Goal: Task Accomplishment & Management: Manage account settings

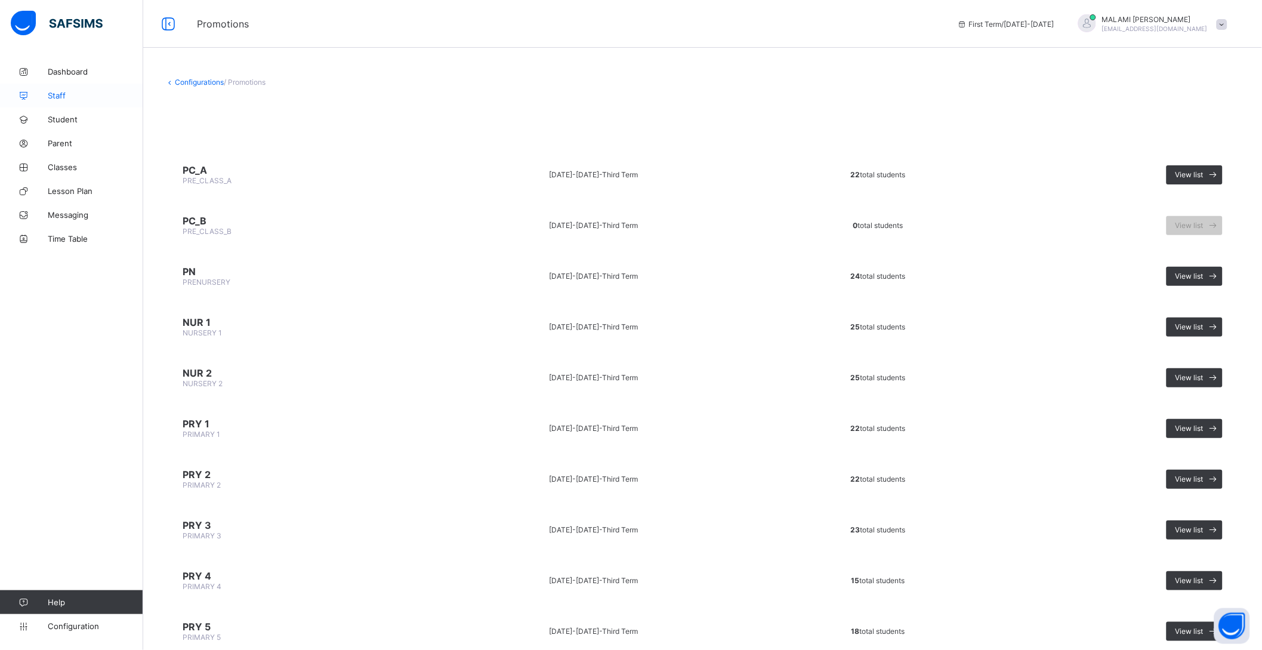
click at [56, 94] on span "Staff" at bounding box center [95, 96] width 95 height 10
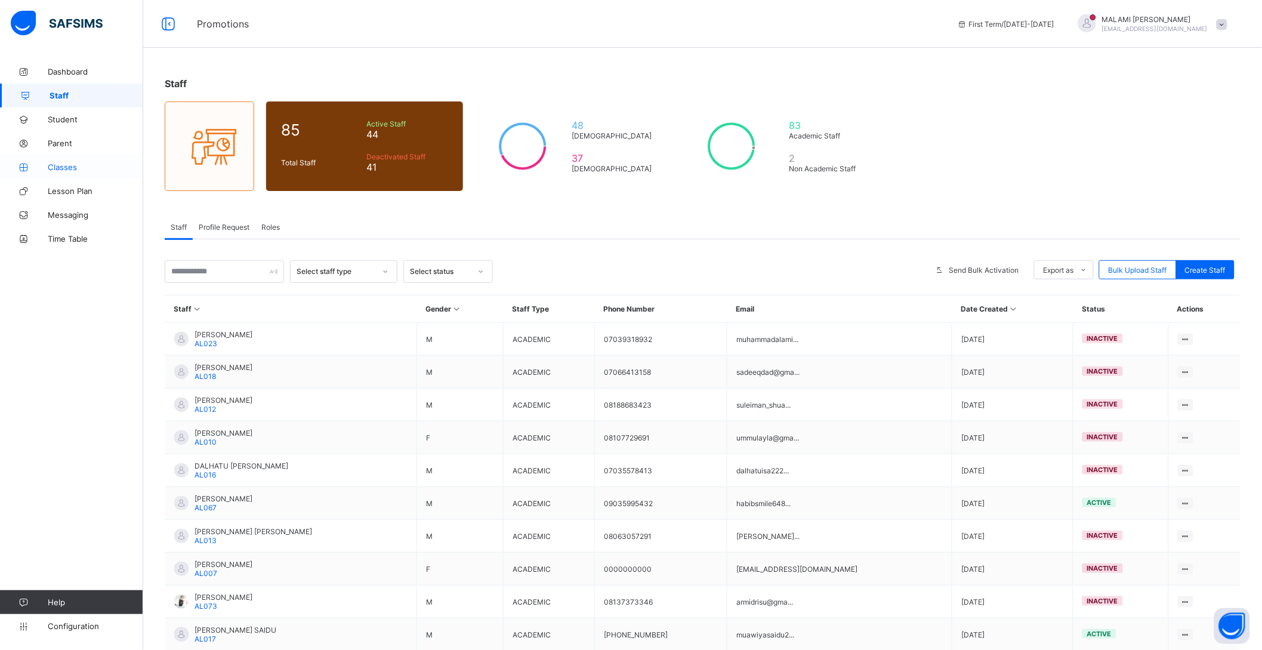
click at [79, 172] on link "Classes" at bounding box center [71, 167] width 143 height 24
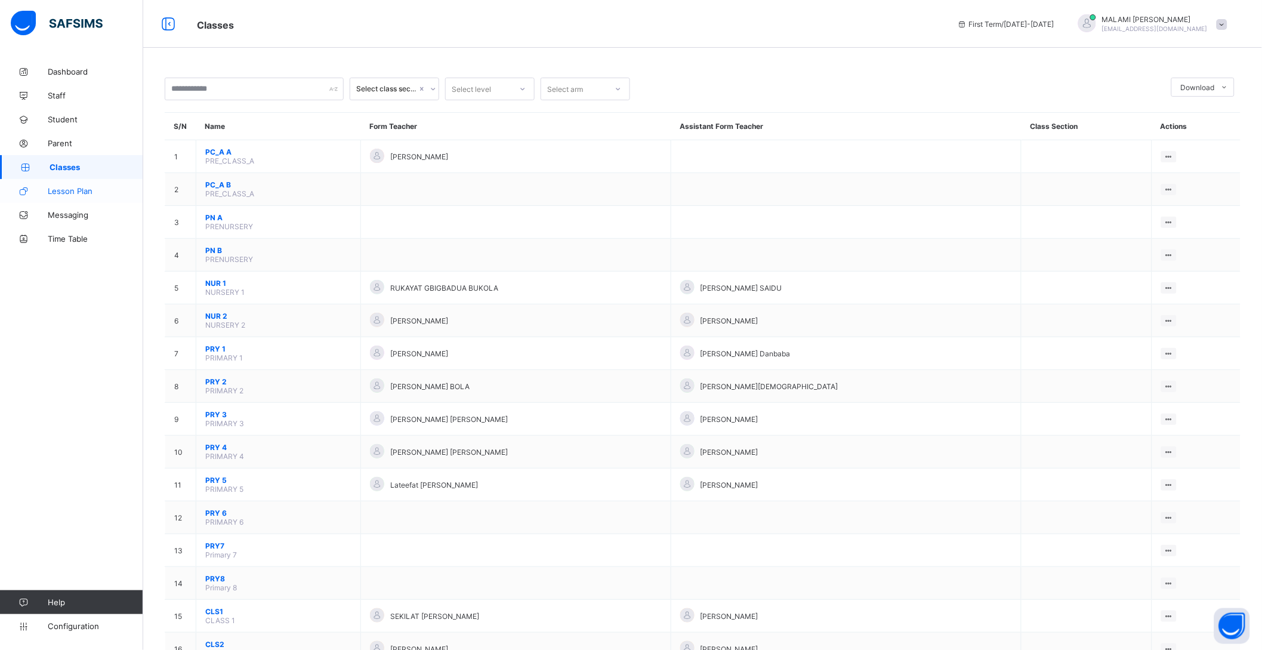
click at [76, 189] on span "Lesson Plan" at bounding box center [95, 191] width 95 height 10
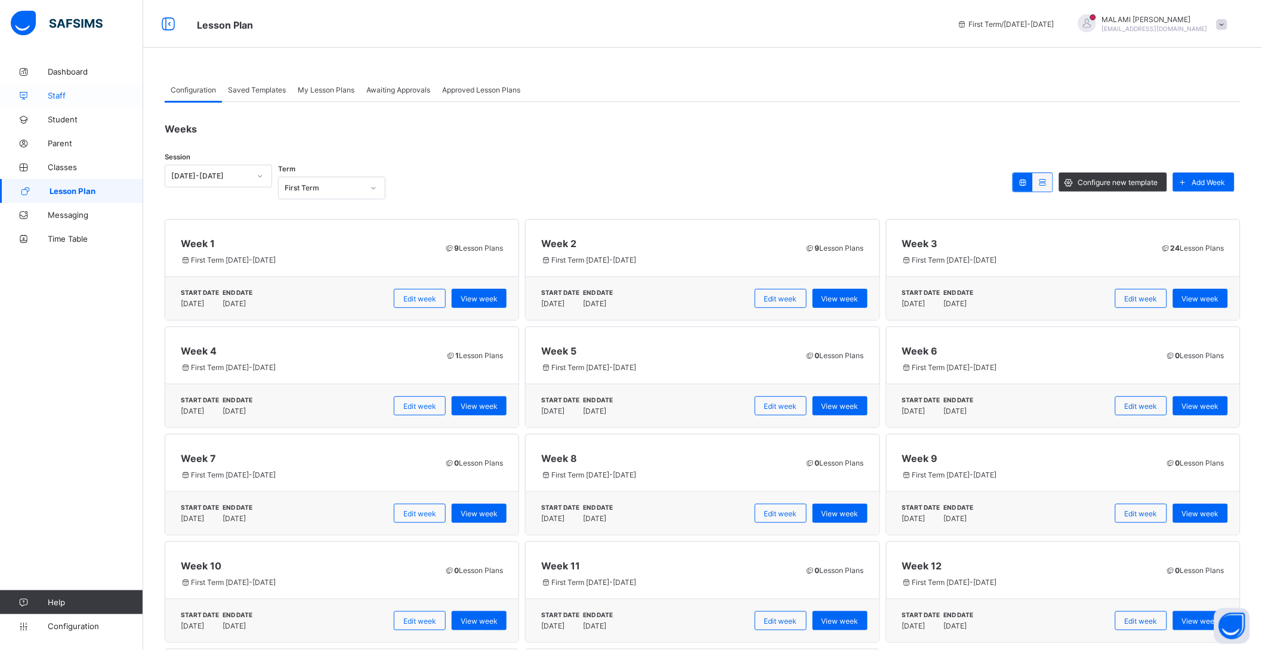
click at [64, 92] on span "Staff" at bounding box center [95, 96] width 95 height 10
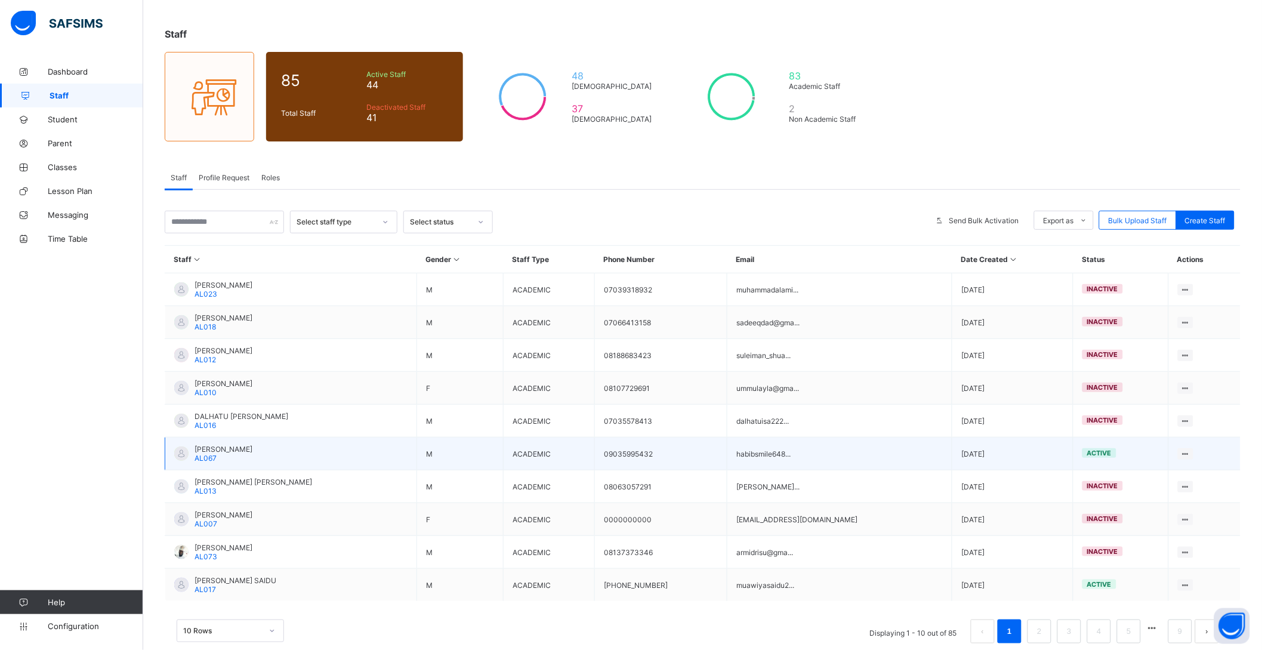
scroll to position [75, 0]
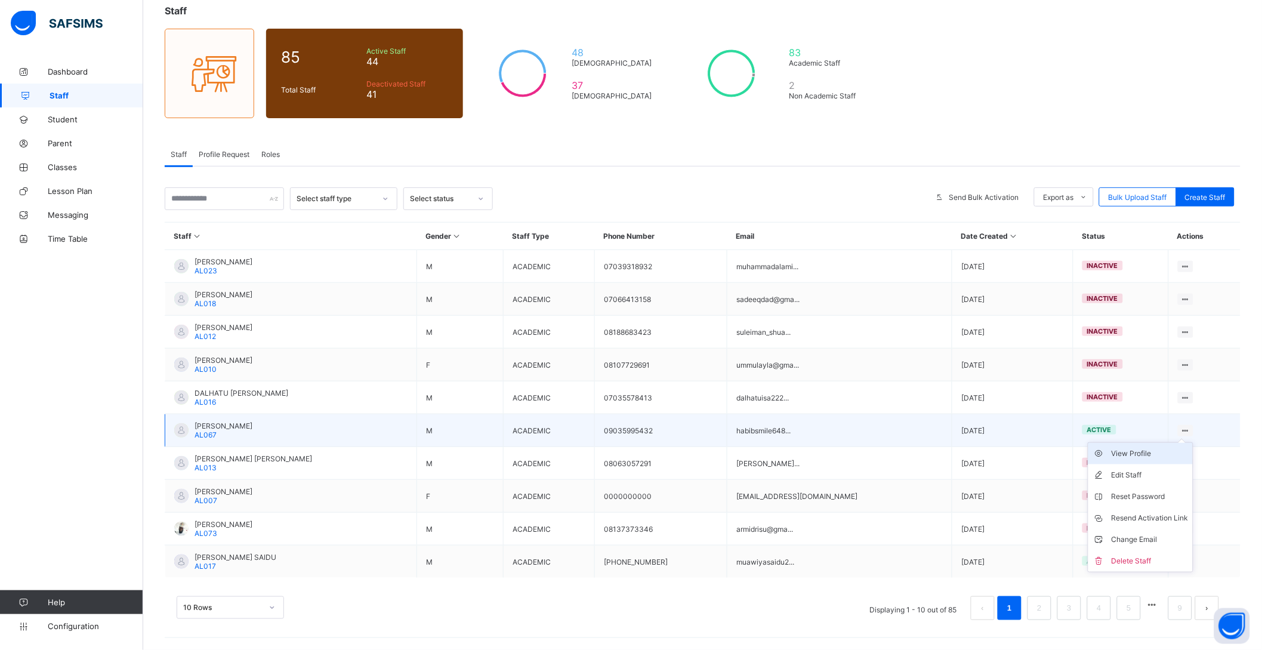
click at [1129, 450] on div "View Profile" at bounding box center [1149, 454] width 77 height 12
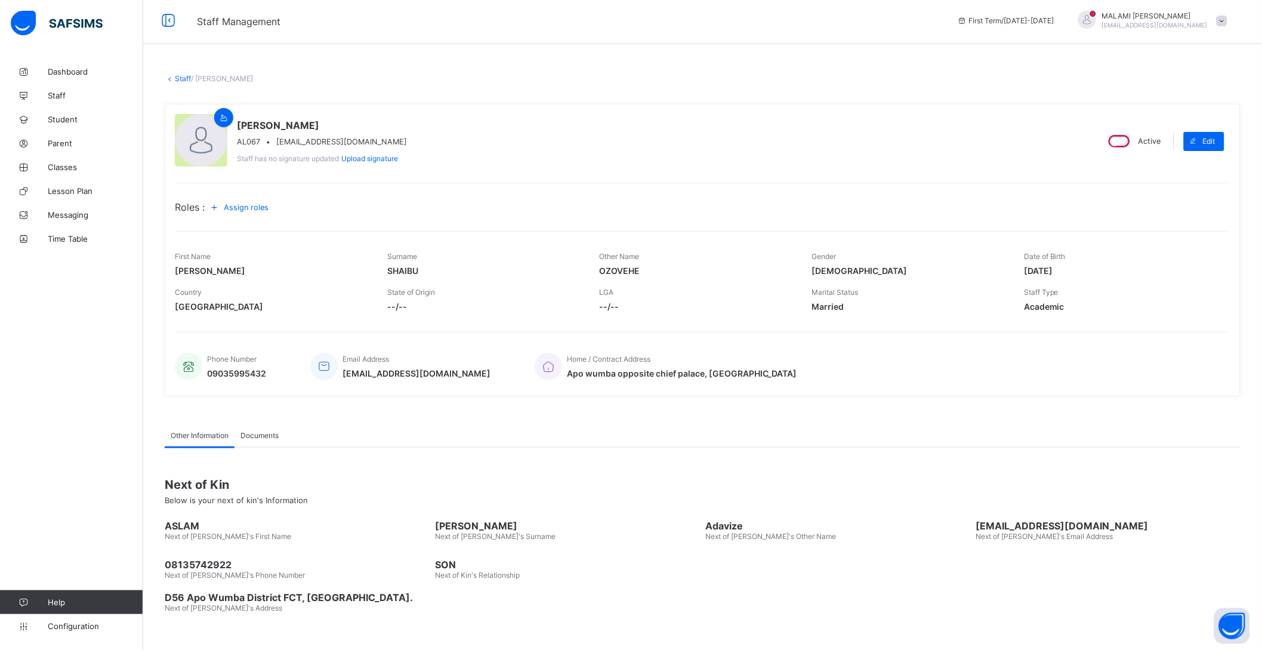
scroll to position [7, 0]
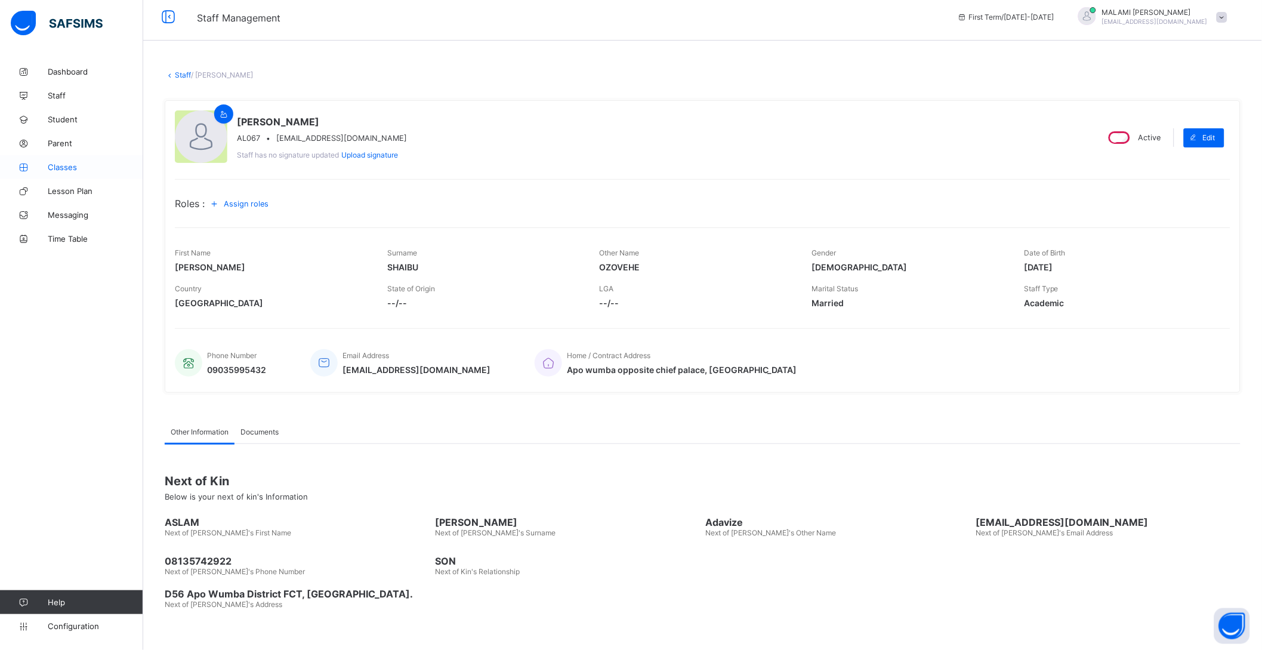
click at [50, 166] on span "Classes" at bounding box center [95, 167] width 95 height 10
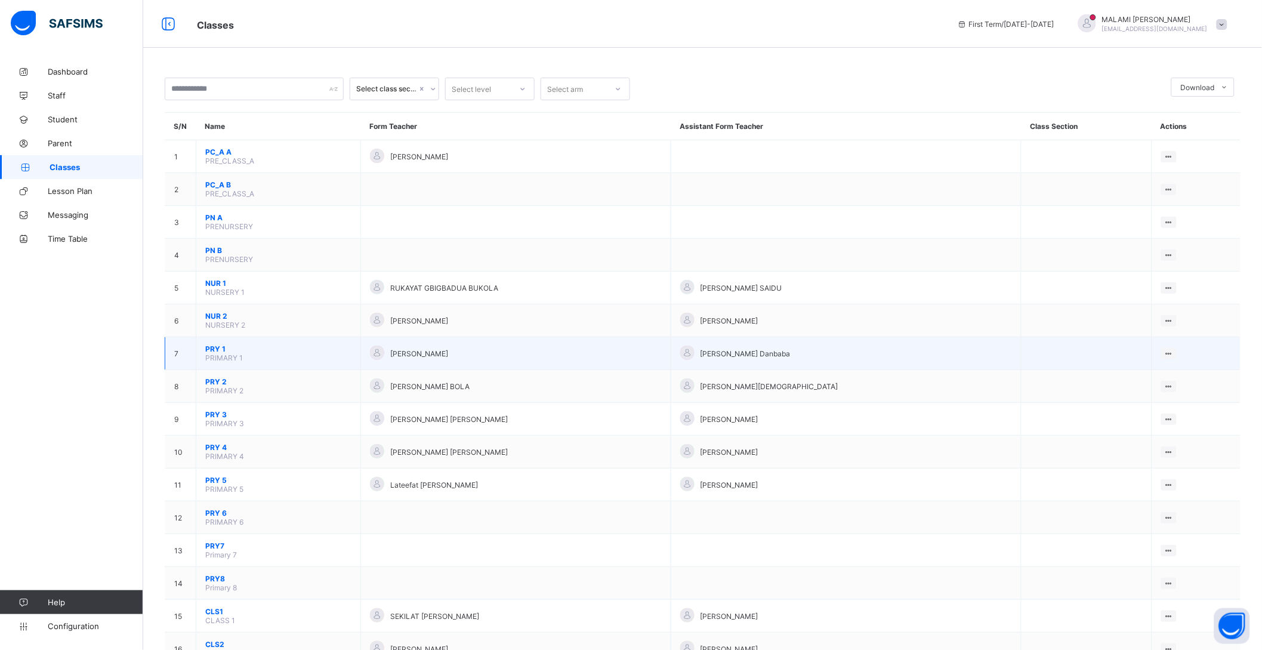
click at [433, 350] on span "[PERSON_NAME]" at bounding box center [419, 353] width 58 height 9
click at [1184, 355] on td "View Class Assign form Teacher" at bounding box center [1196, 353] width 89 height 33
click at [1175, 365] on ul "View Class Assign form Teacher" at bounding box center [1128, 387] width 97 height 44
click at [1152, 393] on div "Assign form Teacher" at bounding box center [1138, 398] width 68 height 12
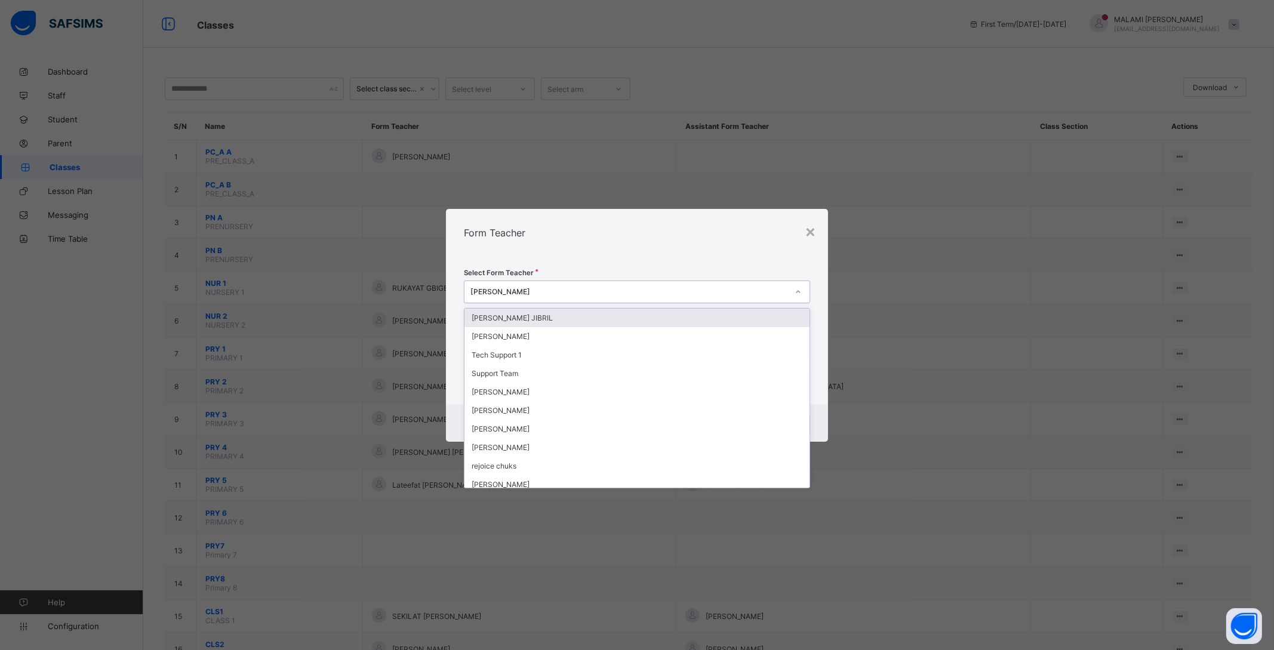
click at [793, 288] on div at bounding box center [798, 291] width 20 height 19
type input "***"
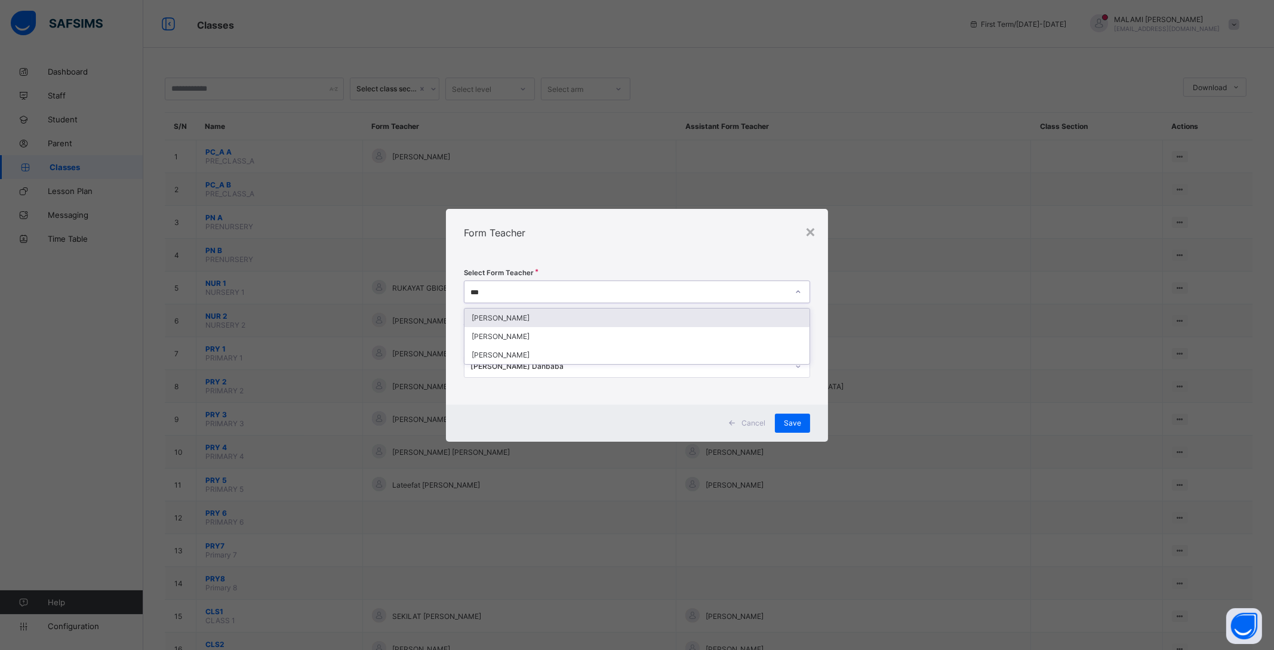
click at [577, 318] on div "[PERSON_NAME]" at bounding box center [636, 318] width 345 height 19
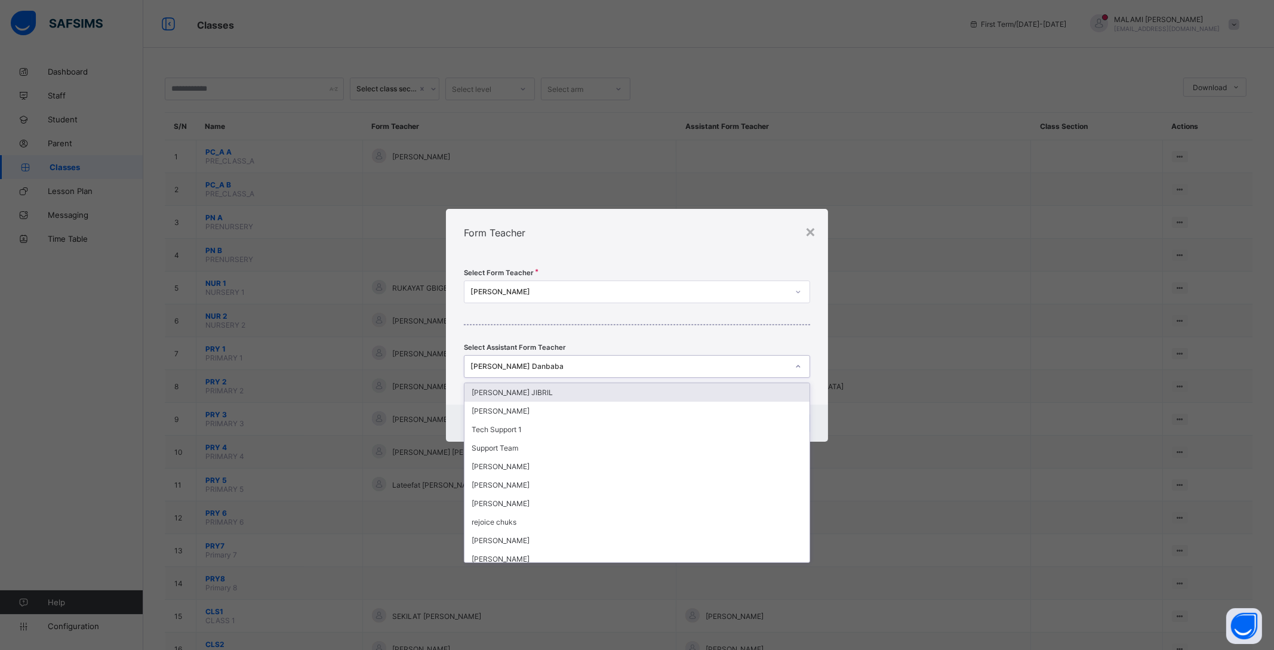
click at [602, 369] on div "[PERSON_NAME] Danbaba" at bounding box center [629, 366] width 318 height 9
type input "**"
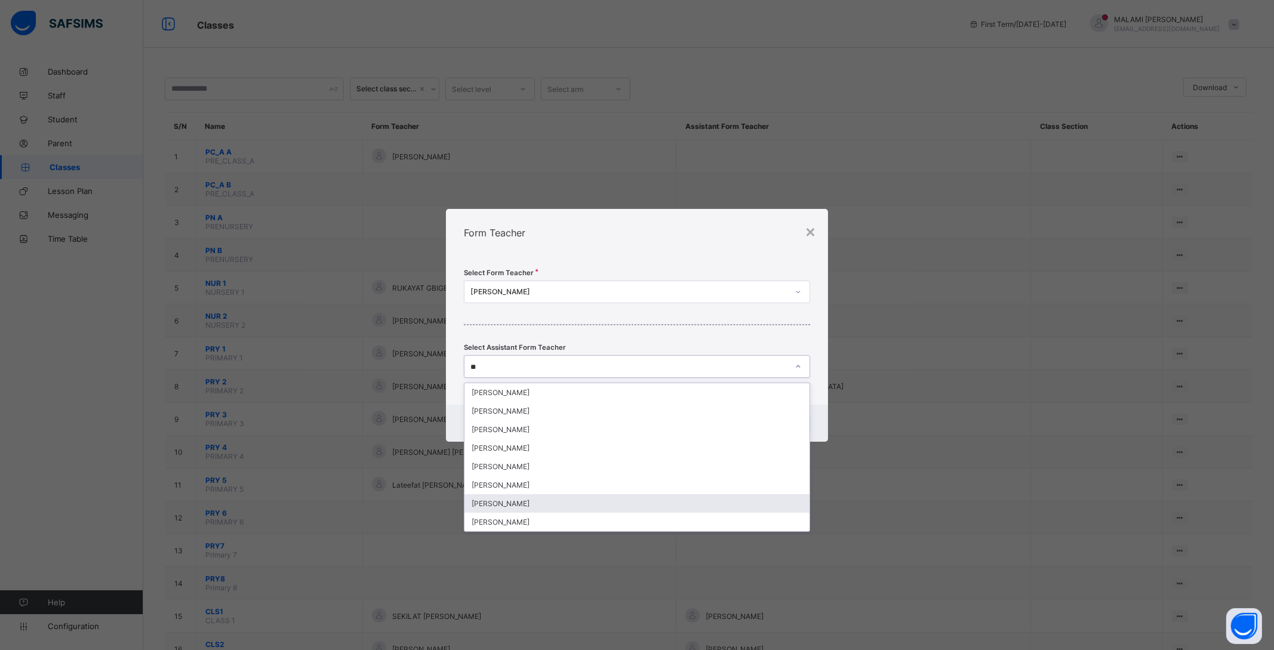
click at [591, 498] on div "[PERSON_NAME]" at bounding box center [636, 503] width 345 height 19
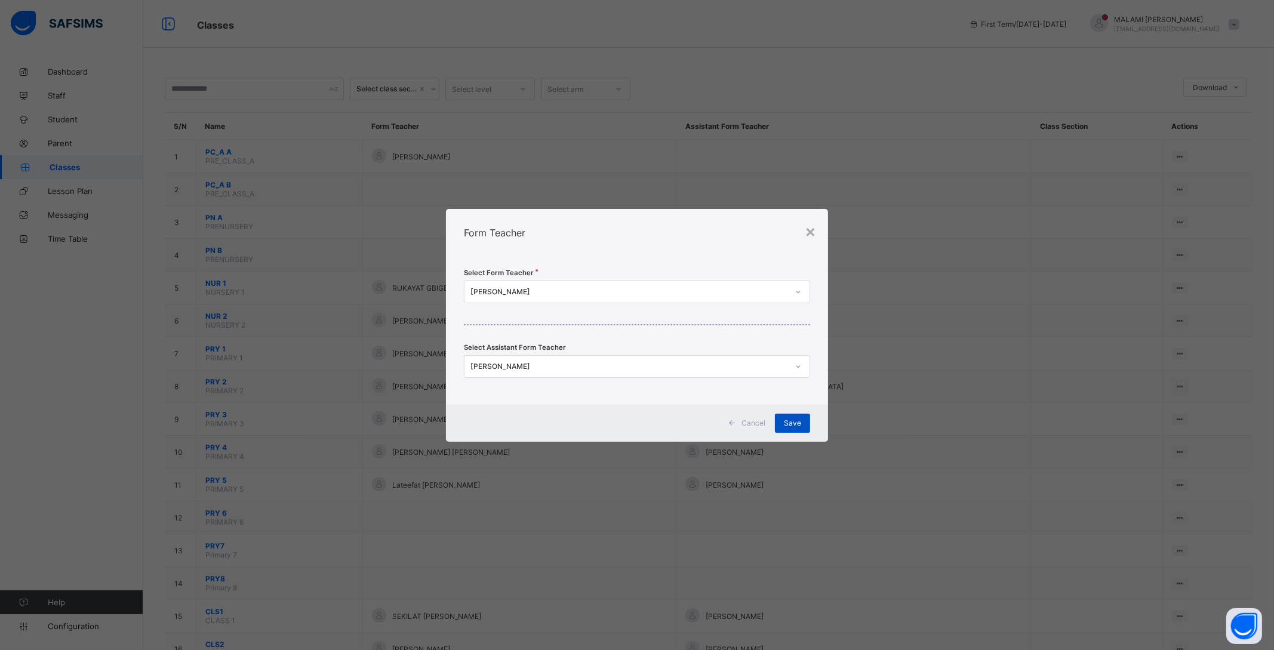
click at [787, 430] on div "Save" at bounding box center [792, 423] width 35 height 19
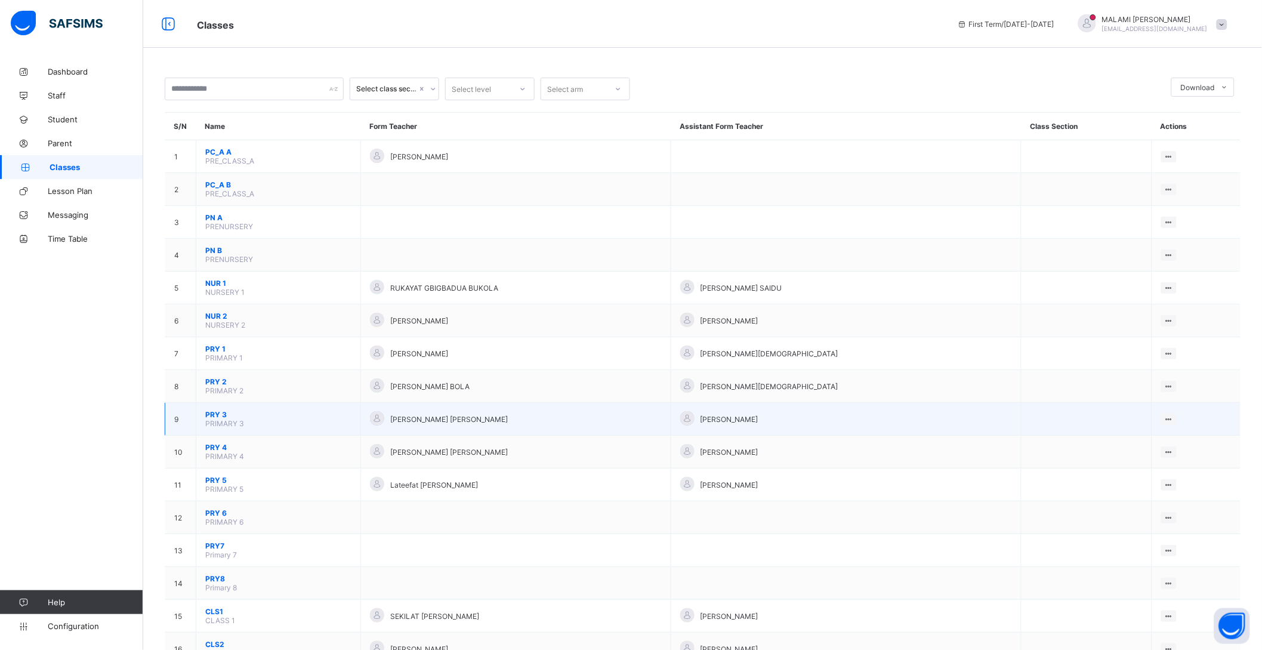
drag, startPoint x: 963, startPoint y: 421, endPoint x: 988, endPoint y: 432, distance: 26.7
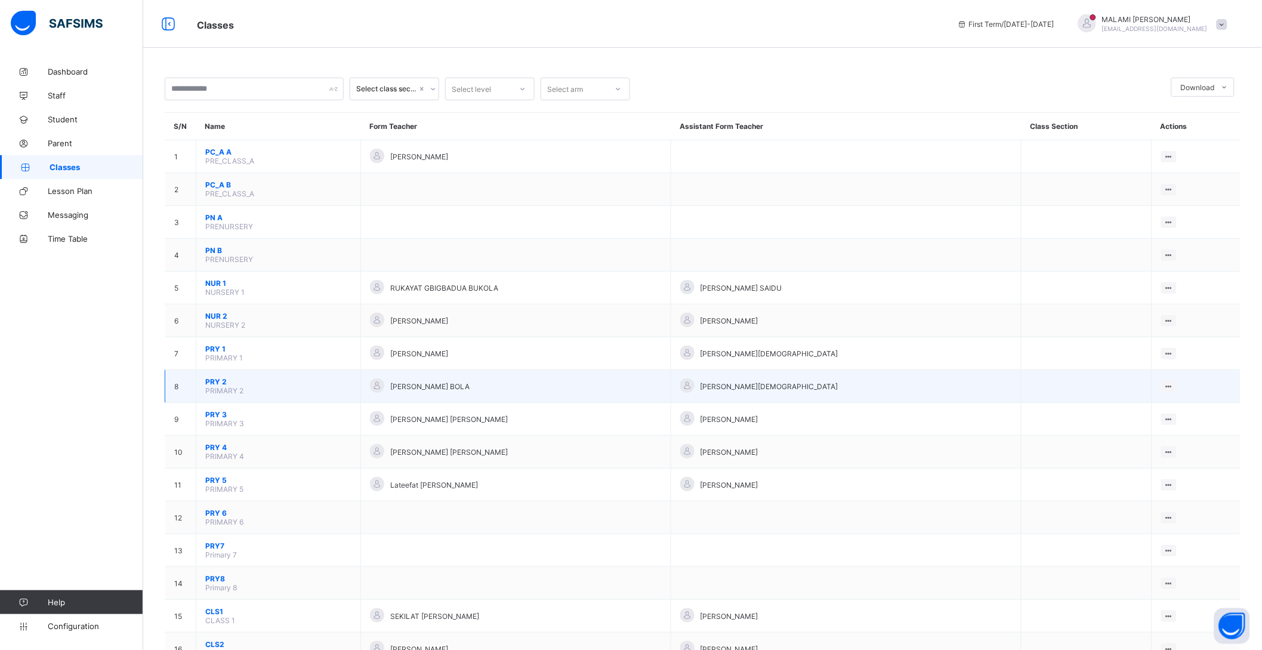
drag, startPoint x: 988, startPoint y: 432, endPoint x: 957, endPoint y: 391, distance: 50.7
click at [957, 391] on div "[PERSON_NAME][DEMOGRAPHIC_DATA]" at bounding box center [846, 386] width 332 height 16
click at [1175, 382] on icon at bounding box center [1169, 386] width 10 height 9
click at [1124, 430] on div "Assign form Teacher" at bounding box center [1138, 431] width 68 height 12
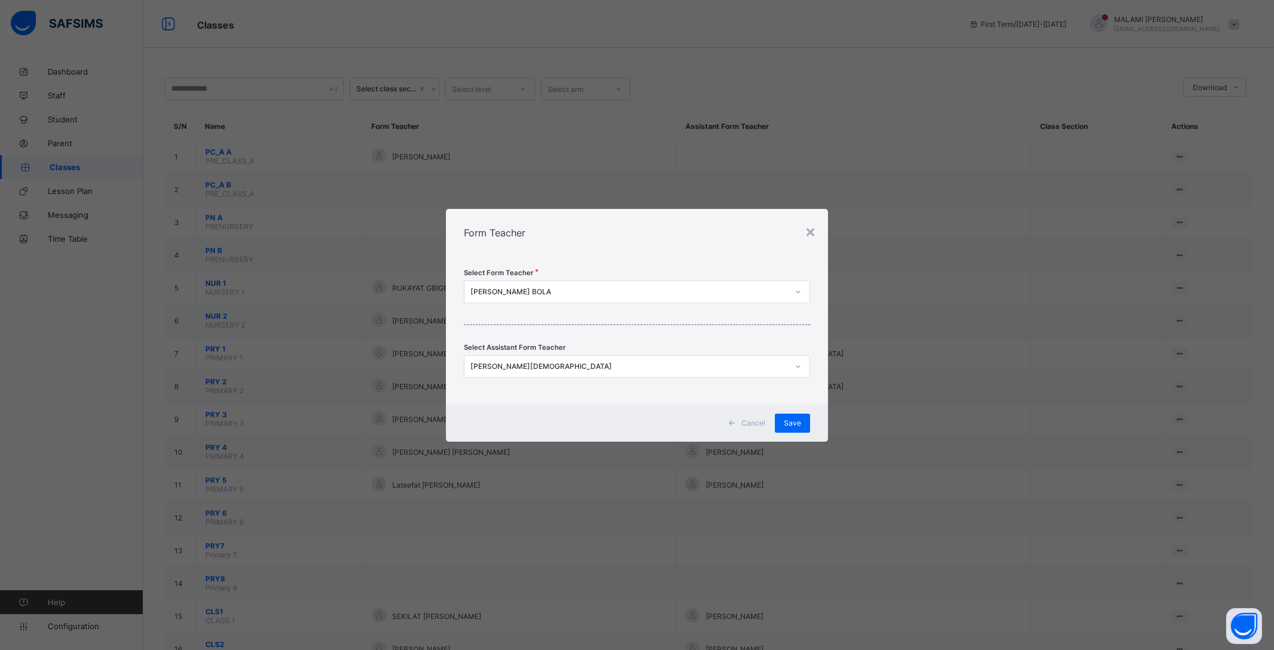
click at [799, 294] on icon at bounding box center [797, 292] width 7 height 12
type input "*"
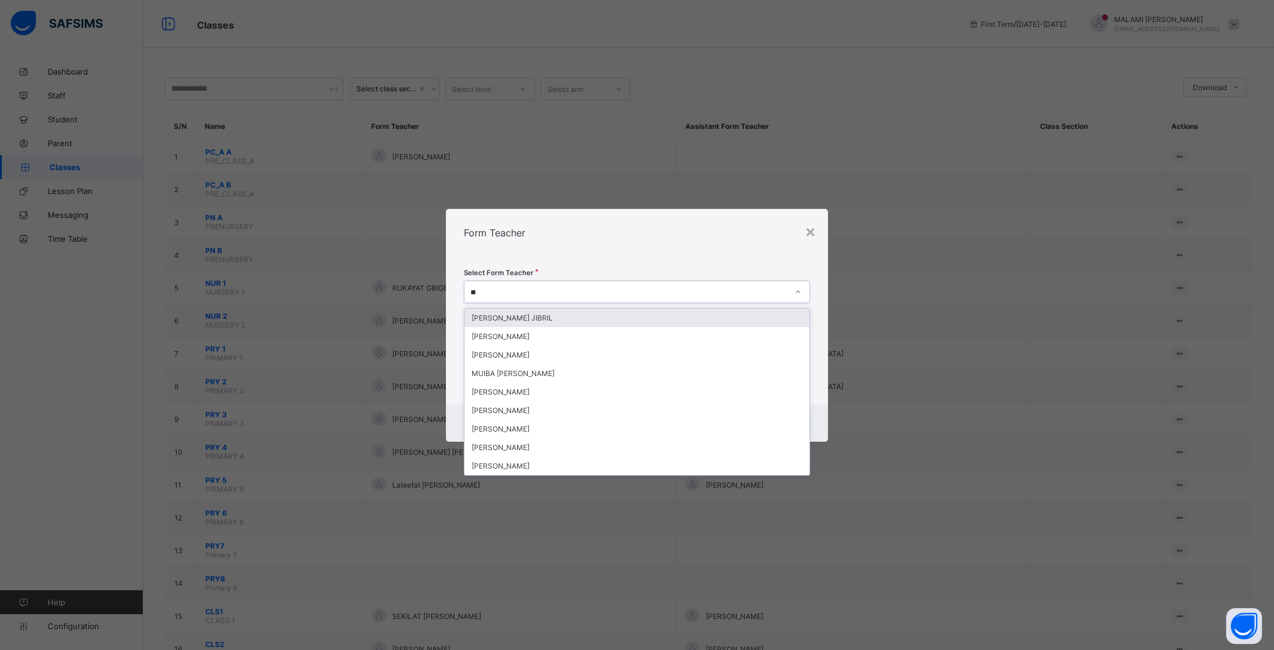
type input "*"
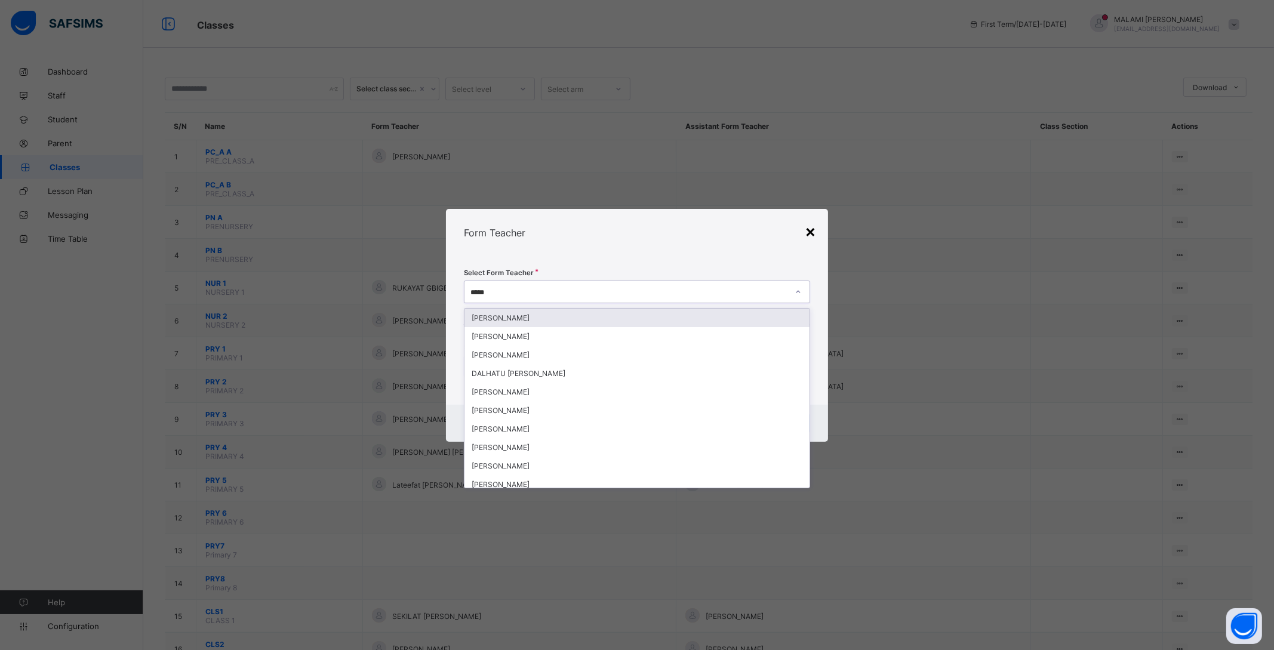
type input "*****"
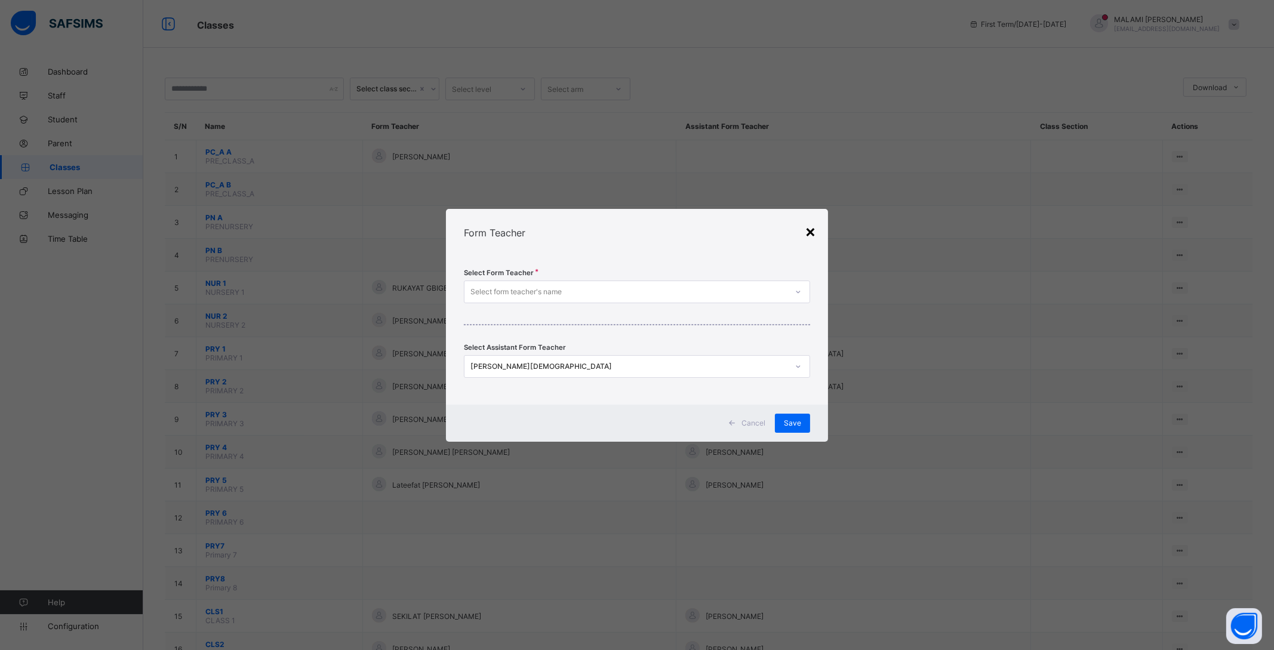
click at [811, 230] on div "×" at bounding box center [810, 231] width 11 height 20
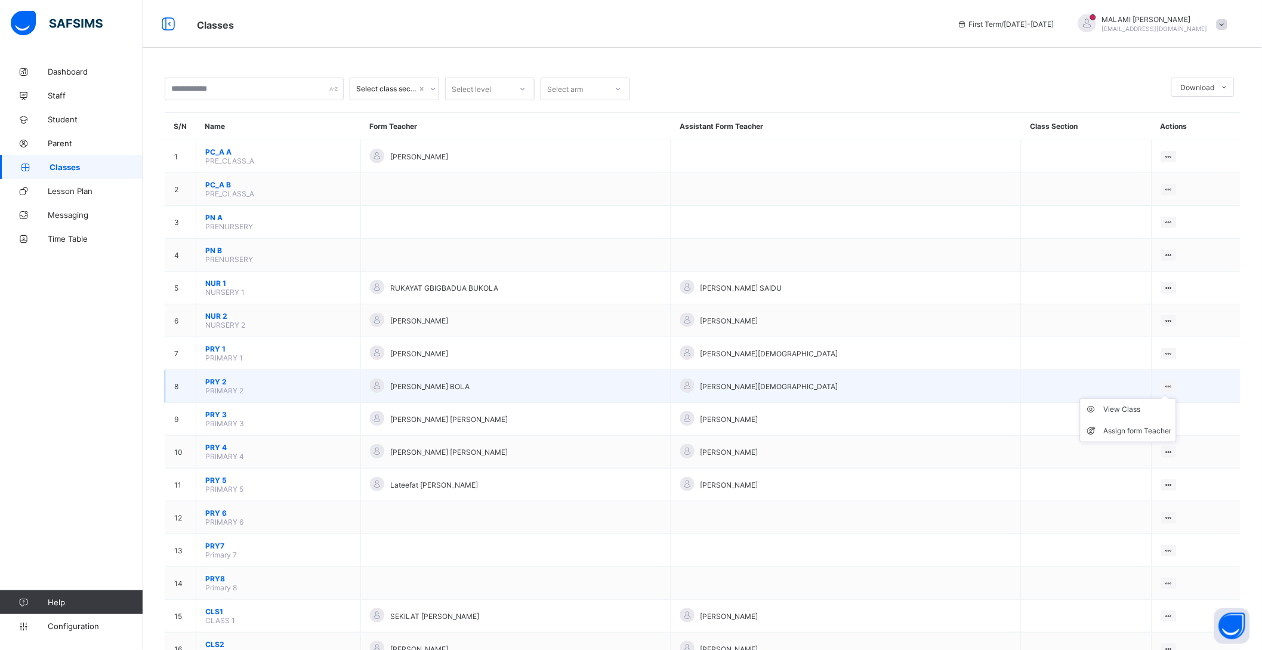
click at [1174, 383] on icon at bounding box center [1169, 386] width 10 height 9
click at [1155, 423] on li "Assign form Teacher" at bounding box center [1128, 430] width 95 height 21
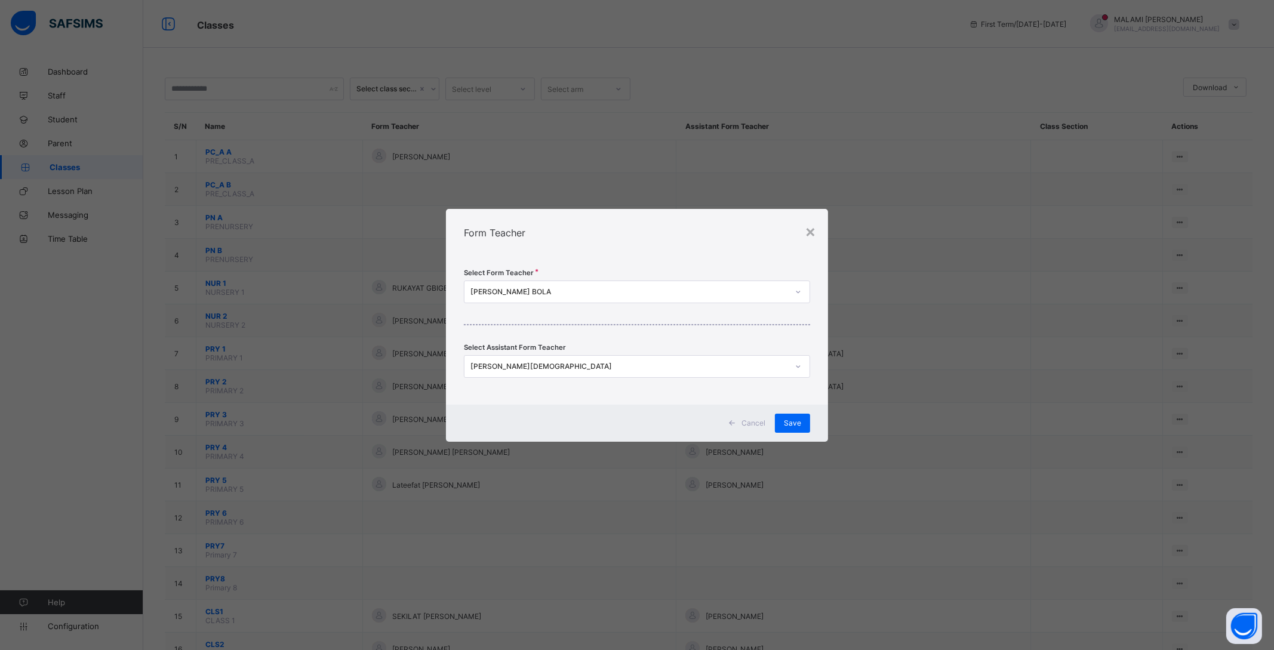
click at [745, 281] on div "[PERSON_NAME] BOLA" at bounding box center [637, 292] width 346 height 23
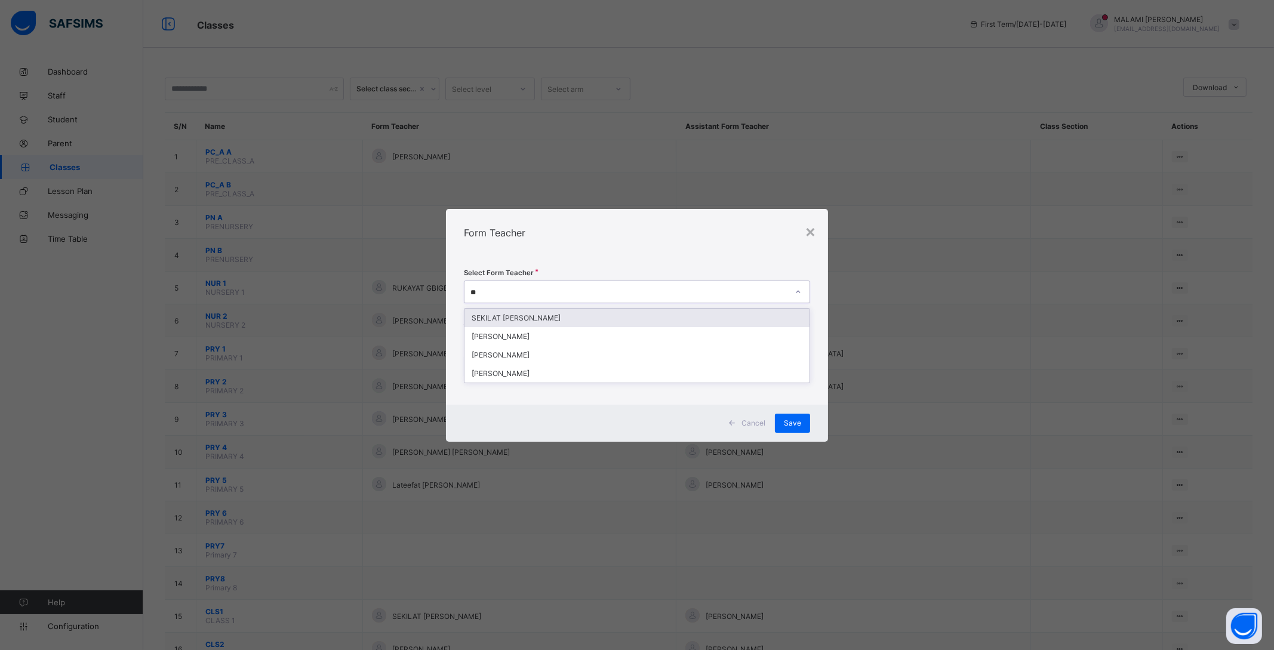
type input "***"
click at [516, 316] on div "[PERSON_NAME]" at bounding box center [636, 318] width 345 height 19
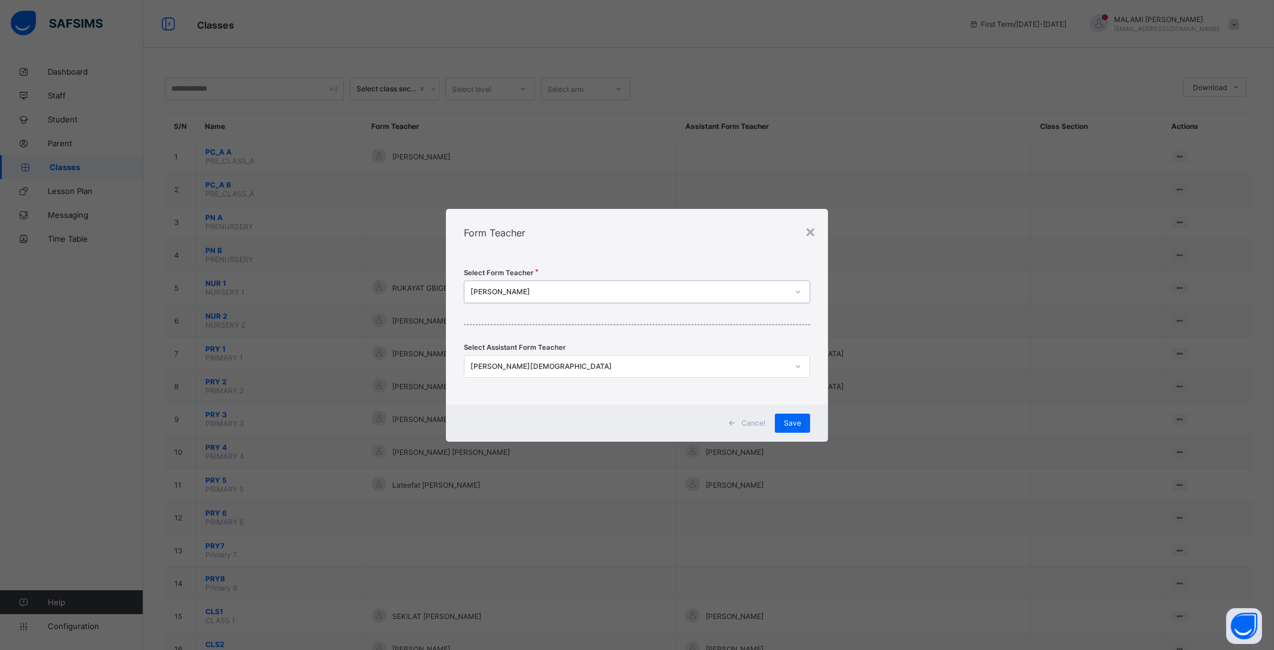
click at [728, 369] on div "[PERSON_NAME][DEMOGRAPHIC_DATA]" at bounding box center [629, 366] width 318 height 9
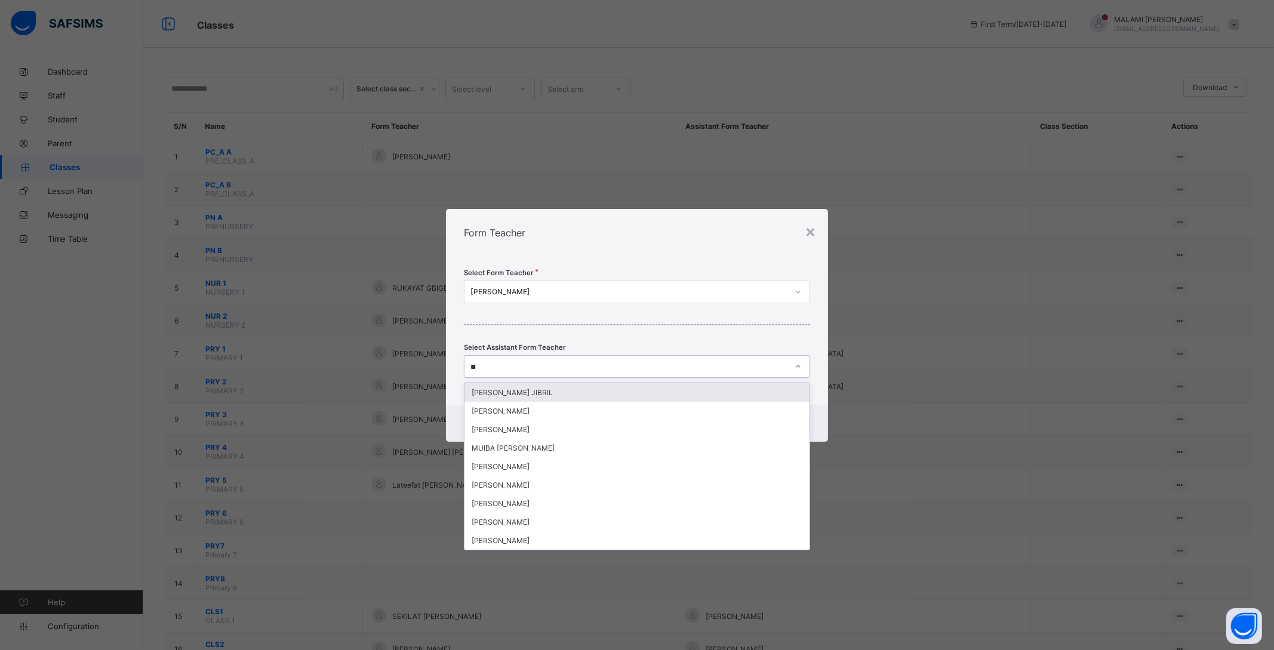
type input "*"
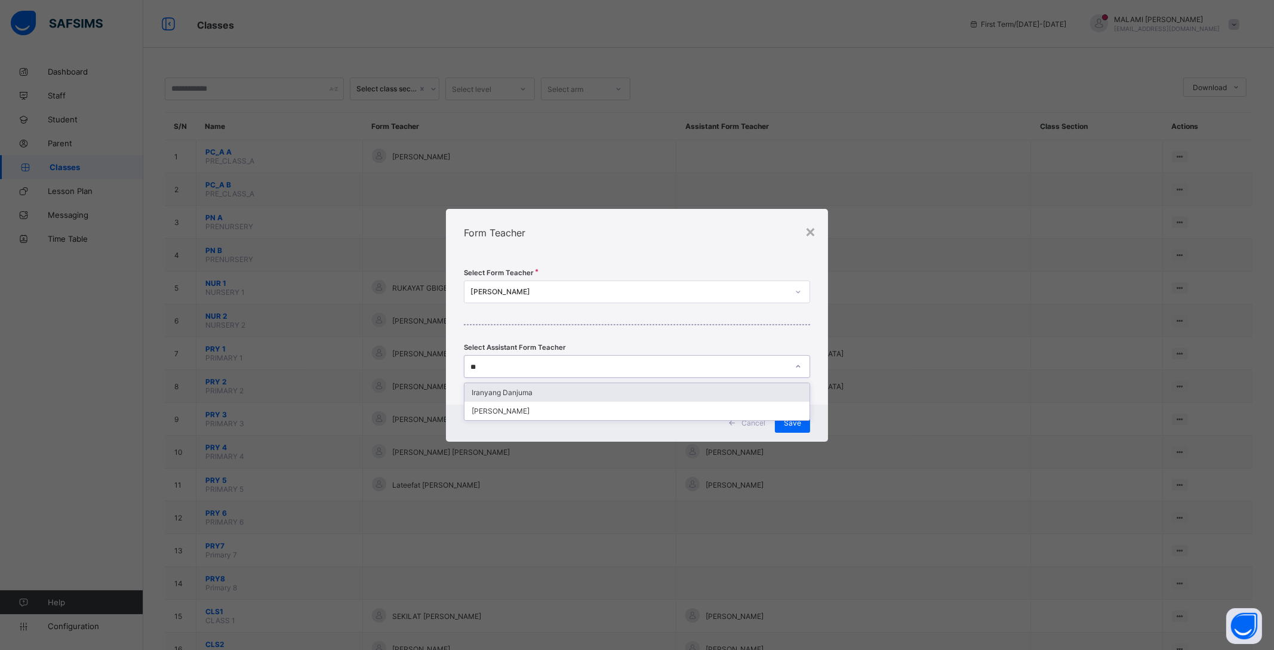
type input "*"
click at [799, 321] on div "Select Form Teacher ABDULFATAI SIMIAT BOLANLE Select Assistant Form Teacher Sel…" at bounding box center [637, 331] width 382 height 148
click at [793, 422] on span "Save" at bounding box center [792, 422] width 17 height 9
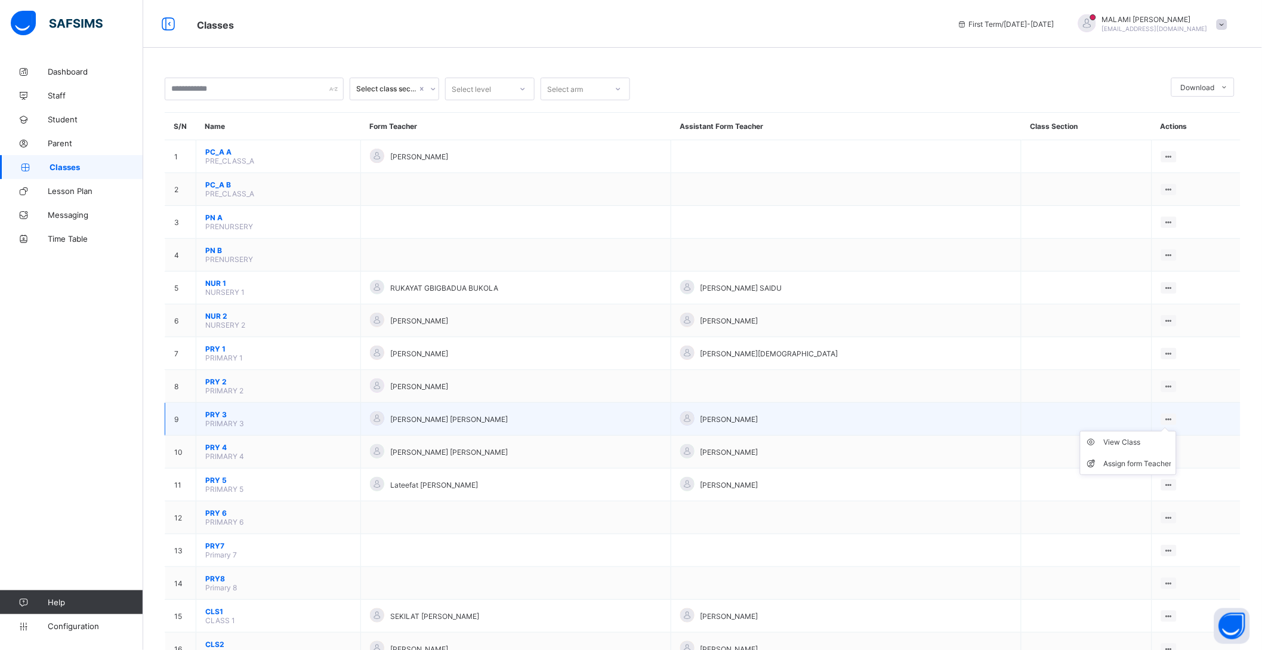
click at [1170, 417] on icon at bounding box center [1169, 419] width 10 height 9
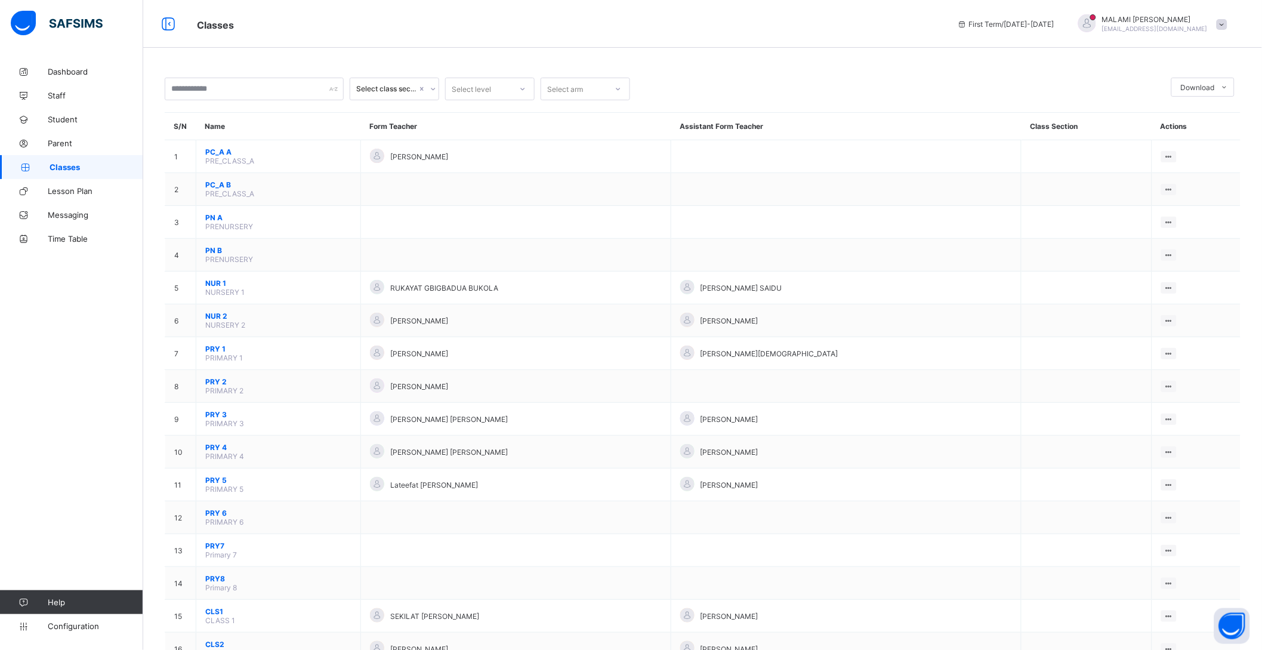
click at [0, 0] on div "Assign form Teacher" at bounding box center [0, 0] width 0 height 0
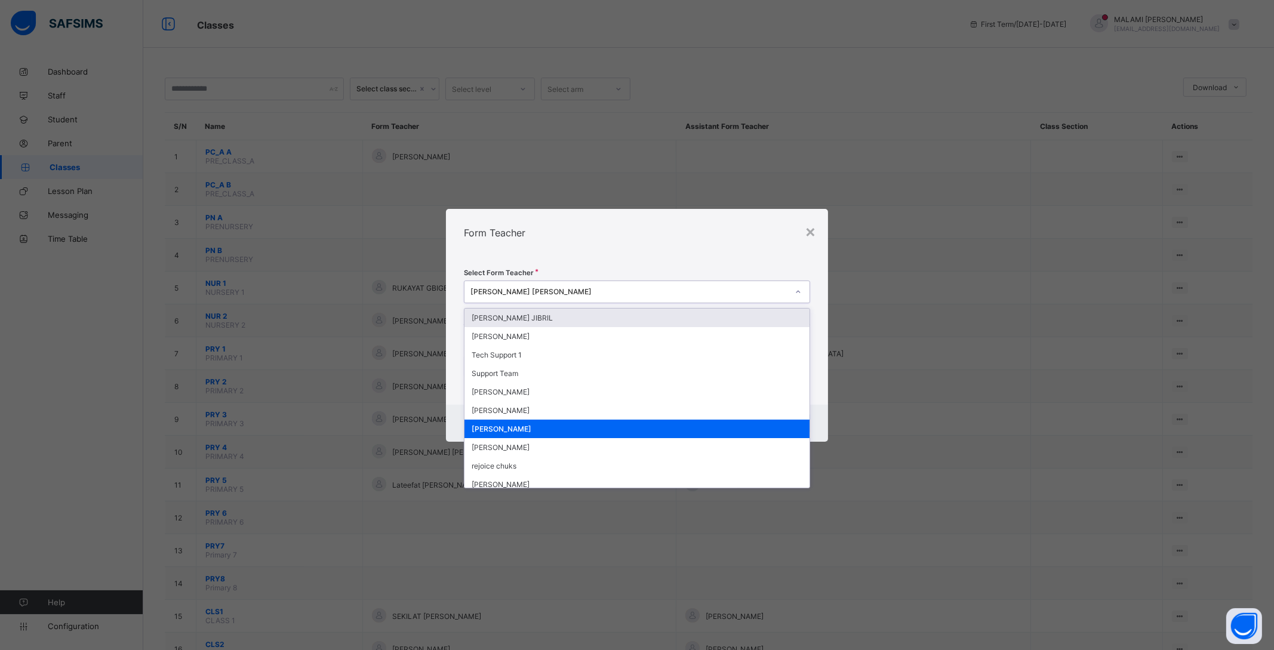
click at [585, 281] on div "[PERSON_NAME] [PERSON_NAME]" at bounding box center [637, 292] width 346 height 23
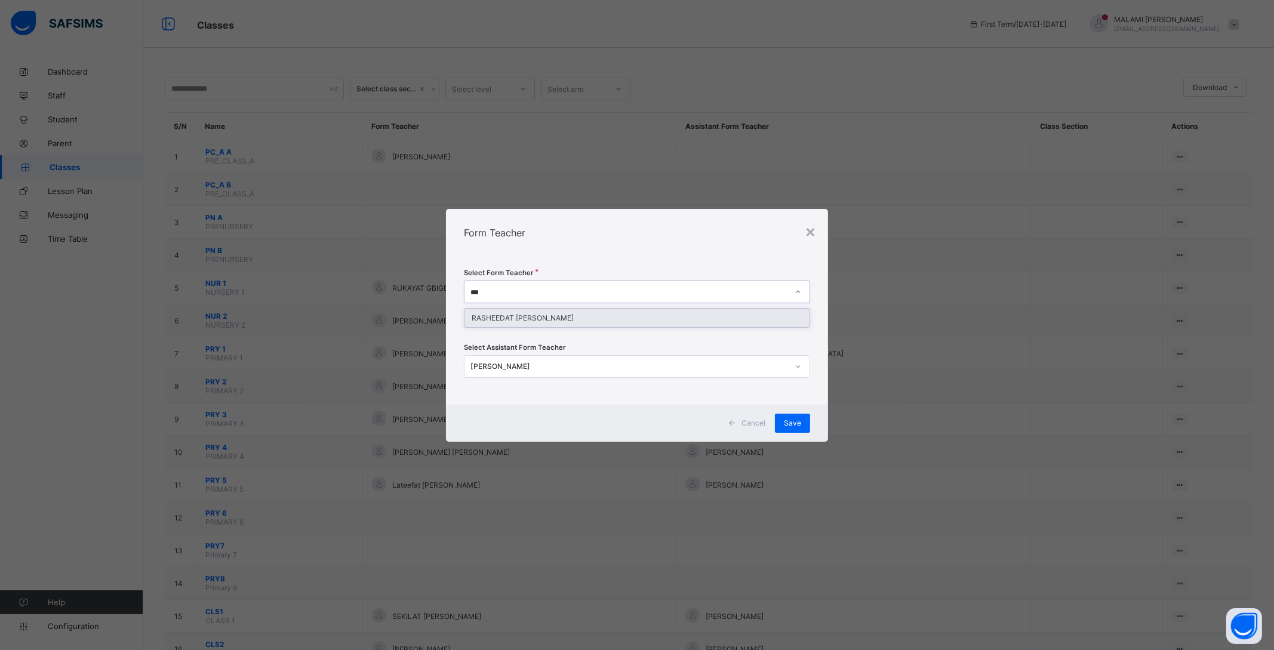
type input "***"
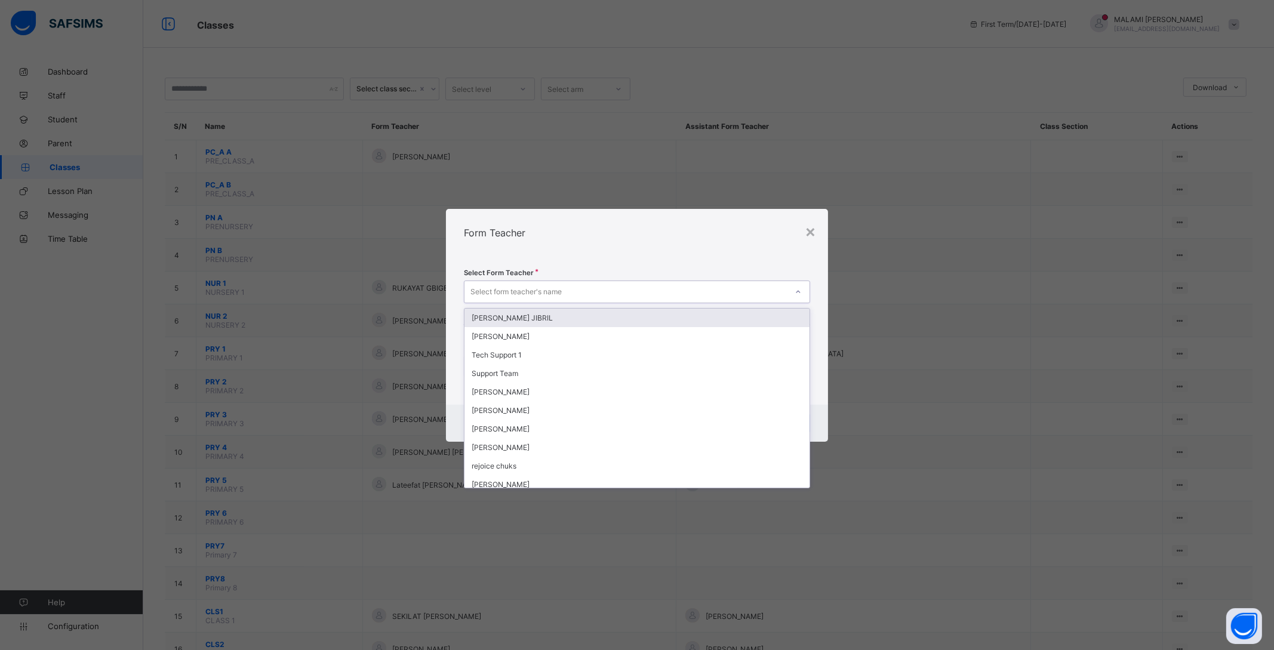
drag, startPoint x: 552, startPoint y: 321, endPoint x: 507, endPoint y: 285, distance: 57.3
click at [507, 285] on div "Select form teacher's name" at bounding box center [515, 292] width 91 height 23
type input "***"
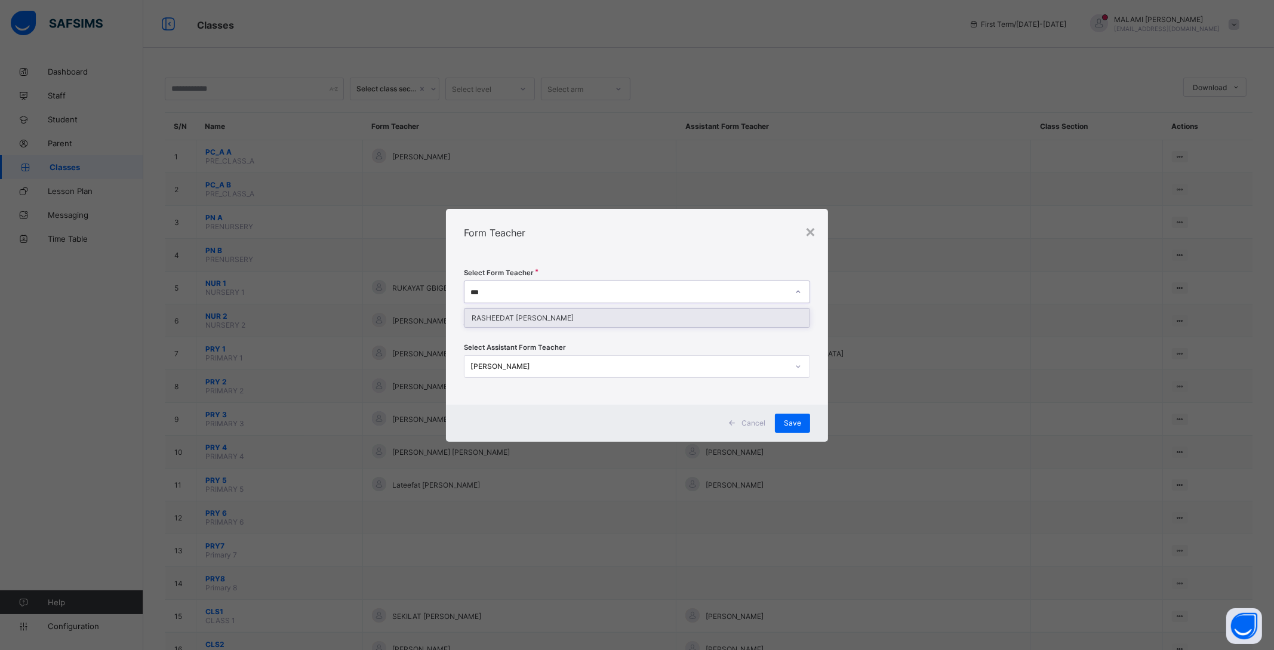
click at [504, 317] on div "RASHEEDAT [PERSON_NAME]" at bounding box center [636, 318] width 345 height 19
click at [798, 420] on span "Save" at bounding box center [792, 422] width 17 height 9
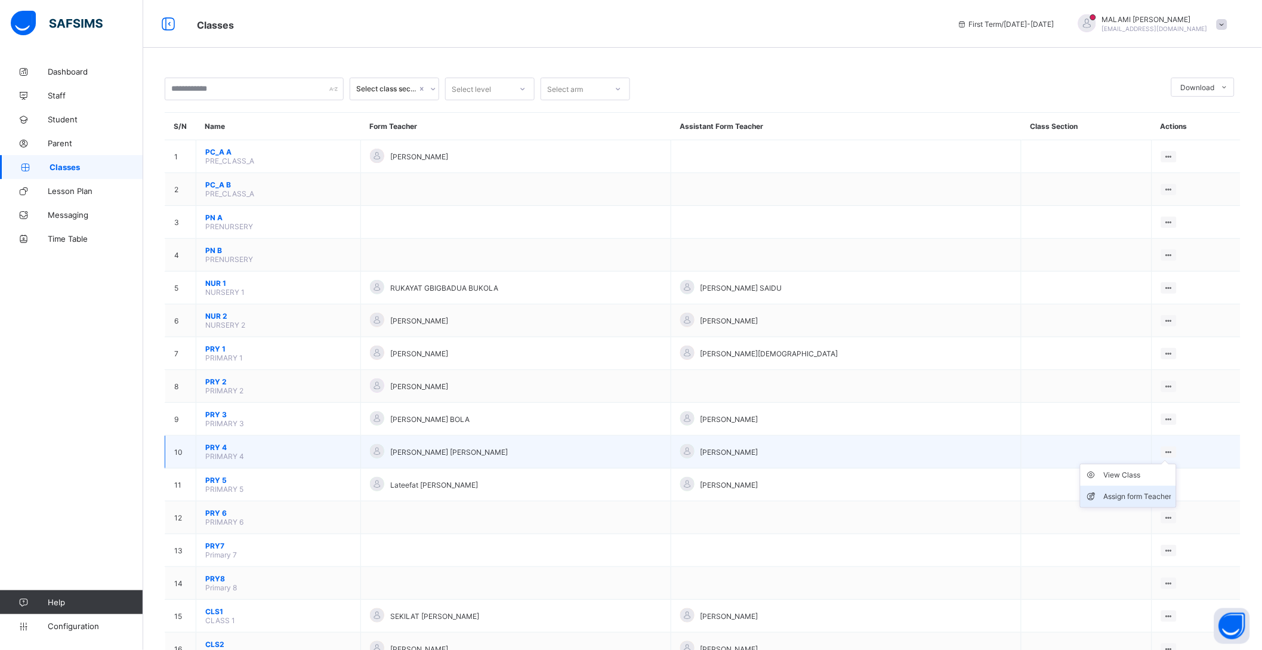
click at [1154, 494] on div "Assign form Teacher" at bounding box center [1138, 497] width 68 height 12
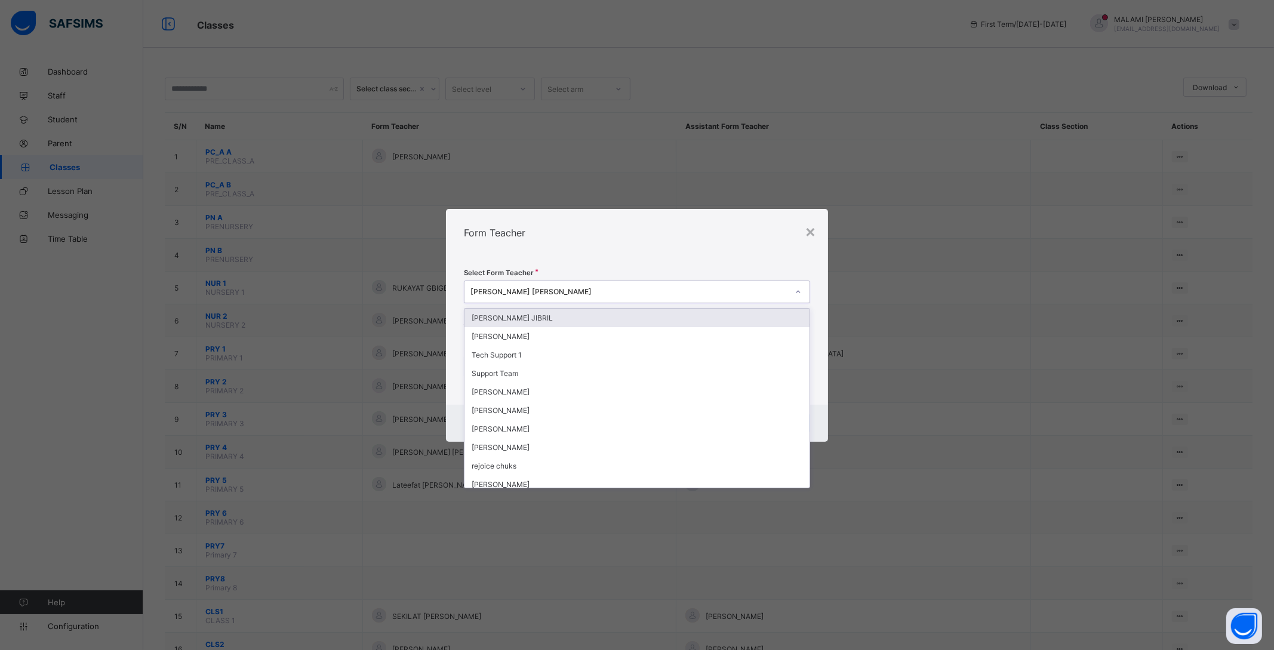
click at [665, 288] on div "[PERSON_NAME] [PERSON_NAME]" at bounding box center [629, 291] width 318 height 9
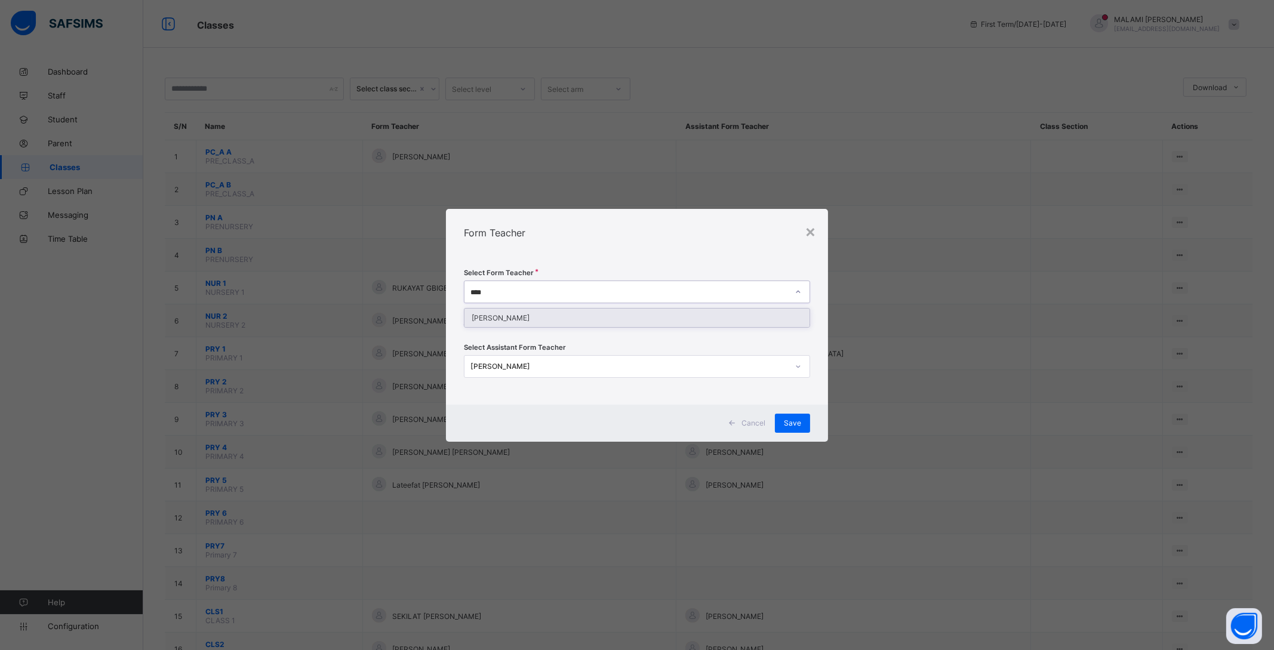
type input "*****"
click at [561, 318] on div "[PERSON_NAME]" at bounding box center [636, 318] width 345 height 19
click at [779, 424] on div "Save" at bounding box center [792, 423] width 35 height 19
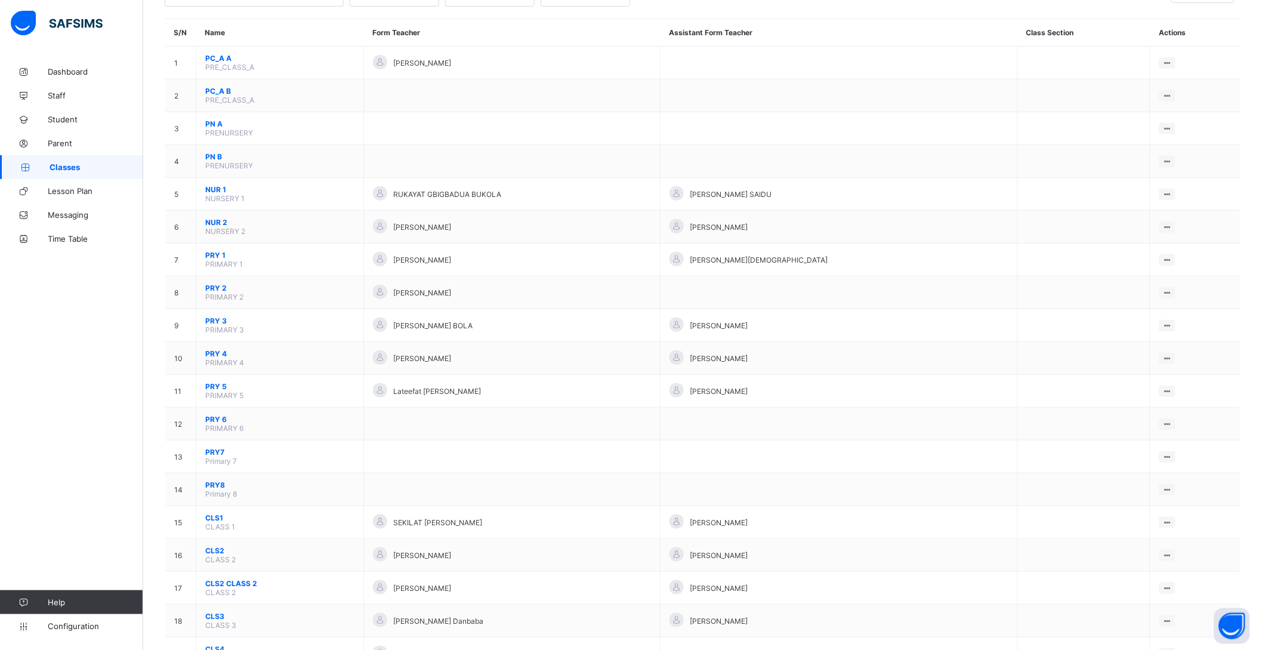
scroll to position [100, 0]
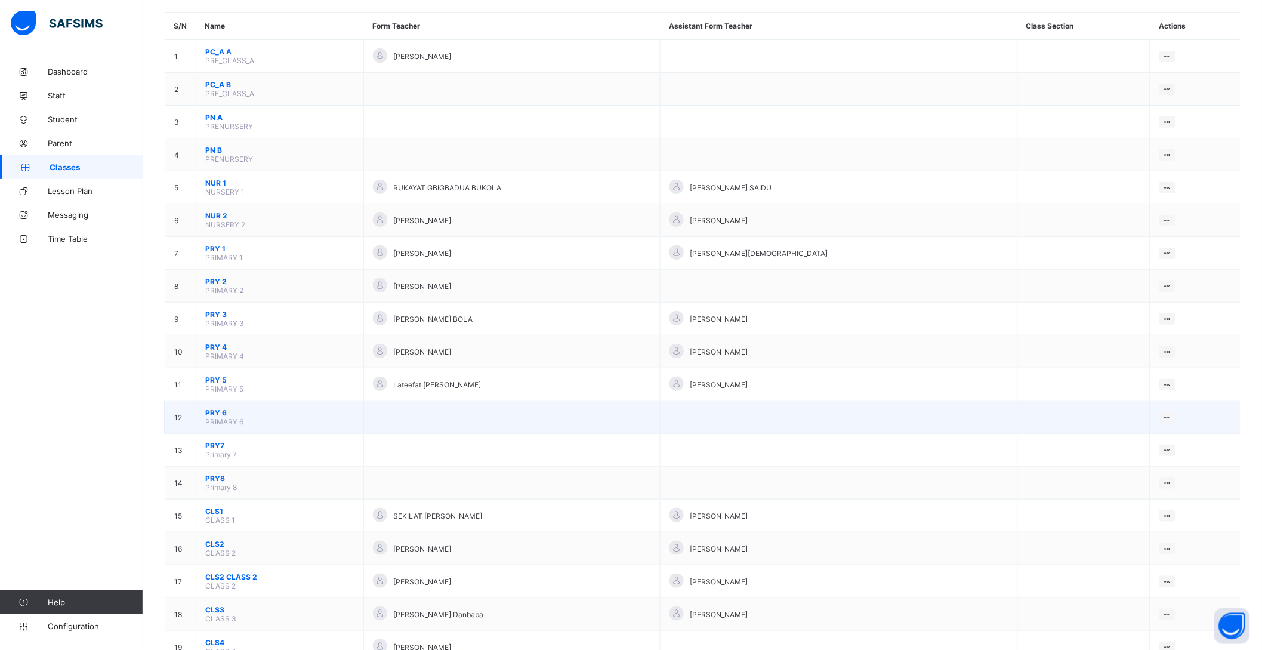
click at [461, 420] on td at bounding box center [511, 417] width 297 height 33
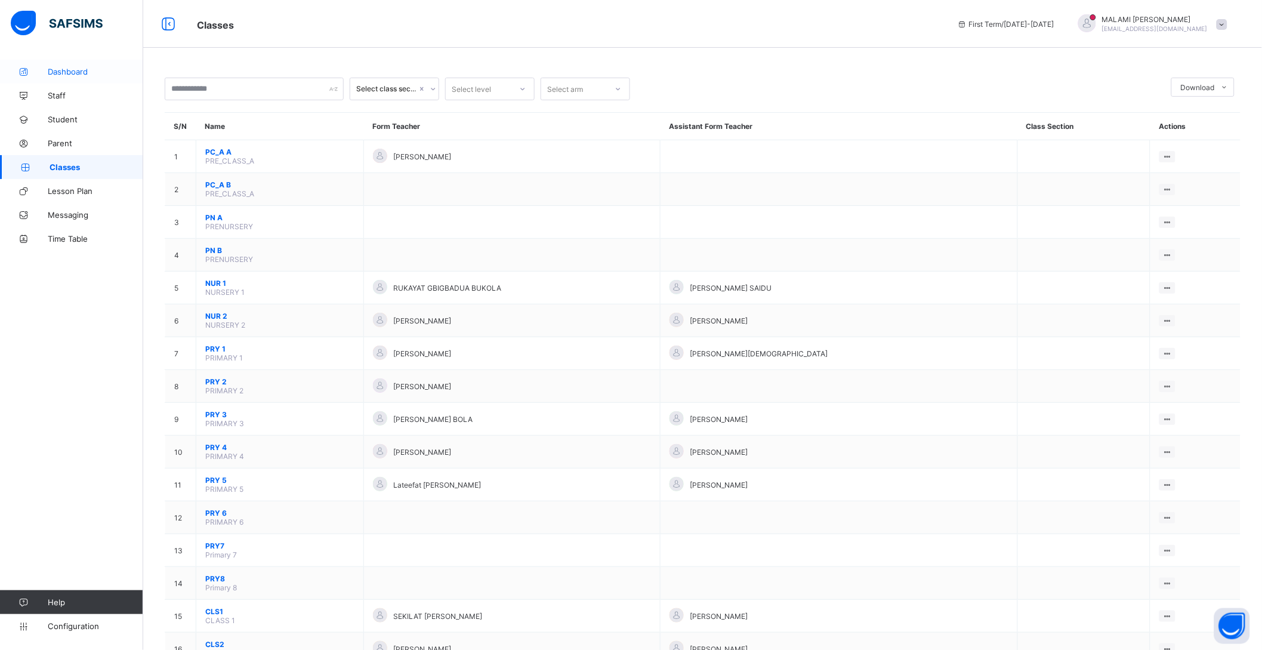
click at [65, 72] on span "Dashboard" at bounding box center [95, 72] width 95 height 10
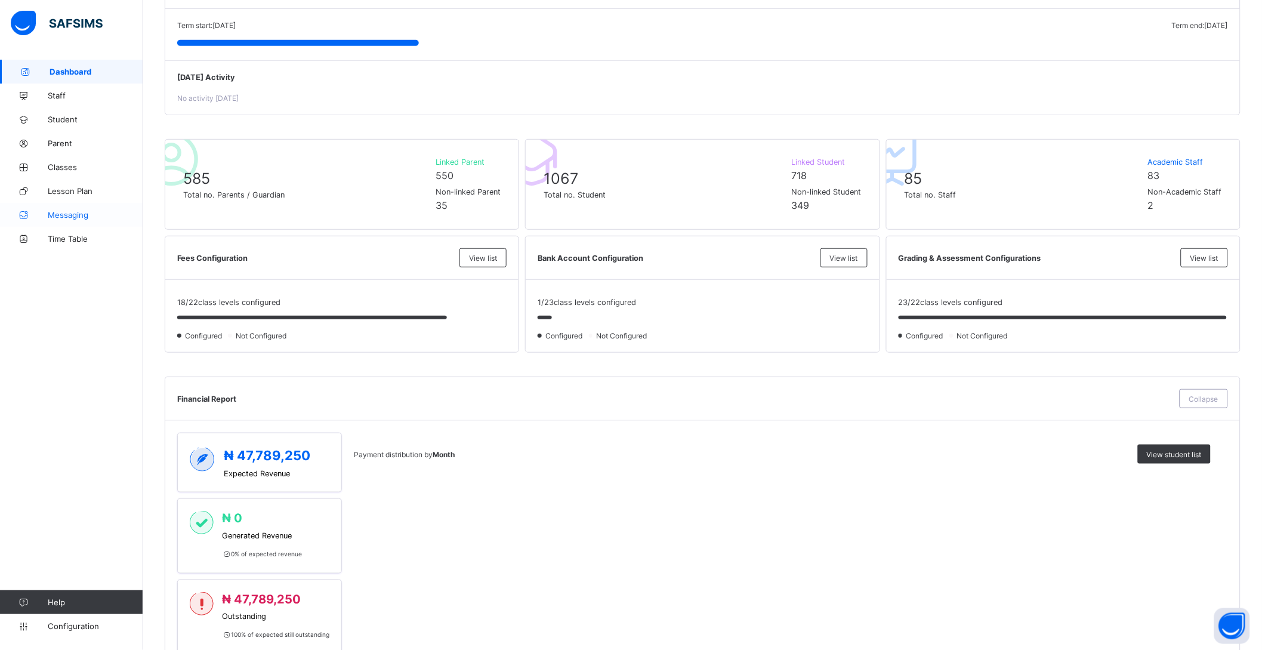
scroll to position [315, 0]
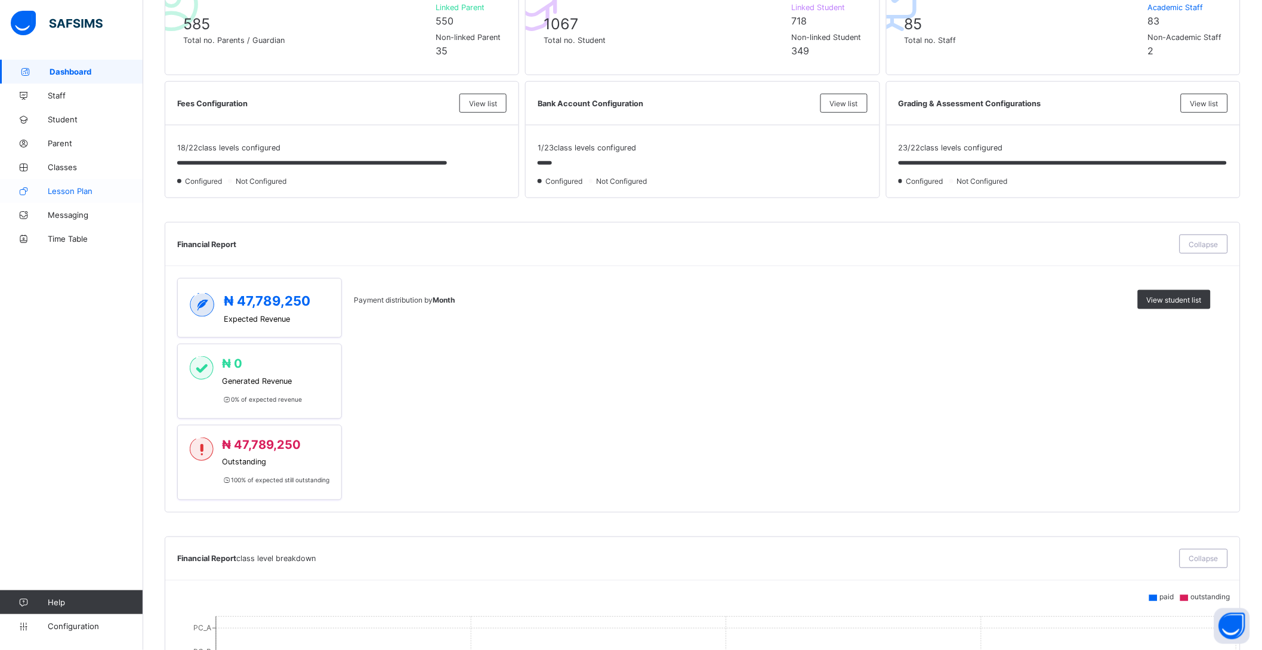
click at [96, 190] on span "Lesson Plan" at bounding box center [95, 191] width 95 height 10
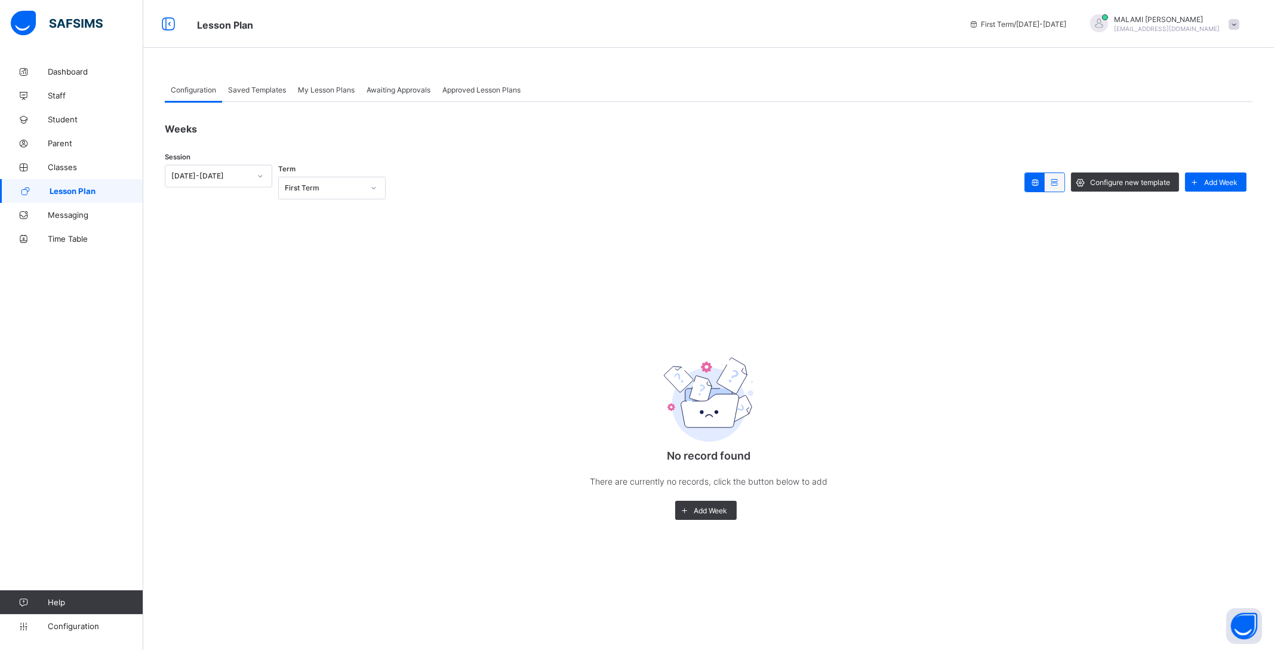
click at [87, 196] on link "Lesson Plan" at bounding box center [71, 191] width 143 height 24
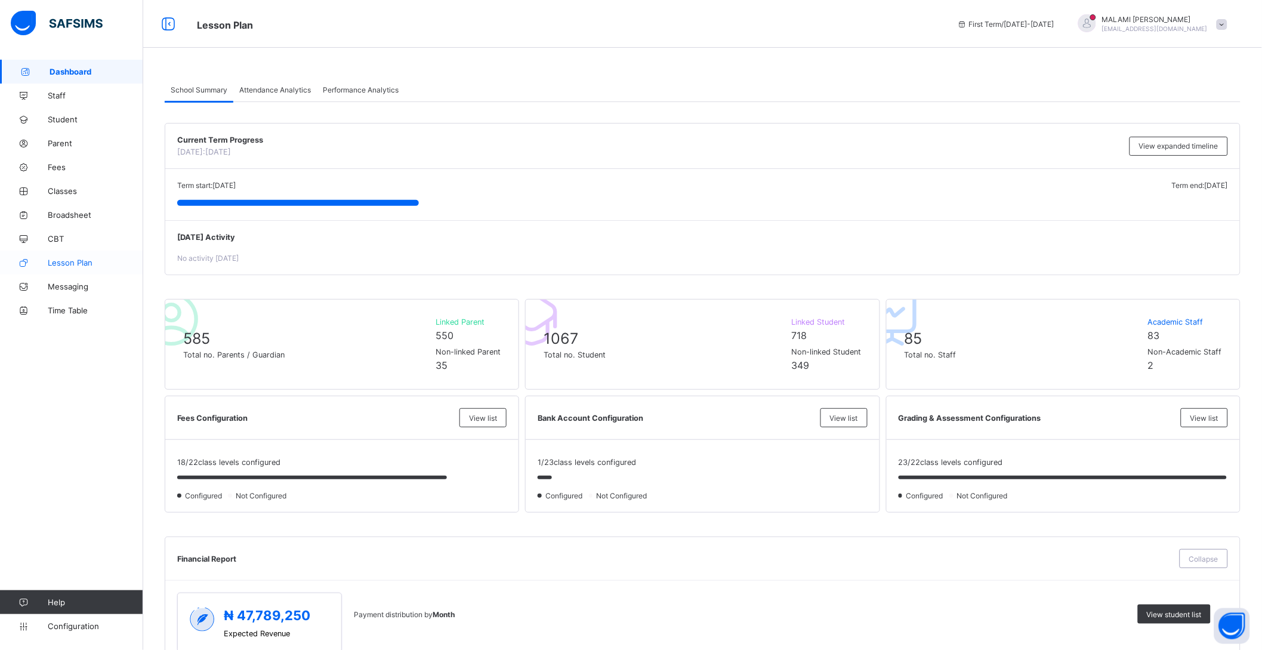
click at [78, 271] on link "Lesson Plan" at bounding box center [71, 263] width 143 height 24
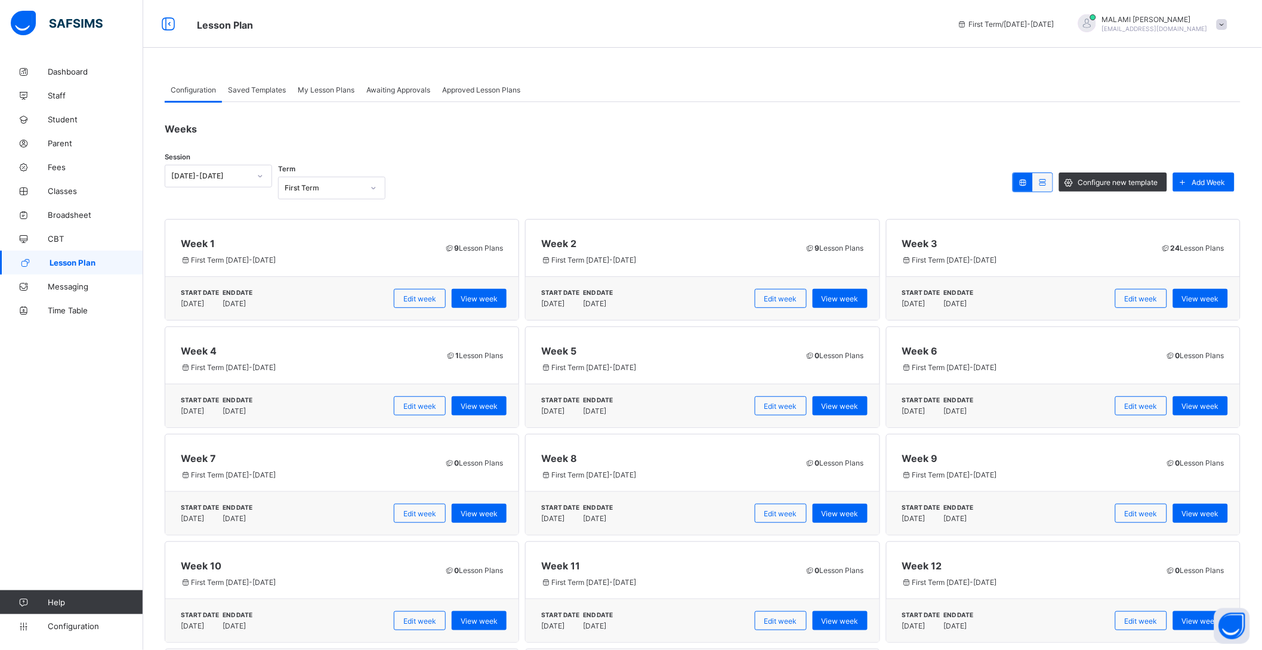
click at [340, 89] on span "My Lesson Plans" at bounding box center [326, 89] width 57 height 9
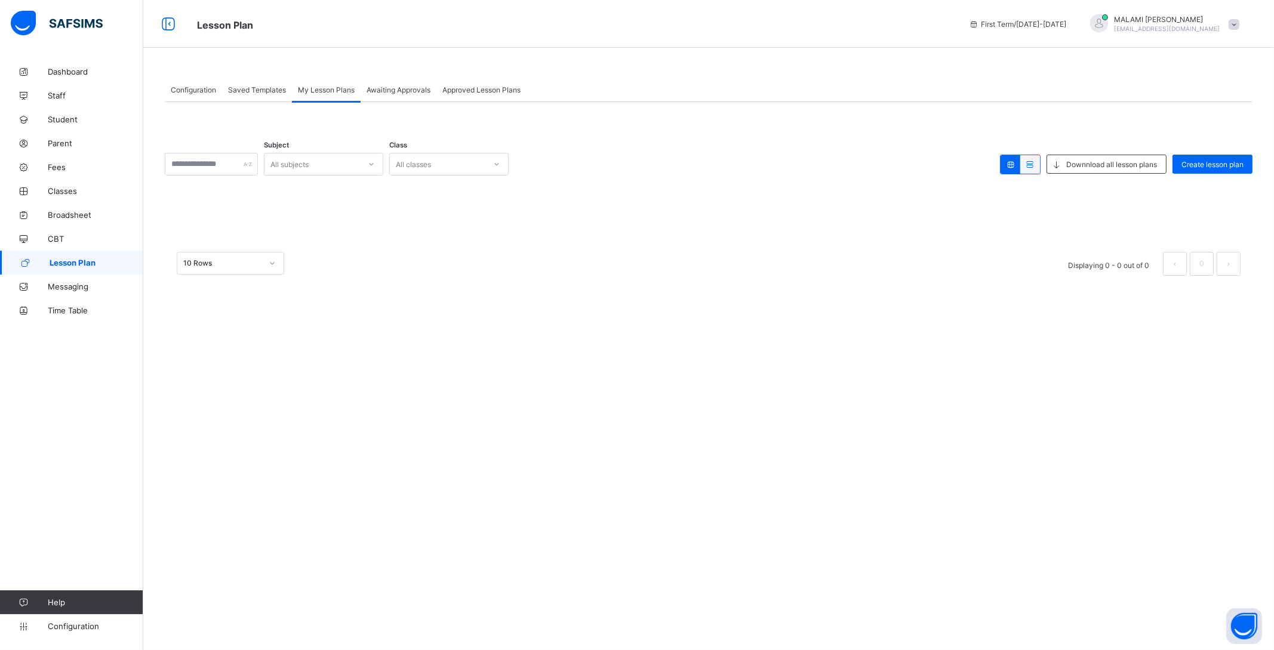
click at [381, 88] on span "Awaiting Approvals" at bounding box center [398, 89] width 64 height 9
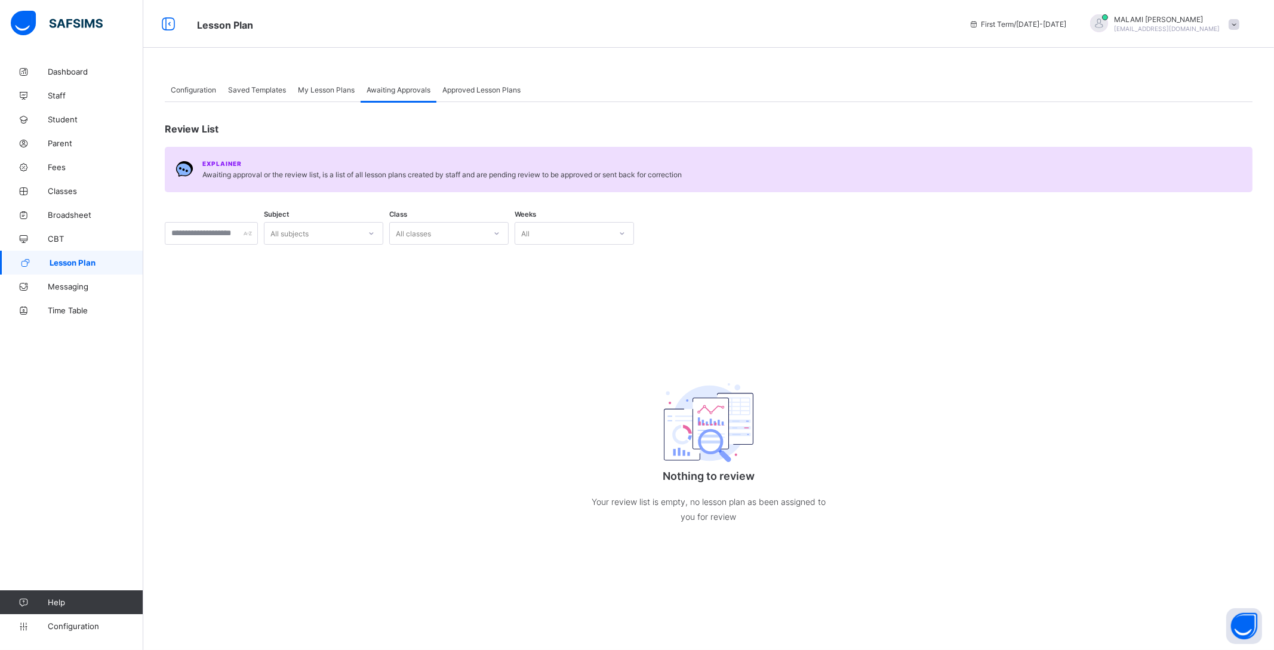
click at [500, 89] on span "Approved Lesson Plans" at bounding box center [481, 89] width 78 height 9
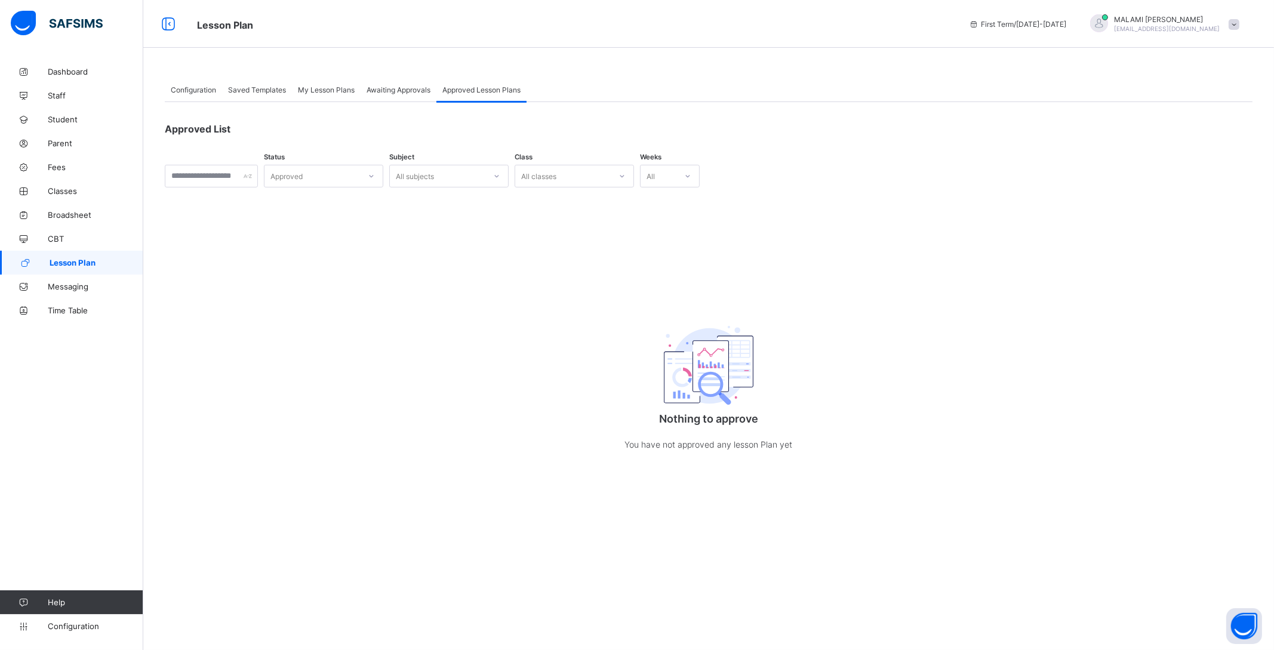
click at [269, 82] on div "Saved Templates" at bounding box center [257, 90] width 70 height 24
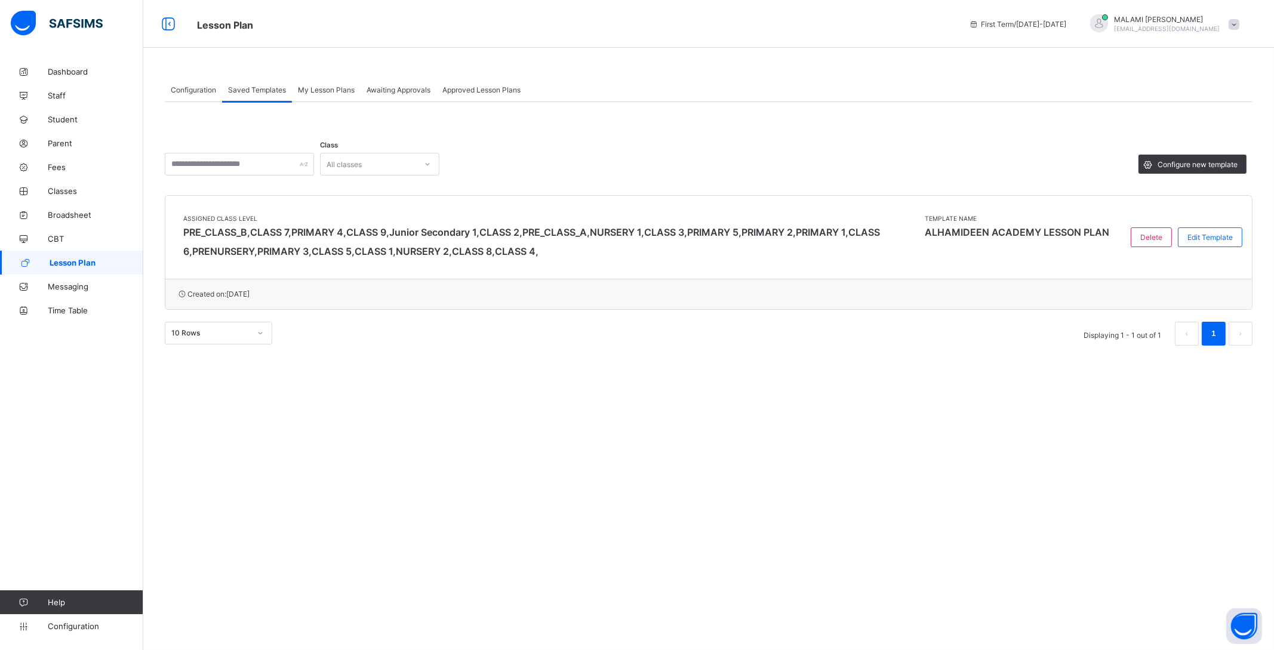
click at [191, 89] on span "Configuration" at bounding box center [193, 89] width 45 height 9
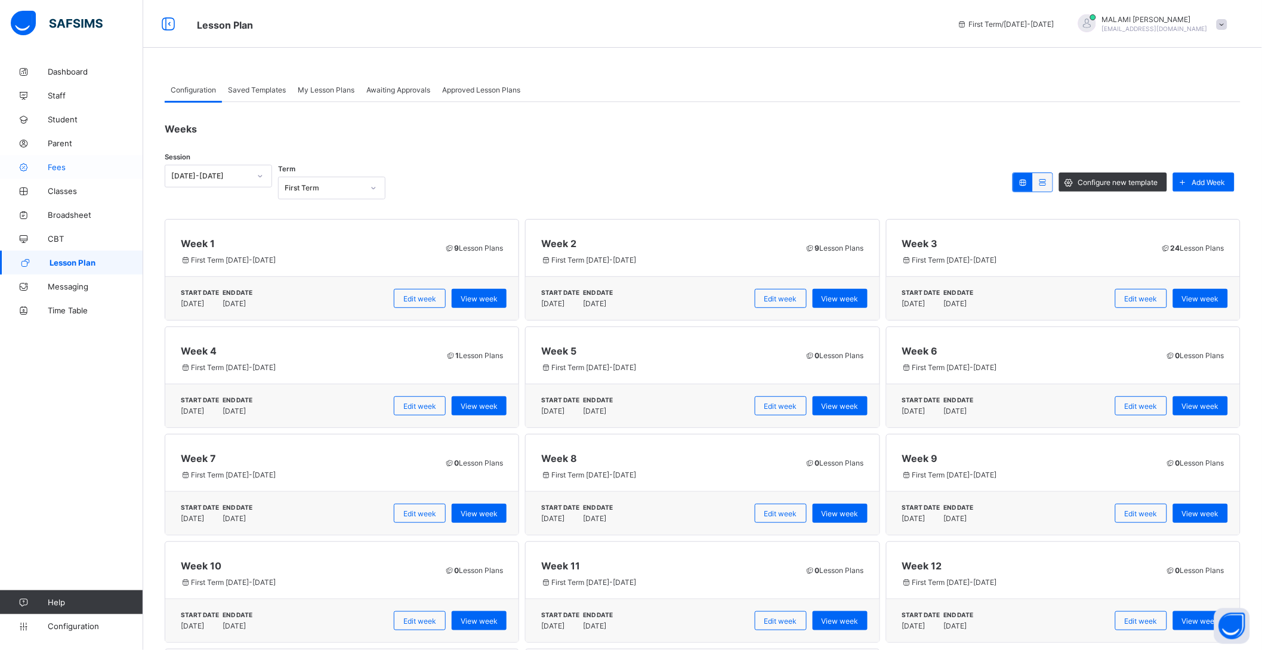
click at [52, 171] on span "Fees" at bounding box center [95, 167] width 95 height 10
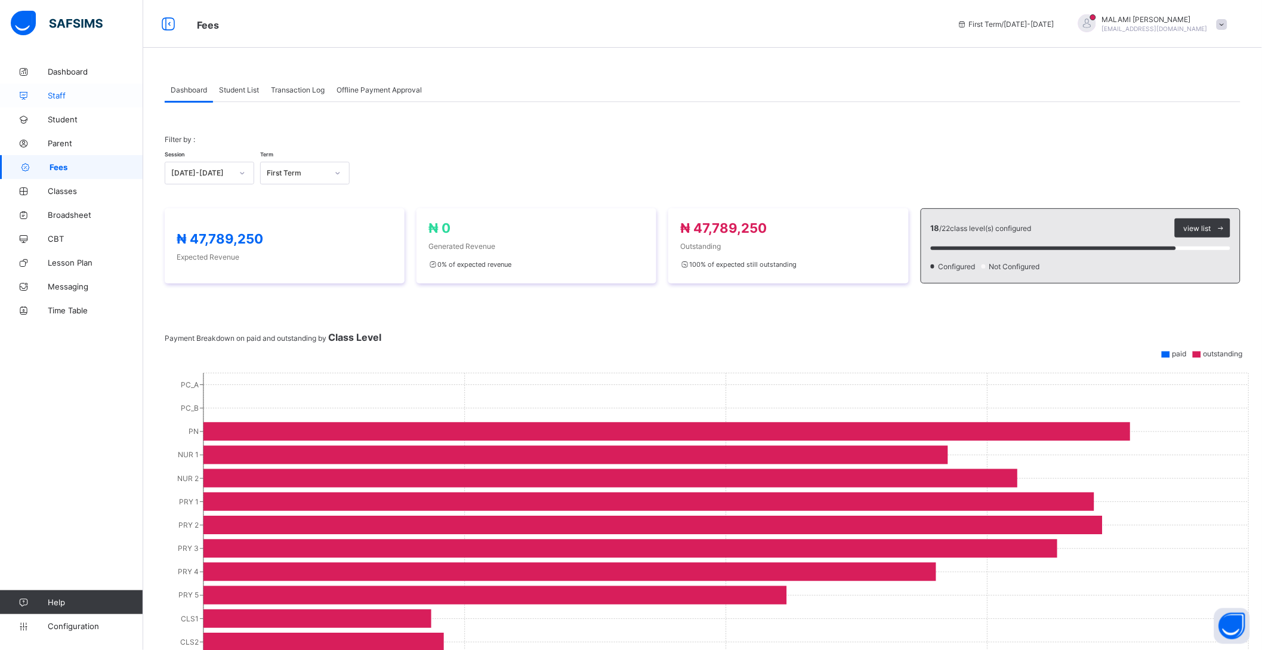
click at [70, 94] on span "Staff" at bounding box center [95, 96] width 95 height 10
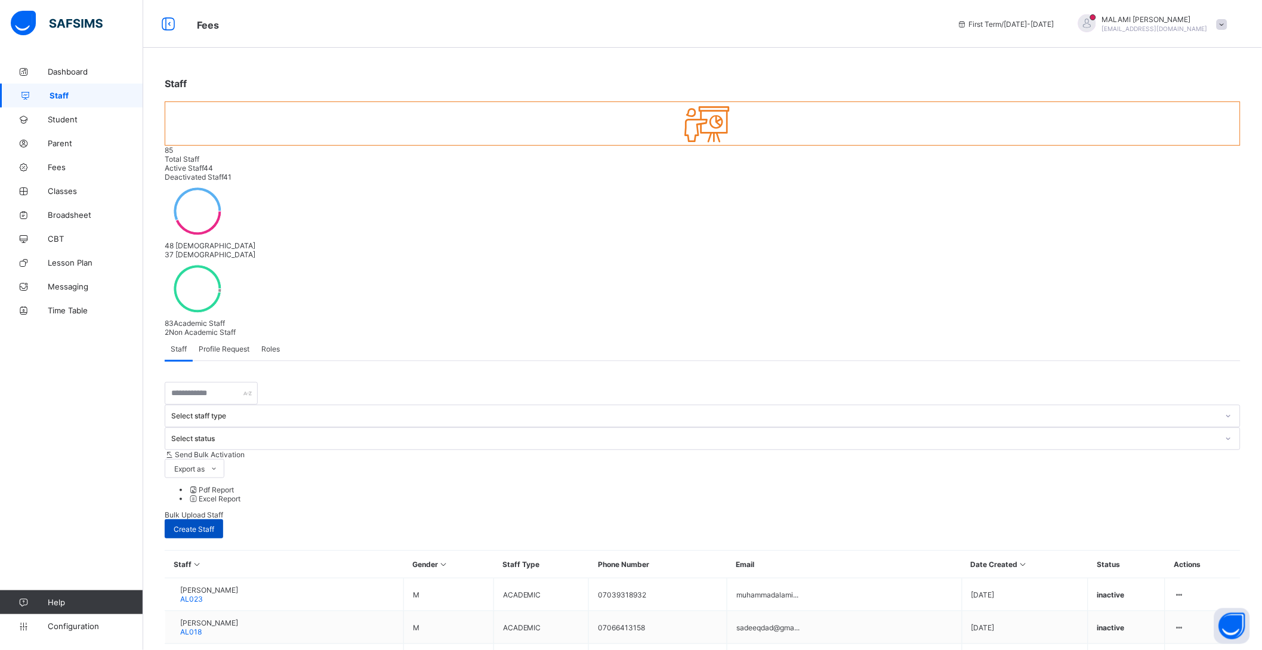
drag, startPoint x: 1199, startPoint y: 264, endPoint x: 1205, endPoint y: 278, distance: 14.4
click at [214, 525] on span "Create Staff" at bounding box center [194, 529] width 41 height 9
select select "**"
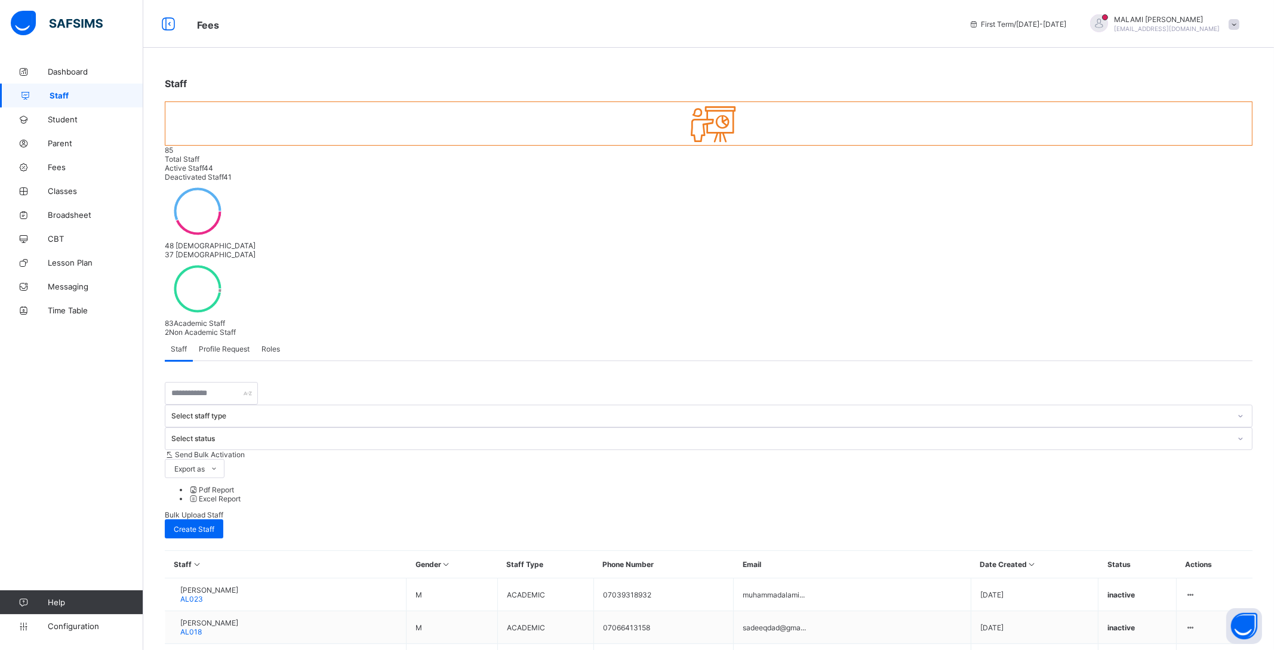
type input "*****"
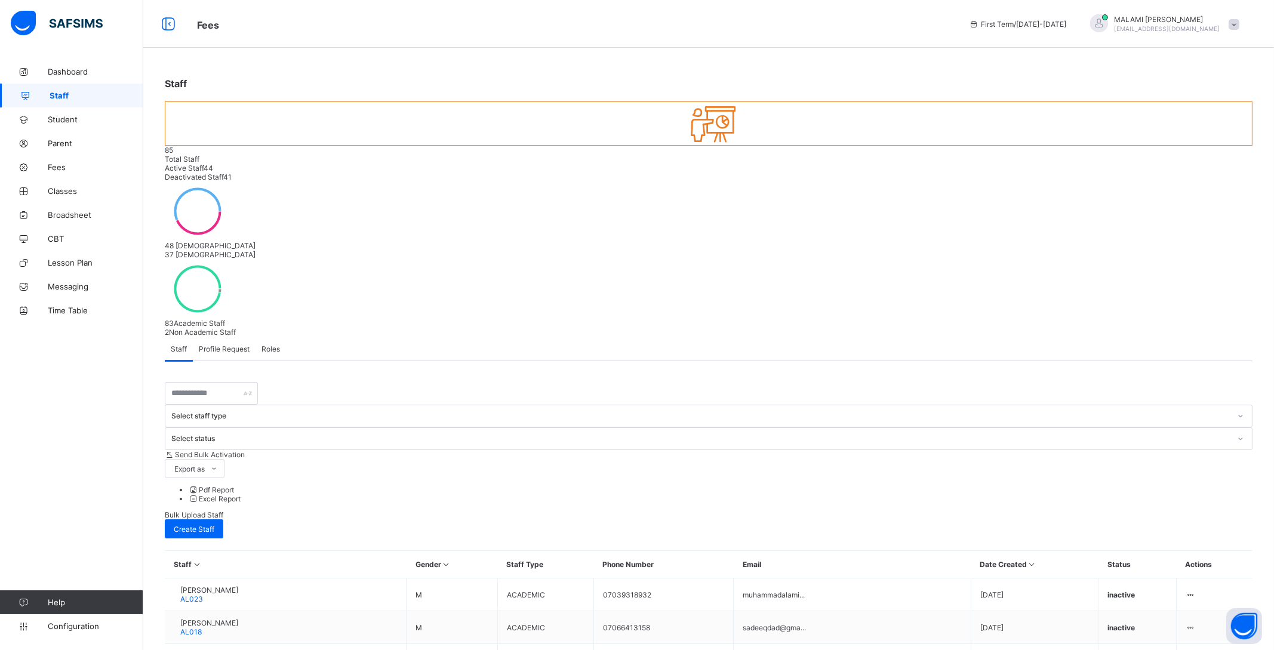
type input "******"
drag, startPoint x: 661, startPoint y: 267, endPoint x: 582, endPoint y: 270, distance: 78.9
type input "******"
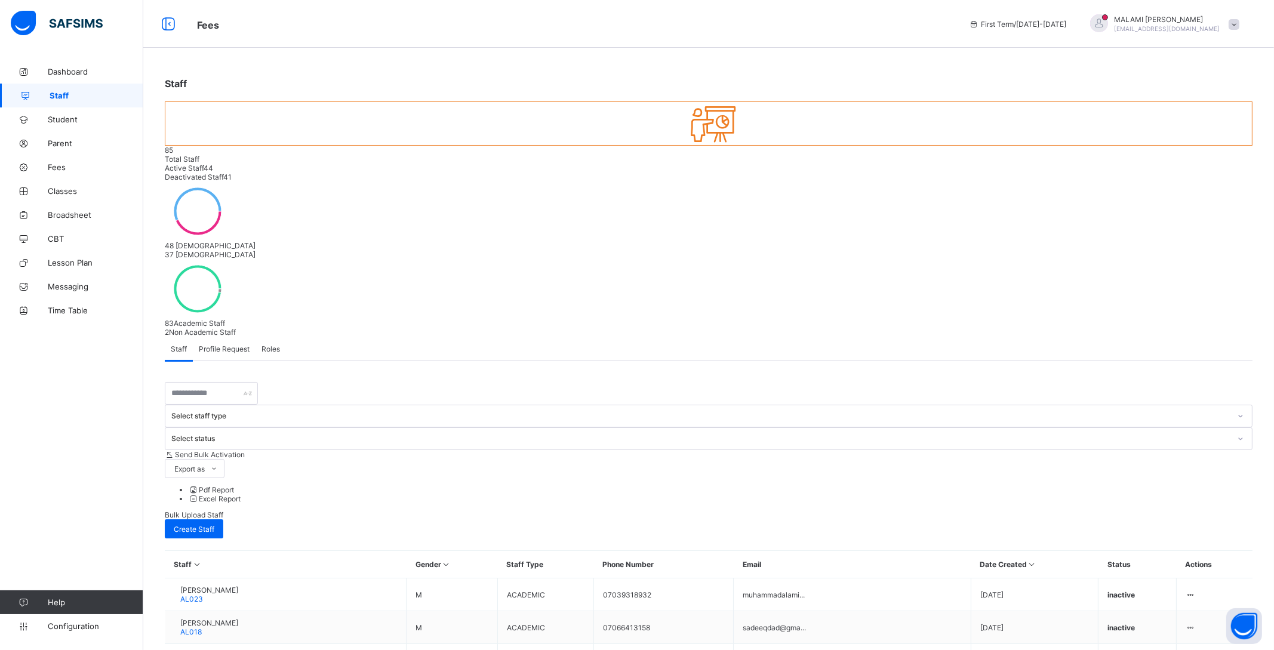
paste input "*****"
type input "*****"
type input "**********"
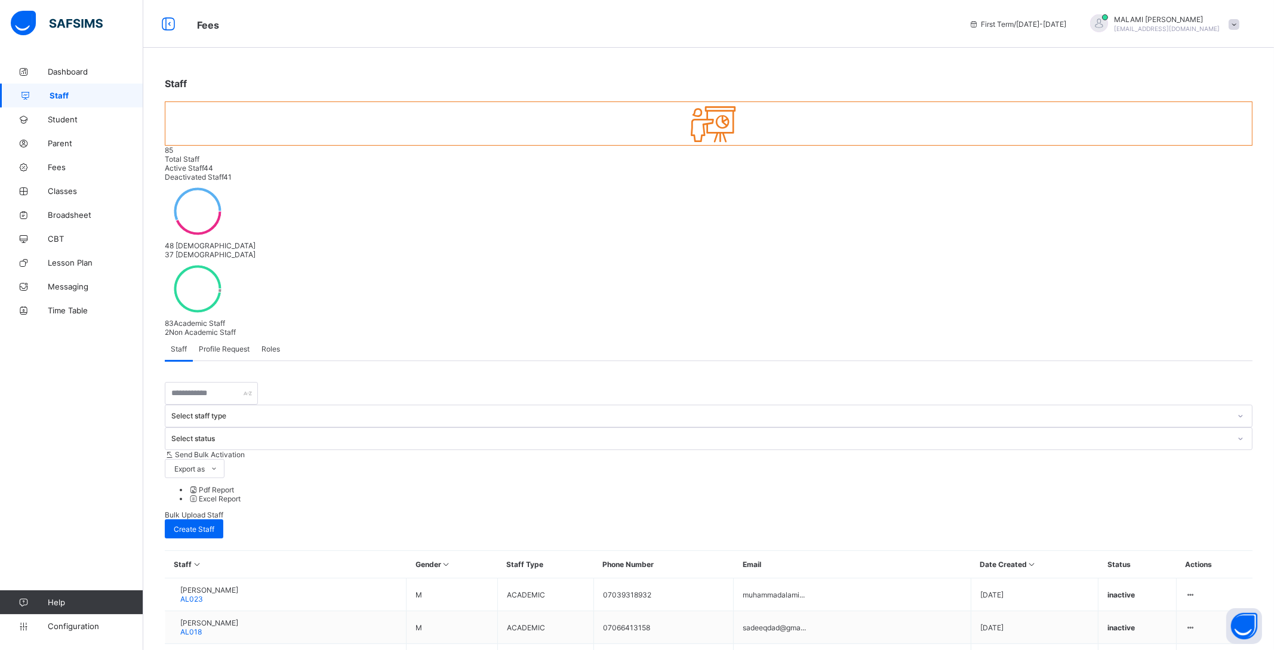
type input "**********"
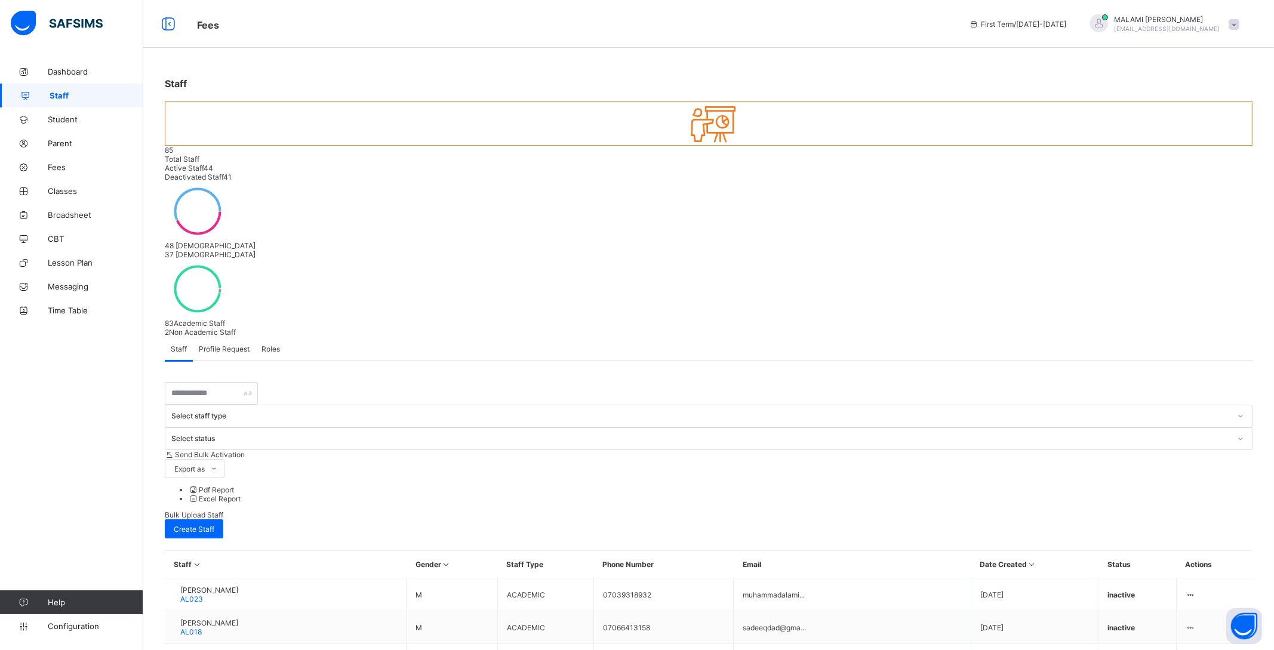
drag, startPoint x: 762, startPoint y: 499, endPoint x: 774, endPoint y: 539, distance: 41.9
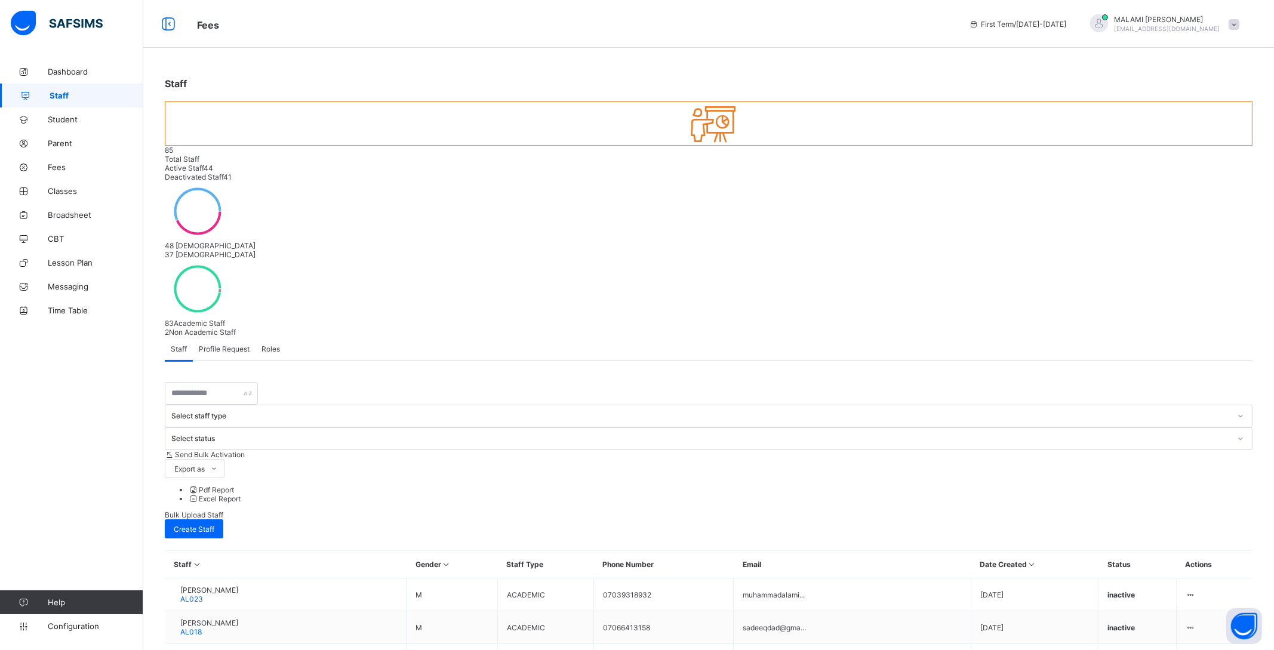
drag, startPoint x: 636, startPoint y: 272, endPoint x: 639, endPoint y: 287, distance: 15.9
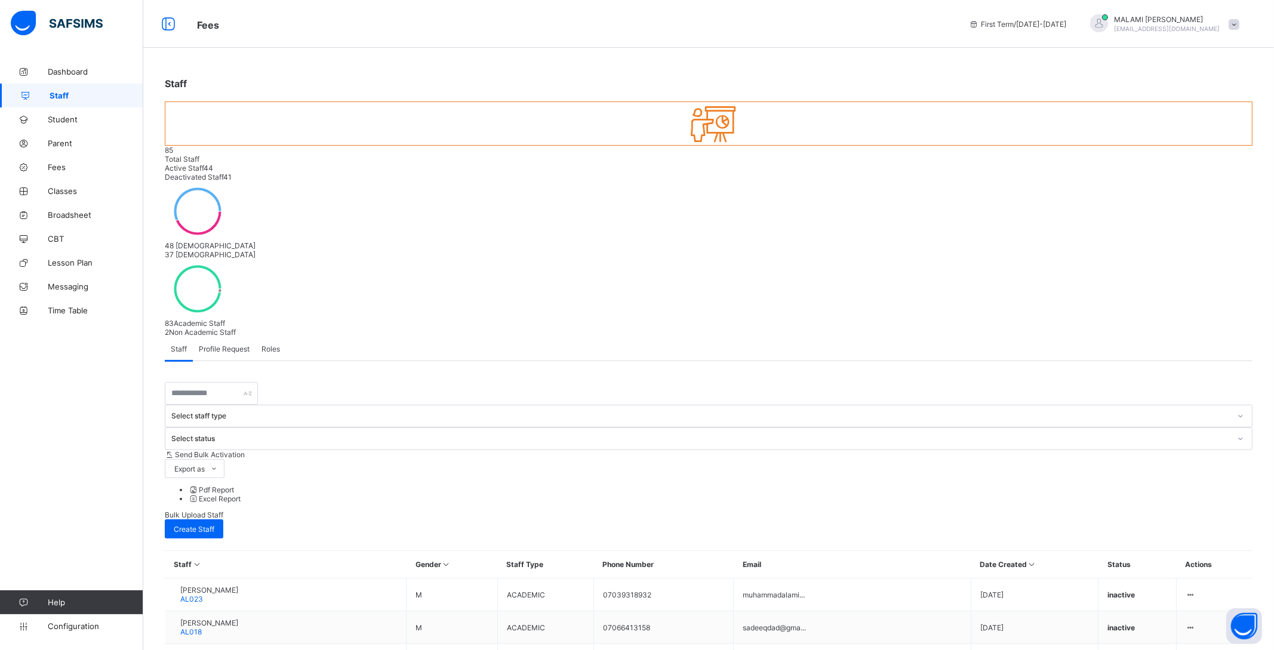
type input "******"
type input "**********"
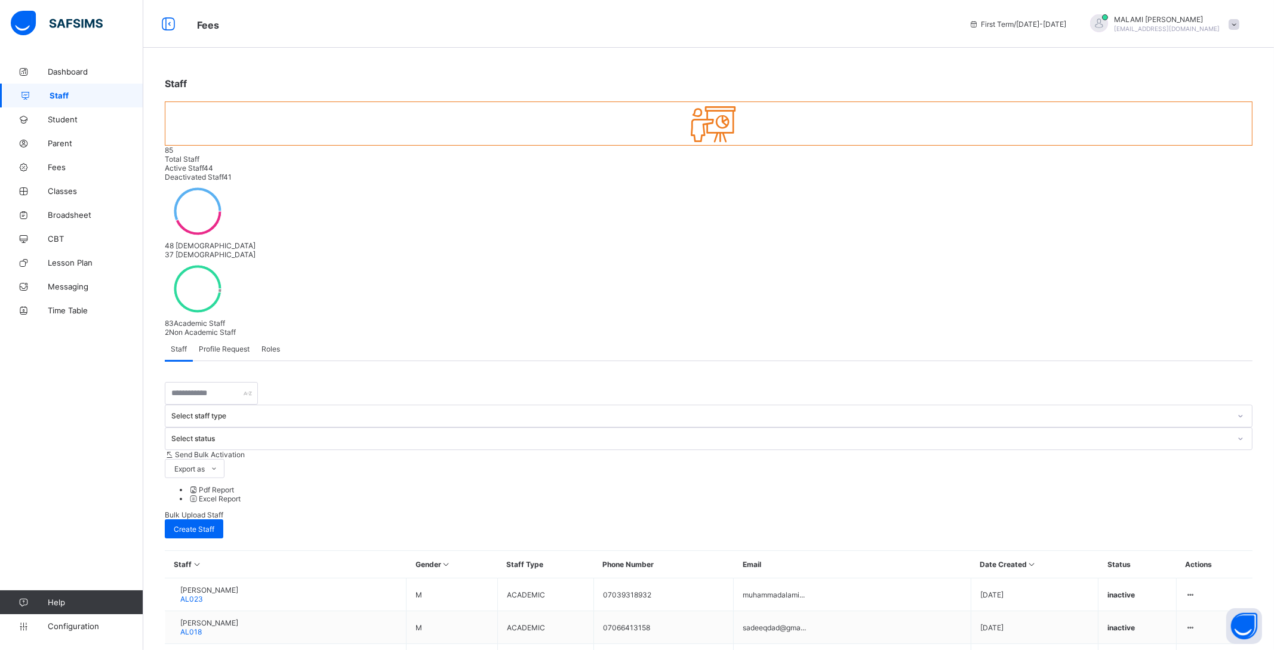
scroll to position [140, 0]
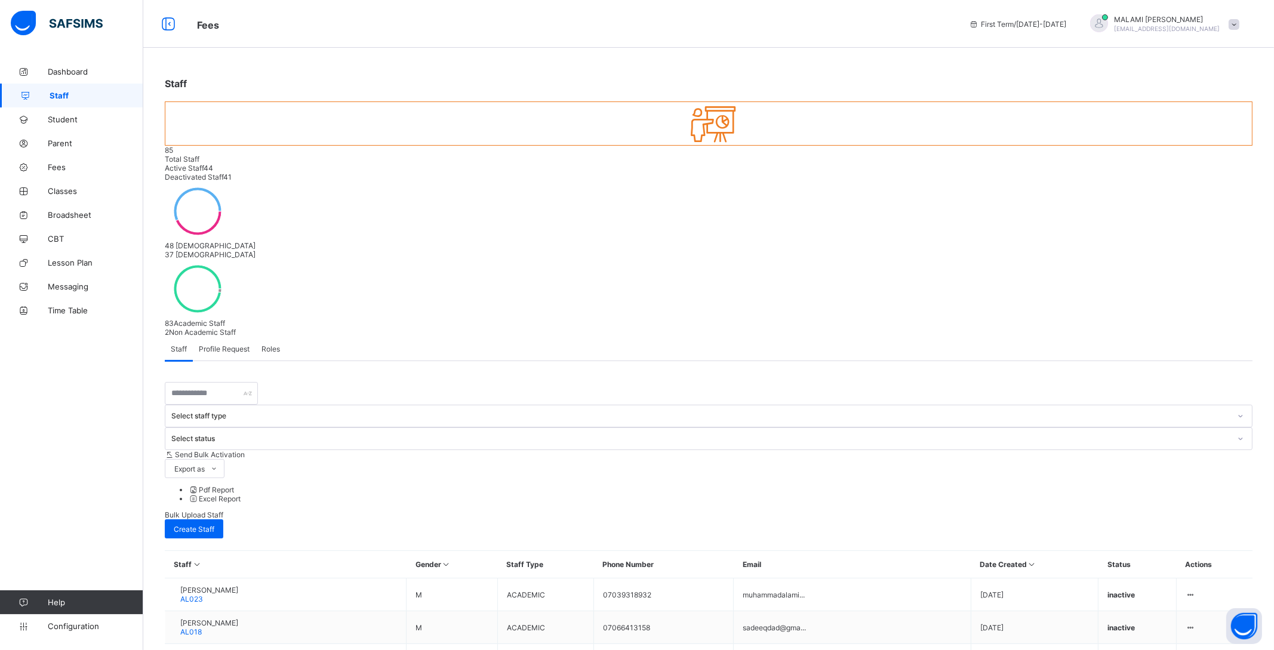
scroll to position [184, 0]
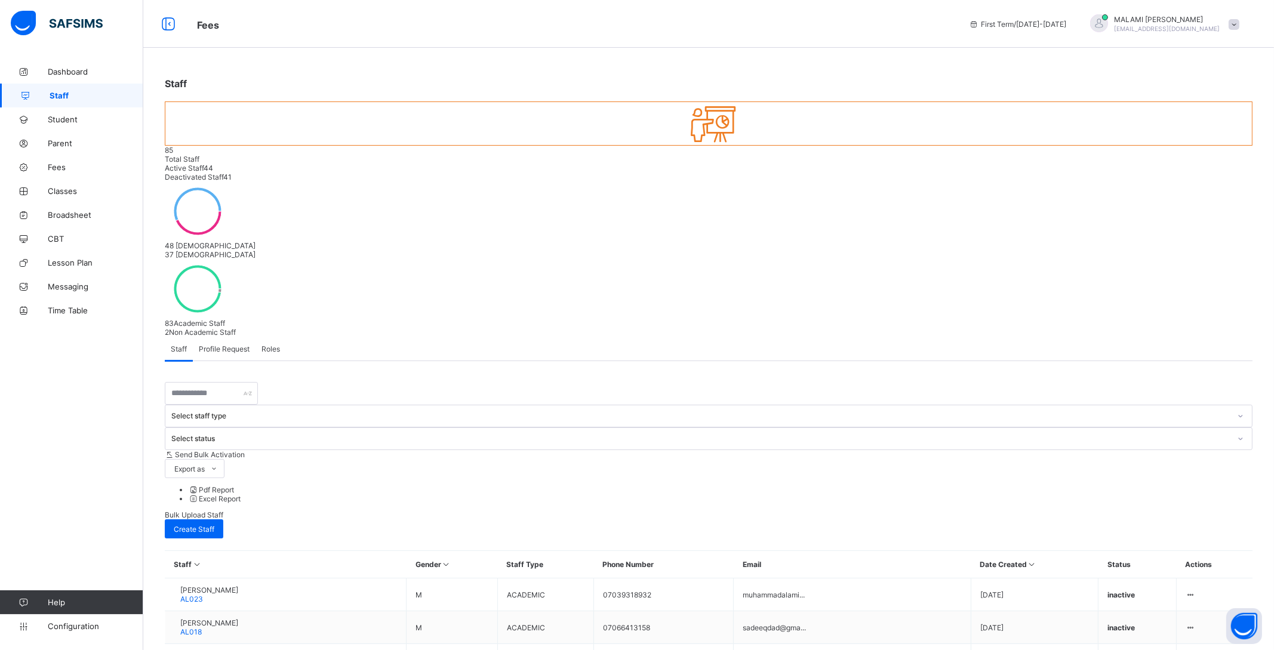
scroll to position [184, 0]
drag, startPoint x: 1000, startPoint y: 504, endPoint x: 990, endPoint y: 511, distance: 12.1
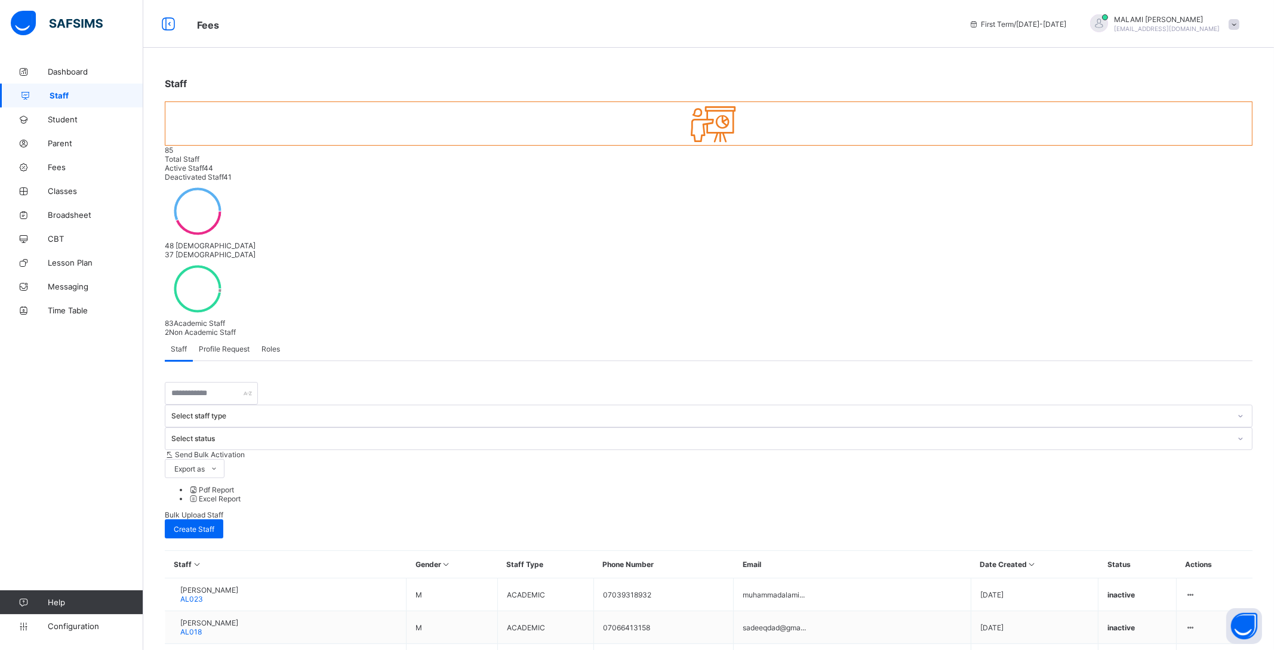
type input "******"
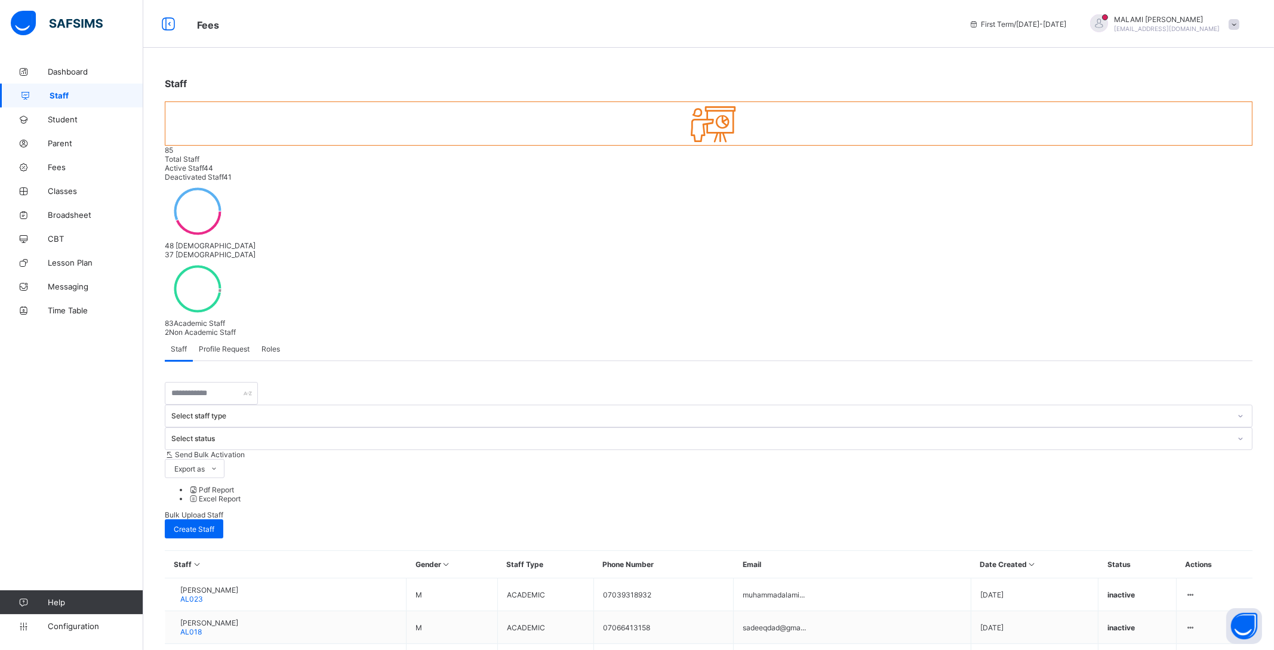
scroll to position [0, 0]
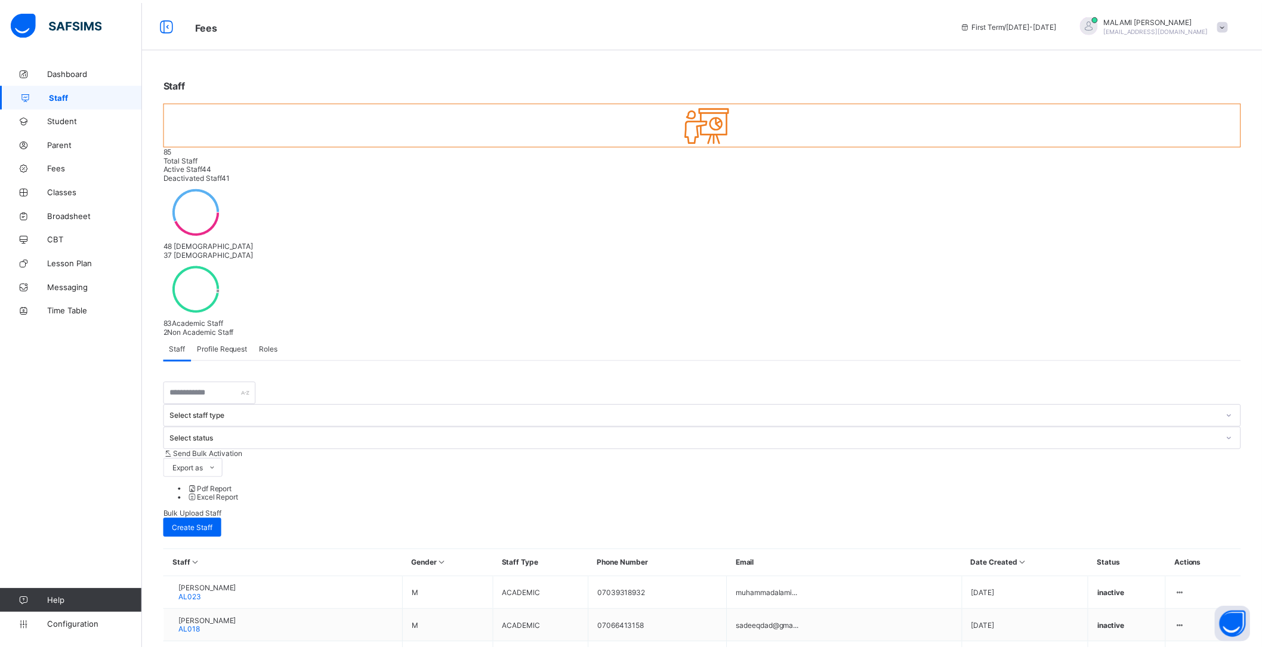
scroll to position [0, 0]
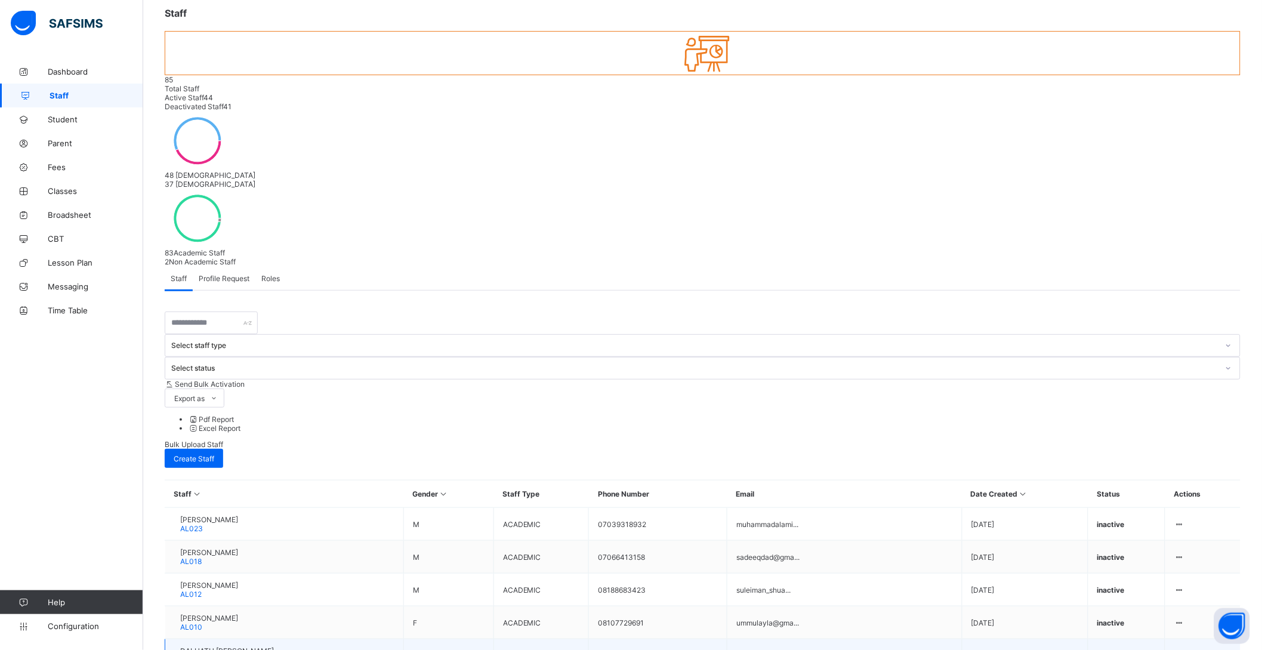
scroll to position [75, 0]
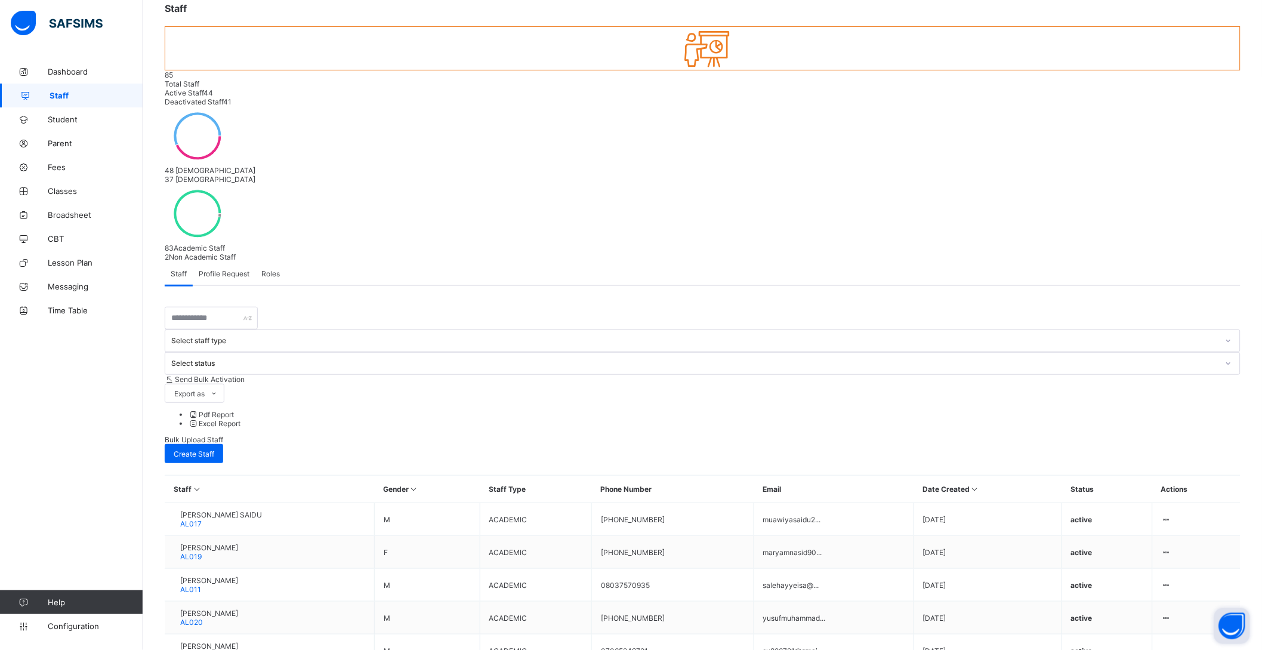
click at [1221, 608] on button "Open asap" at bounding box center [1233, 626] width 36 height 36
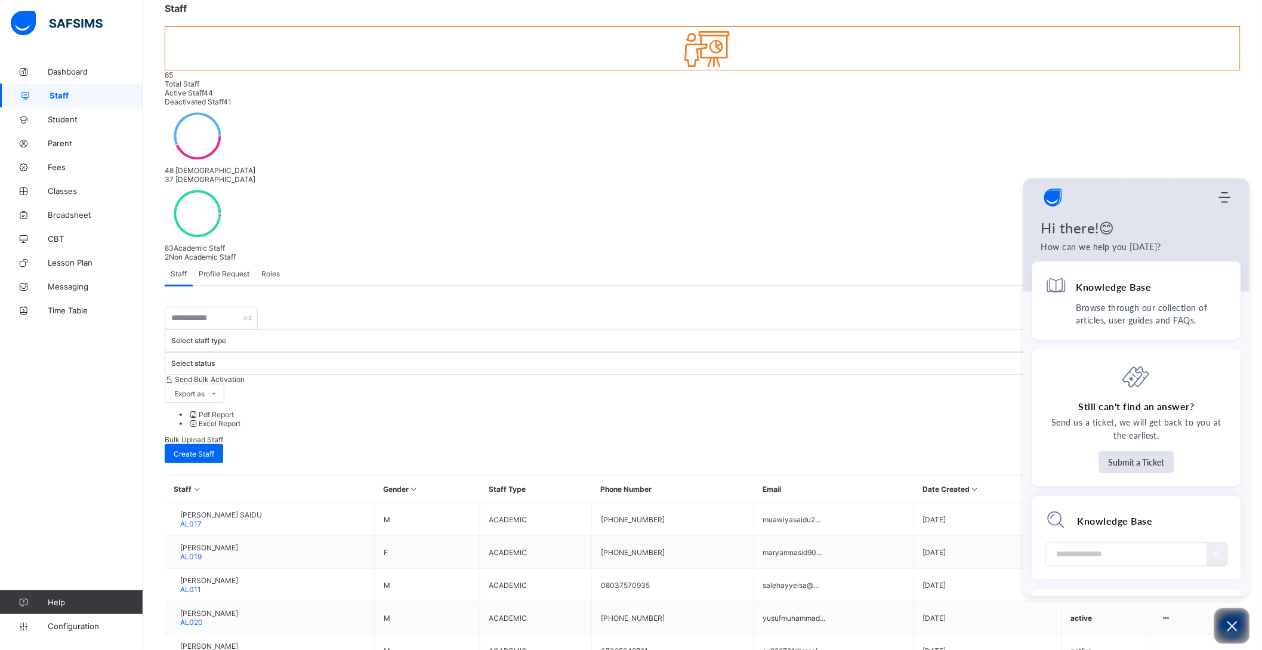
click at [1225, 625] on icon "Open asap" at bounding box center [1232, 626] width 15 height 15
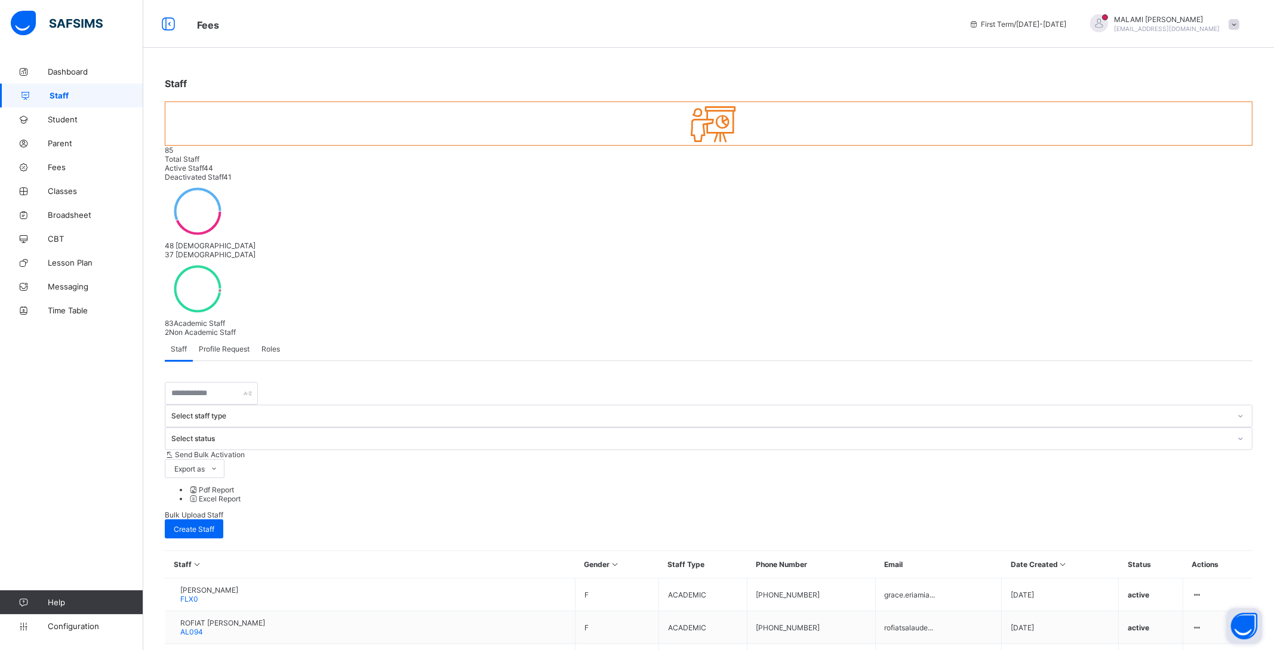
click at [433, 575] on div "Staff 85 Total Staff Active Staff 44 Deactivated Staff 41 48 [DEMOGRAPHIC_DATA]…" at bounding box center [708, 407] width 1130 height 814
click at [66, 73] on span "Dashboard" at bounding box center [95, 72] width 95 height 10
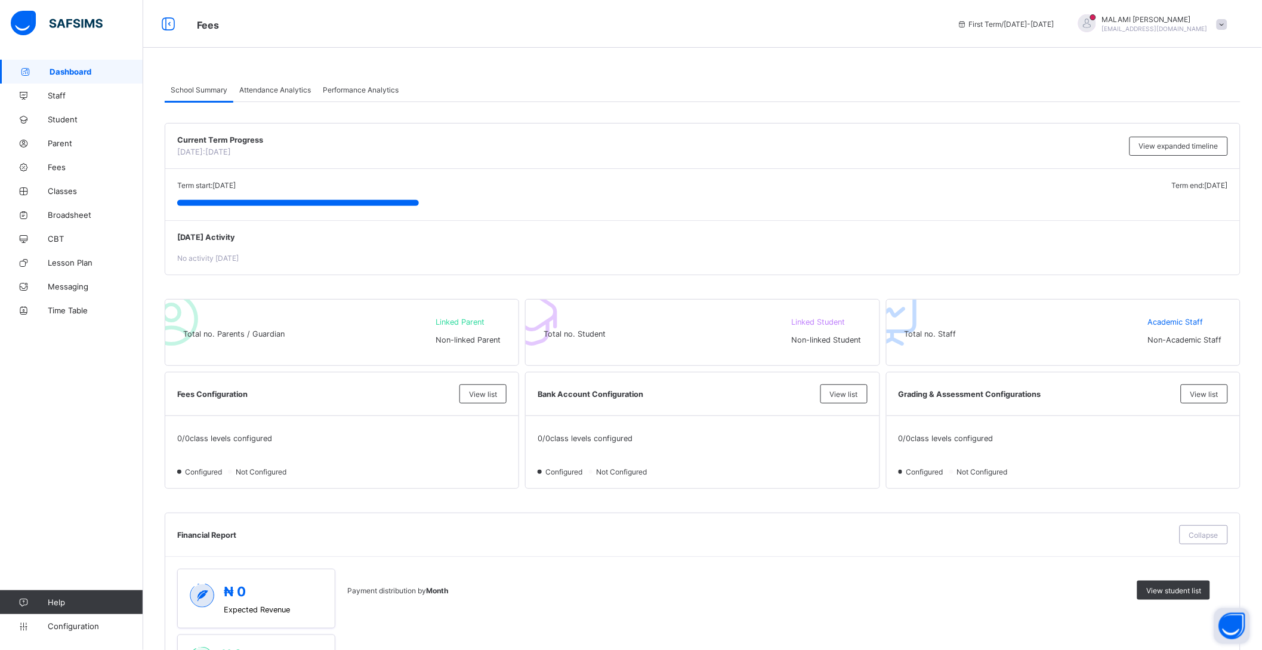
click at [285, 93] on span "Attendance Analytics" at bounding box center [275, 89] width 72 height 9
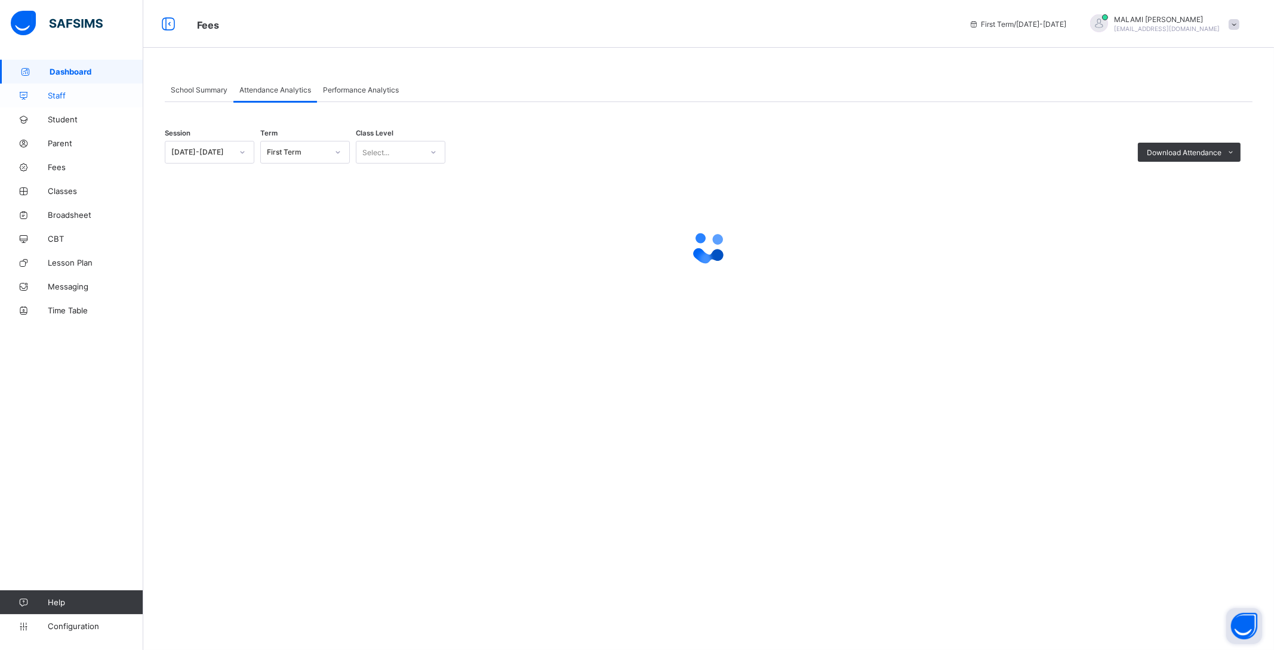
click at [51, 94] on span "Staff" at bounding box center [95, 96] width 95 height 10
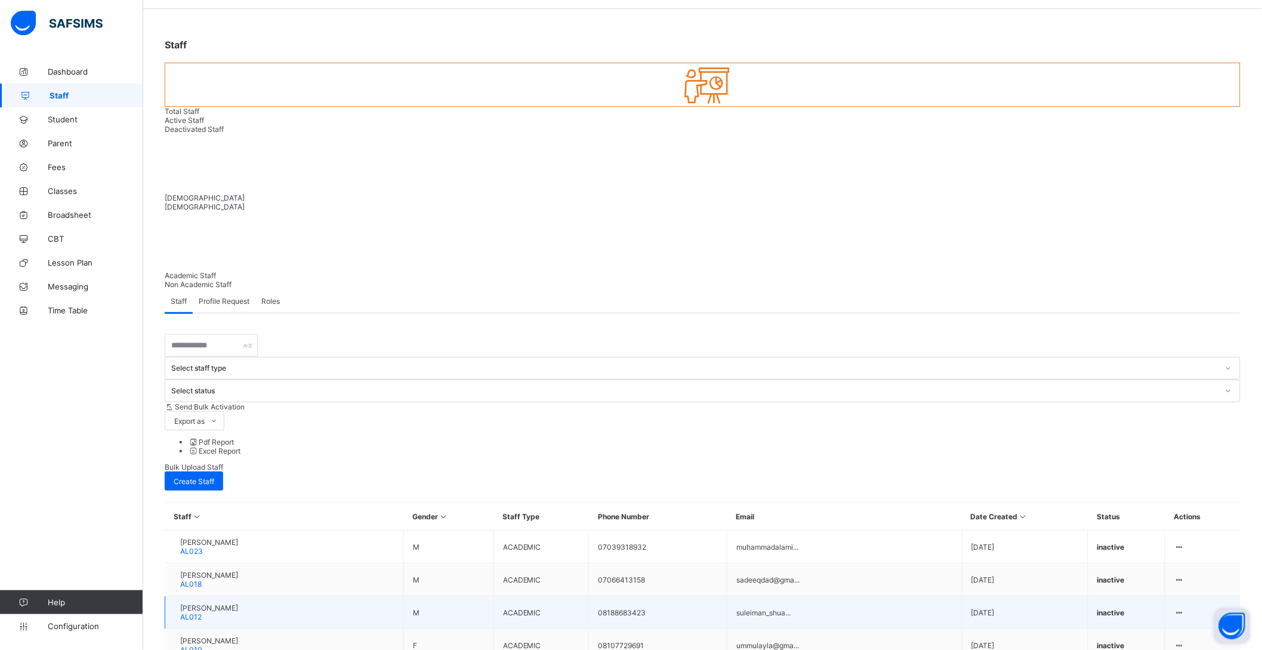
scroll to position [75, 0]
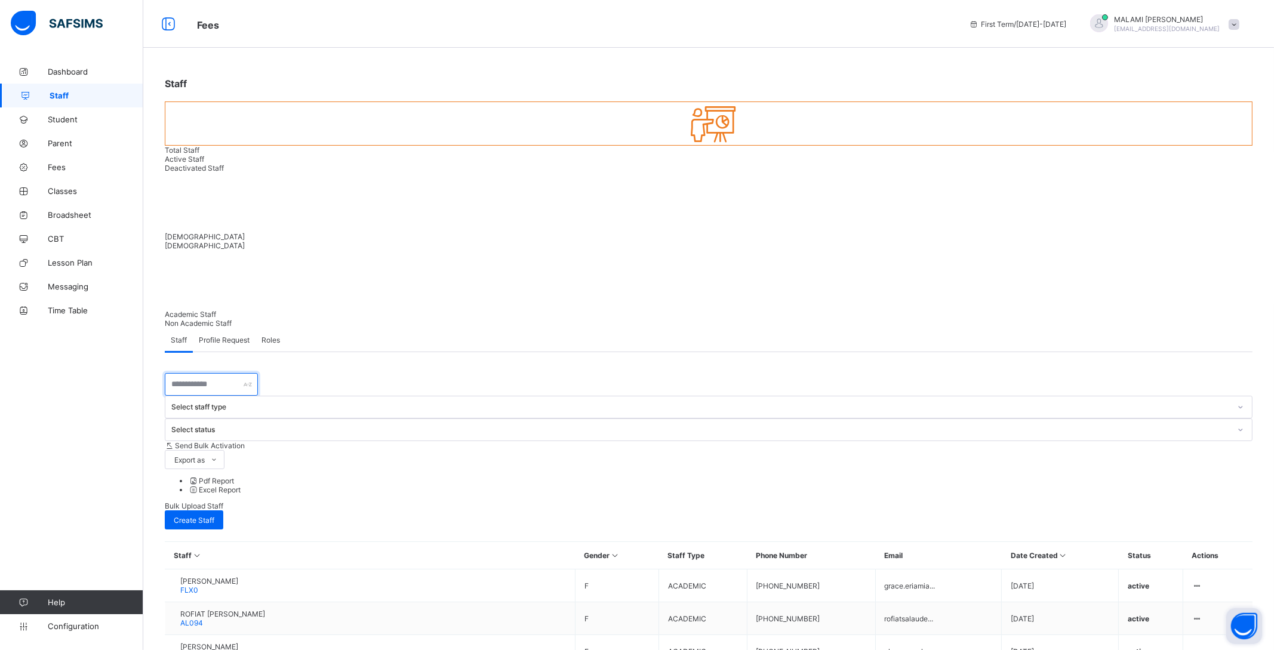
click at [206, 373] on input "text" at bounding box center [211, 384] width 93 height 23
click at [61, 155] on link "Fees" at bounding box center [71, 167] width 143 height 24
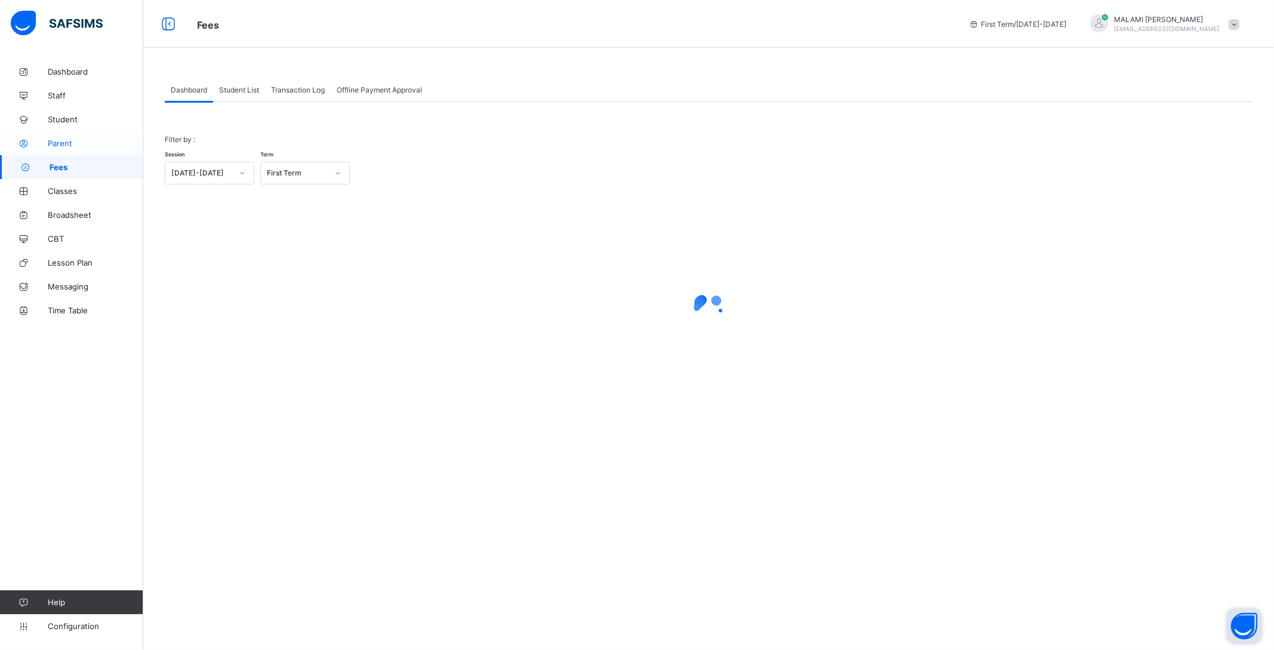
click at [64, 143] on span "Parent" at bounding box center [95, 143] width 95 height 10
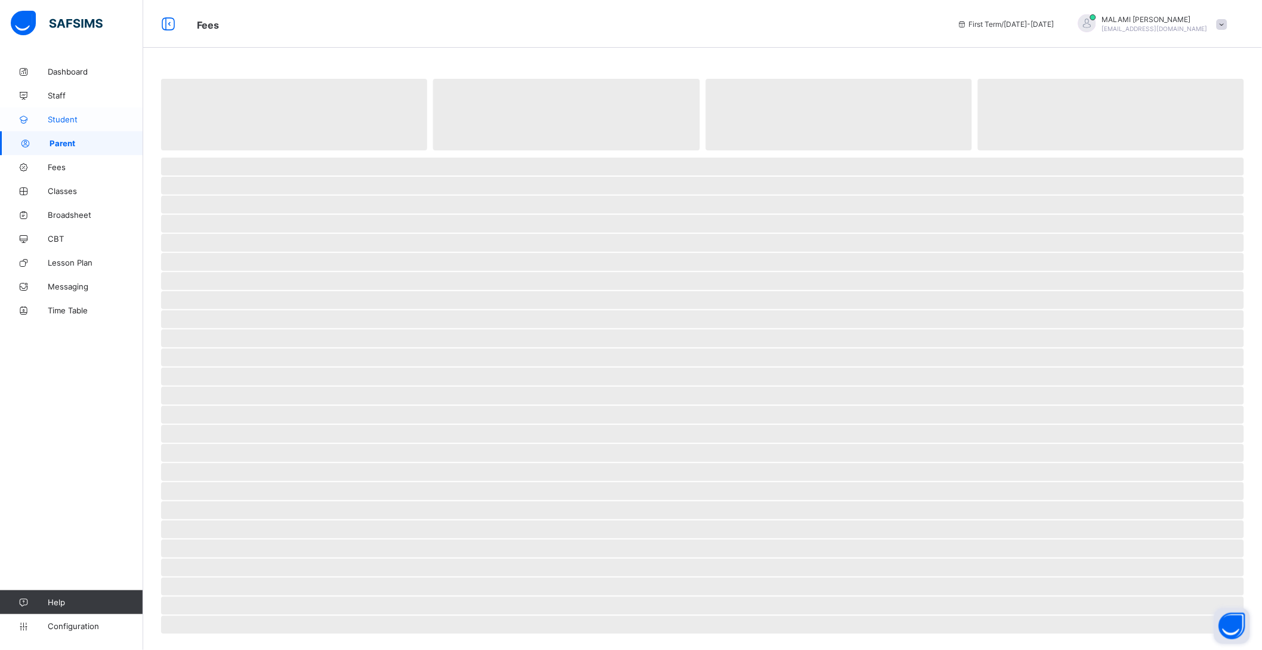
click at [75, 116] on span "Student" at bounding box center [95, 120] width 95 height 10
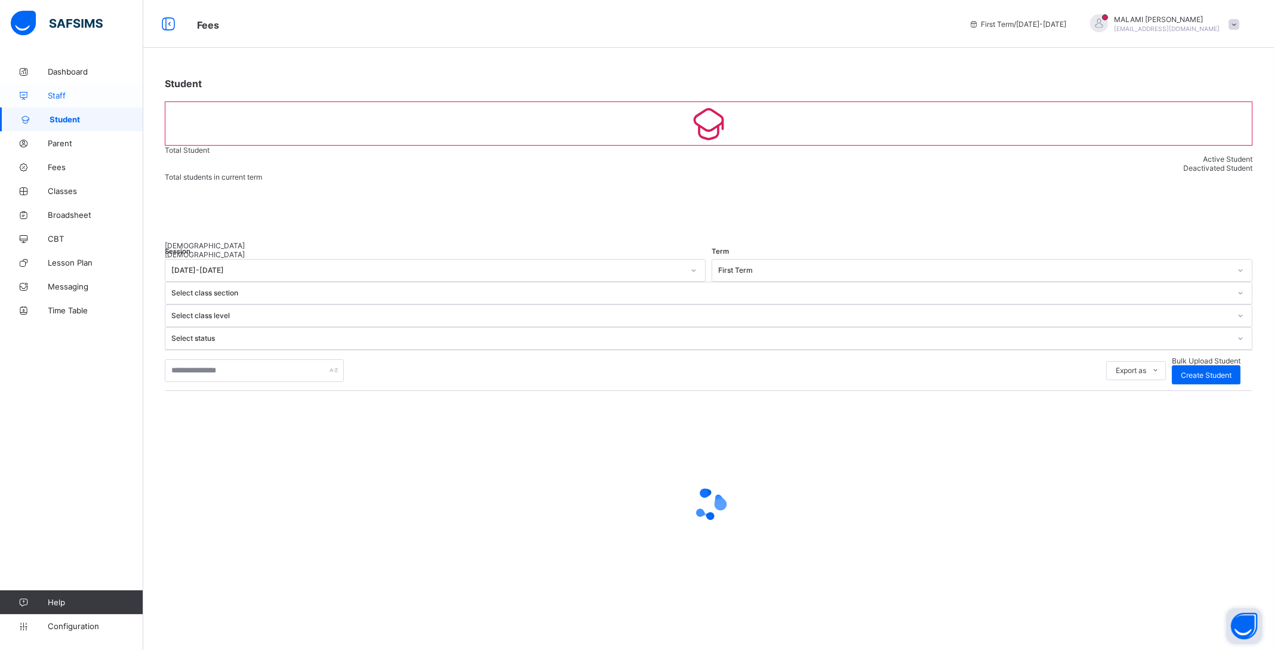
click at [73, 91] on span "Staff" at bounding box center [95, 96] width 95 height 10
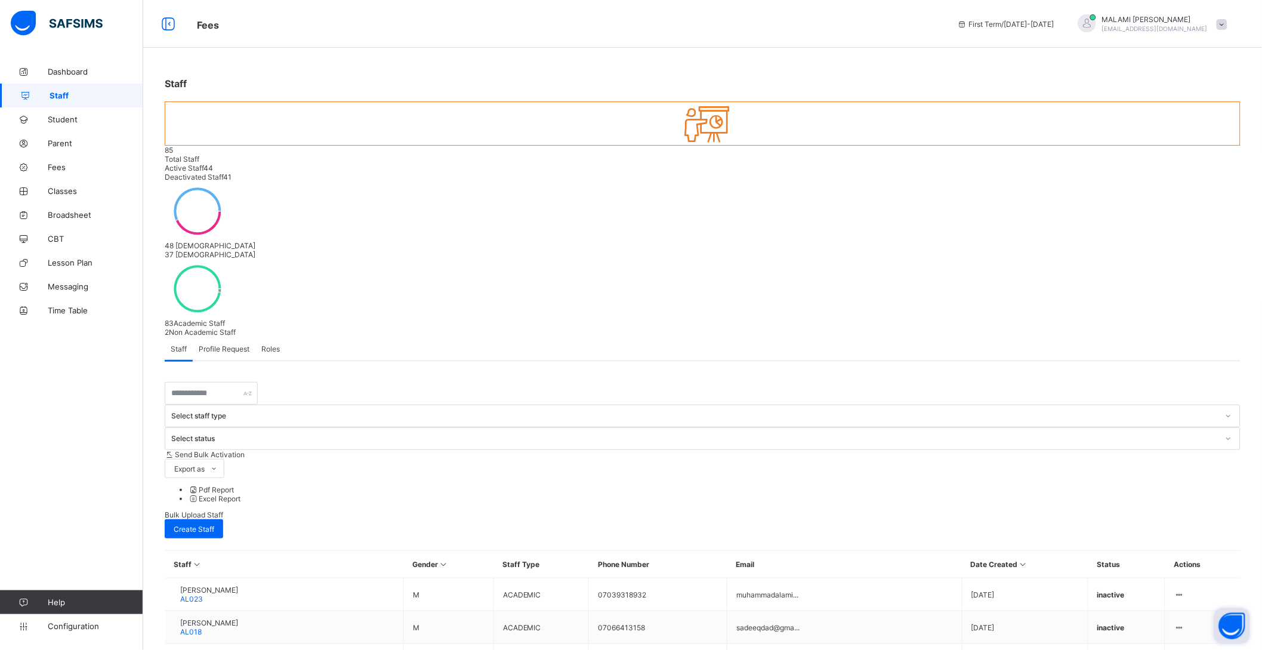
click at [1219, 406] on div at bounding box center [1229, 415] width 20 height 19
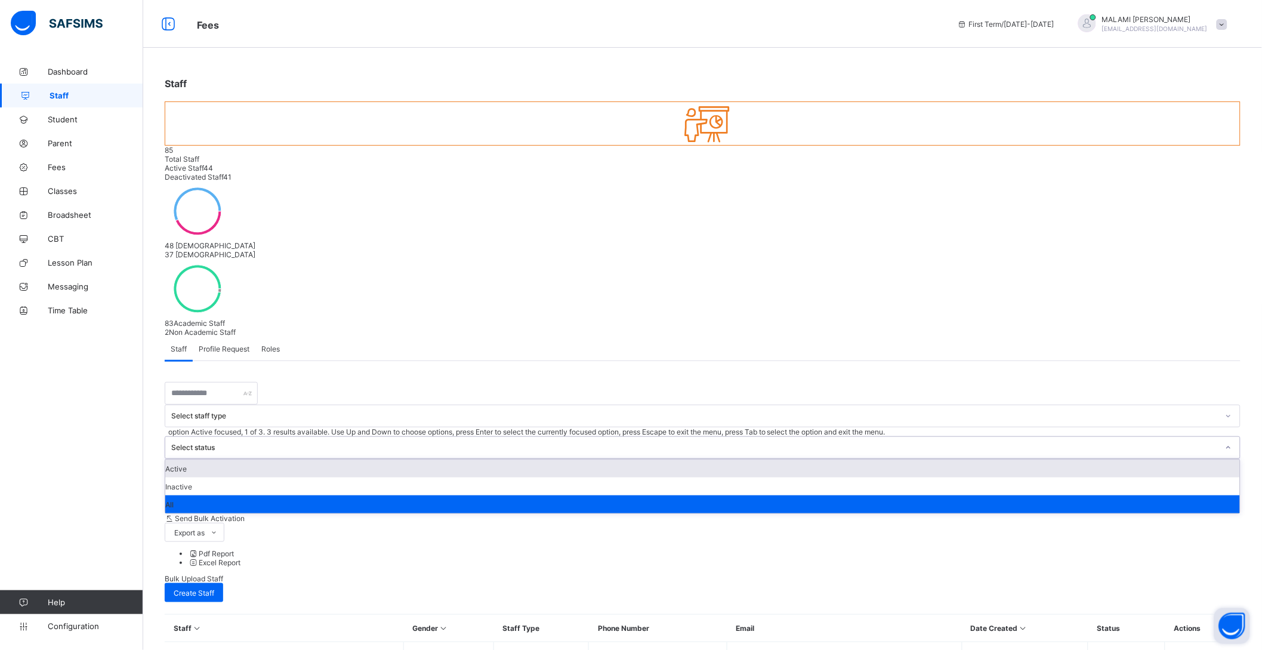
click at [463, 437] on div "Select status" at bounding box center [691, 447] width 1052 height 21
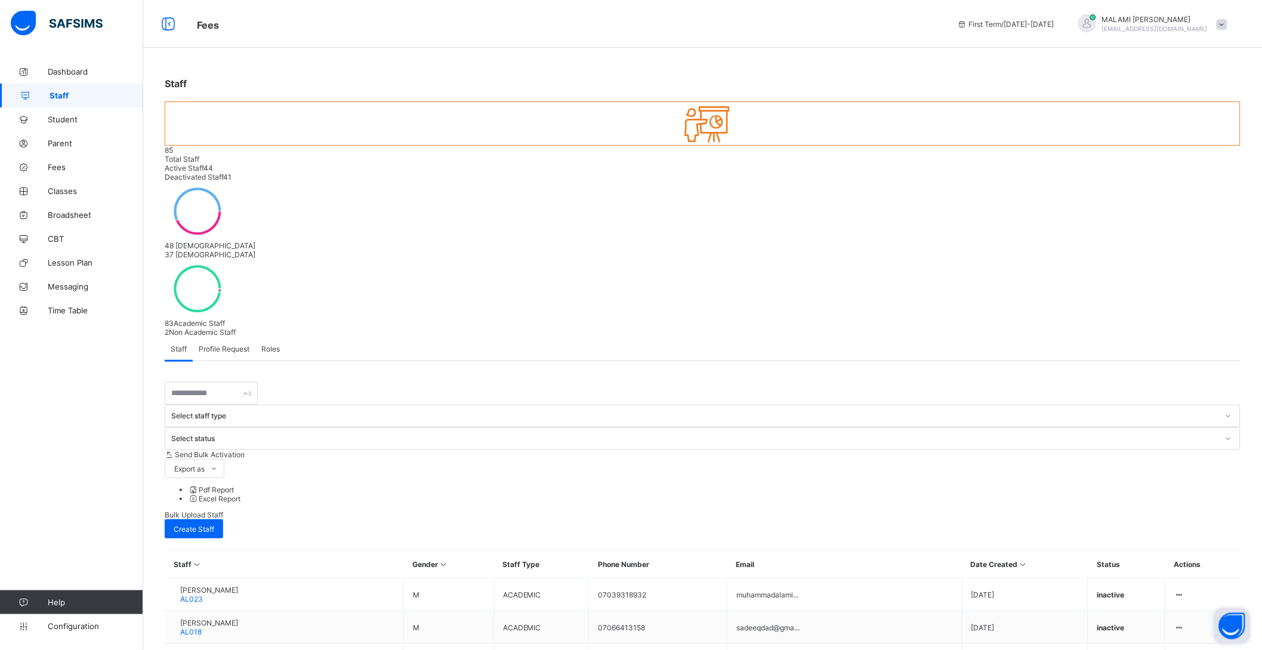
click at [589, 361] on div "Select staff type Select status Send Bulk Activation Export as Pdf Report Excel…" at bounding box center [703, 660] width 1076 height 599
click at [71, 222] on link "Broadsheet" at bounding box center [71, 215] width 143 height 24
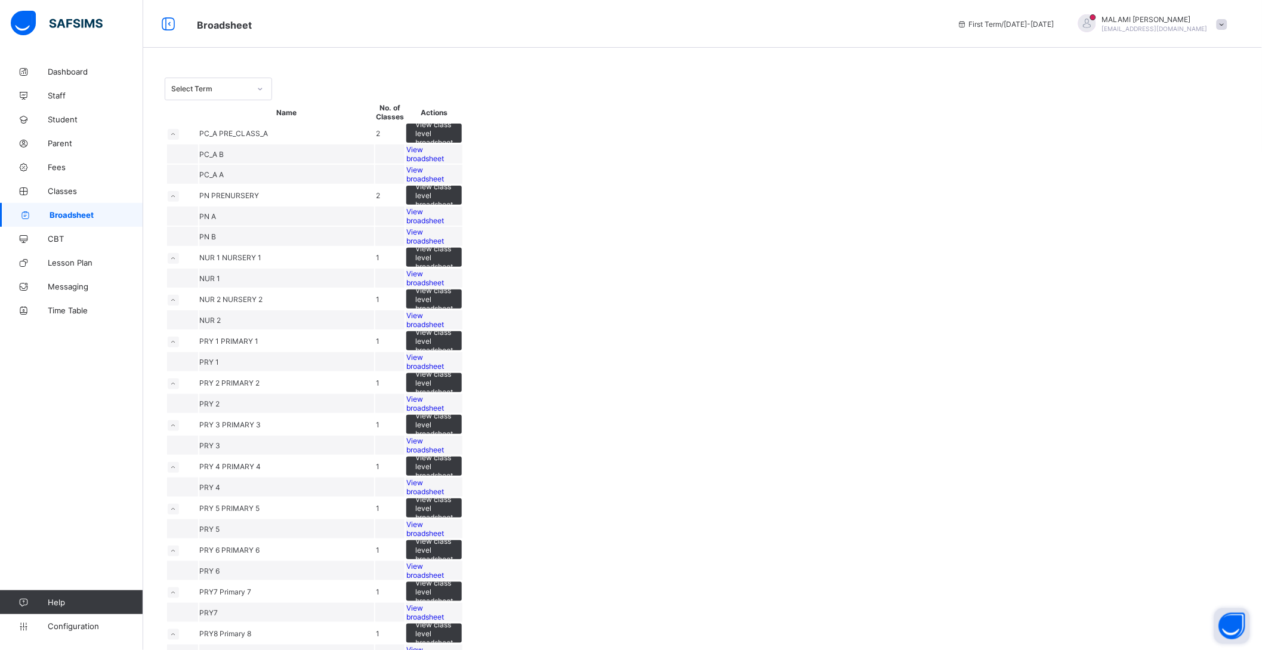
click at [444, 329] on span "View broadsheet" at bounding box center [425, 320] width 38 height 18
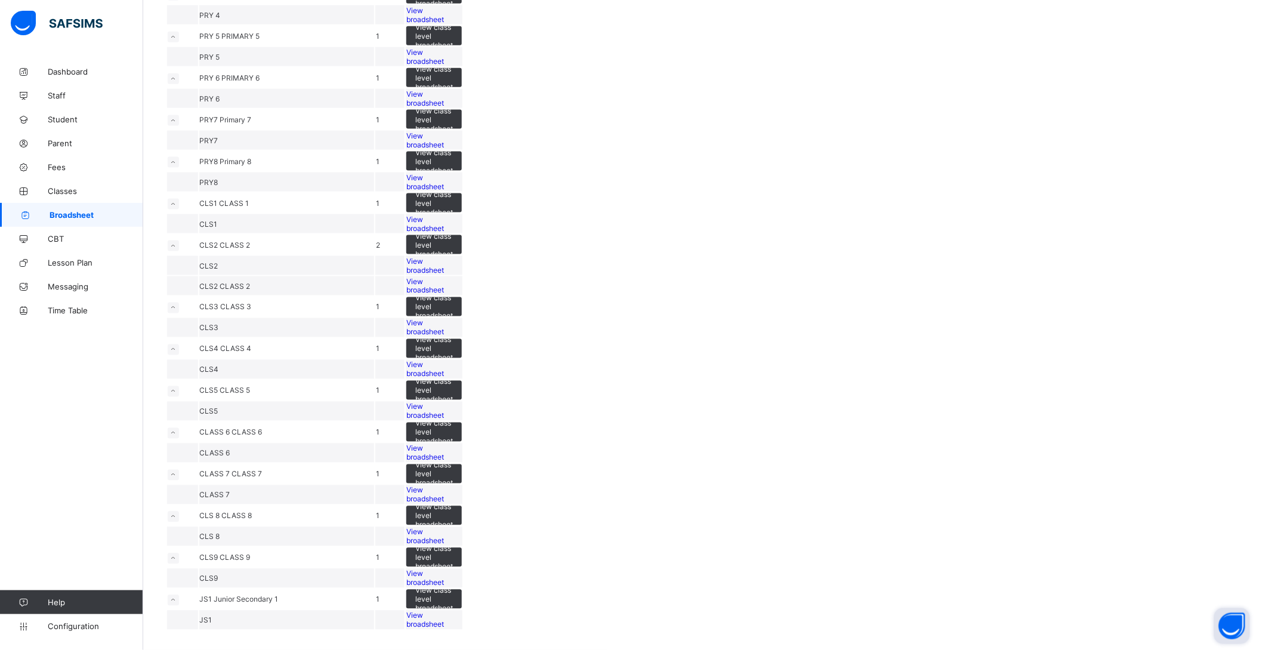
scroll to position [1092, 0]
click at [60, 232] on link "CBT" at bounding box center [71, 239] width 143 height 24
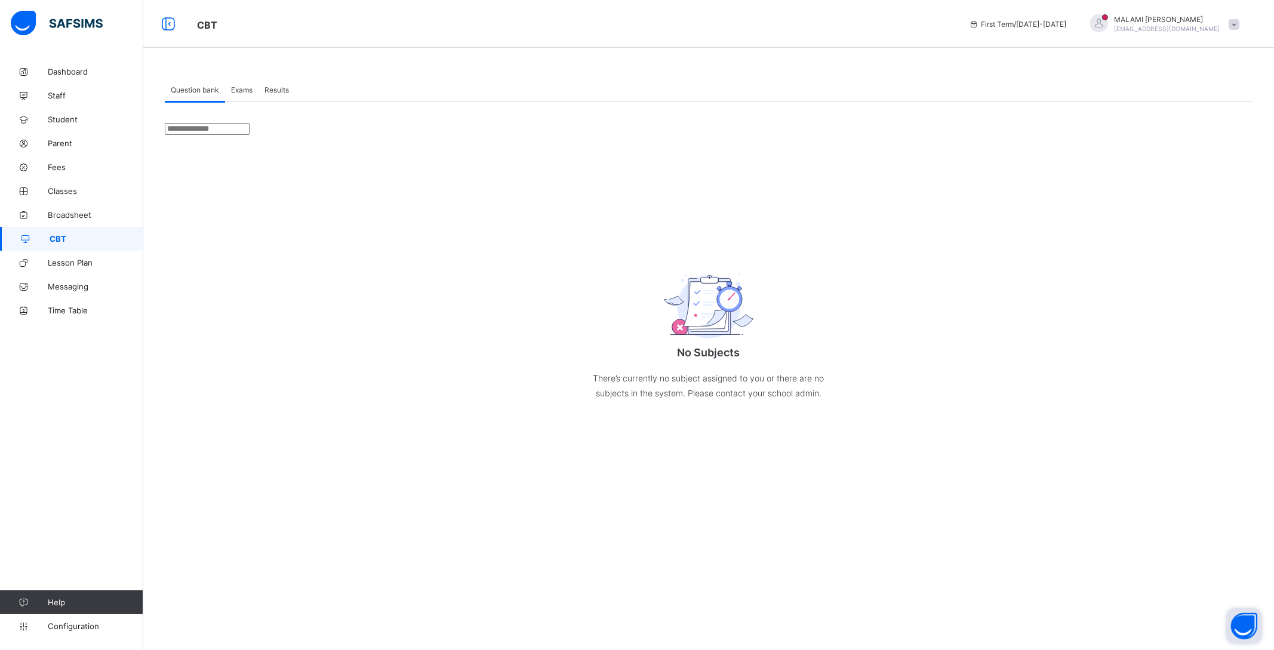
click at [249, 128] on input "text" at bounding box center [207, 129] width 85 height 12
click at [206, 89] on span "Question bank" at bounding box center [195, 89] width 48 height 9
click at [252, 88] on span "Exams" at bounding box center [241, 89] width 21 height 9
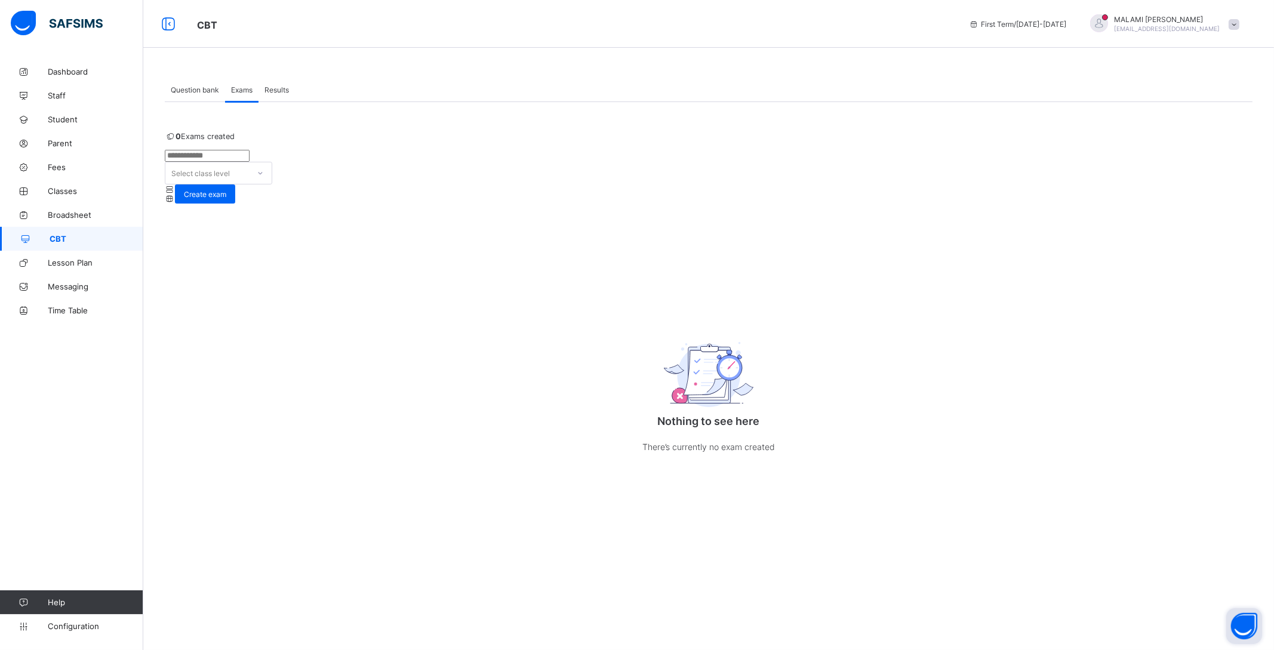
click at [273, 91] on span "Results" at bounding box center [276, 89] width 24 height 9
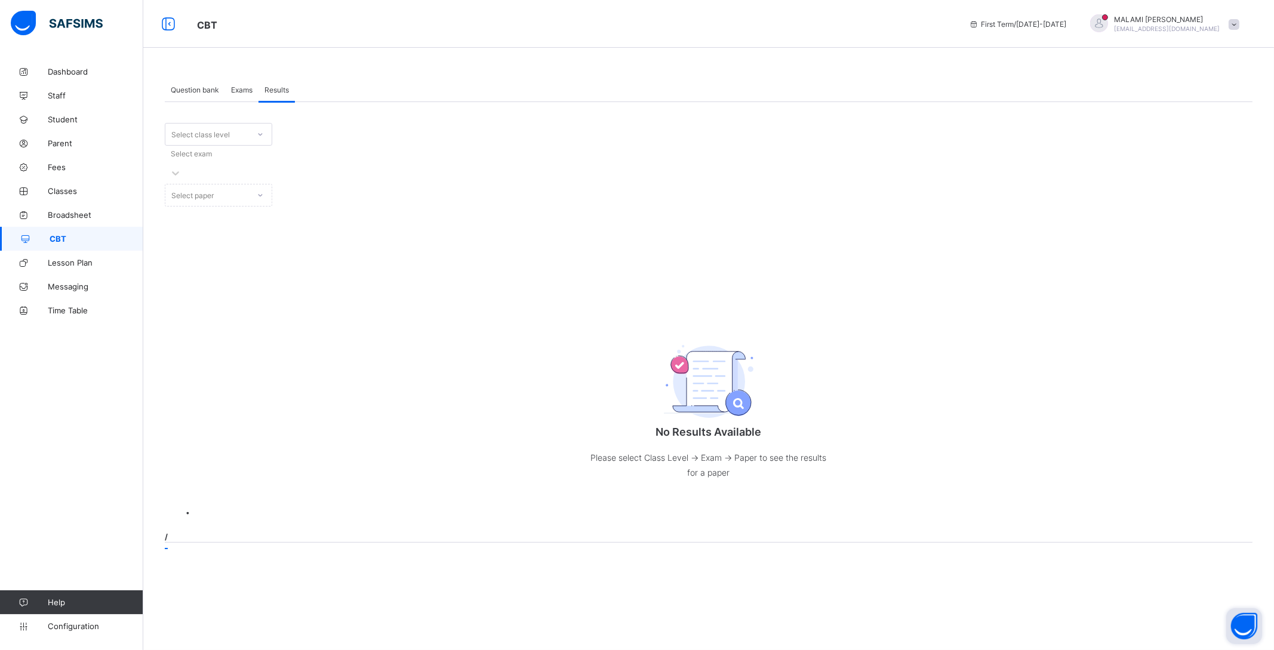
click at [210, 87] on span "Question bank" at bounding box center [195, 89] width 48 height 9
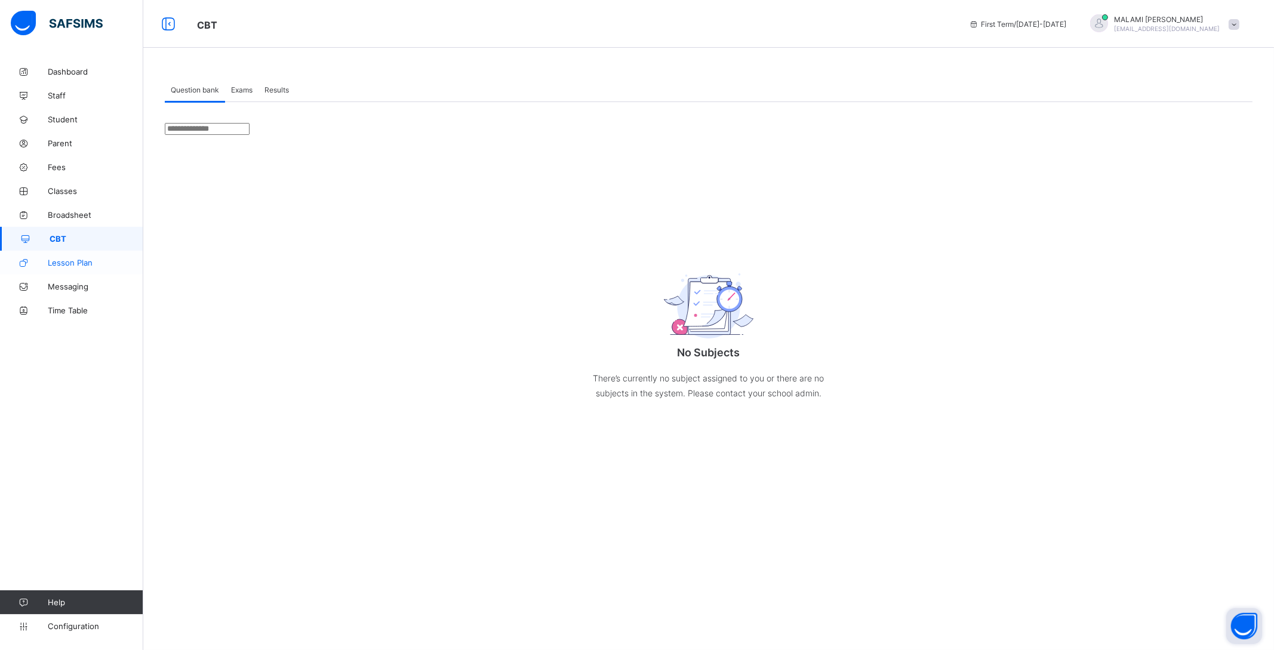
click at [56, 260] on span "Lesson Plan" at bounding box center [95, 263] width 95 height 10
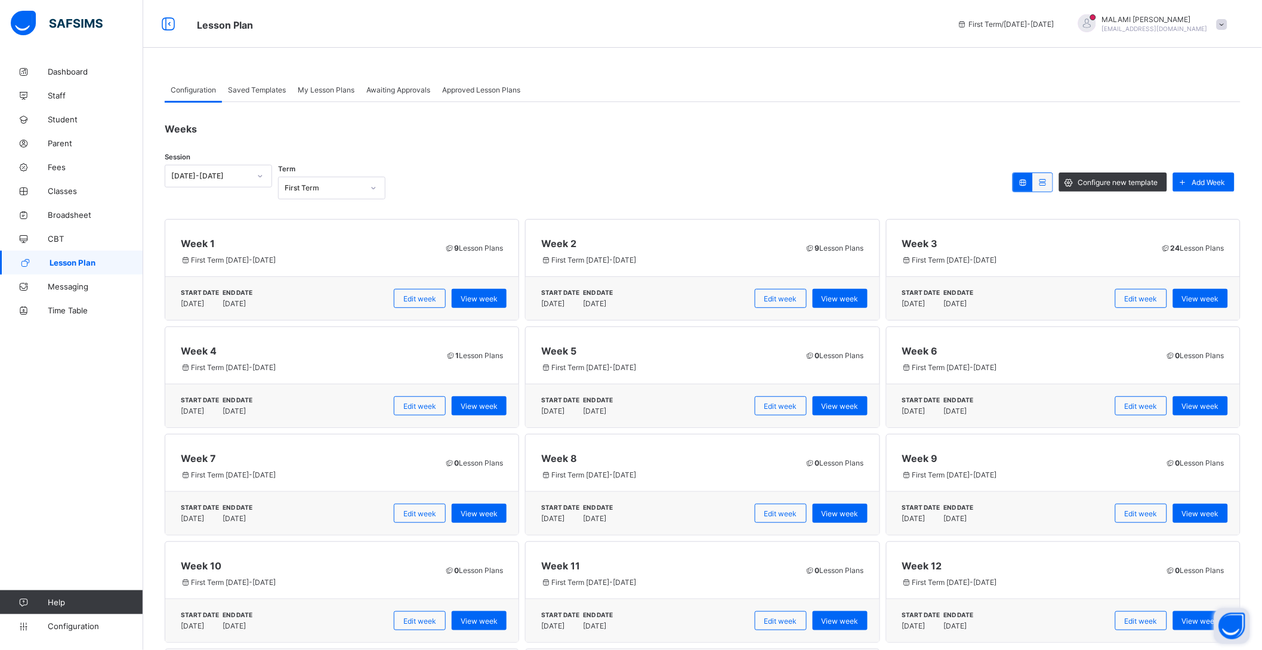
click at [481, 245] on span "9 Lesson Plans" at bounding box center [474, 248] width 59 height 9
click at [488, 304] on div "View week" at bounding box center [479, 298] width 55 height 19
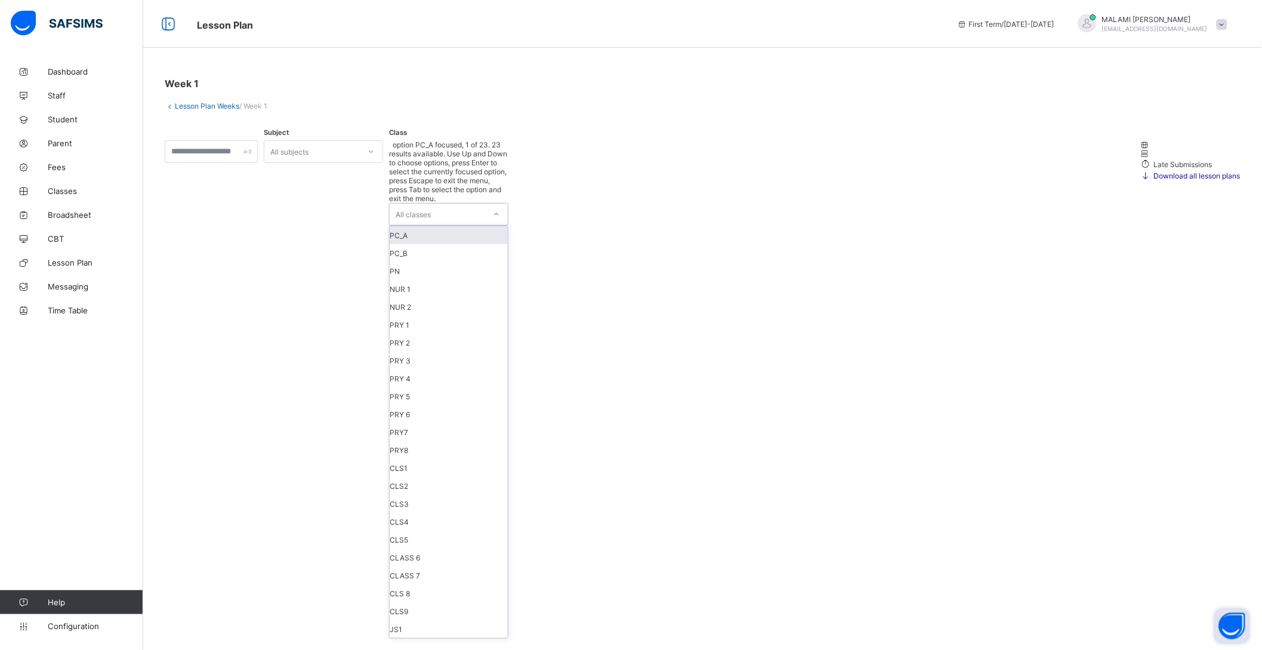
click at [454, 204] on div "All classes" at bounding box center [437, 214] width 95 height 21
click at [349, 157] on div "All subjects" at bounding box center [311, 151] width 95 height 17
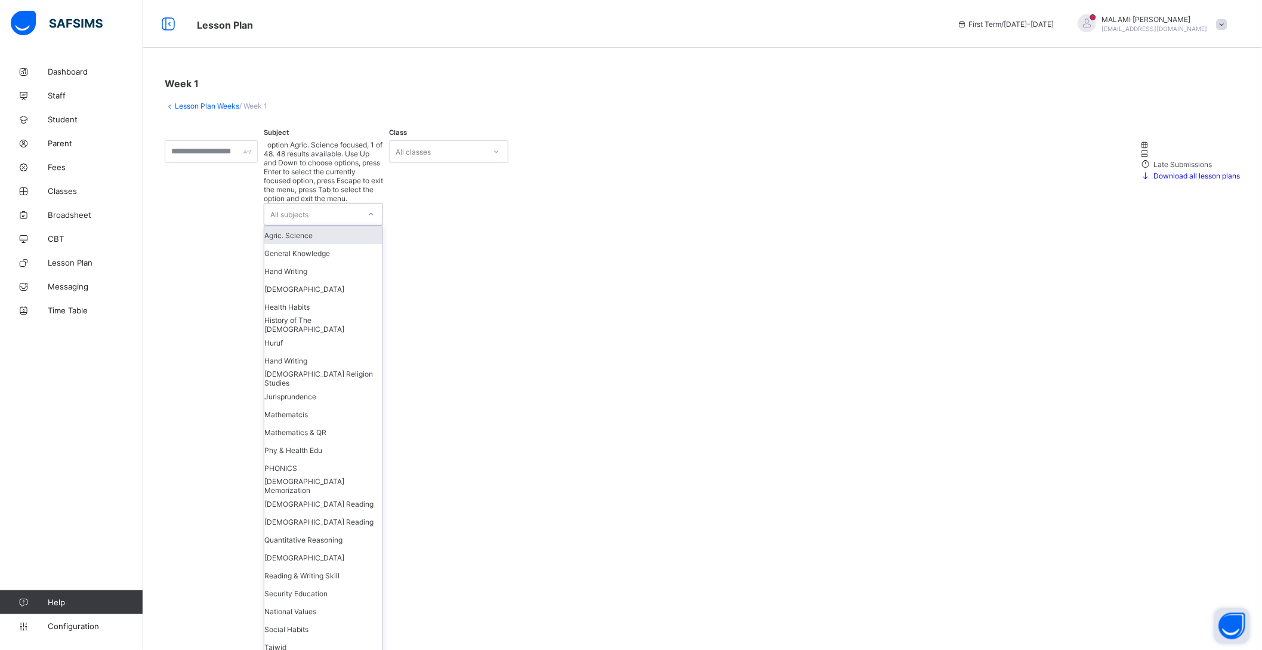
click at [333, 226] on div "Agric. Science" at bounding box center [323, 235] width 118 height 18
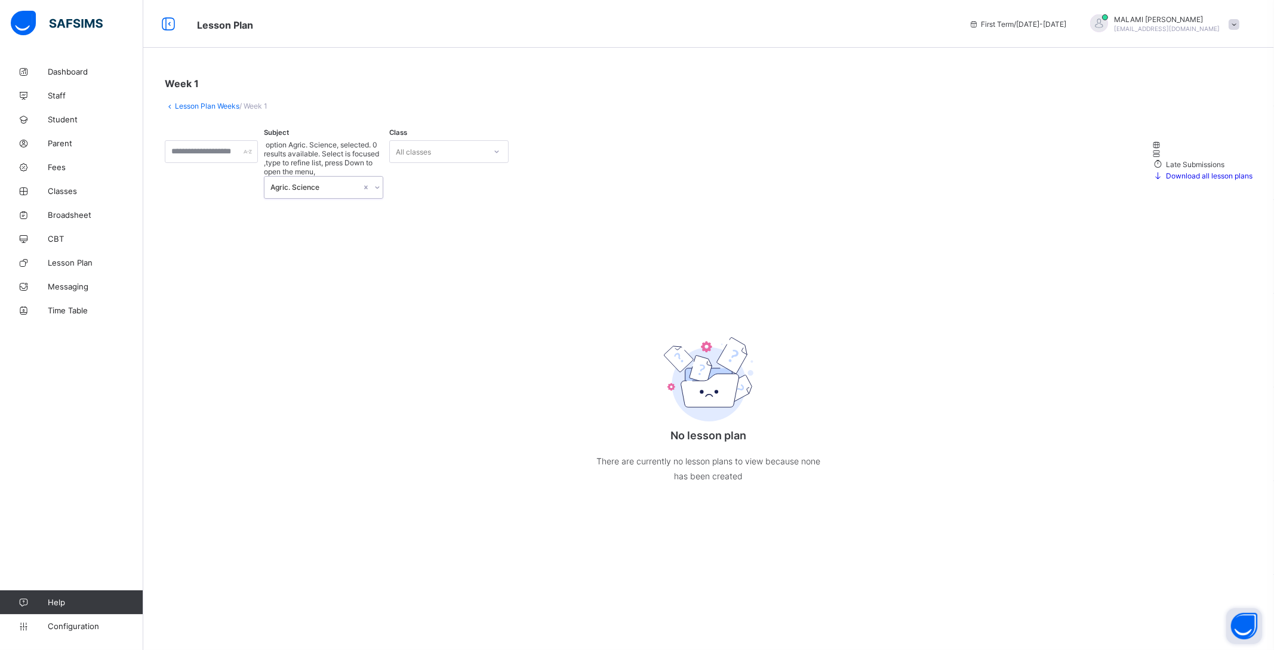
click at [431, 147] on div "All classes" at bounding box center [413, 151] width 35 height 23
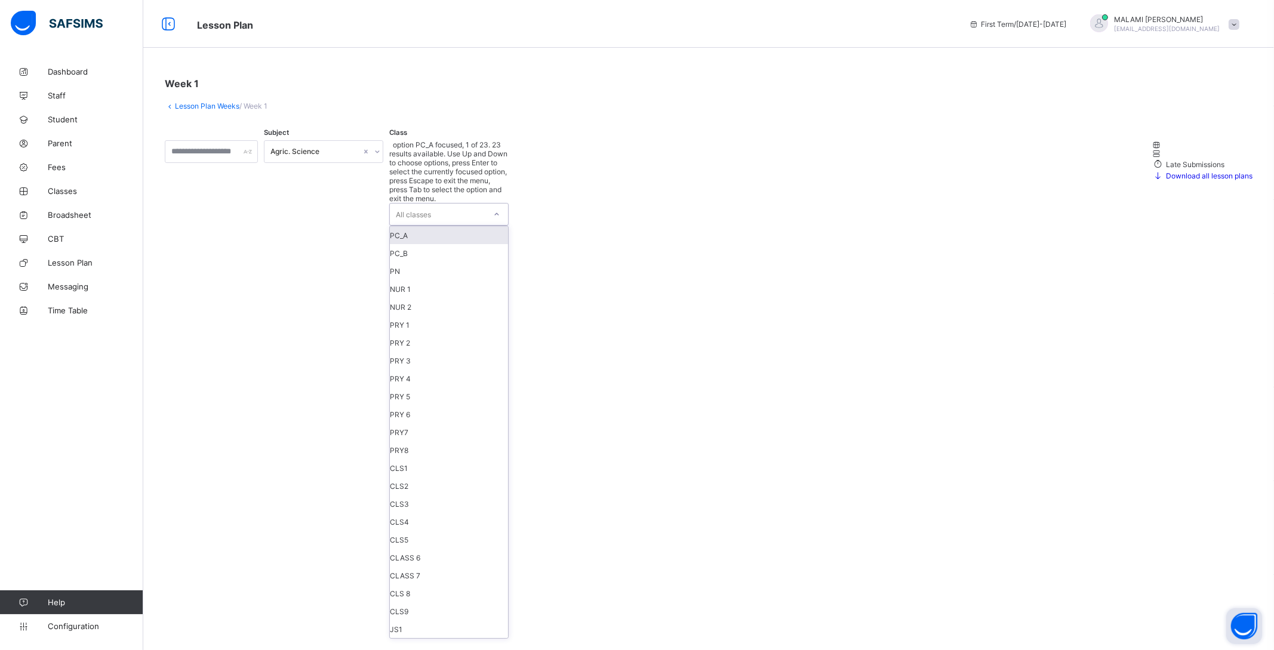
click at [442, 226] on div "PC_A" at bounding box center [449, 235] width 118 height 18
click at [466, 219] on div "PC_A" at bounding box center [441, 223] width 91 height 9
click at [439, 289] on div "NUR 1" at bounding box center [449, 298] width 118 height 18
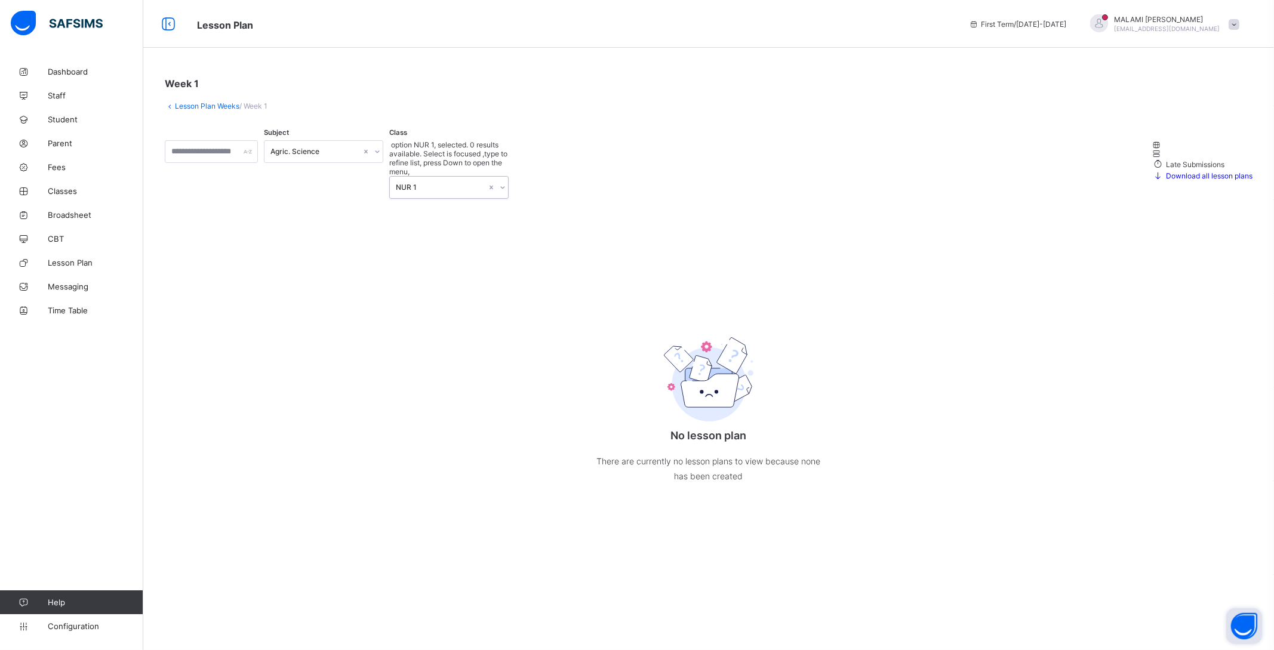
click at [469, 183] on div "NUR 1" at bounding box center [441, 187] width 91 height 9
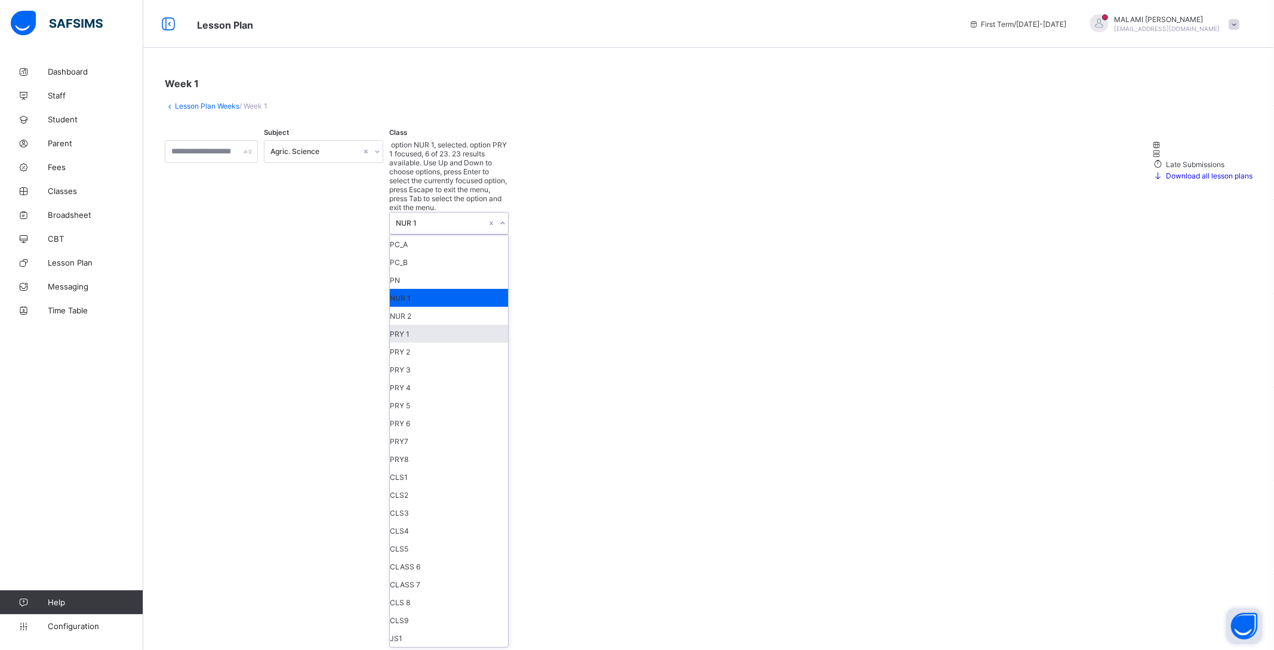
click at [438, 325] on div "PRY 1" at bounding box center [449, 334] width 118 height 18
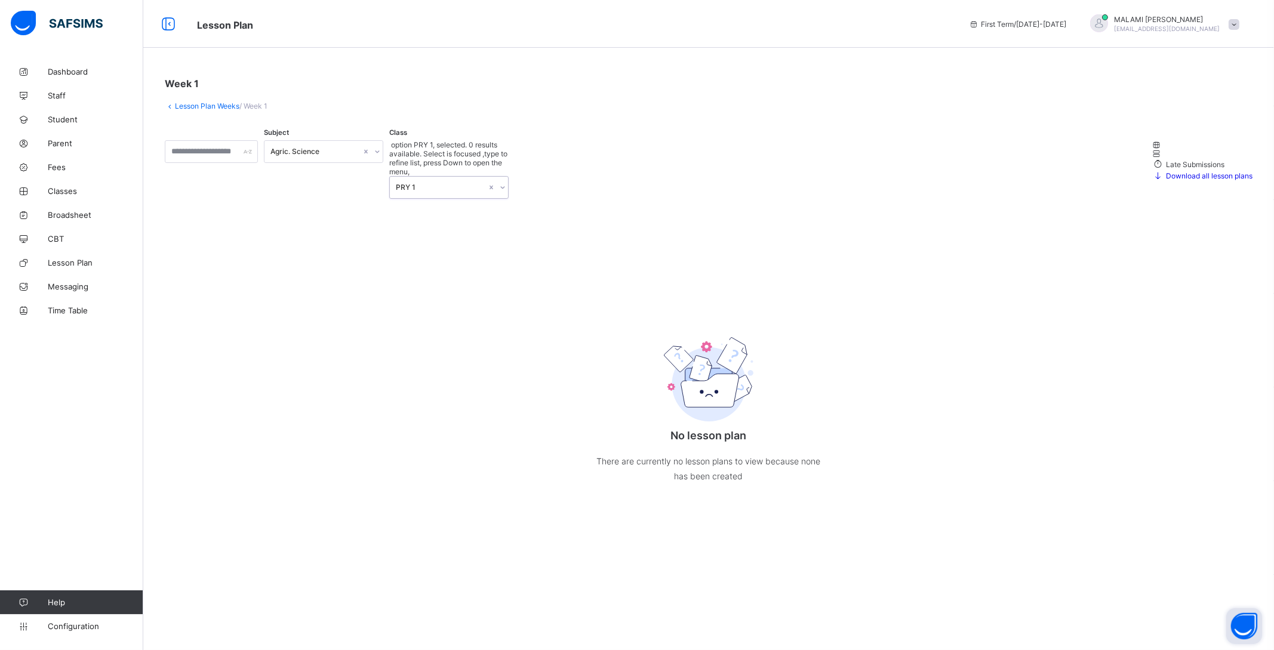
click at [466, 177] on div "PRY 1" at bounding box center [437, 187] width 95 height 21
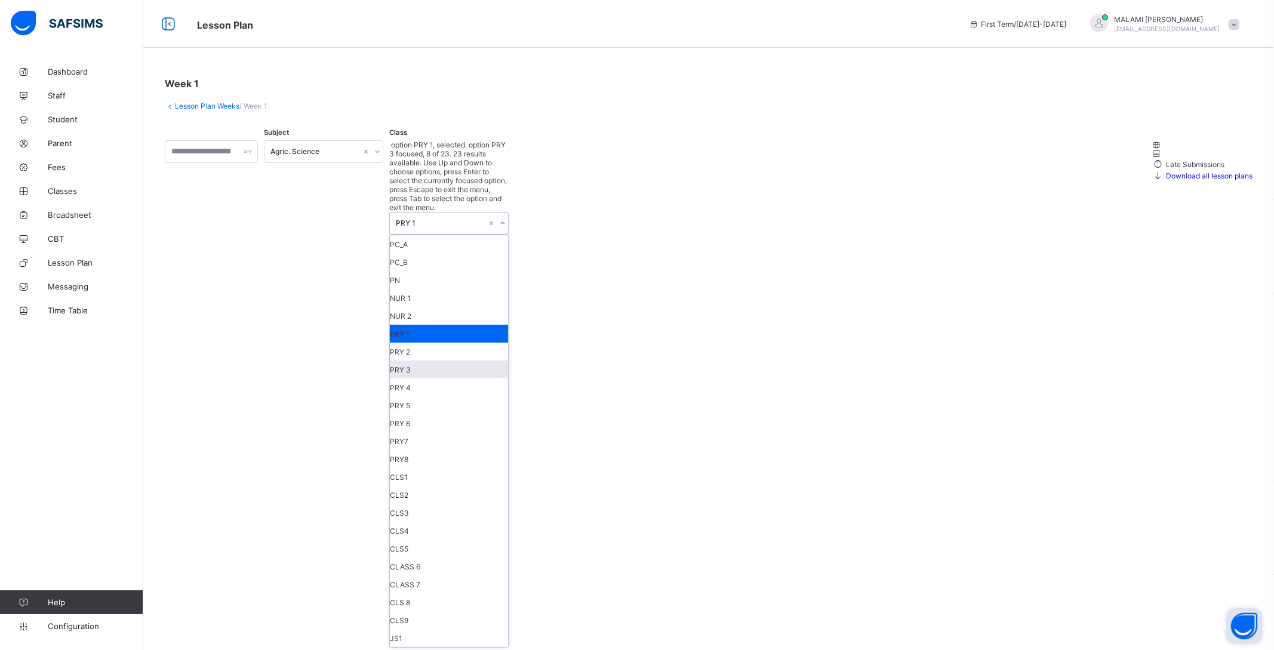
click at [434, 361] on div "PRY 3" at bounding box center [449, 370] width 118 height 18
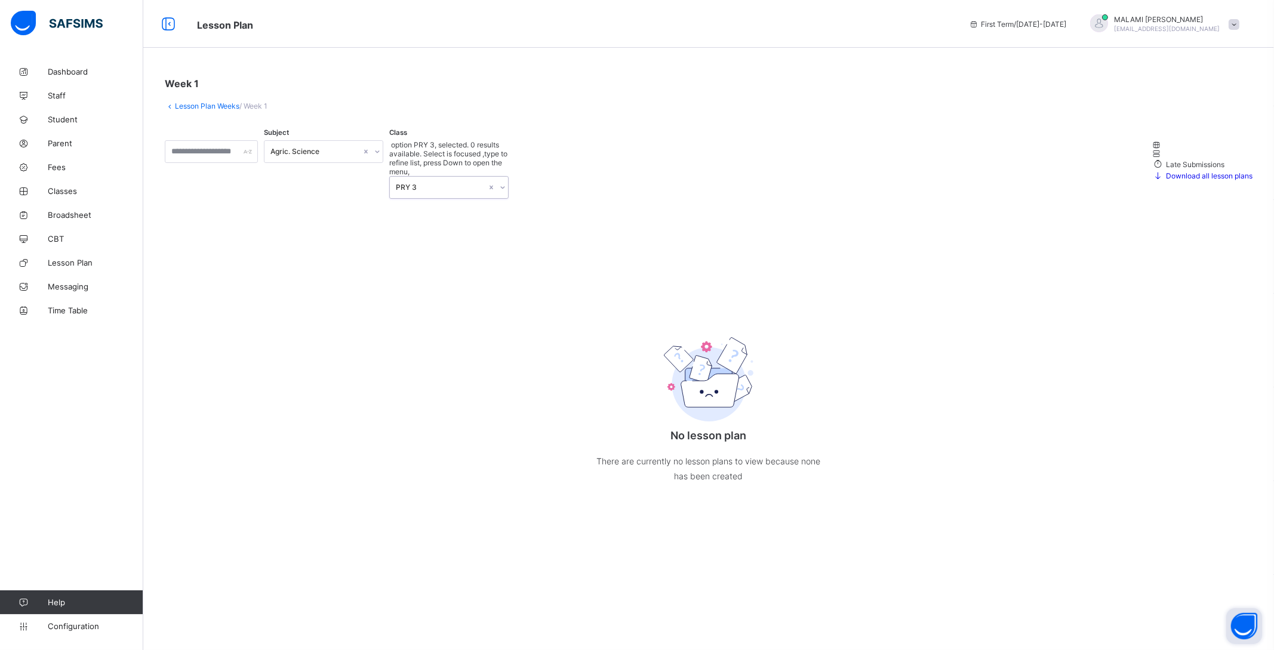
click at [210, 106] on link "Lesson Plan Weeks" at bounding box center [207, 105] width 64 height 9
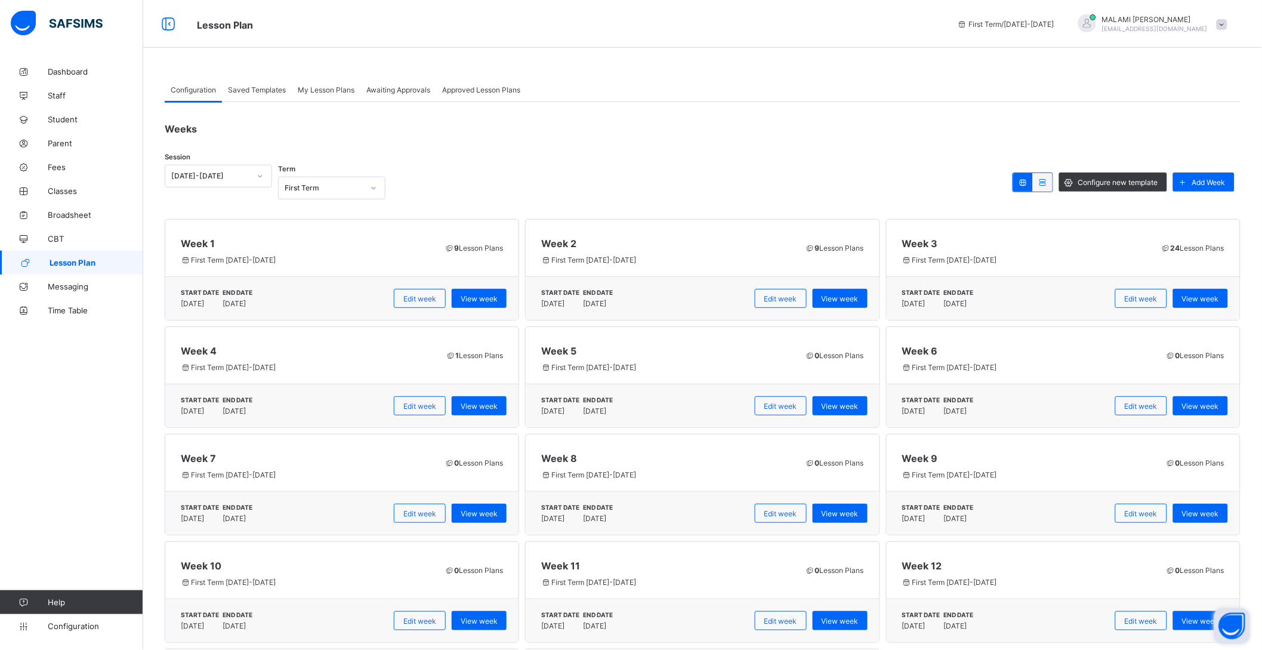
click at [281, 89] on span "Saved Templates" at bounding box center [257, 89] width 58 height 9
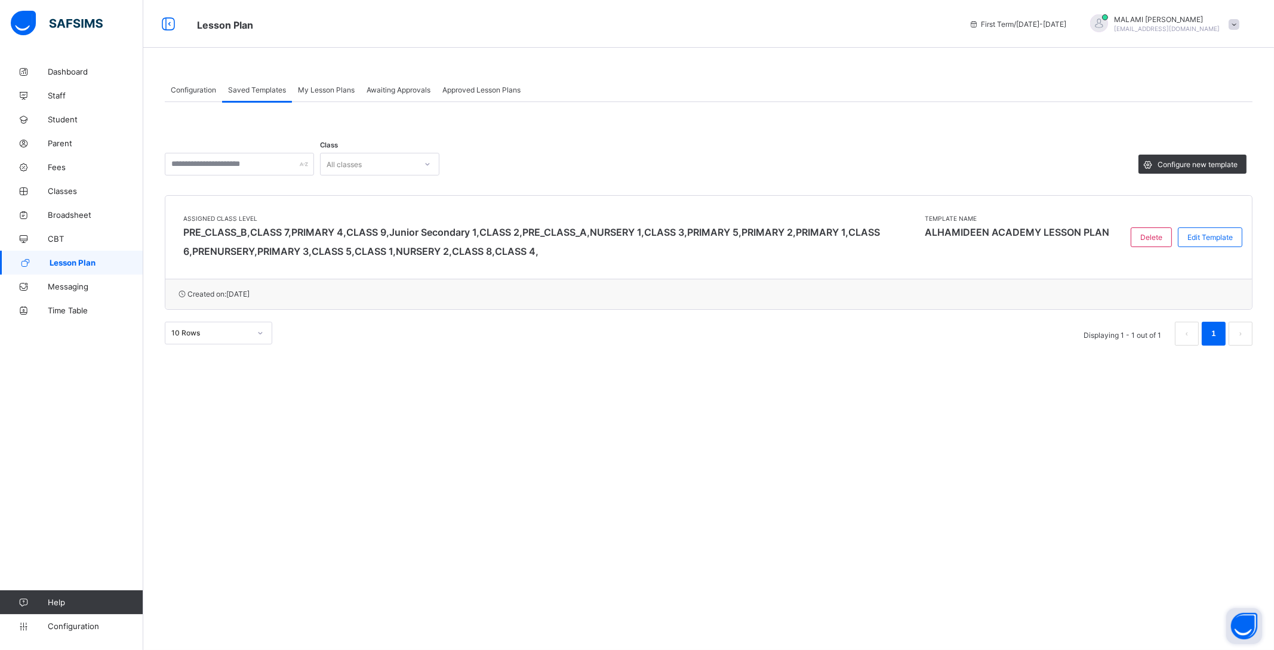
drag, startPoint x: 319, startPoint y: 83, endPoint x: 332, endPoint y: 94, distance: 17.4
click at [321, 84] on div "My Lesson Plans" at bounding box center [326, 90] width 69 height 24
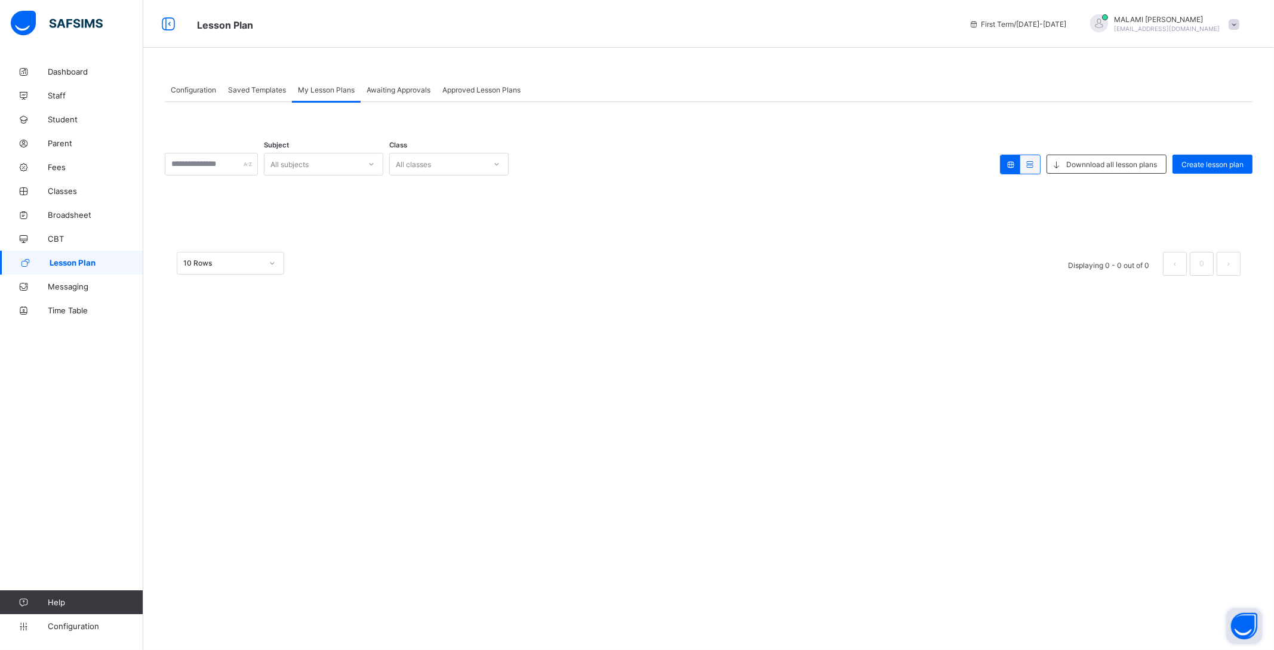
click at [376, 88] on span "Awaiting Approvals" at bounding box center [398, 89] width 64 height 9
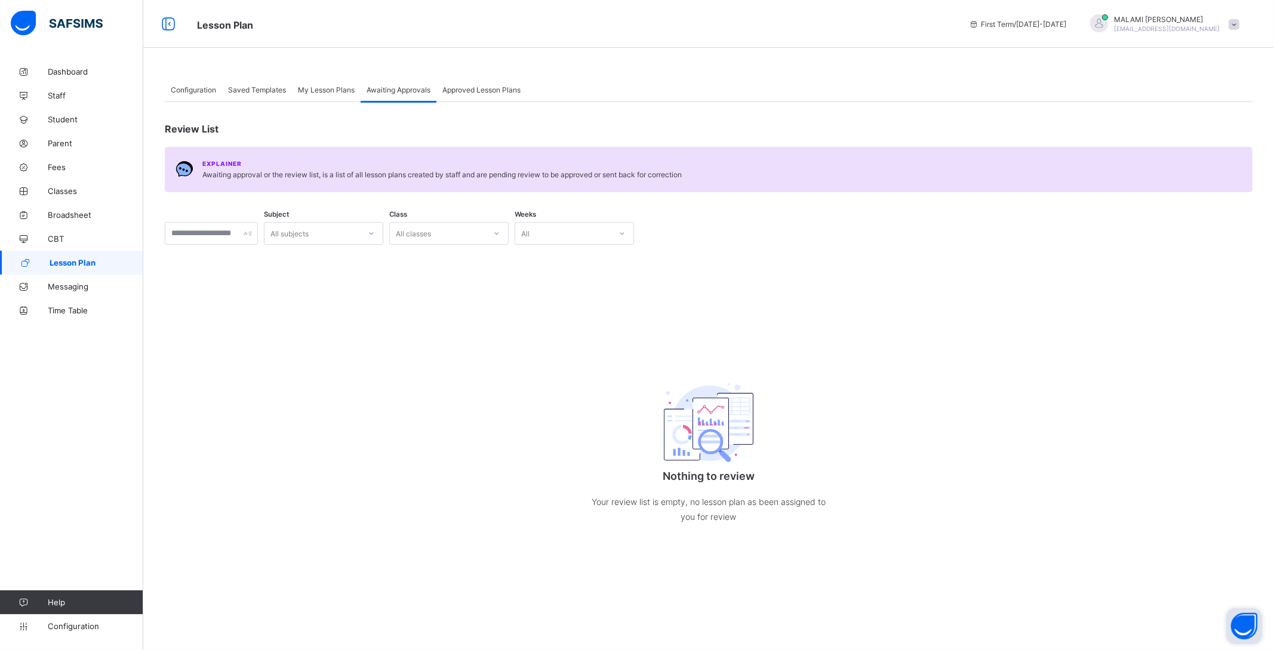
click at [492, 87] on span "Approved Lesson Plans" at bounding box center [481, 89] width 78 height 9
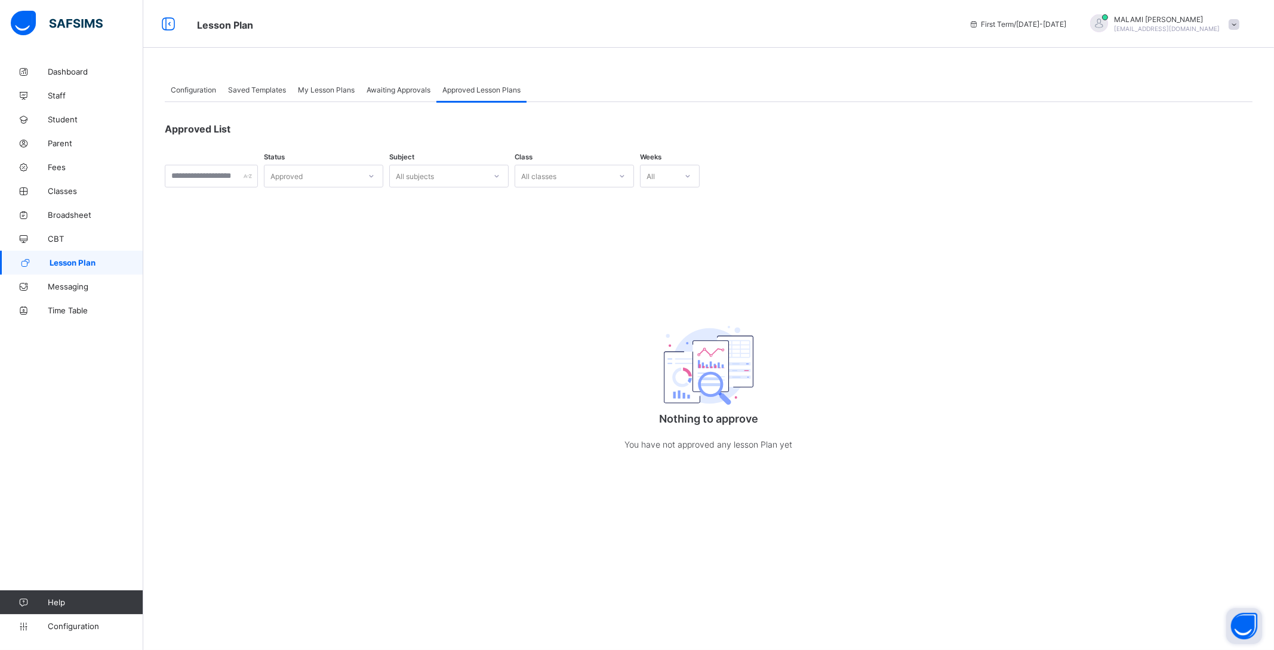
click at [492, 87] on span "Approved Lesson Plans" at bounding box center [481, 89] width 78 height 9
click at [72, 312] on span "Time Table" at bounding box center [95, 311] width 95 height 10
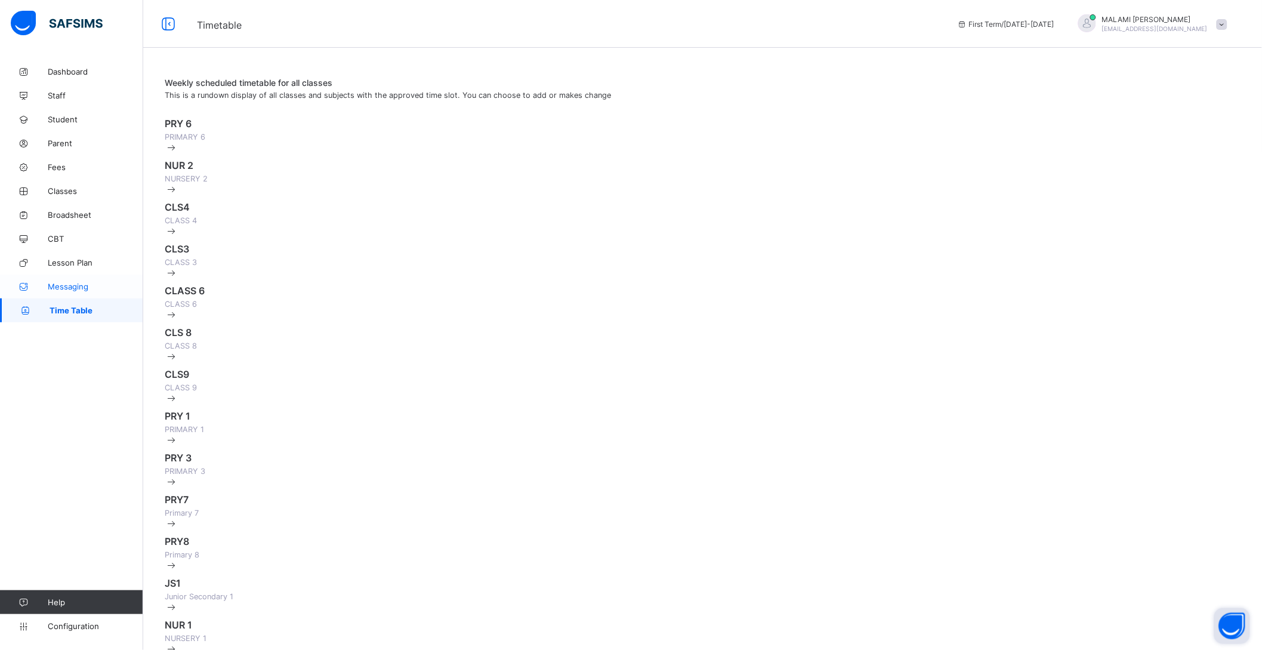
click at [80, 289] on span "Messaging" at bounding box center [95, 287] width 95 height 10
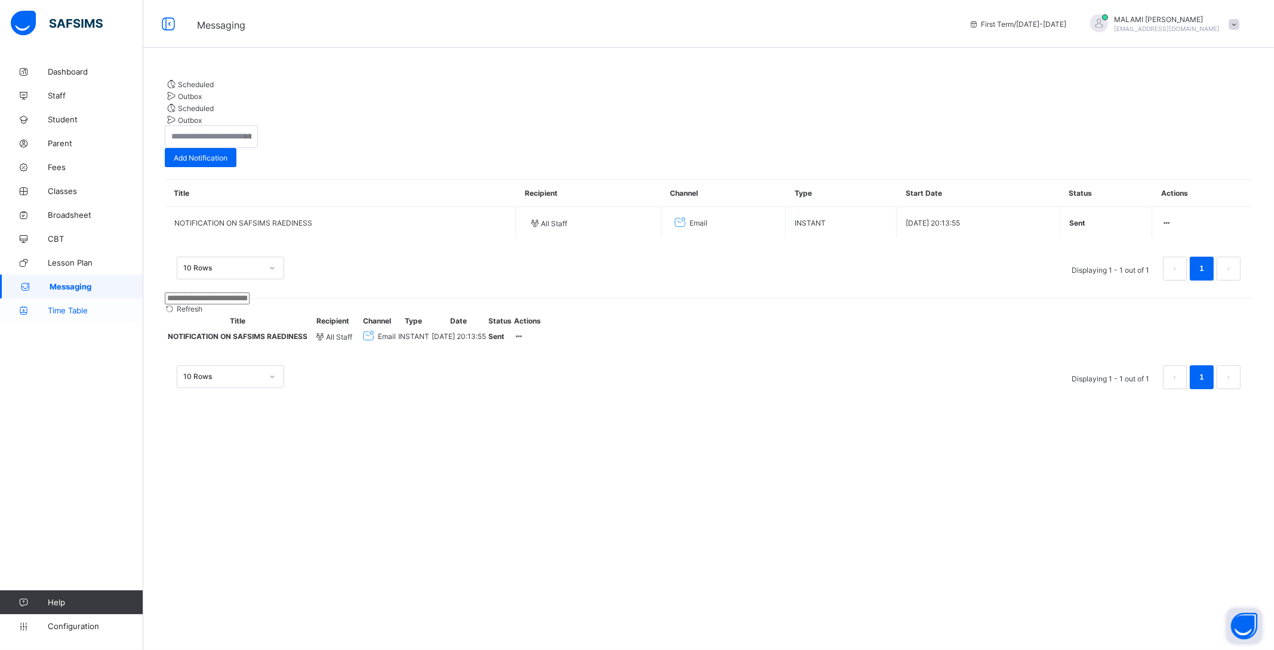
click at [70, 301] on link "Time Table" at bounding box center [71, 310] width 143 height 24
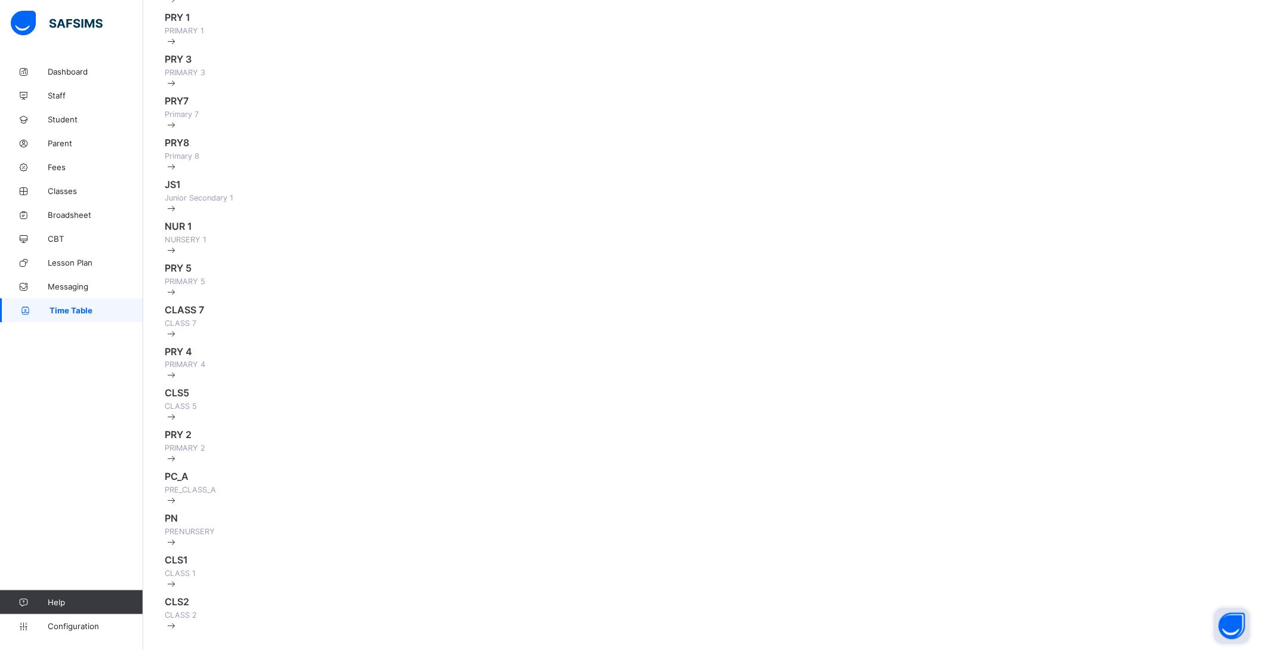
scroll to position [373, 0]
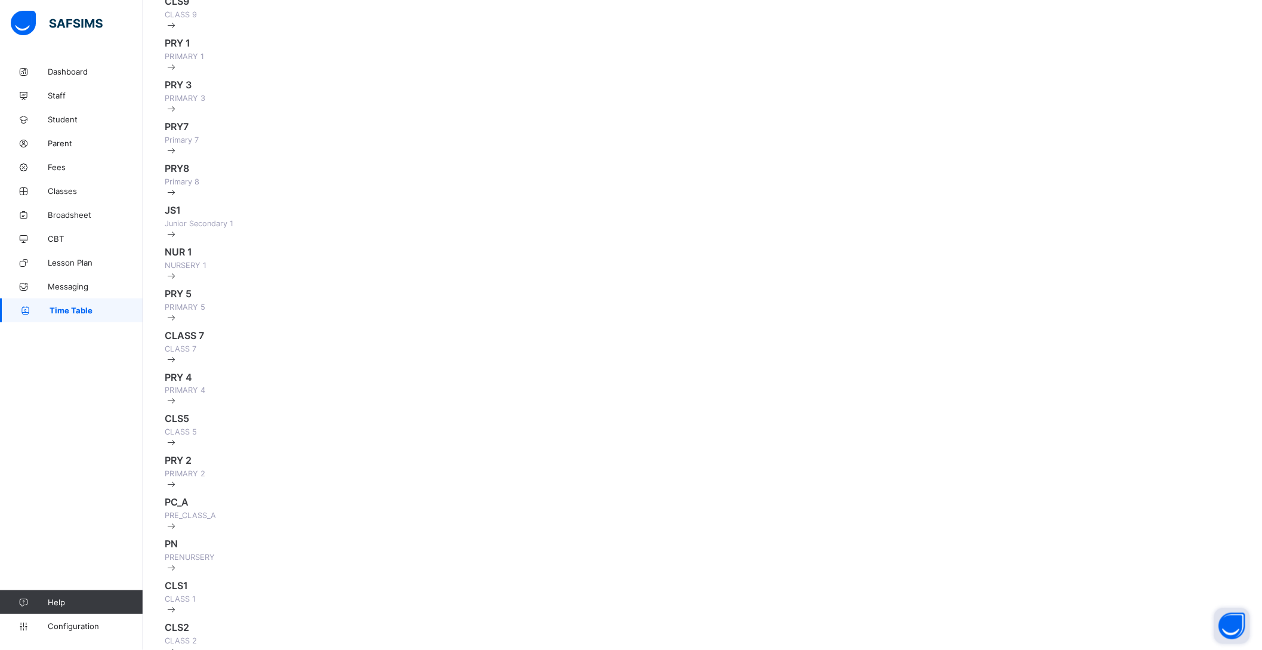
click at [188, 91] on span "PRY 3" at bounding box center [178, 85] width 27 height 12
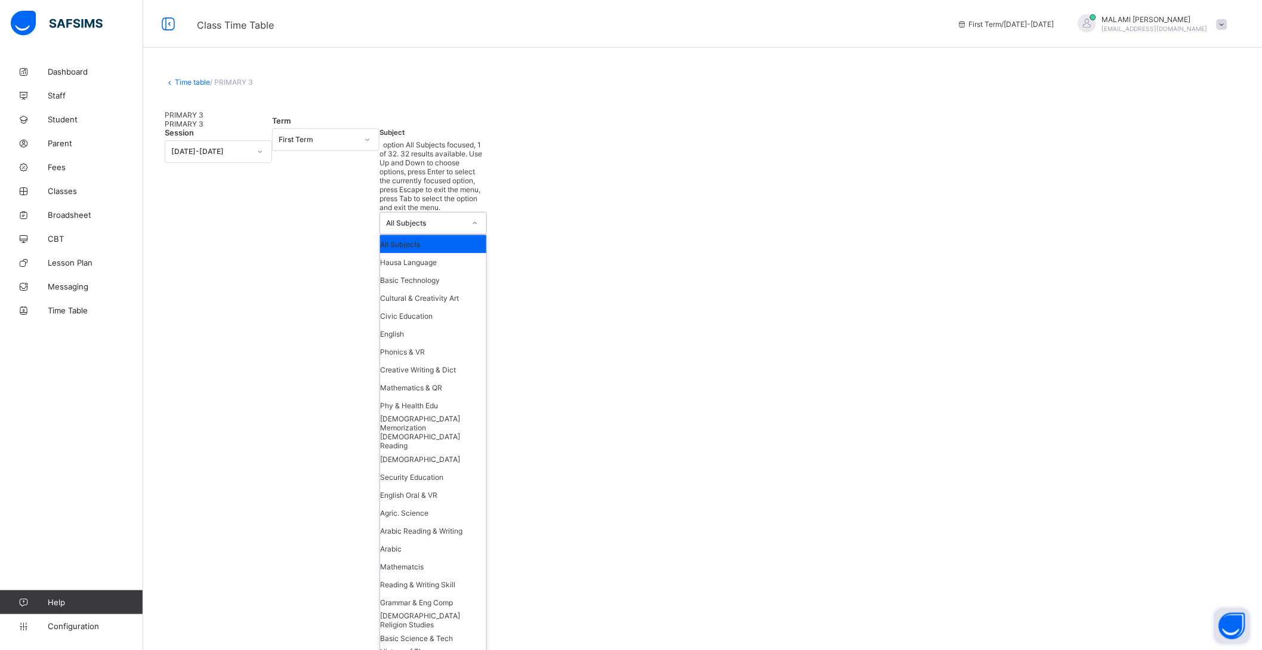
click at [465, 219] on div "All Subjects" at bounding box center [425, 223] width 79 height 9
click at [427, 253] on div "Hausa Language" at bounding box center [433, 262] width 106 height 18
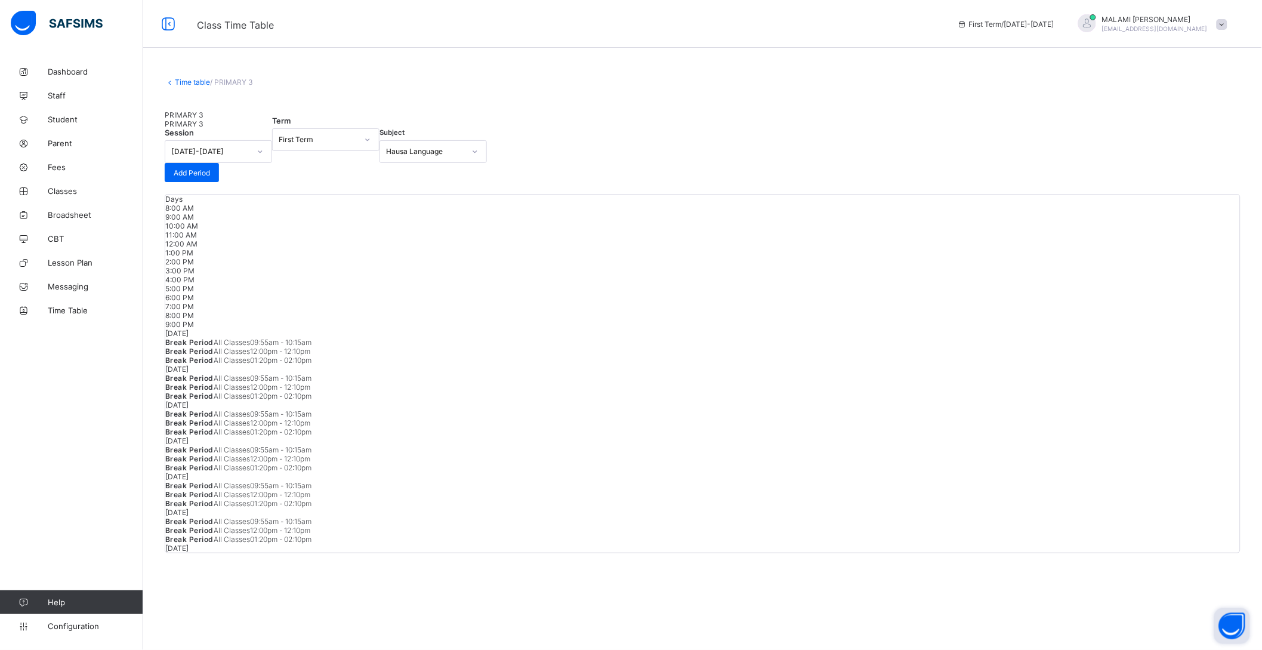
click at [214, 338] on span "Break Period" at bounding box center [189, 342] width 48 height 9
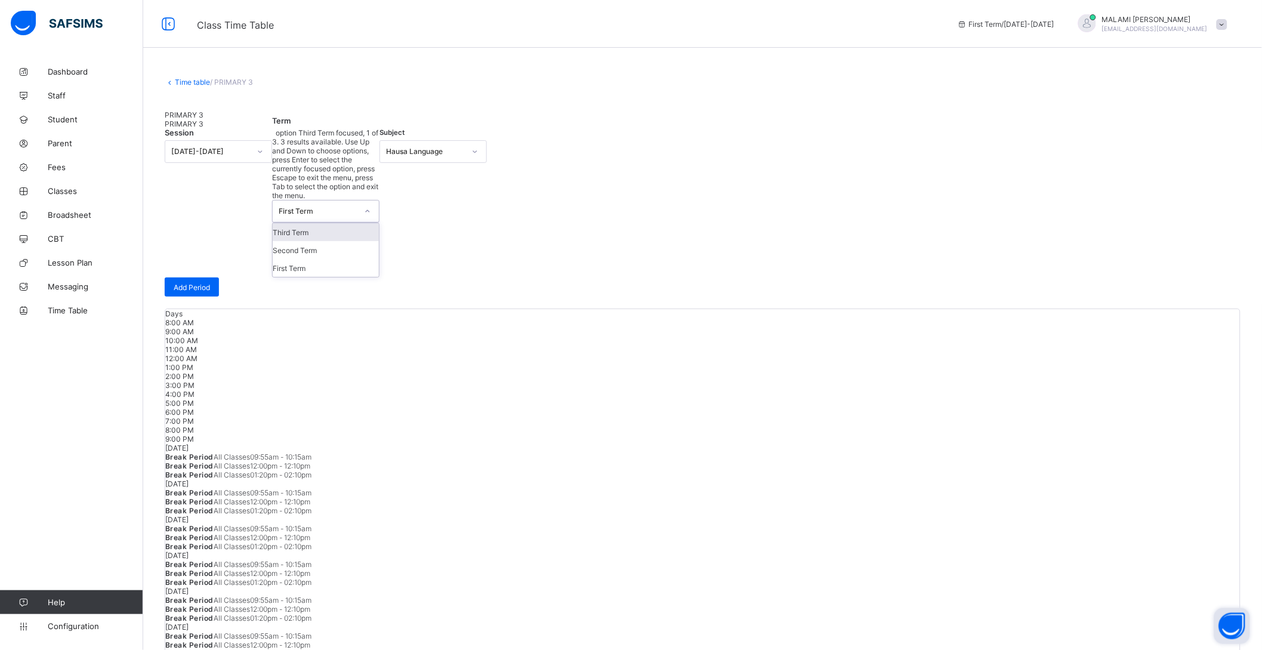
click at [324, 207] on div "First Term" at bounding box center [318, 211] width 79 height 9
click at [337, 260] on div "First Term" at bounding box center [326, 268] width 106 height 18
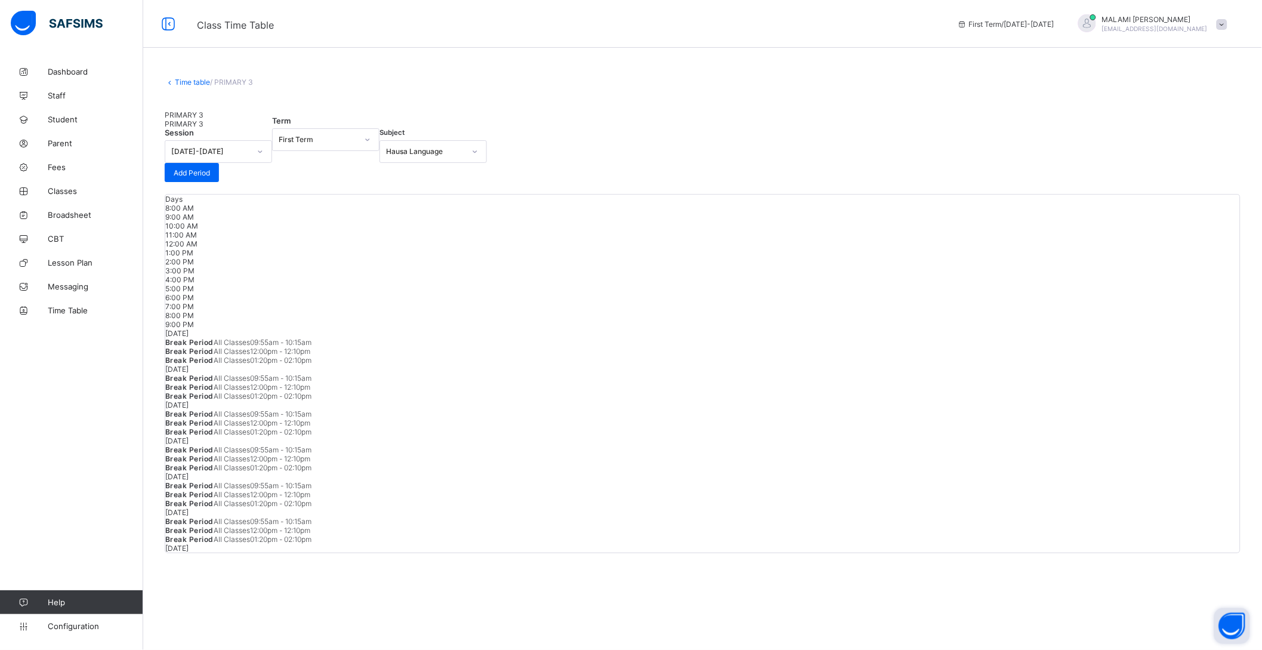
click at [467, 182] on div "Session [DATE]-[DATE] Term First Term Subject Hausa Language Add Period" at bounding box center [703, 155] width 1076 height 54
drag, startPoint x: 467, startPoint y: 193, endPoint x: 460, endPoint y: 204, distance: 12.6
click at [464, 160] on div "Hausa Language" at bounding box center [422, 151] width 84 height 17
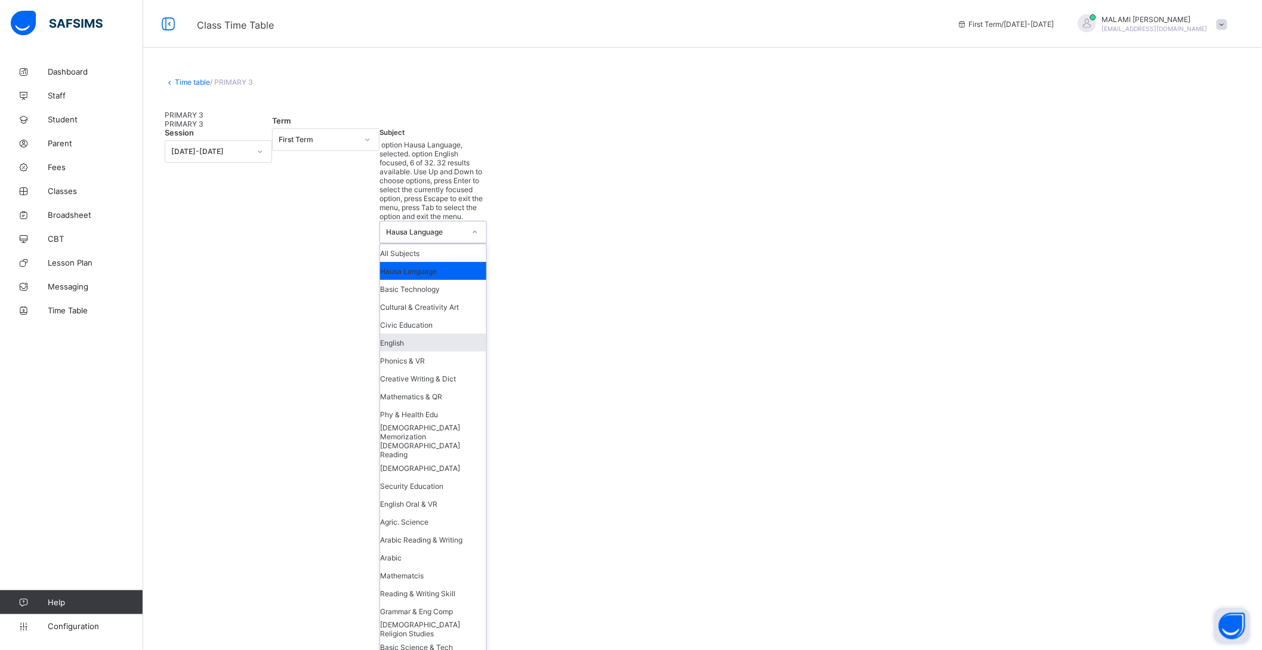
click at [429, 334] on div "English" at bounding box center [433, 343] width 106 height 18
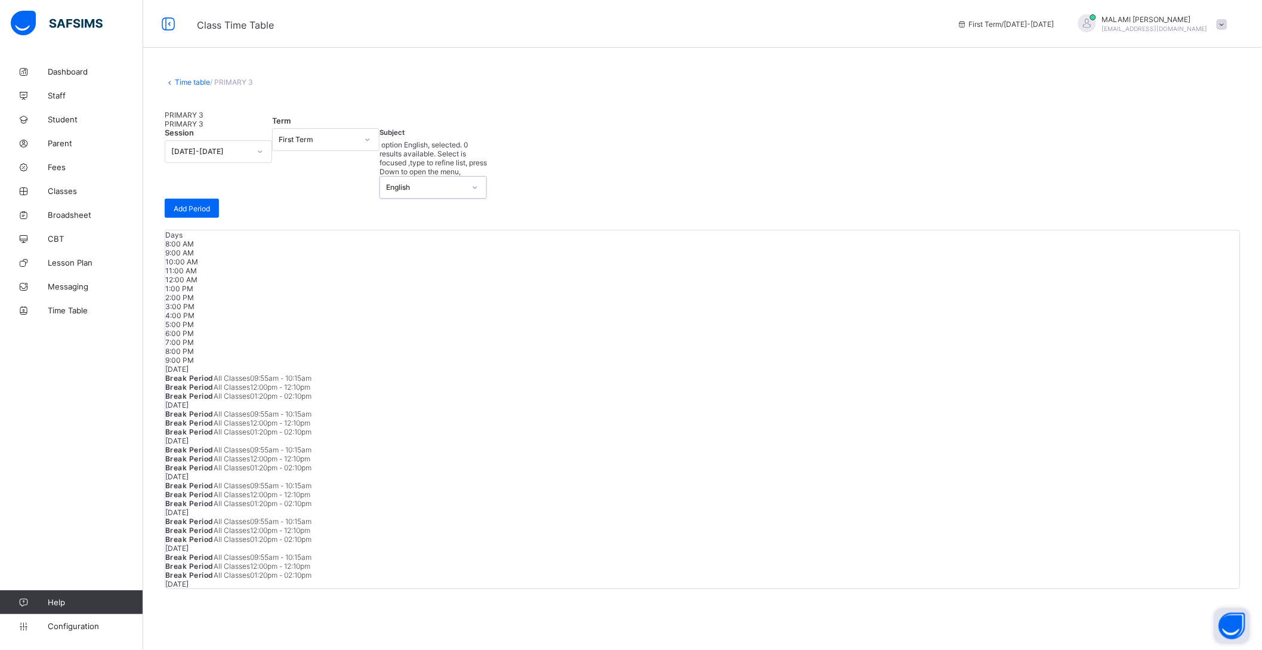
click at [324, 144] on div "First Term" at bounding box center [318, 139] width 79 height 9
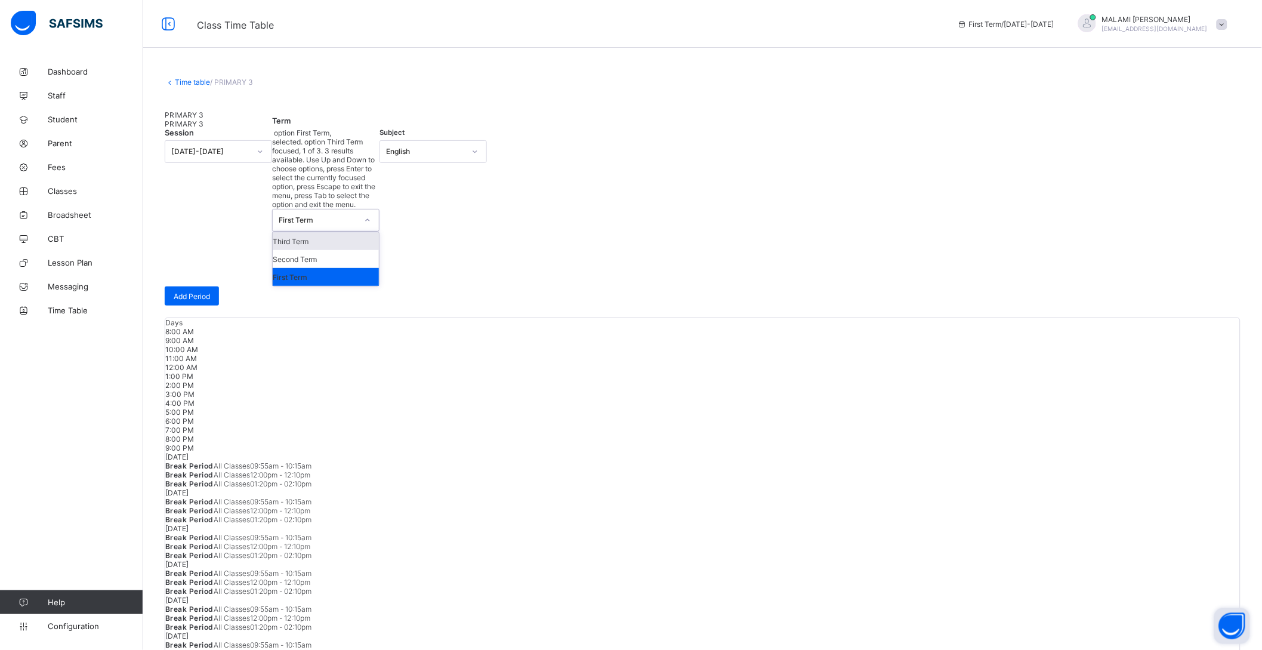
click at [315, 233] on div "Third Term" at bounding box center [326, 241] width 106 height 18
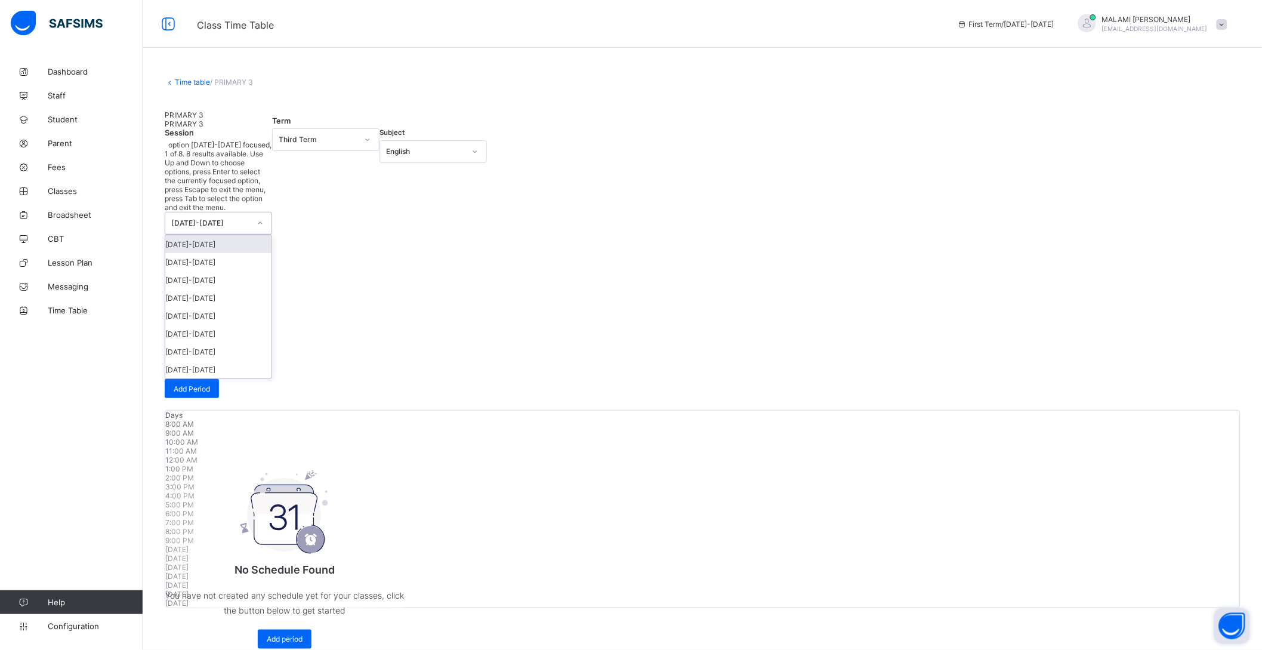
click at [248, 219] on div "[DATE]-[DATE]" at bounding box center [210, 223] width 79 height 9
click at [221, 253] on div "[DATE]-[DATE]" at bounding box center [218, 262] width 106 height 18
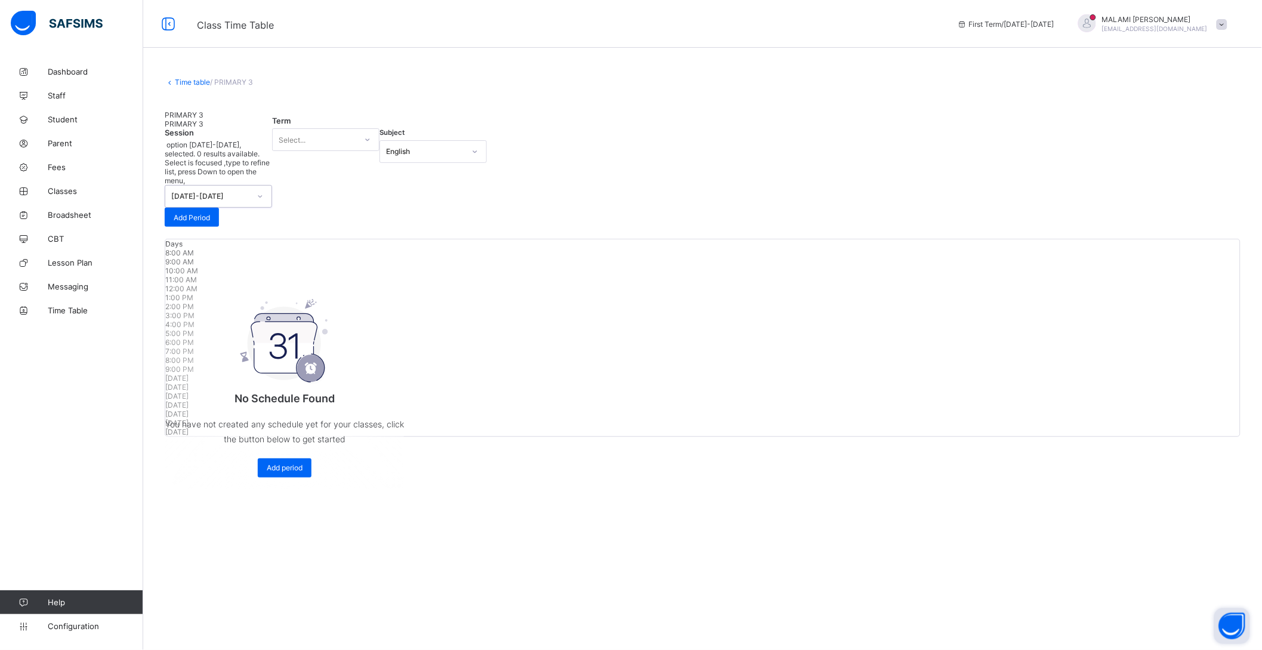
click at [317, 148] on div "Select..." at bounding box center [315, 139] width 84 height 17
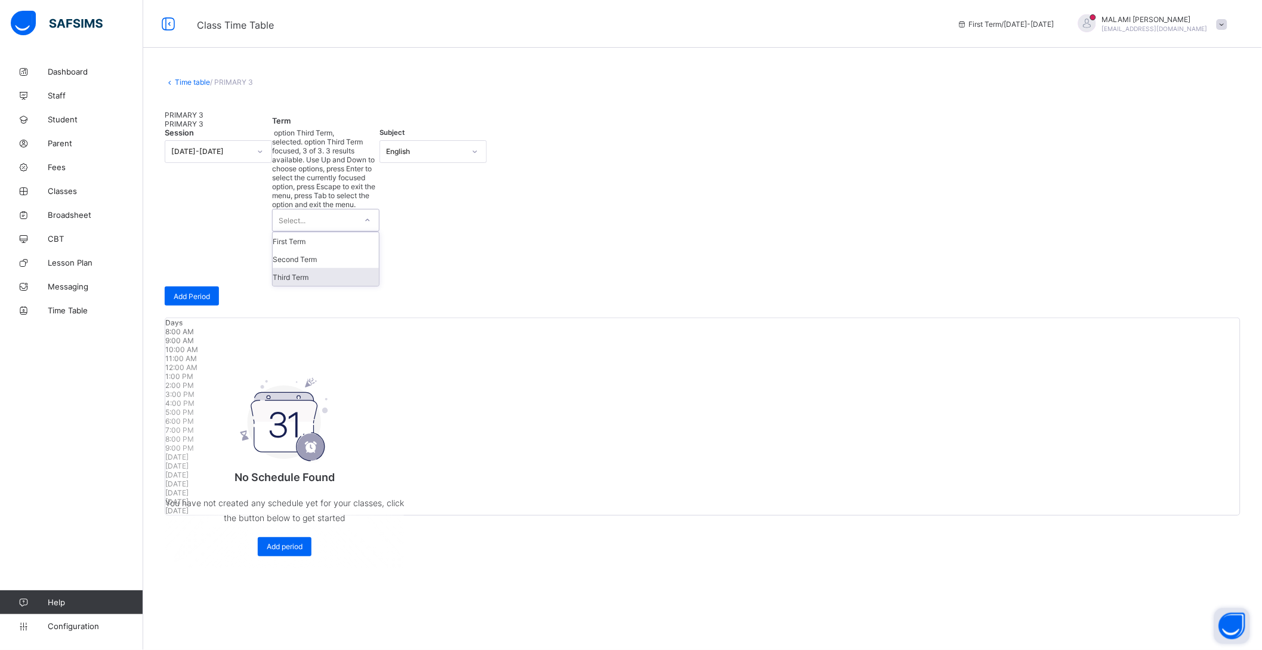
click at [307, 268] on div "Third Term" at bounding box center [326, 277] width 106 height 18
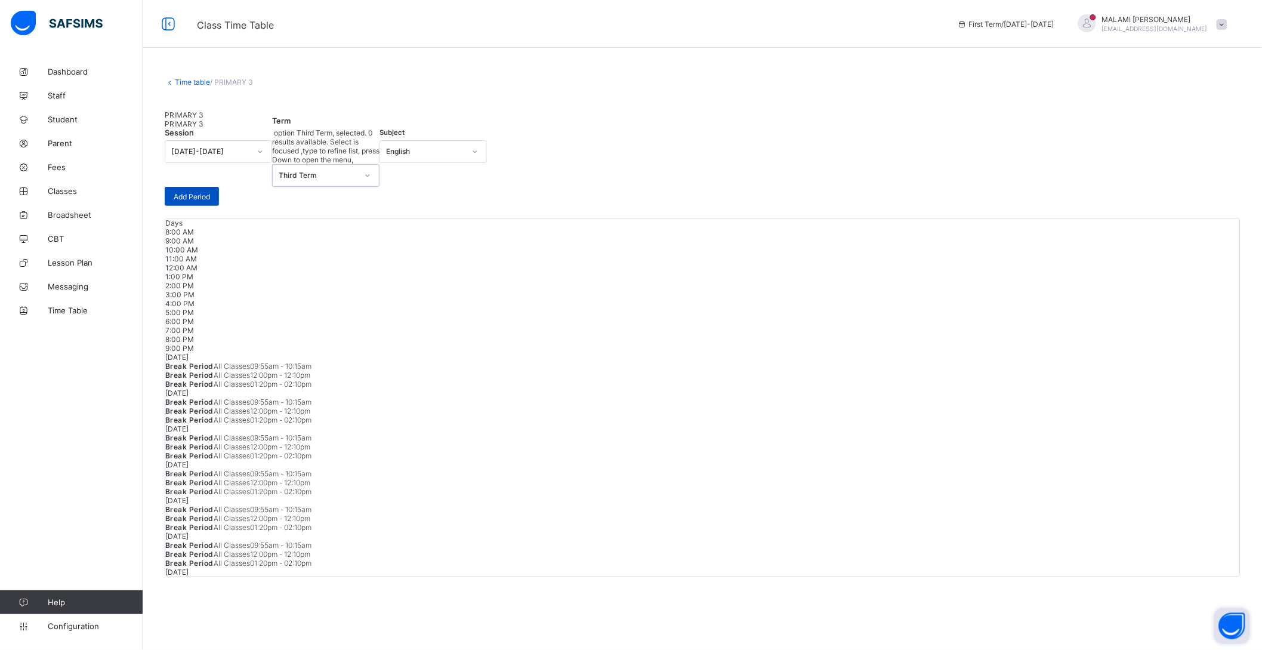
click at [219, 194] on div "Add Period" at bounding box center [192, 196] width 54 height 19
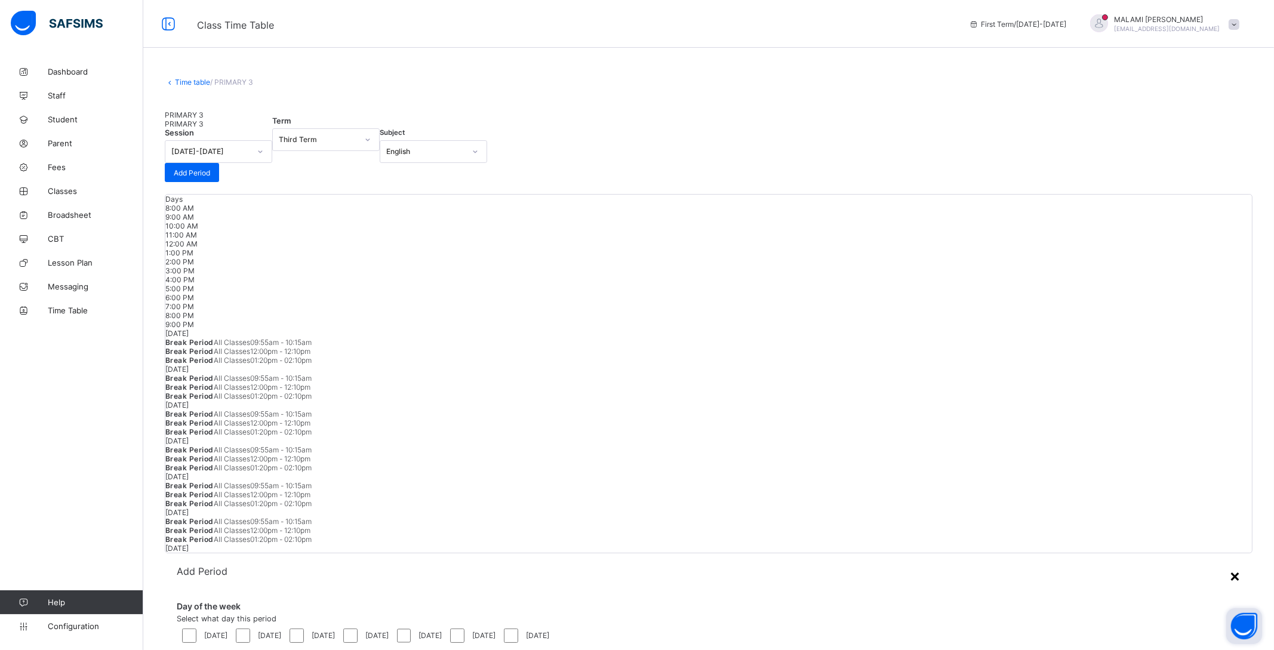
click at [1229, 565] on div "×" at bounding box center [1234, 575] width 11 height 20
click at [201, 82] on link "Time table" at bounding box center [192, 82] width 35 height 9
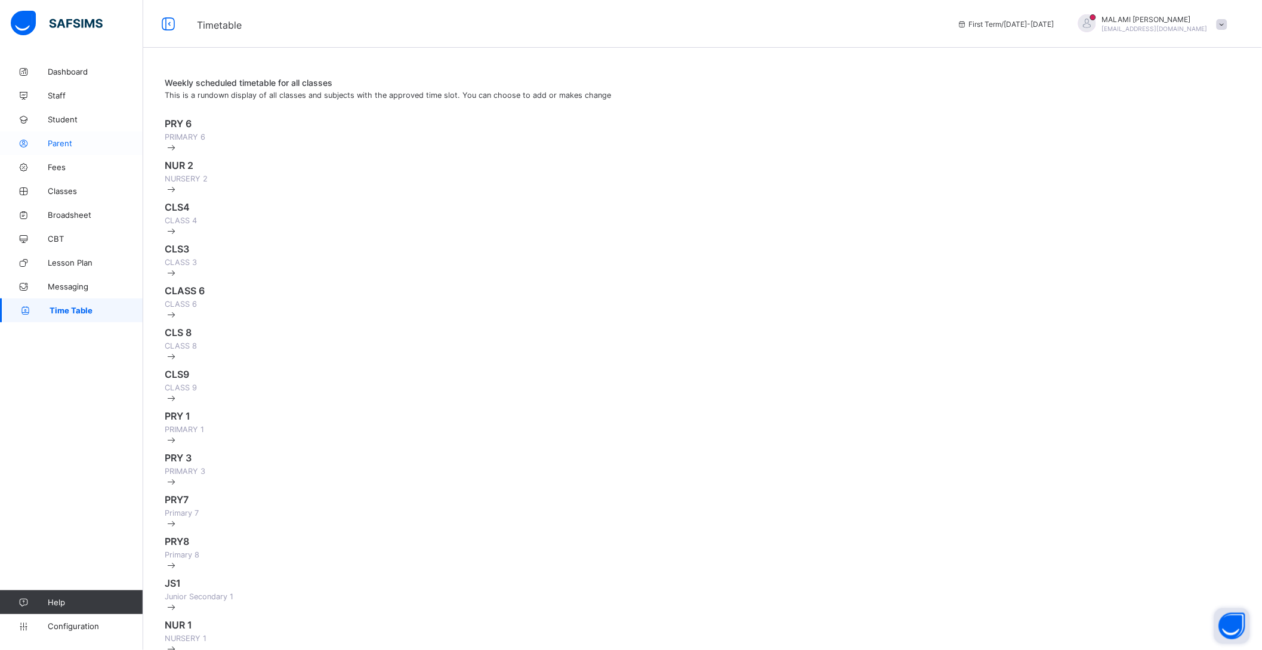
click at [57, 135] on link "Parent" at bounding box center [71, 143] width 143 height 24
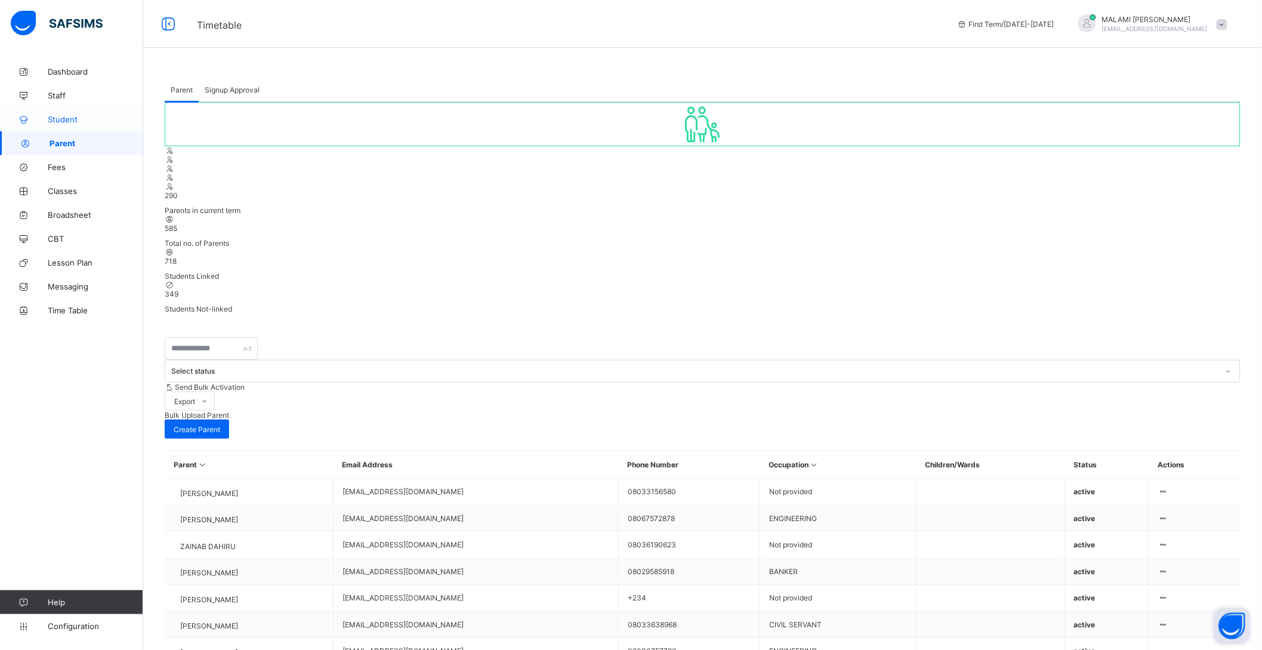
click at [60, 112] on link "Student" at bounding box center [71, 119] width 143 height 24
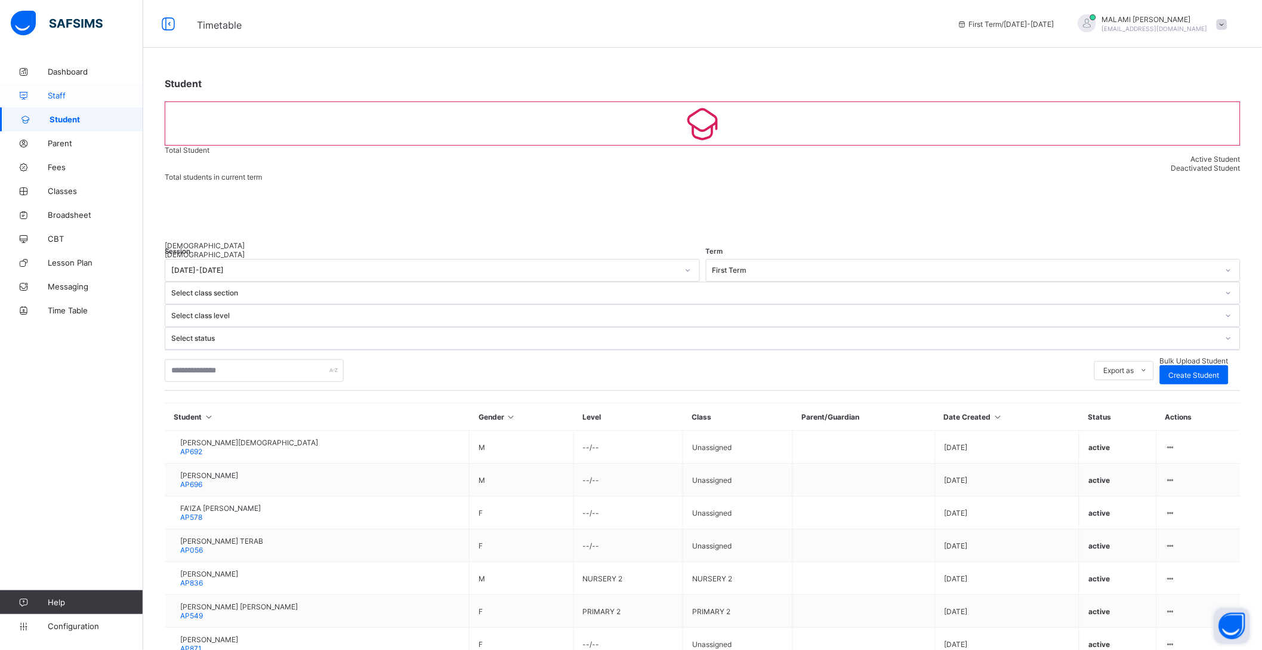
click at [61, 99] on span "Staff" at bounding box center [95, 96] width 95 height 10
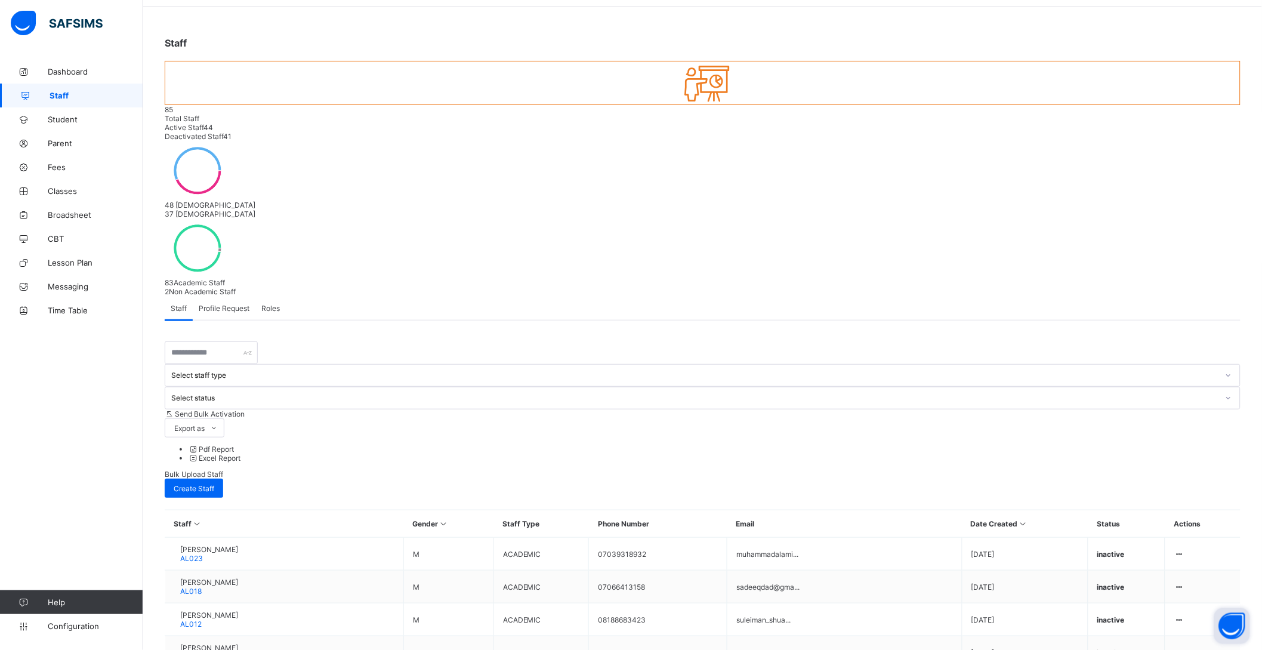
scroll to position [75, 0]
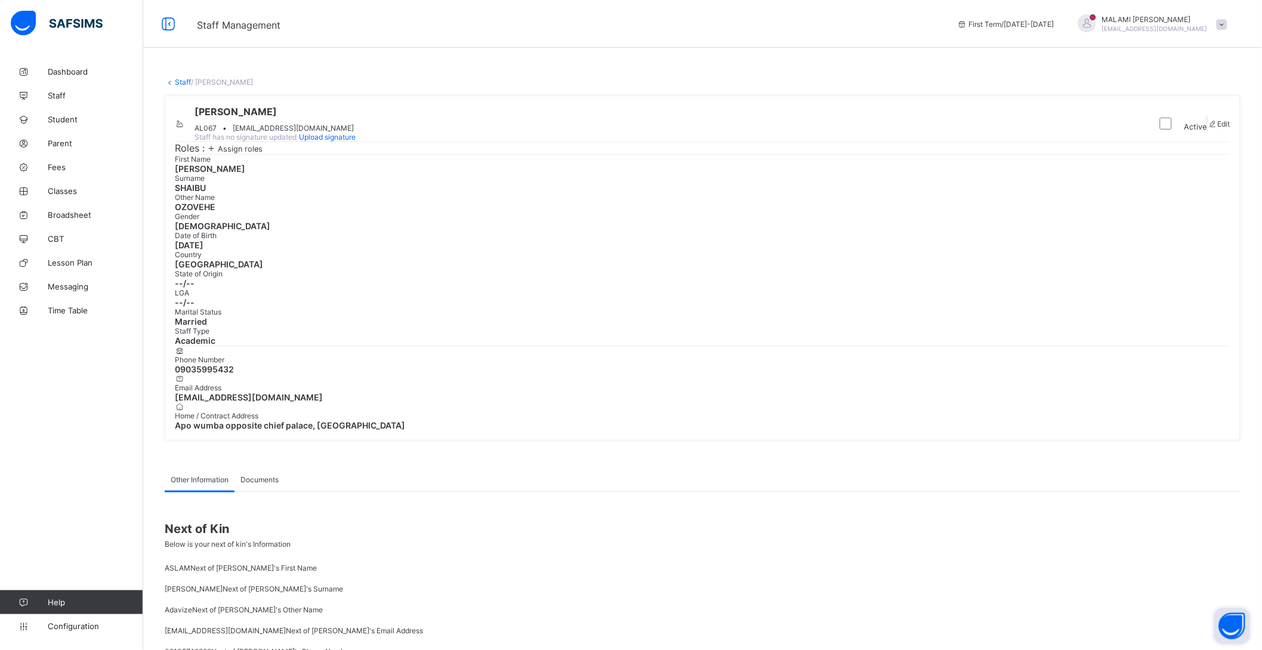
click at [1208, 128] on span at bounding box center [1213, 123] width 10 height 9
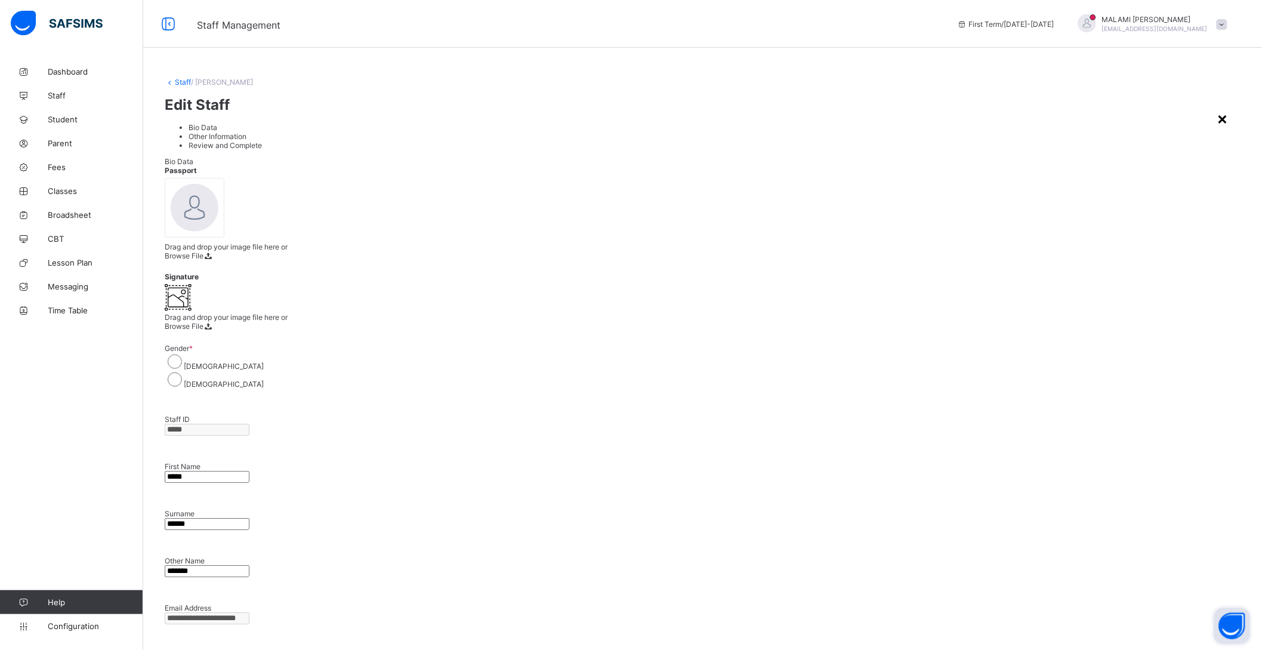
click at [1218, 108] on div "×" at bounding box center [1223, 118] width 11 height 20
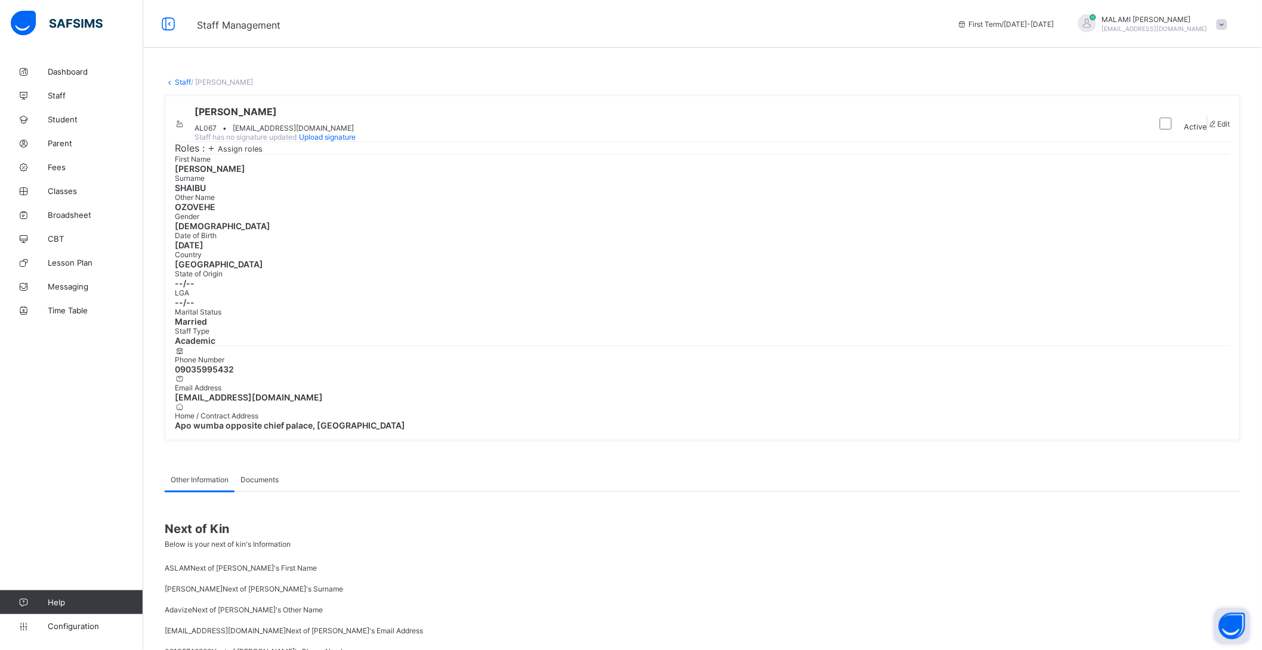
click at [185, 120] on icon at bounding box center [180, 123] width 10 height 9
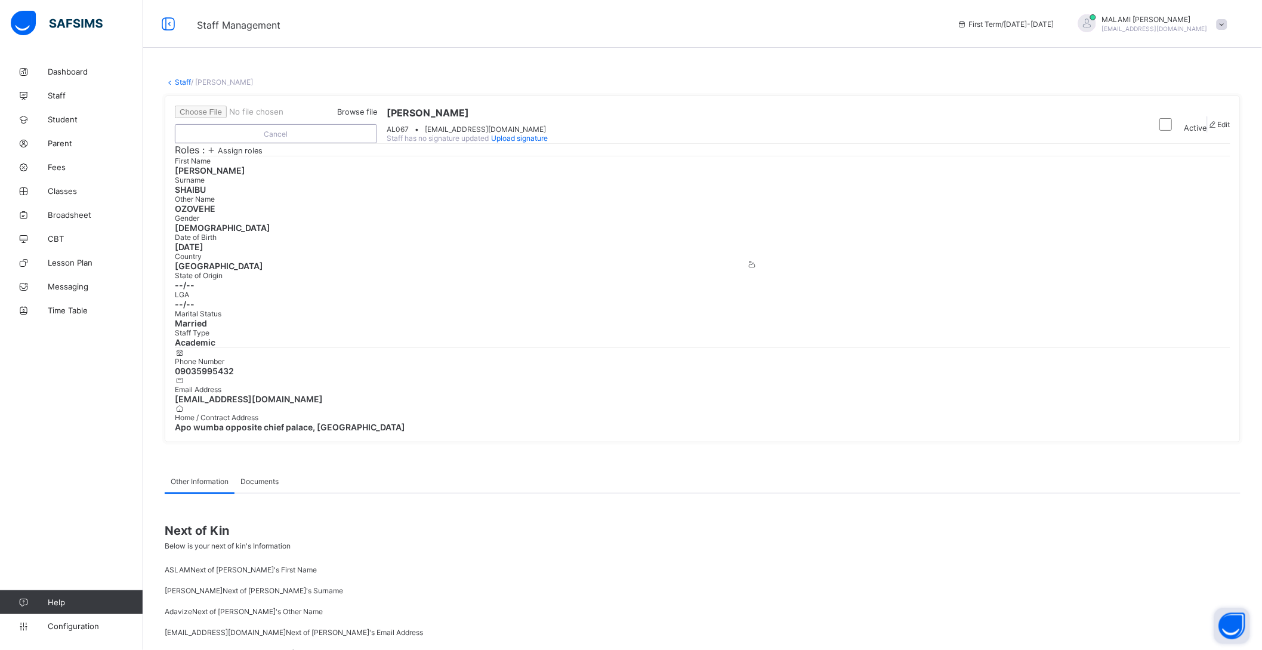
click at [176, 78] on link "Staff" at bounding box center [183, 82] width 16 height 9
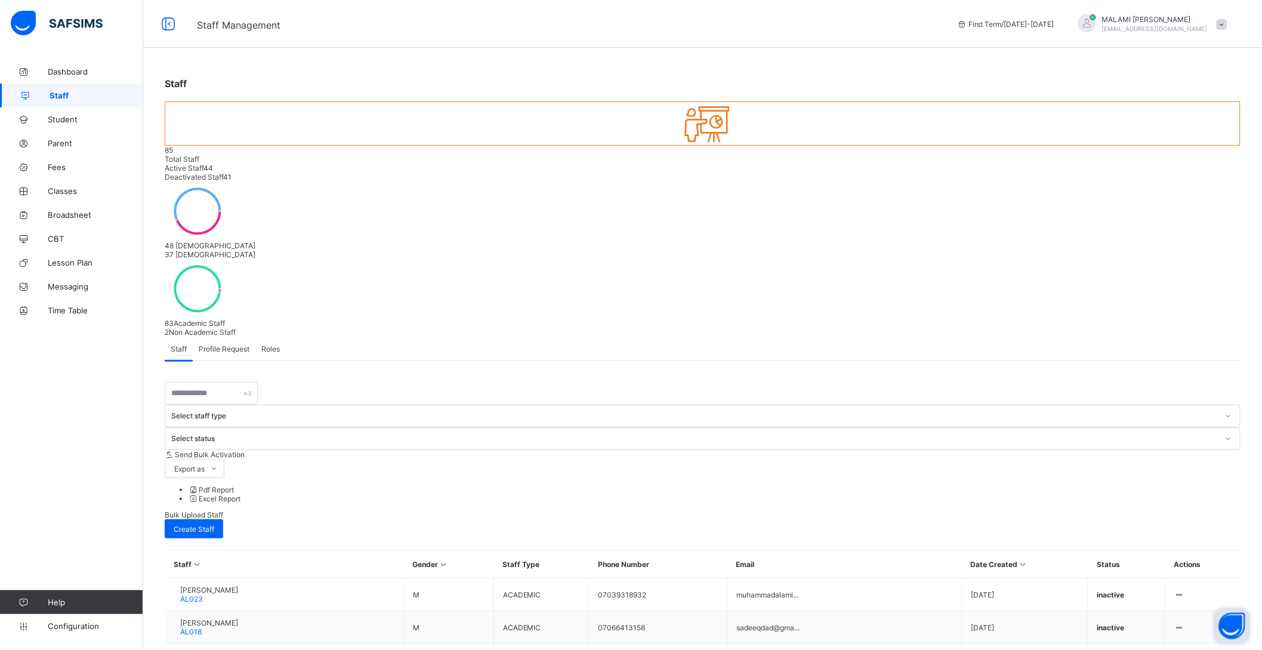
click at [1063, 134] on div "Staff 85 Total Staff Active Staff 44 Deactivated Staff 41 48 [DEMOGRAPHIC_DATA]…" at bounding box center [702, 519] width 1119 height 919
click at [1129, 157] on div "Staff 85 Total Staff Active Staff 44 Deactivated Staff 41 48 [DEMOGRAPHIC_DATA]…" at bounding box center [702, 519] width 1119 height 919
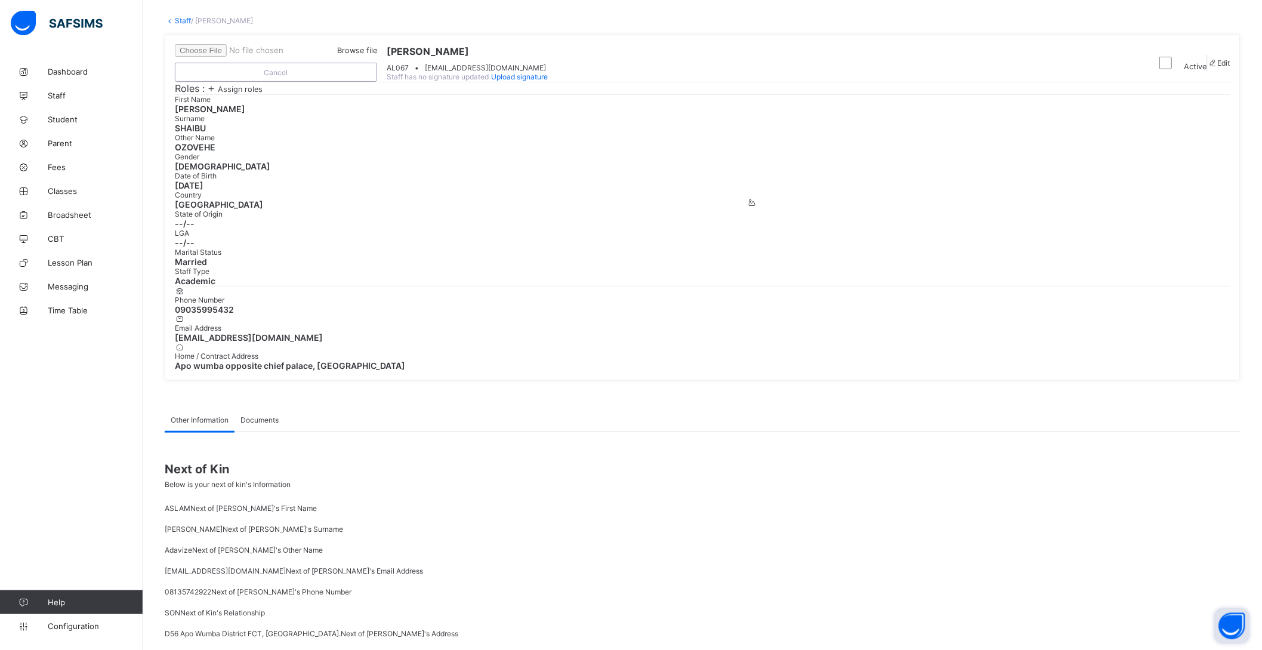
scroll to position [156, 0]
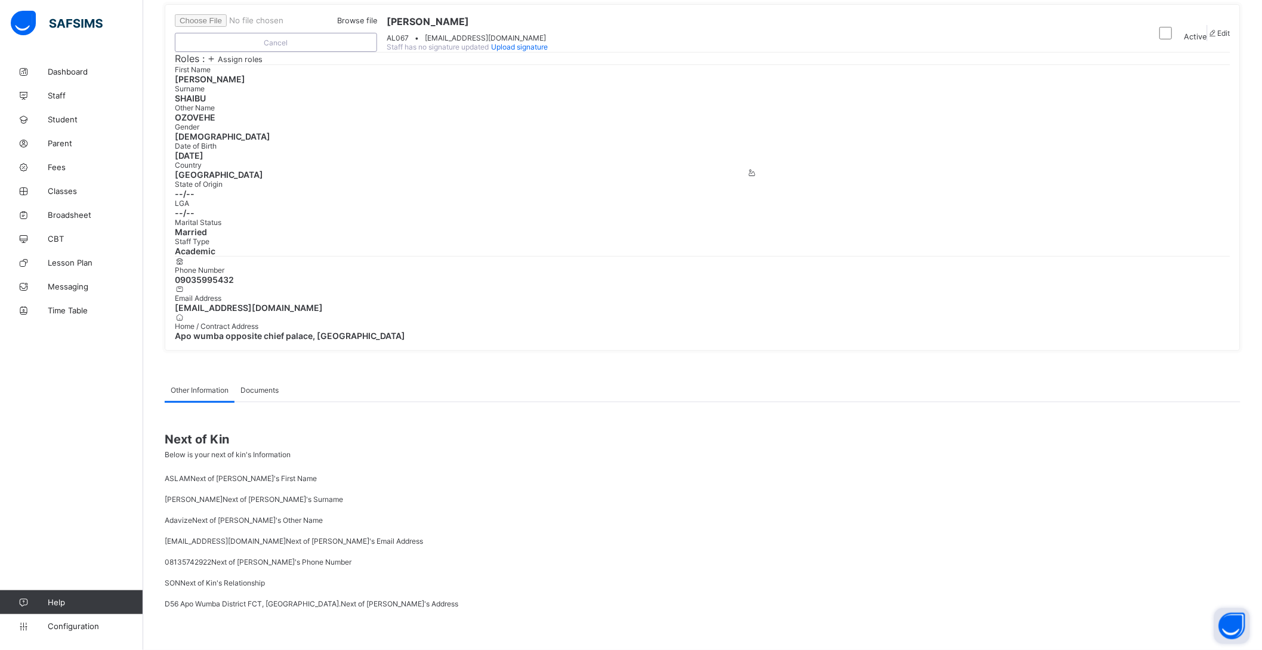
click at [1240, 629] on button "Open asap" at bounding box center [1233, 626] width 36 height 36
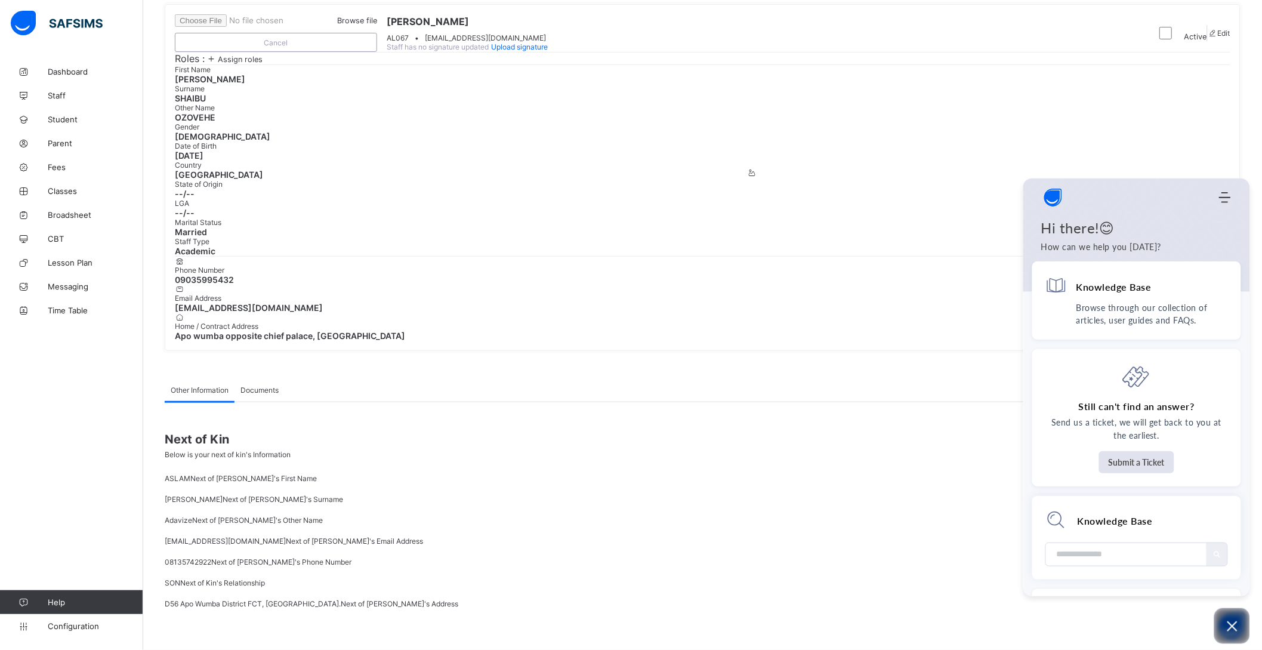
click at [1073, 52] on div "Browse file Cancel [PERSON_NAME] AL067 • [EMAIL_ADDRESS][DOMAIN_NAME] Staff has…" at bounding box center [661, 33] width 972 height 38
click at [929, 52] on div "Browse file Cancel [PERSON_NAME] AL067 • [EMAIL_ADDRESS][DOMAIN_NAME] Staff has…" at bounding box center [661, 33] width 972 height 38
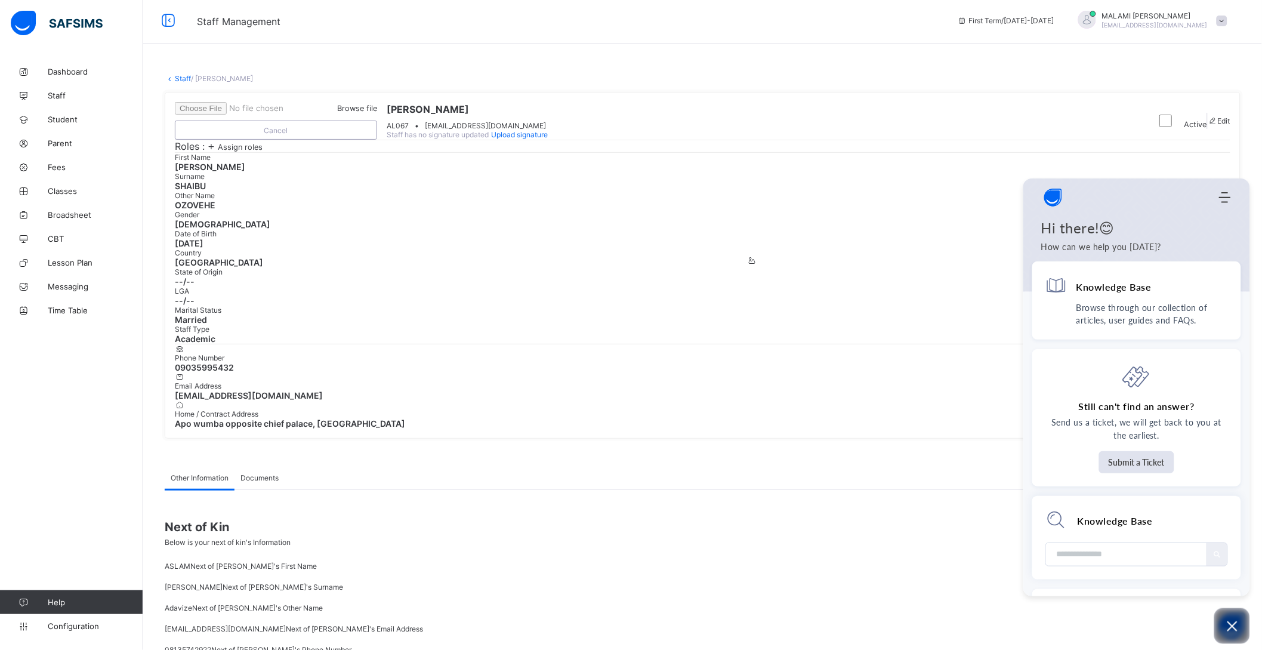
scroll to position [0, 0]
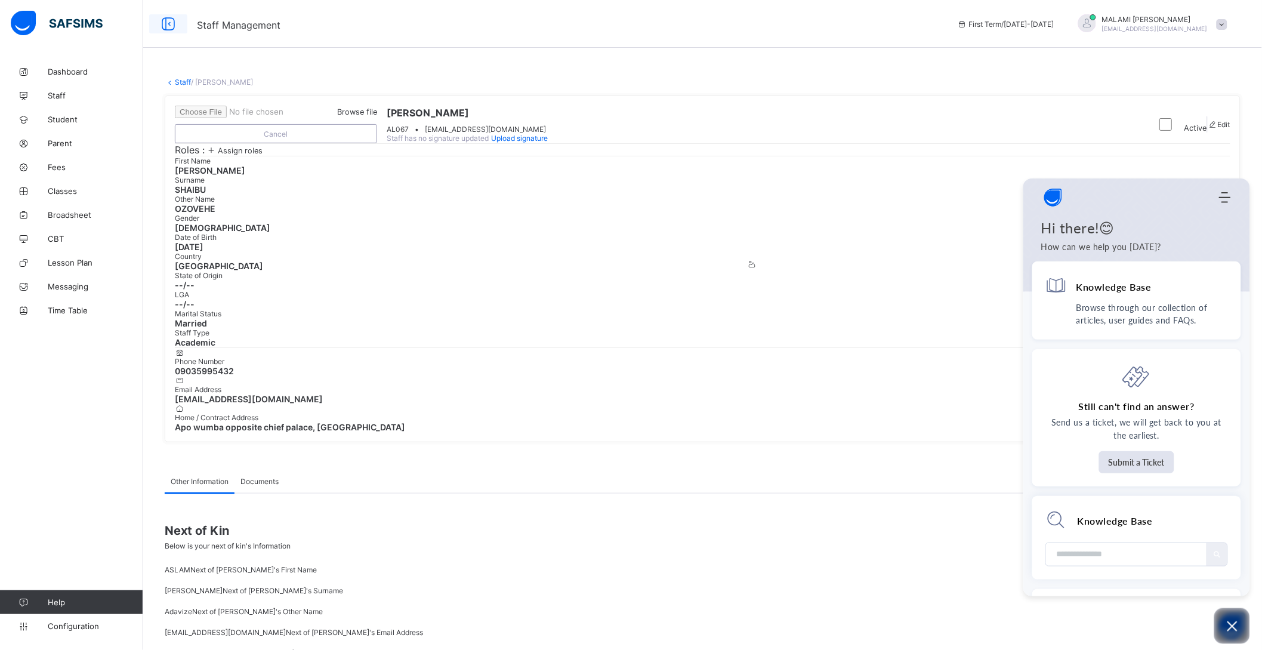
click at [172, 20] on icon at bounding box center [168, 24] width 20 height 17
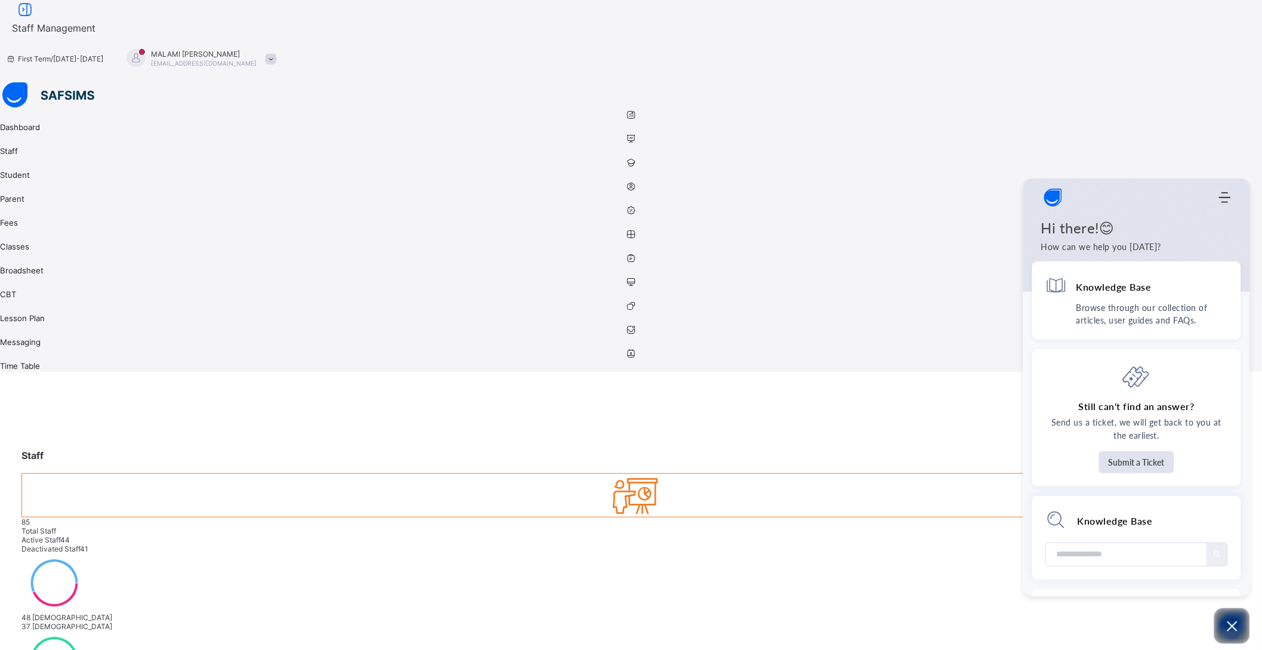
click at [192, 517] on div "85 Total Staff Active Staff 44 Deactivated Staff 41" at bounding box center [630, 535] width 1219 height 36
click at [606, 474] on icon at bounding box center [631, 495] width 50 height 43
click at [211, 517] on div "85 Total Staff Active Staff 44 Deactivated Staff 41" at bounding box center [630, 535] width 1219 height 36
click at [87, 553] on icon at bounding box center [54, 583] width 66 height 60
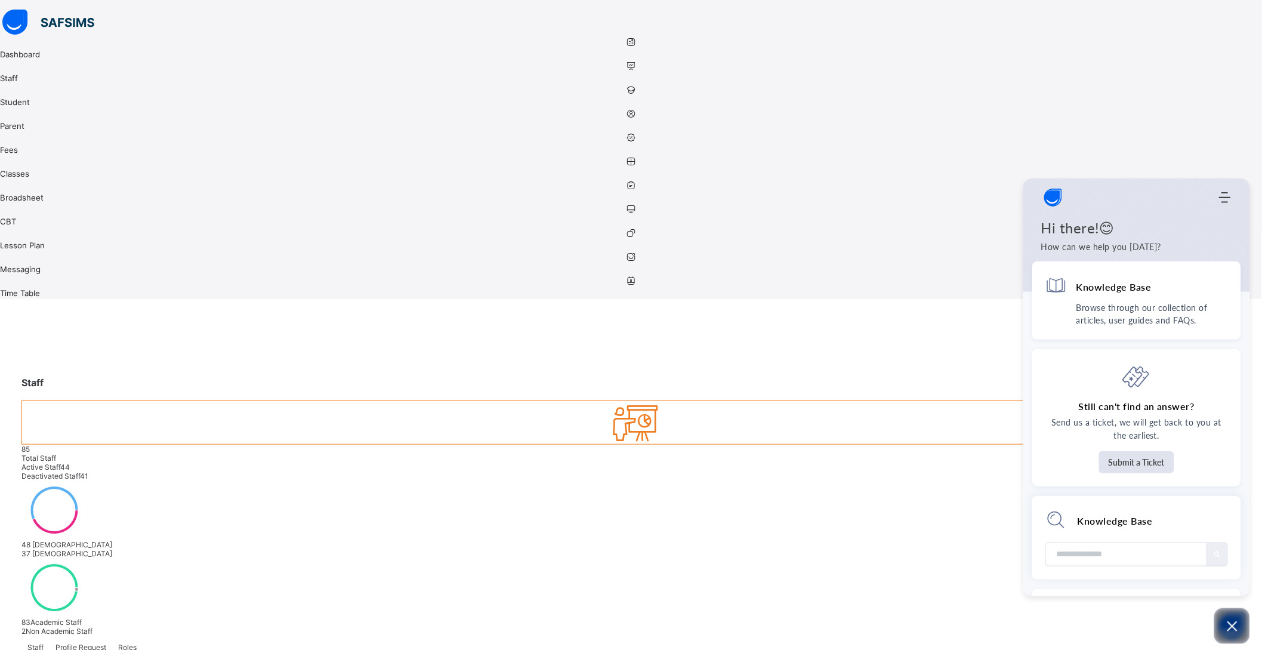
scroll to position [75, 0]
click at [1231, 633] on icon "Open asap" at bounding box center [1232, 626] width 15 height 15
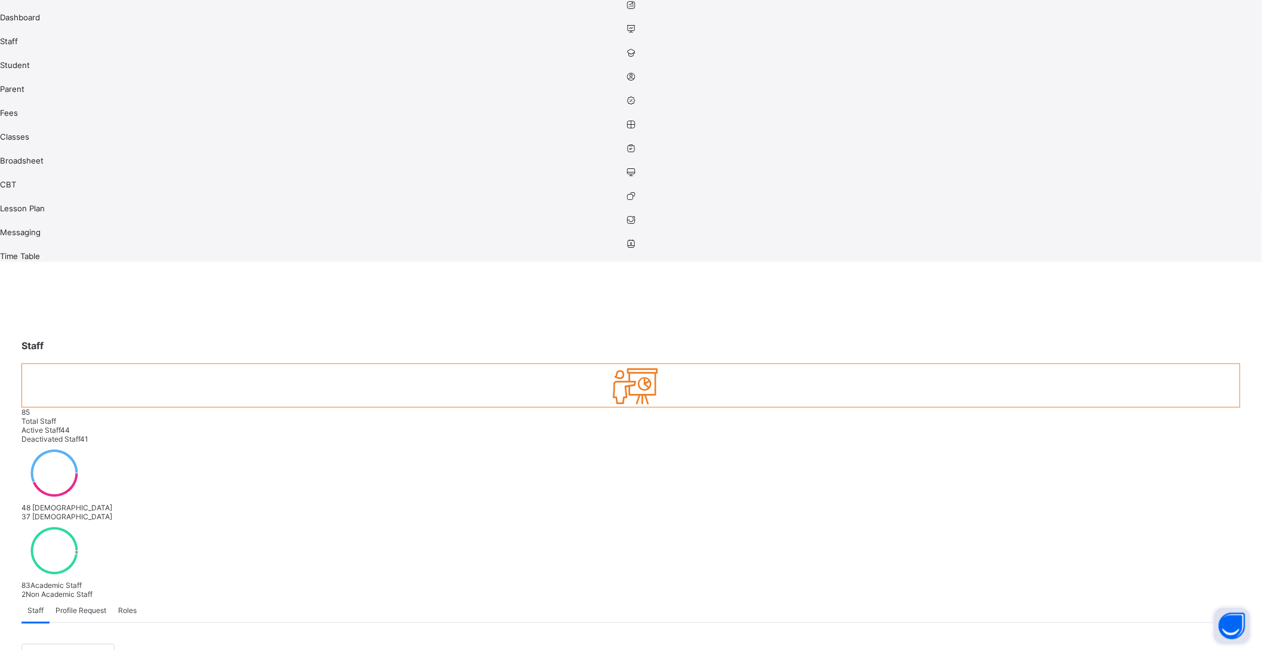
scroll to position [128, 0]
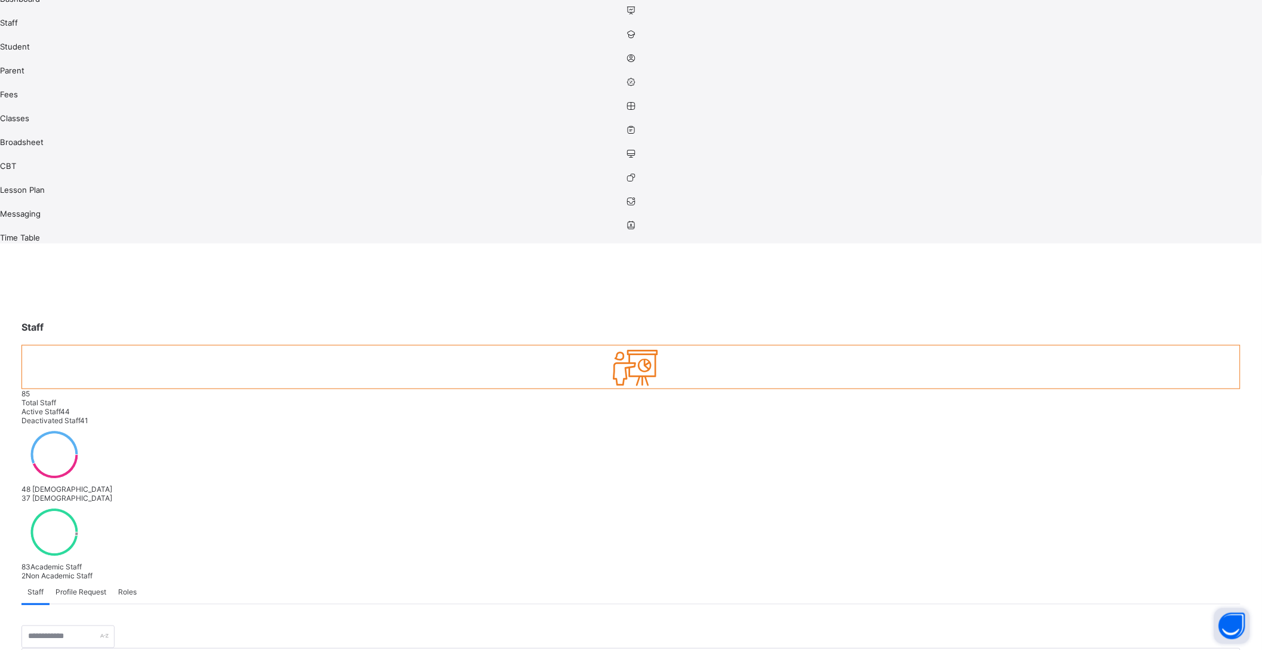
select select "**"
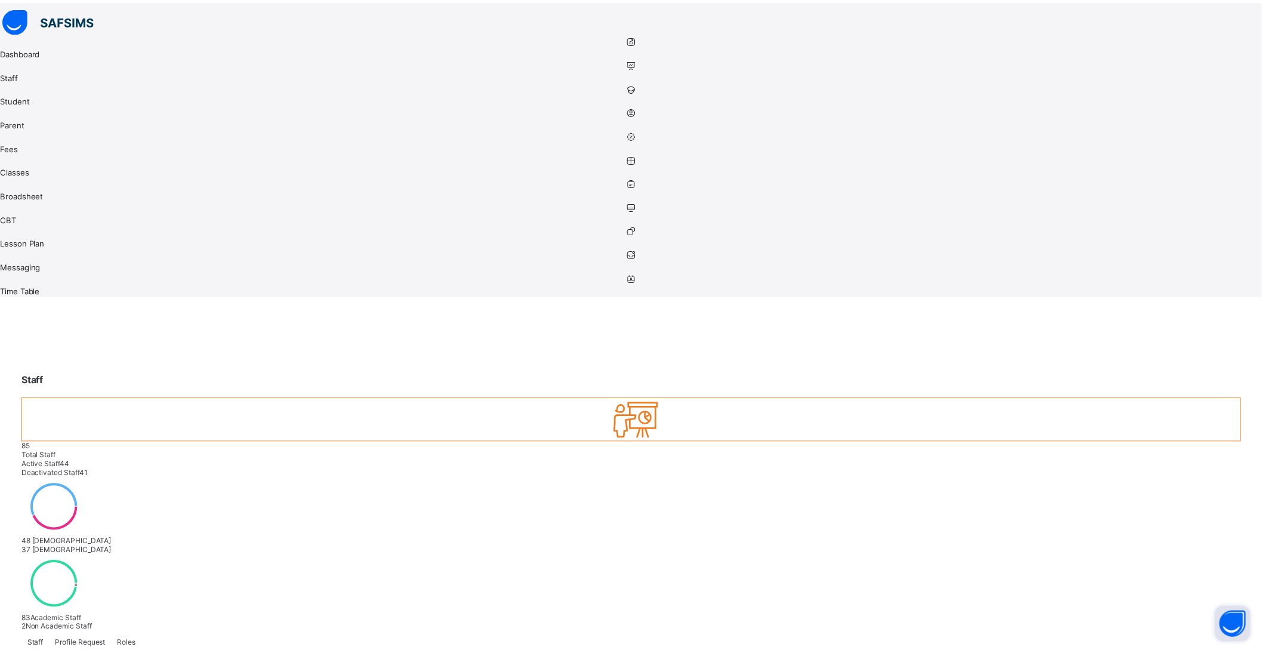
scroll to position [0, 0]
click at [106, 640] on span "Profile Request" at bounding box center [81, 644] width 51 height 9
click at [143, 633] on div "Roles" at bounding box center [127, 645] width 30 height 24
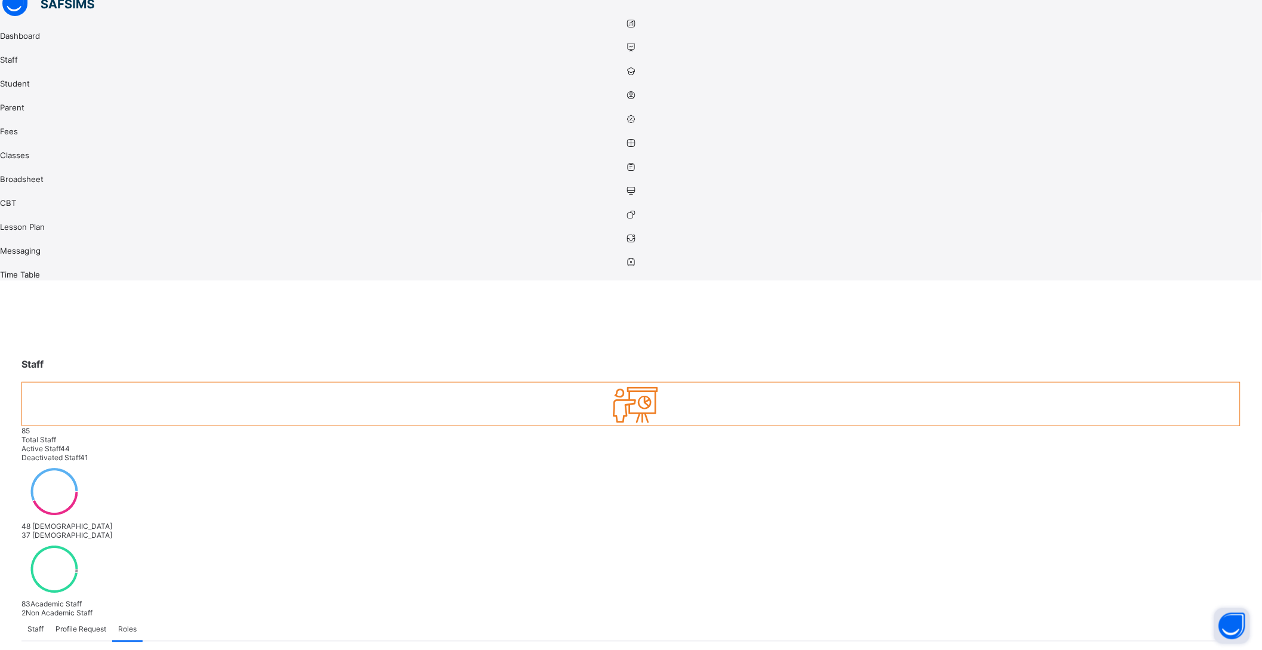
scroll to position [95, 0]
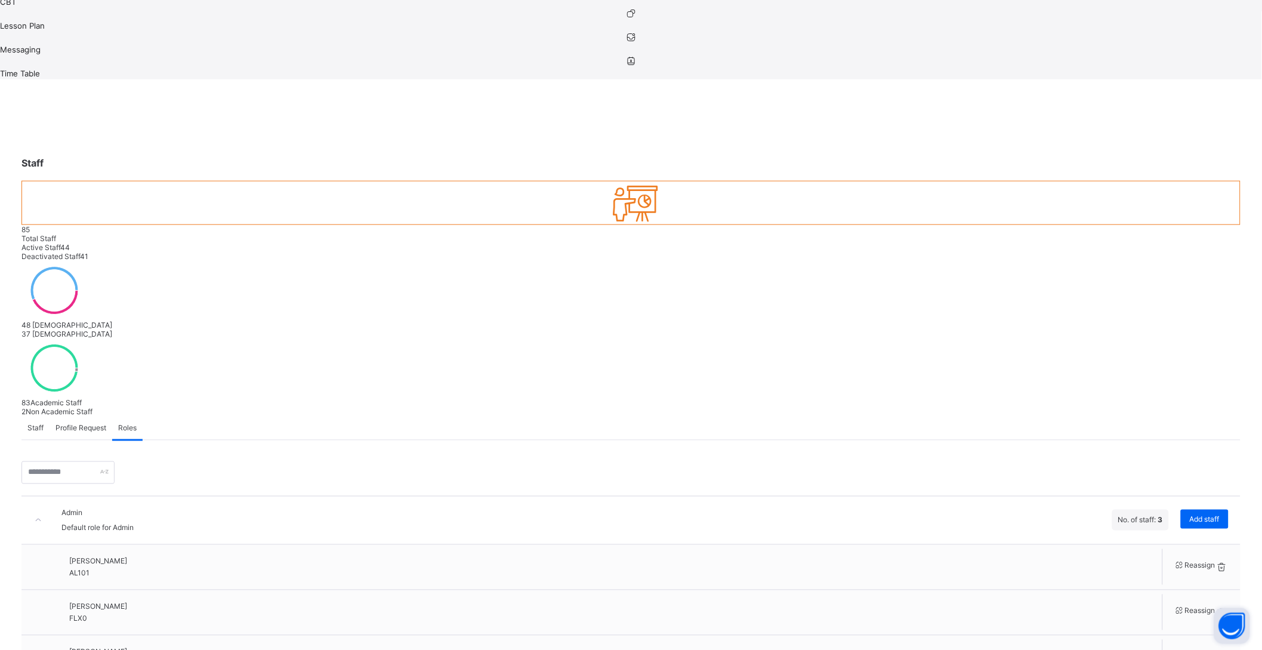
scroll to position [319, 0]
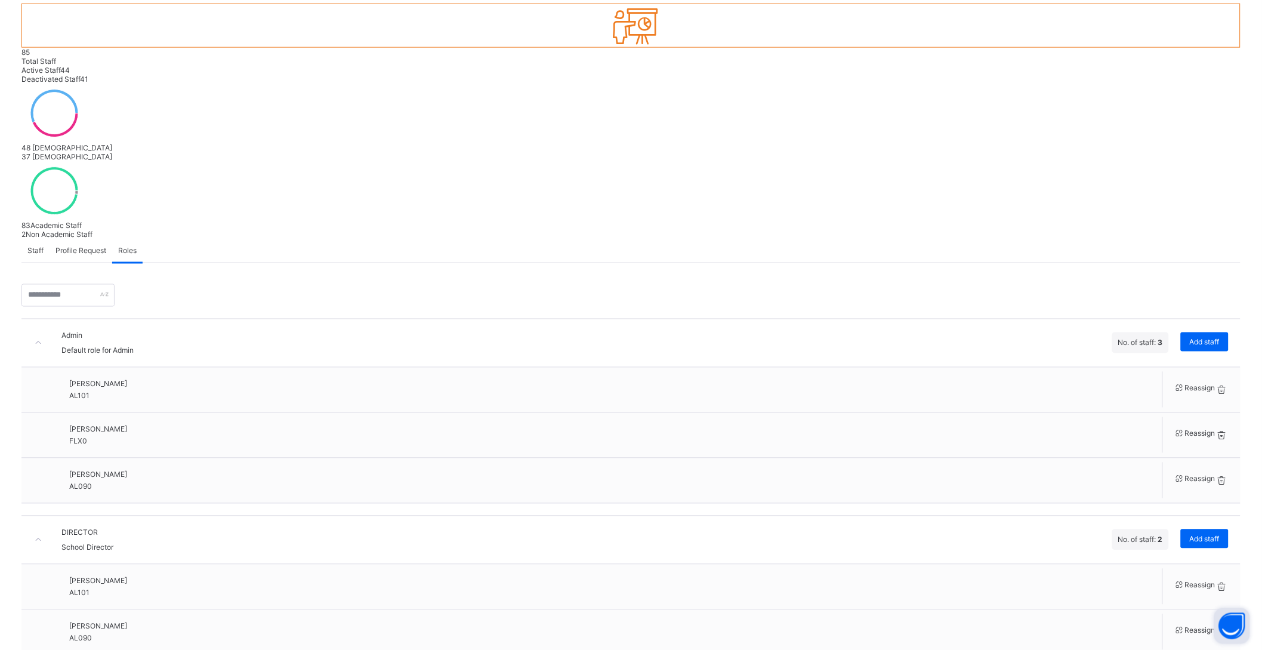
scroll to position [516, 0]
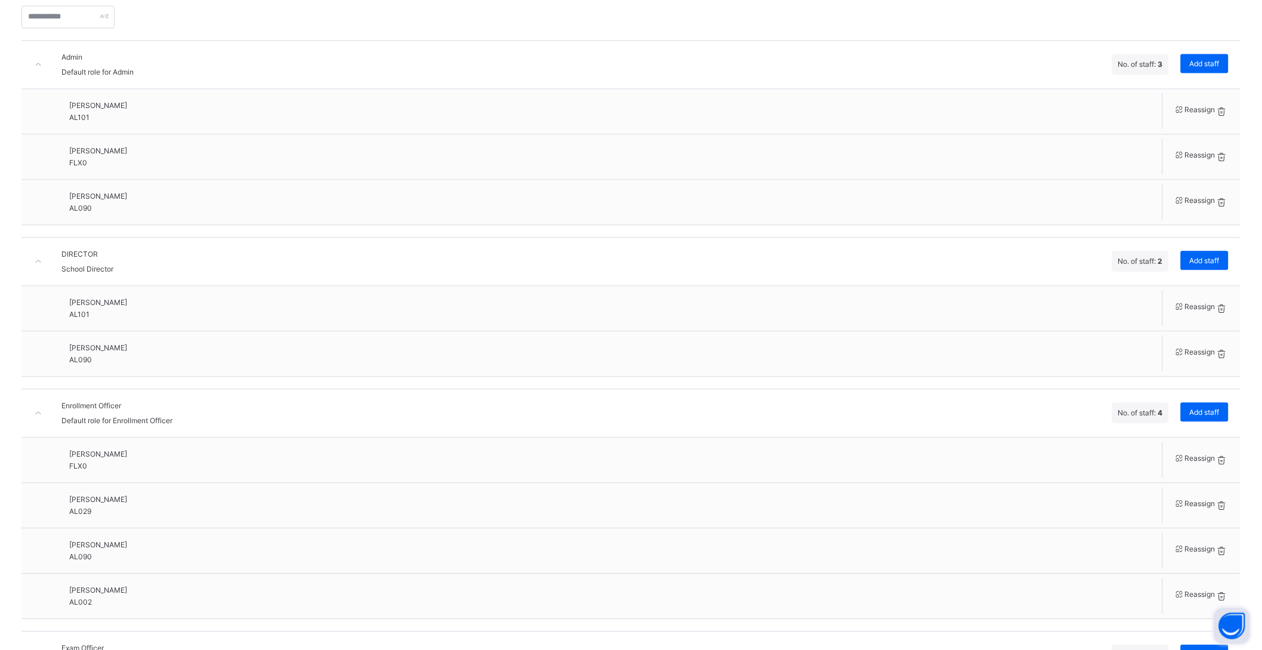
scroll to position [750, 0]
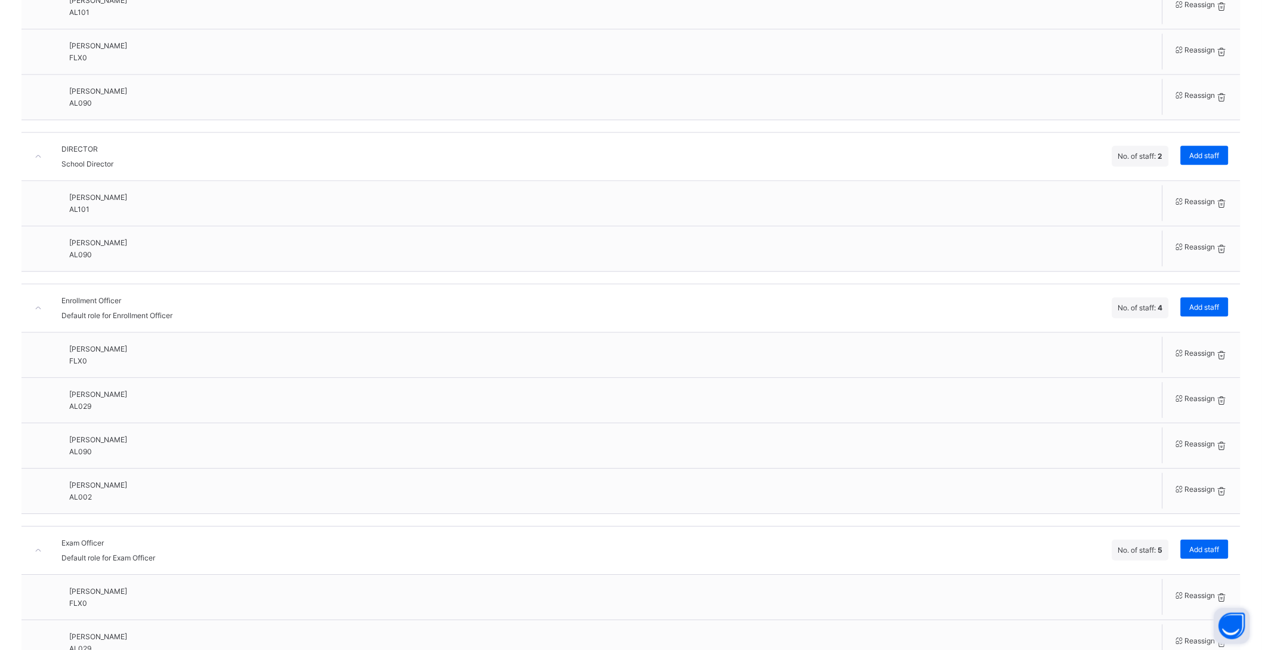
scroll to position [889, 0]
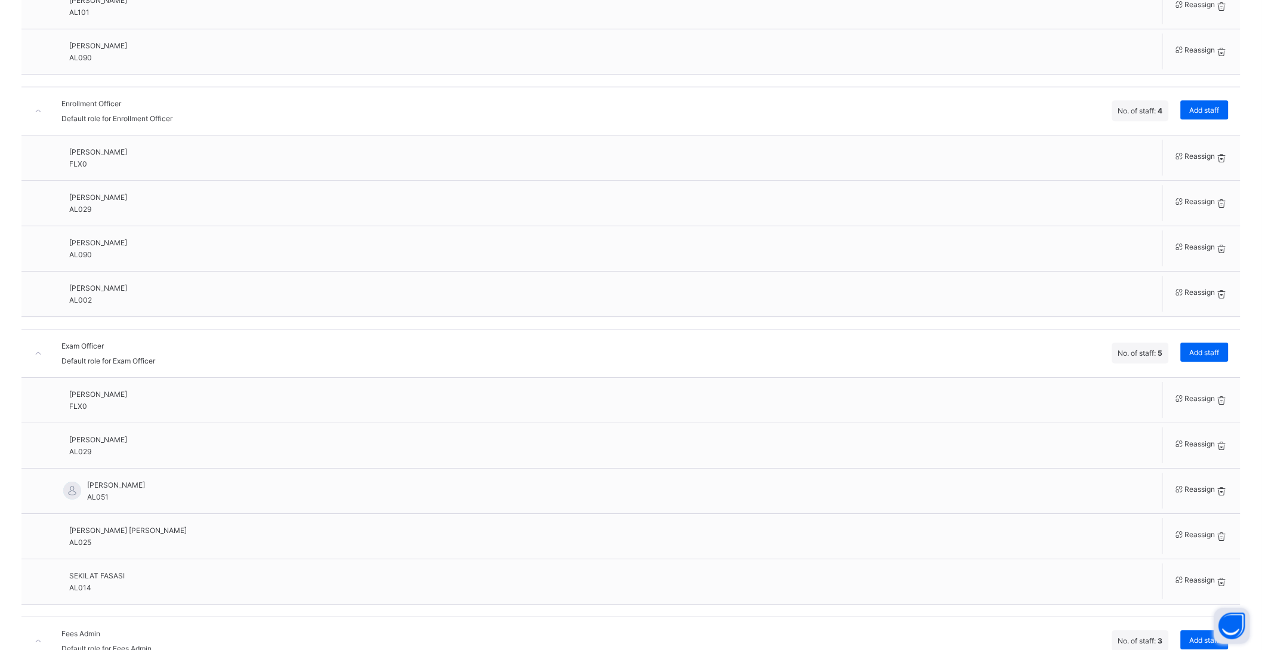
scroll to position [1076, 0]
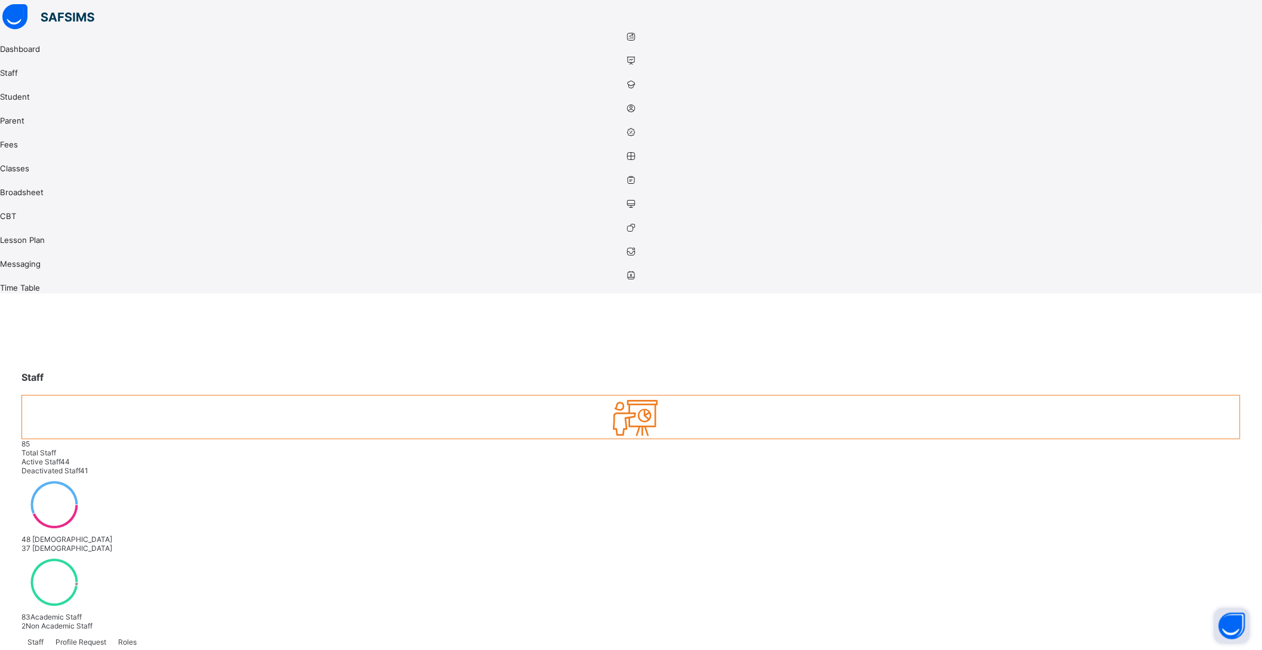
scroll to position [0, 0]
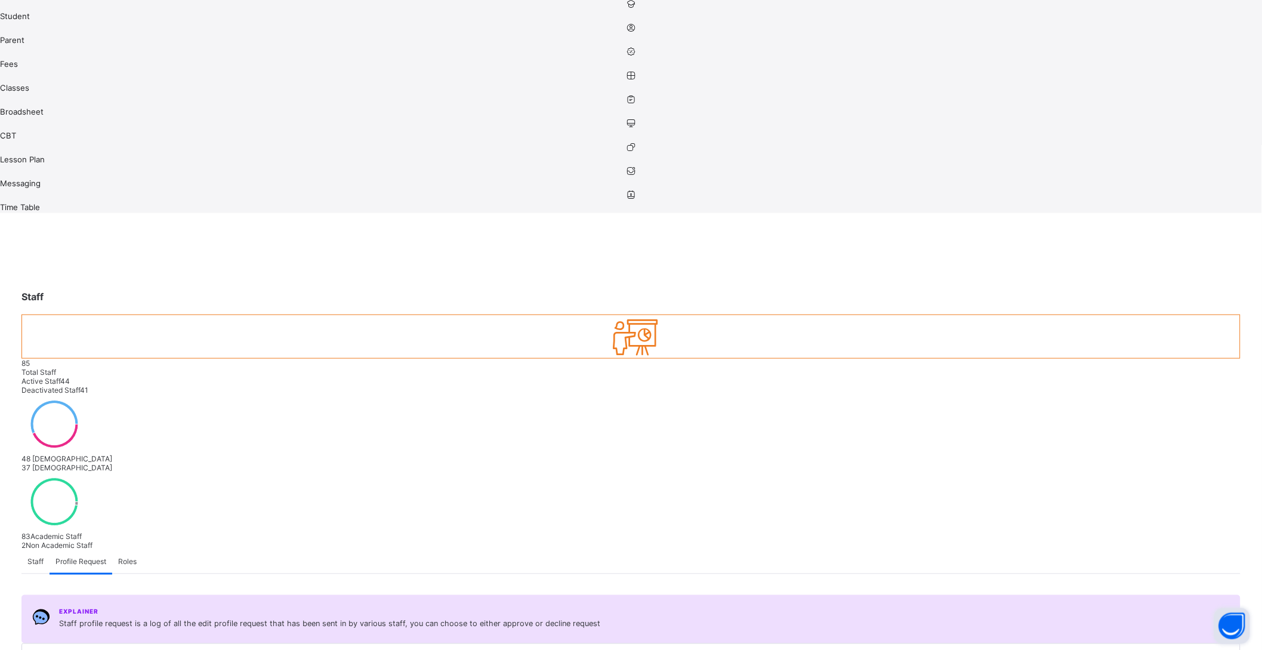
scroll to position [159, 0]
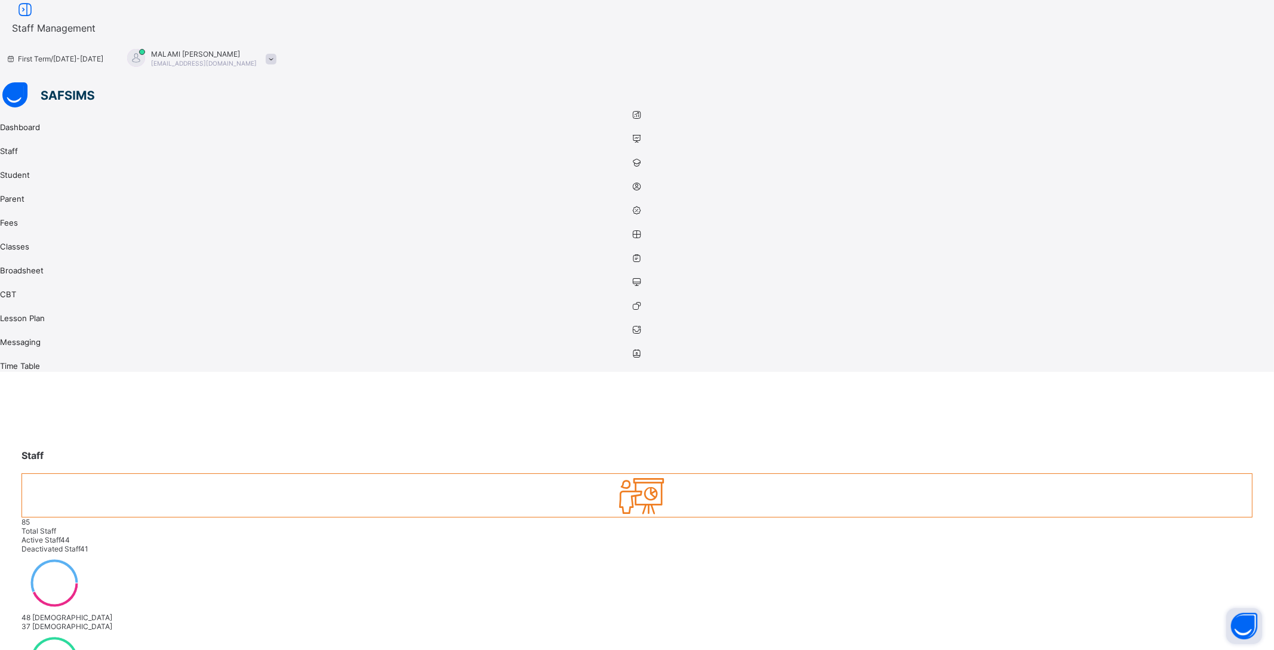
click at [27, 110] on icon at bounding box center [637, 114] width 1274 height 9
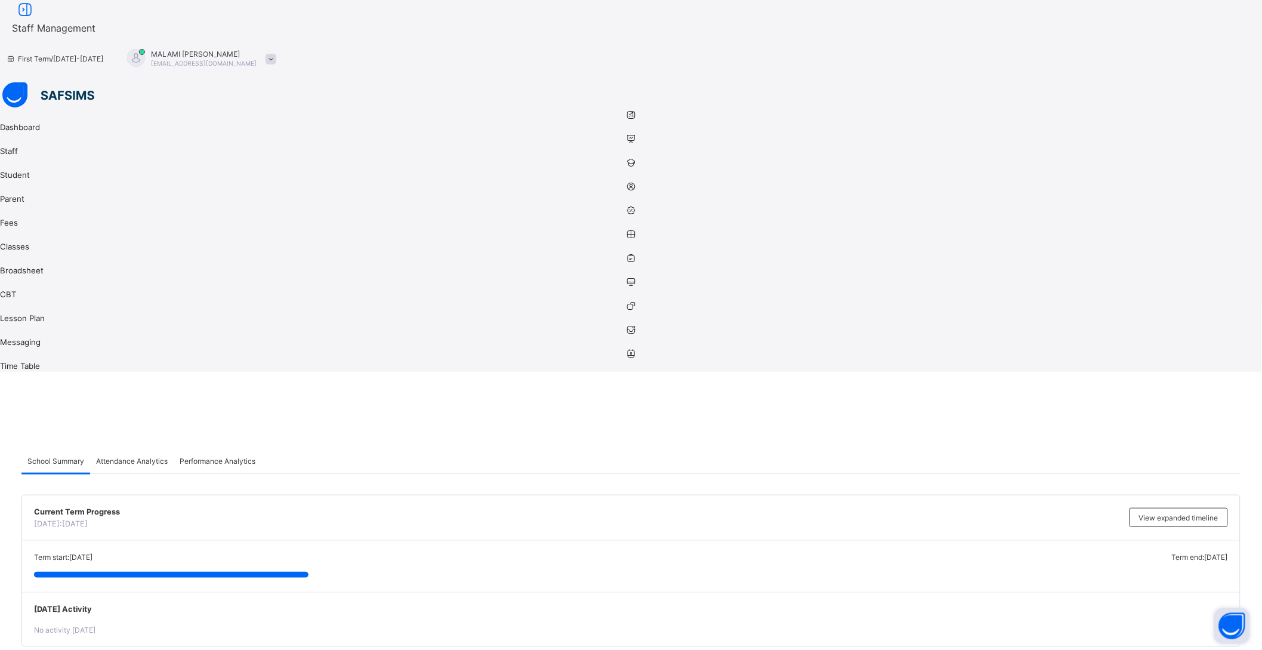
click at [25, 134] on icon at bounding box center [631, 138] width 1262 height 9
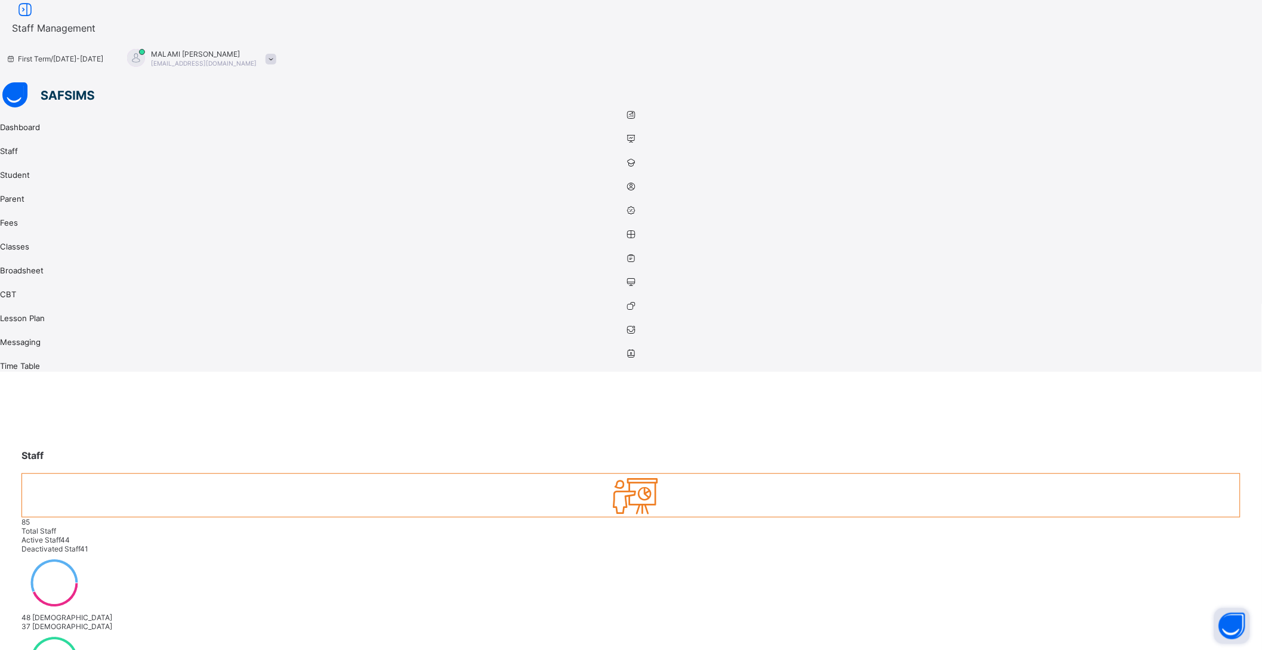
click at [25, 158] on icon at bounding box center [631, 162] width 1262 height 9
click at [24, 182] on icon at bounding box center [637, 186] width 1274 height 9
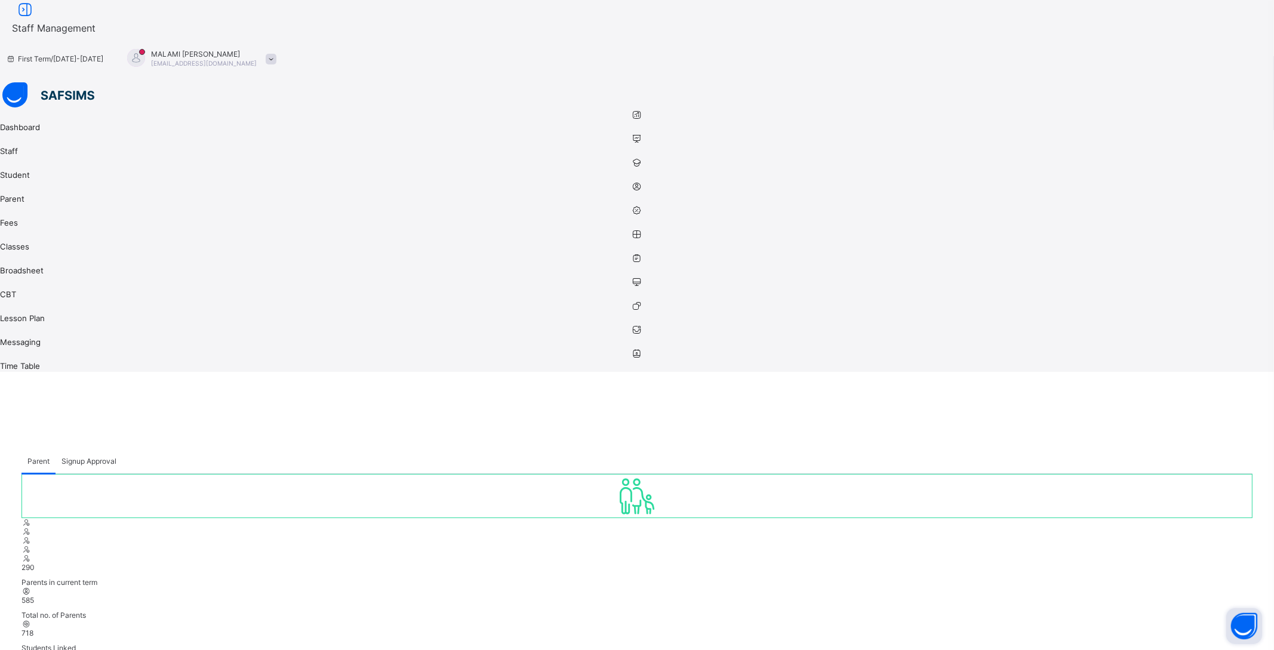
click at [22, 206] on icon at bounding box center [637, 210] width 1274 height 9
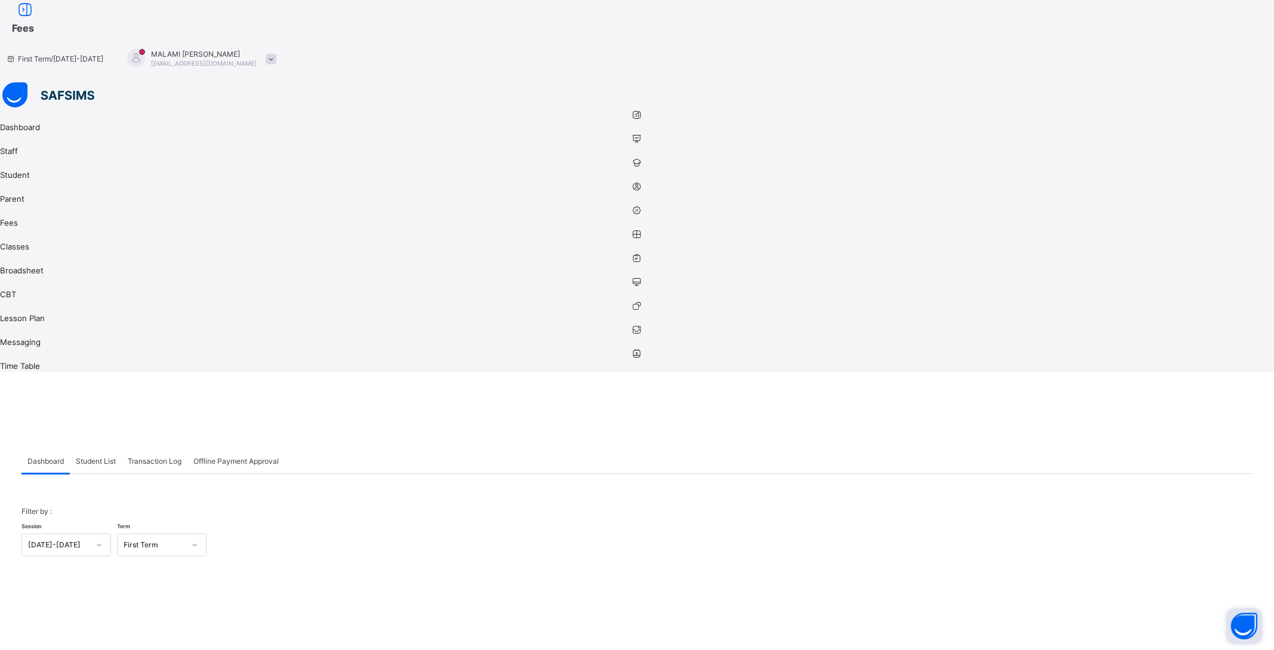
click at [24, 229] on link "Classes" at bounding box center [637, 241] width 1274 height 24
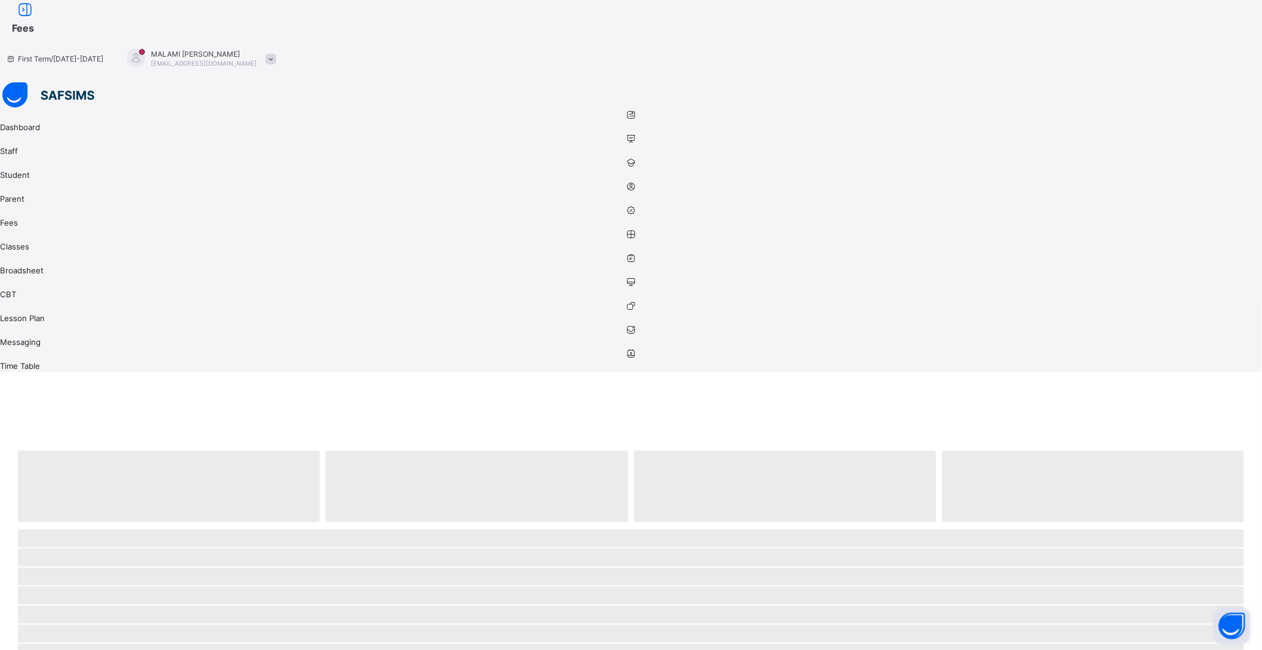
click at [26, 254] on icon at bounding box center [631, 258] width 1262 height 9
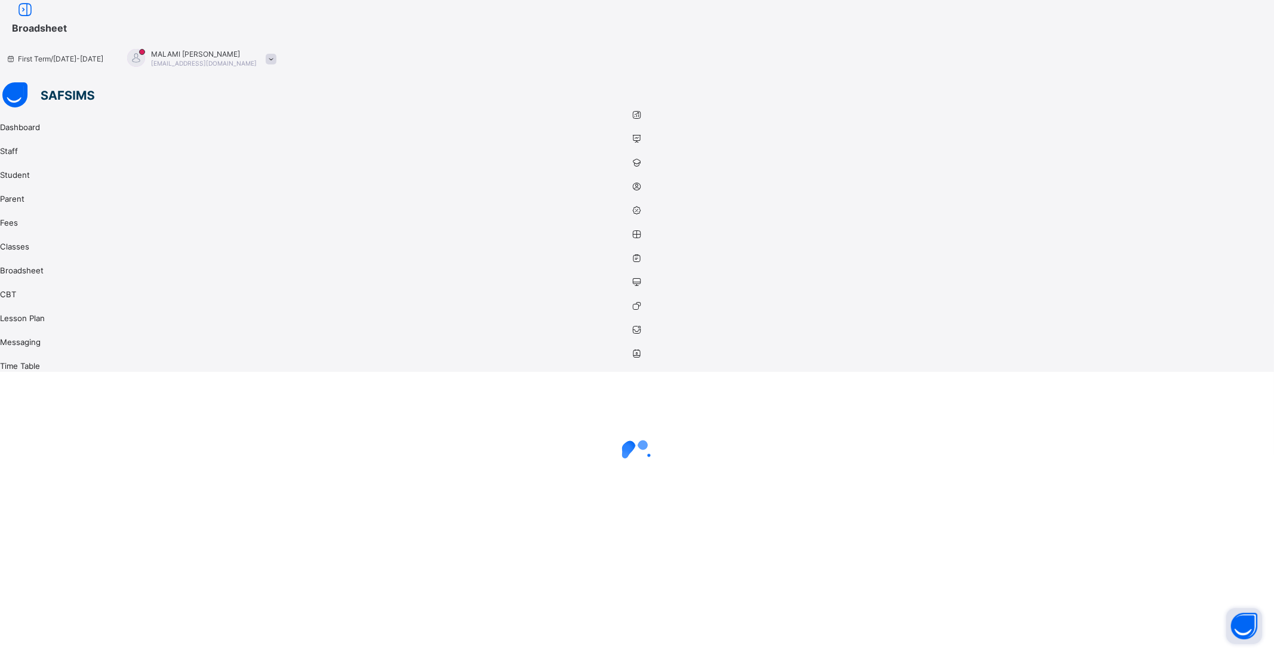
click at [24, 278] on icon at bounding box center [637, 282] width 1274 height 9
click at [27, 301] on icon at bounding box center [637, 305] width 1274 height 9
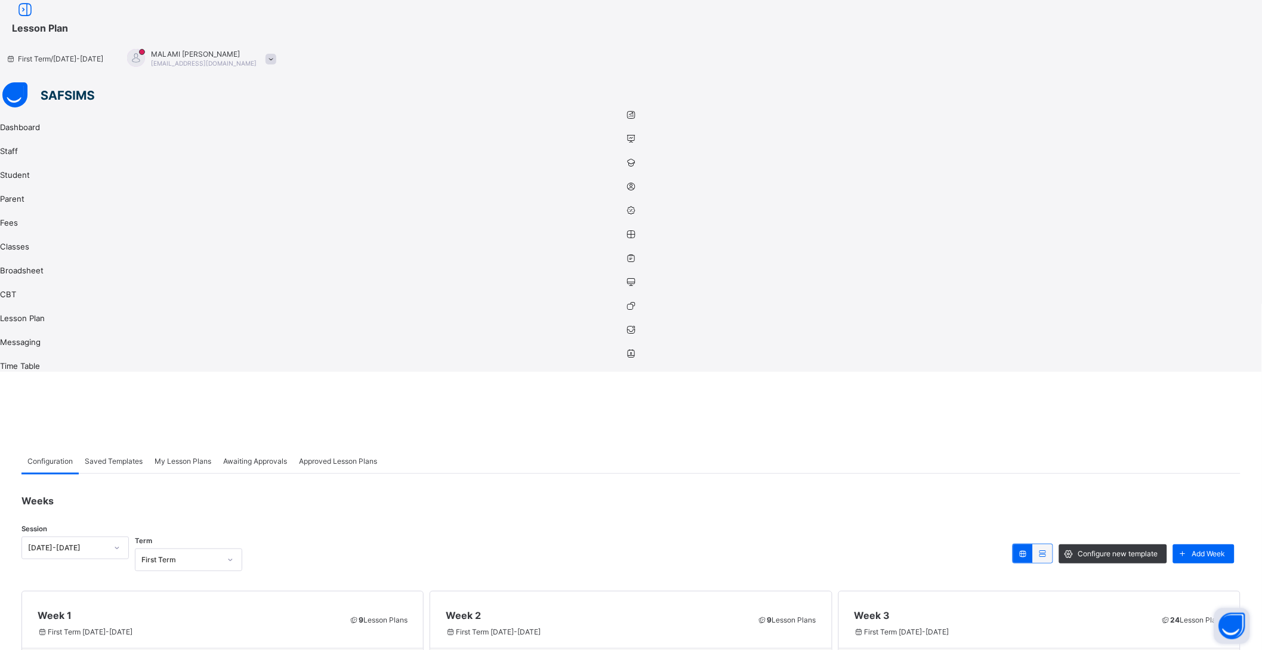
click at [23, 325] on icon at bounding box center [631, 329] width 1262 height 9
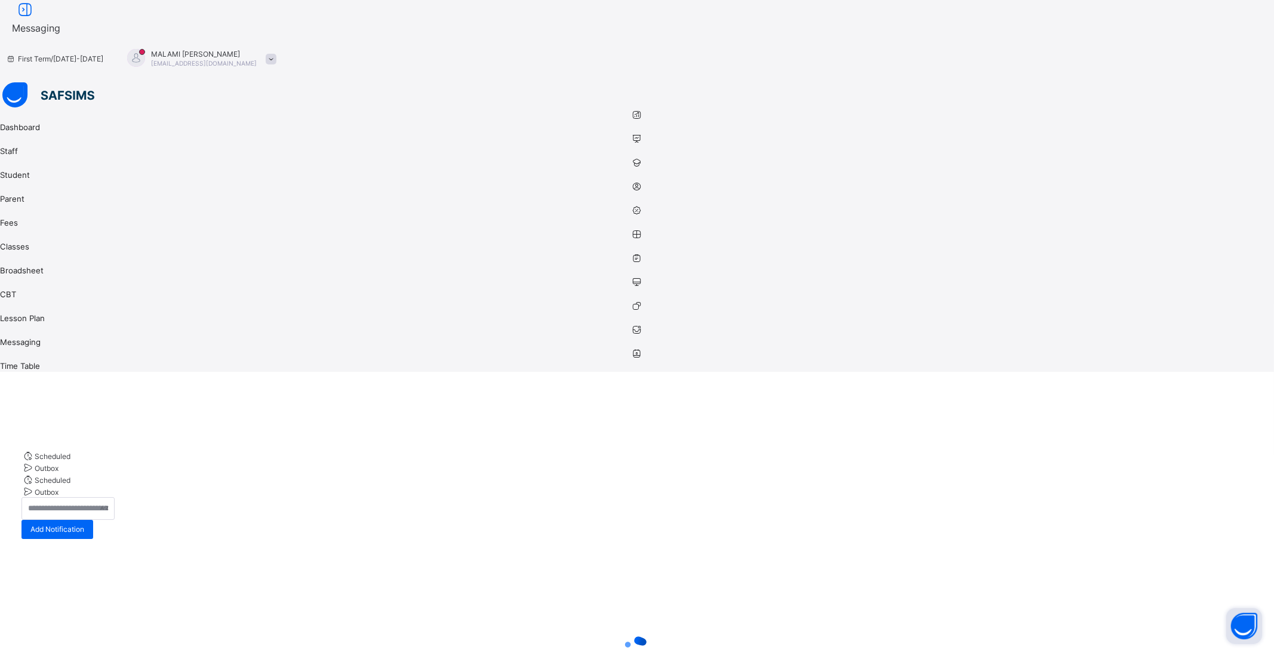
click at [23, 349] on icon at bounding box center [637, 353] width 1274 height 9
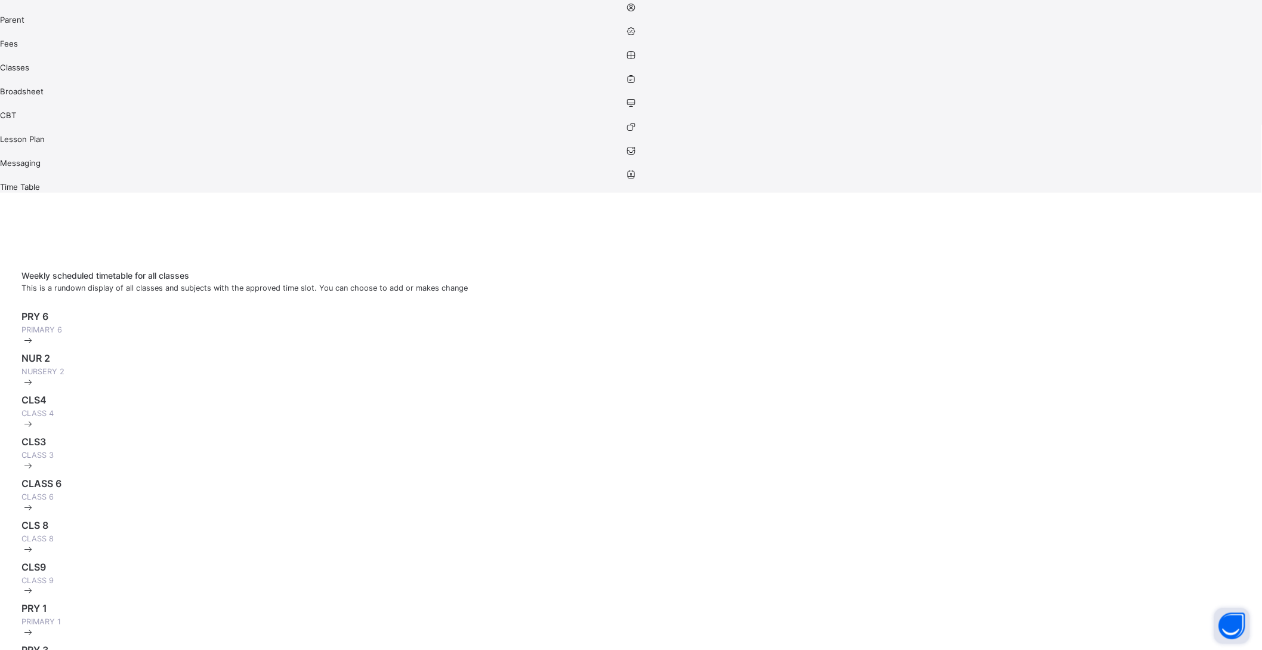
scroll to position [176, 0]
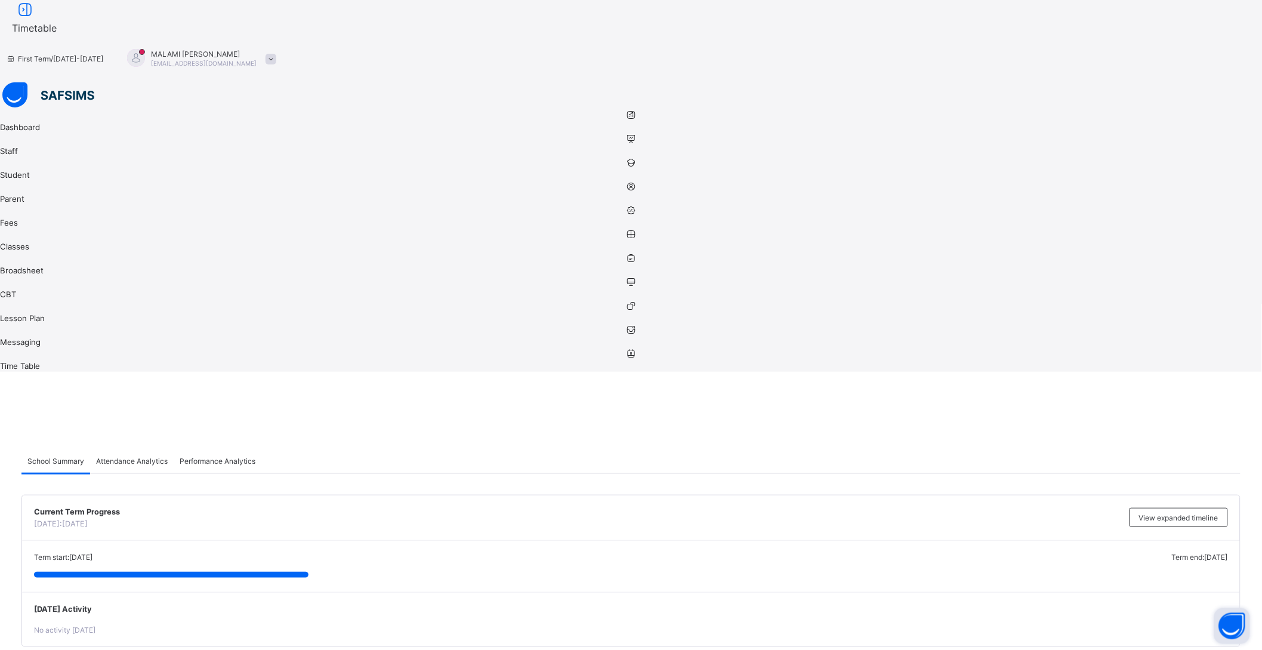
click at [57, 23] on span "Timetable" at bounding box center [34, 28] width 45 height 12
click at [257, 50] on span "[PERSON_NAME]" at bounding box center [204, 54] width 106 height 9
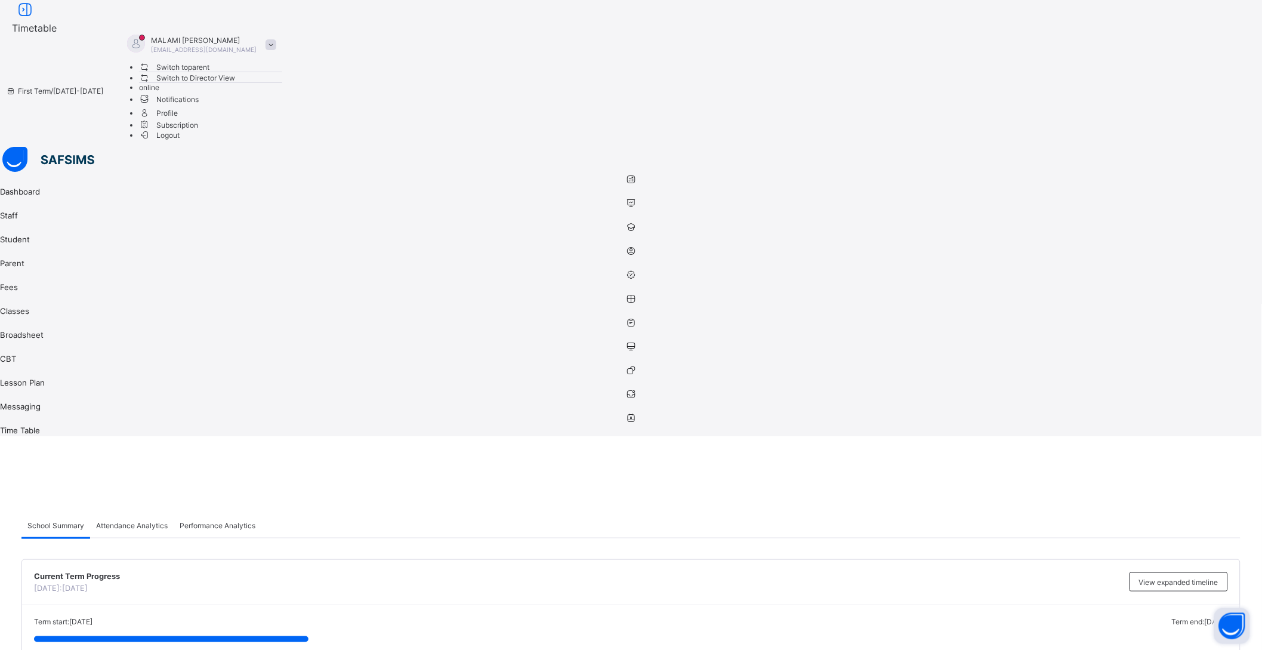
click at [236, 73] on span "Switch to Director View" at bounding box center [187, 78] width 97 height 13
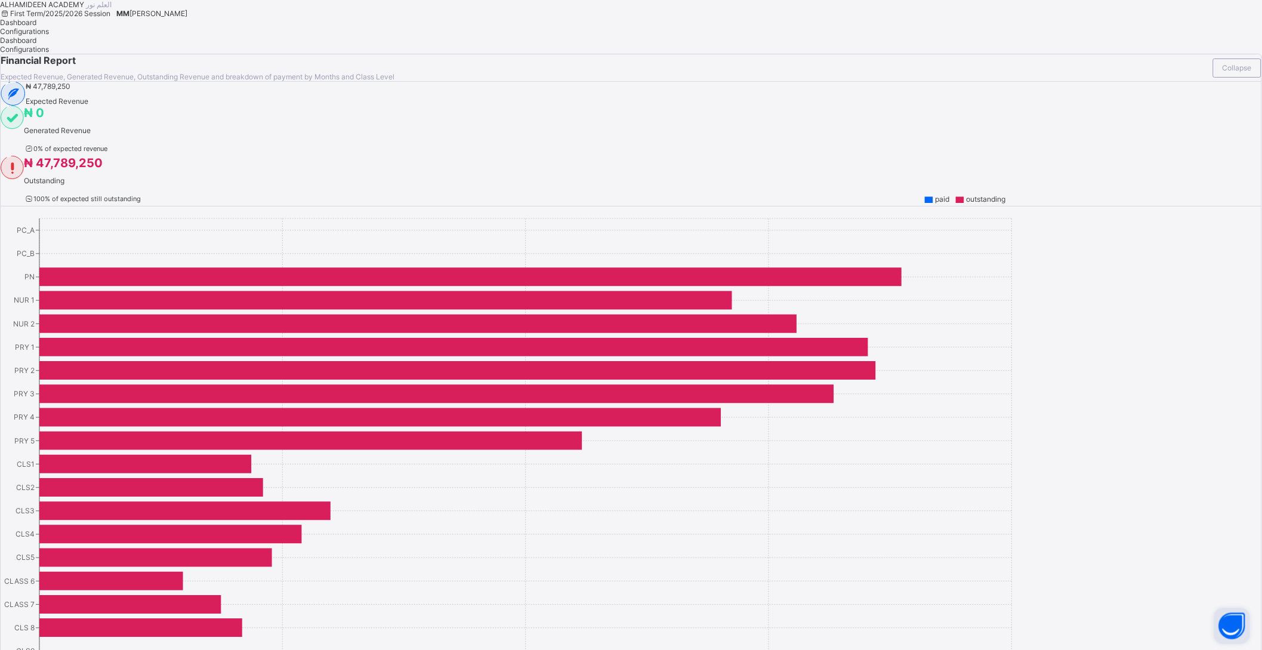
click at [49, 36] on span "Configurations" at bounding box center [24, 31] width 49 height 9
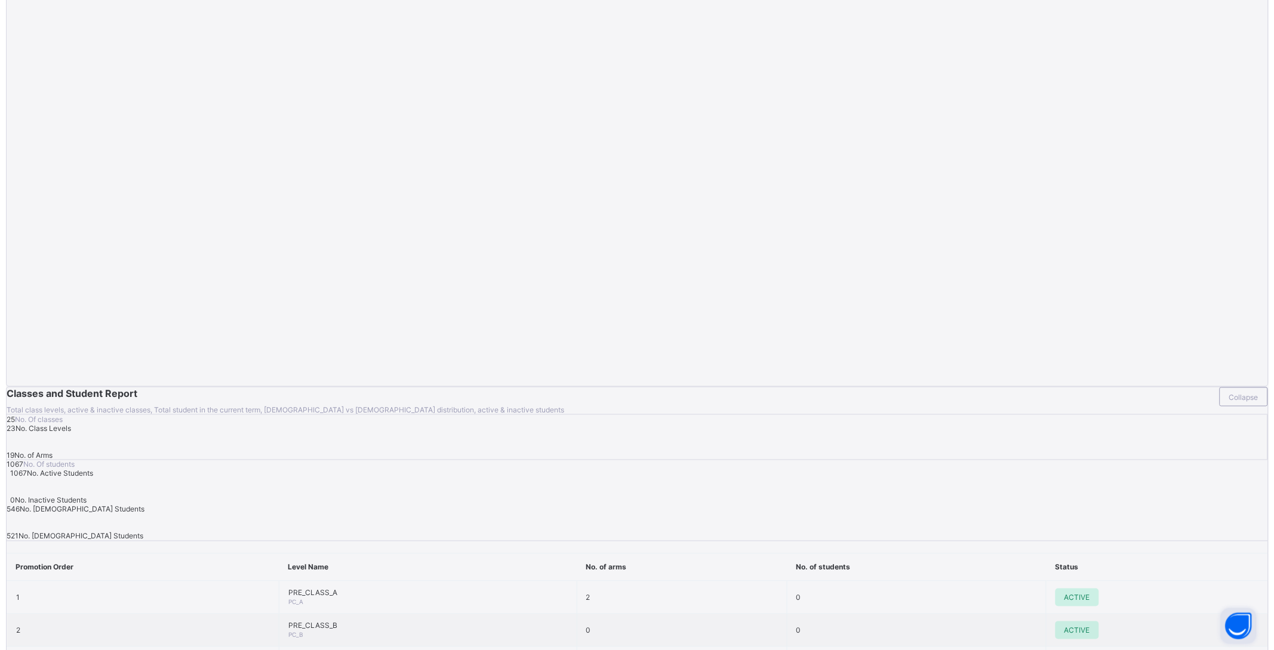
scroll to position [149, 0]
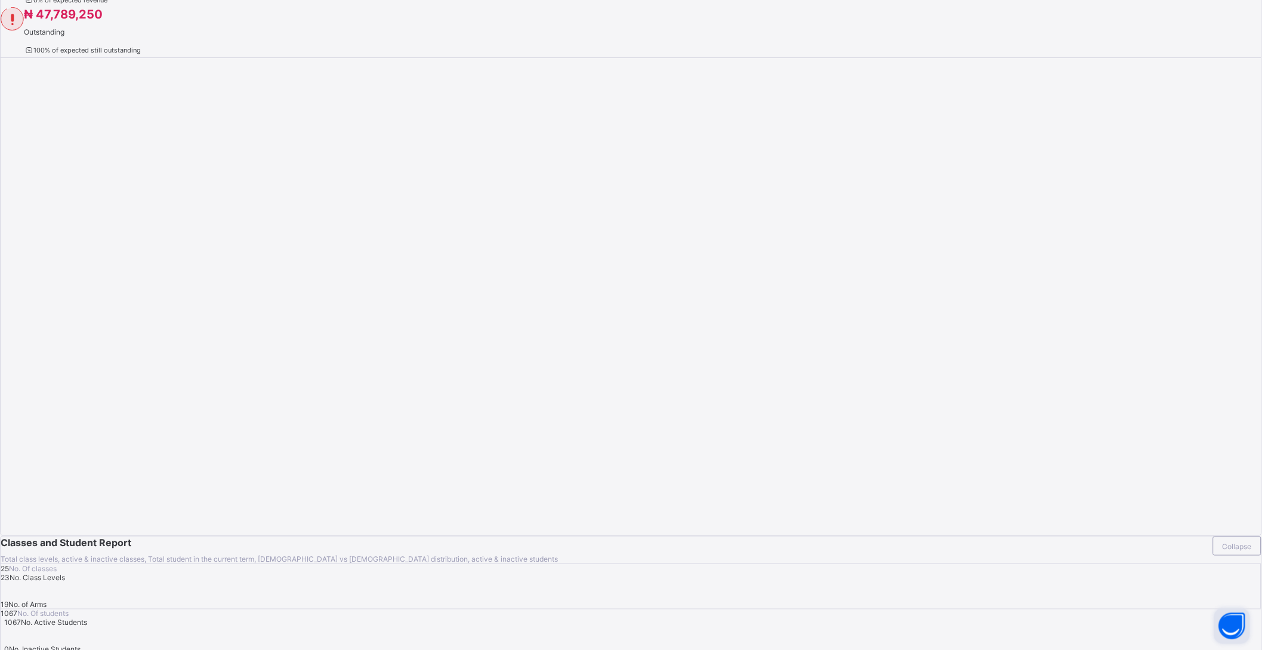
drag, startPoint x: 838, startPoint y: 172, endPoint x: 833, endPoint y: 180, distance: 9.6
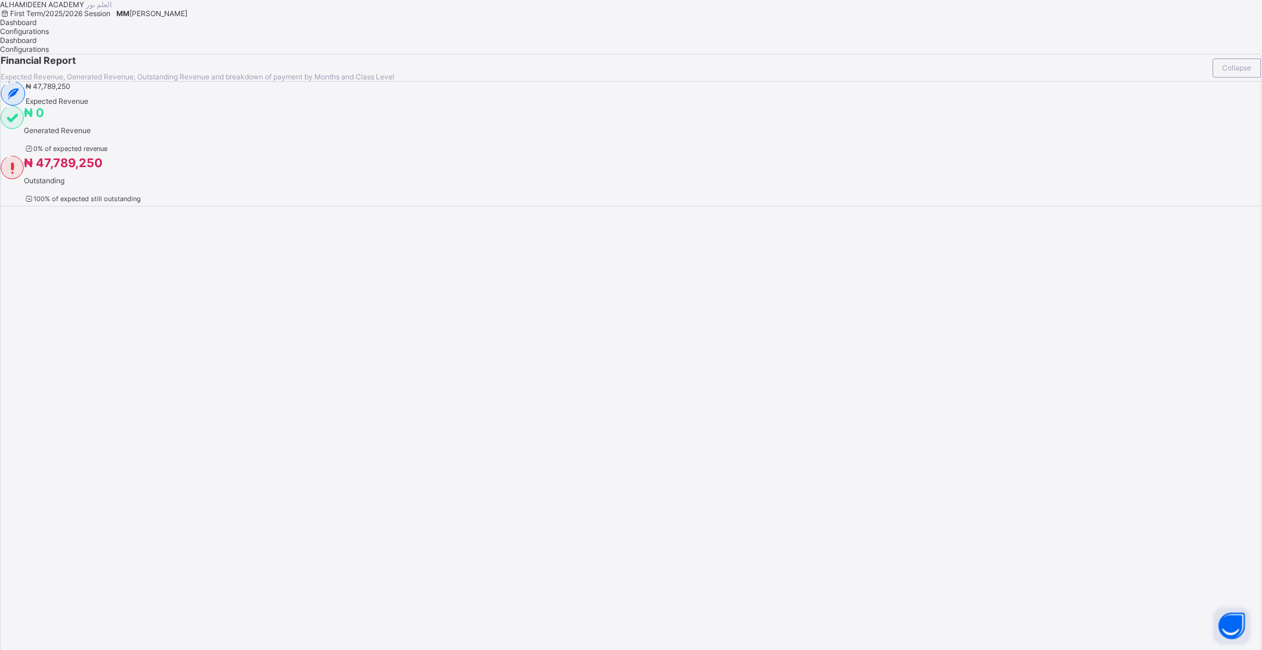
click at [110, 18] on span "First Term / 2025/2026 Session" at bounding box center [55, 13] width 110 height 9
click at [193, 17] on div "MM [PERSON_NAME]" at bounding box center [151, 13] width 83 height 9
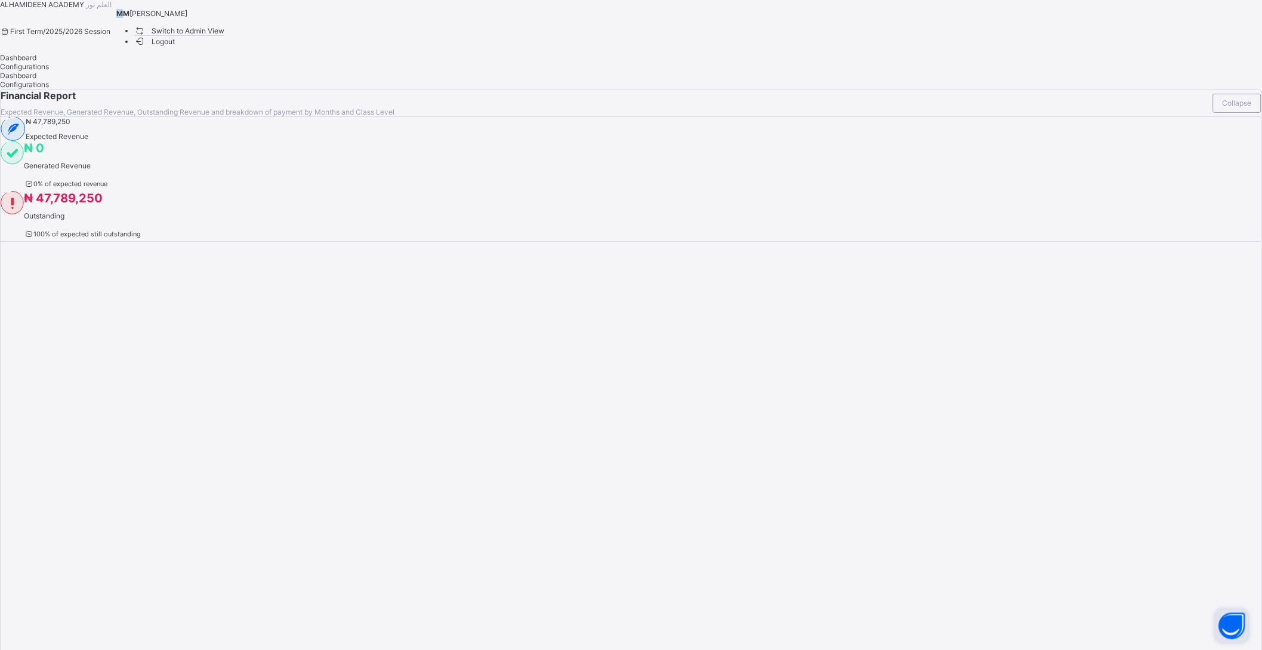
drag, startPoint x: 1128, startPoint y: 17, endPoint x: 1068, endPoint y: 21, distance: 59.8
click at [130, 18] on span "MM" at bounding box center [122, 13] width 13 height 9
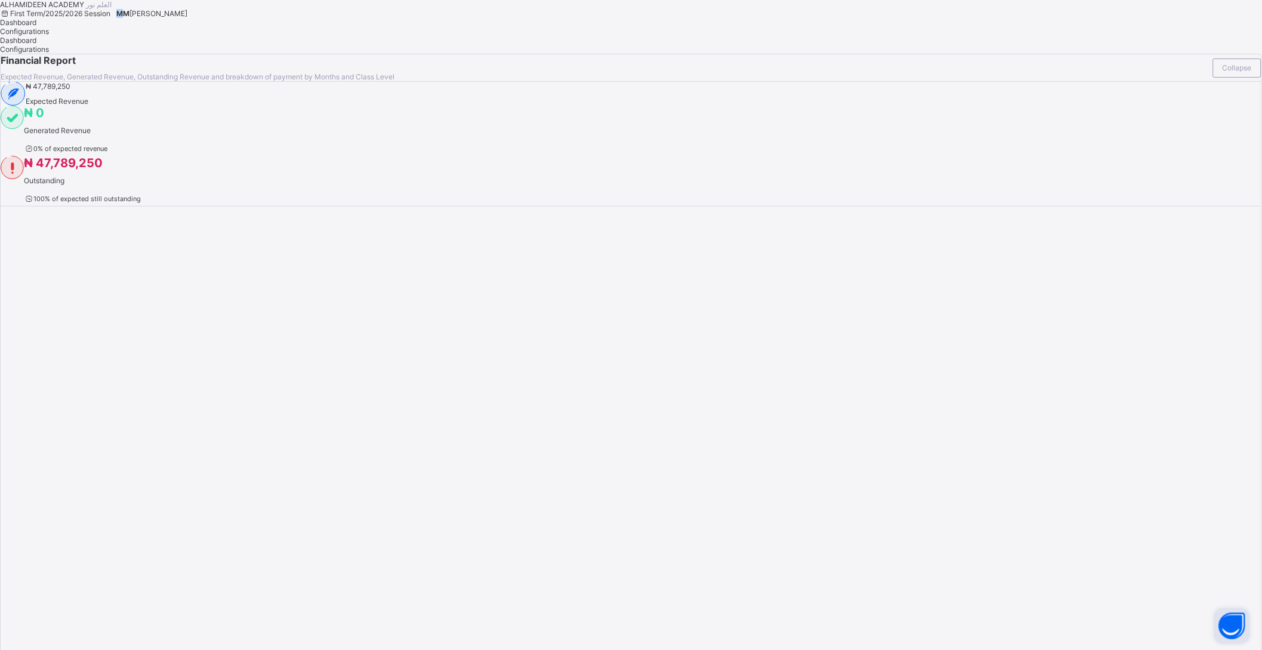
drag, startPoint x: 1068, startPoint y: 21, endPoint x: 1058, endPoint y: 47, distance: 28.4
drag, startPoint x: 1058, startPoint y: 47, endPoint x: 948, endPoint y: 95, distance: 119.4
click at [947, 36] on div "Dashboard Configurations" at bounding box center [631, 27] width 1262 height 18
click at [130, 18] on span "MM" at bounding box center [122, 13] width 13 height 9
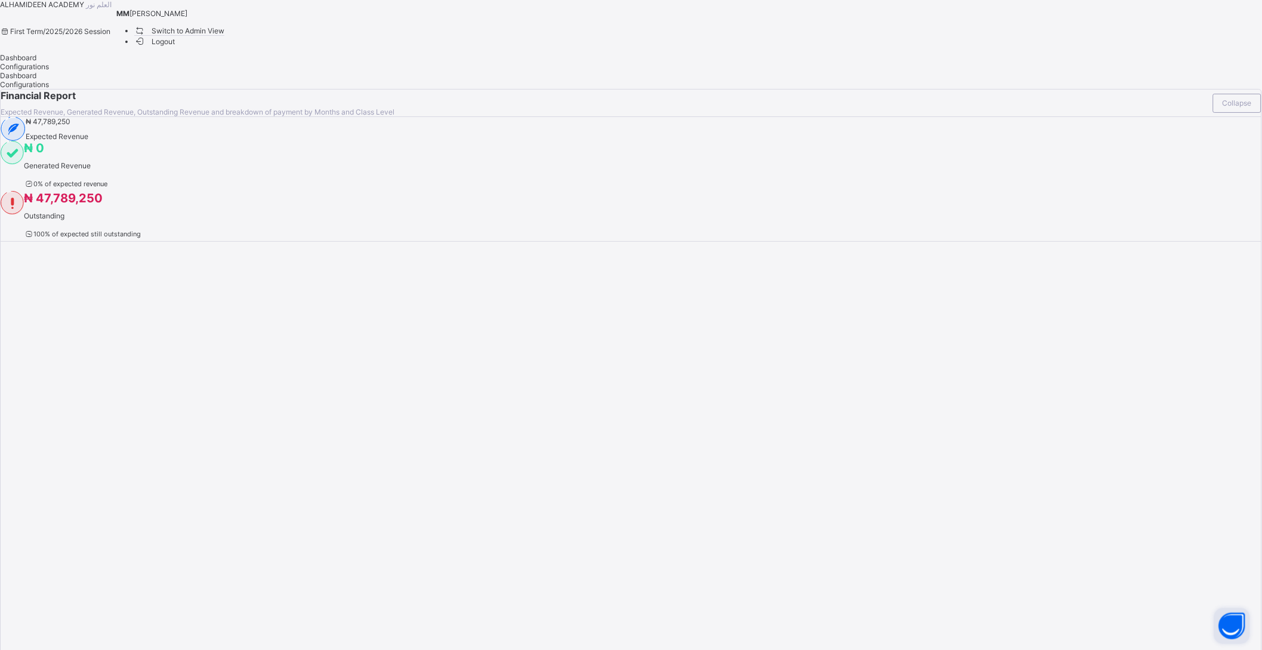
click at [225, 37] on span "Switch to Admin View" at bounding box center [179, 30] width 91 height 13
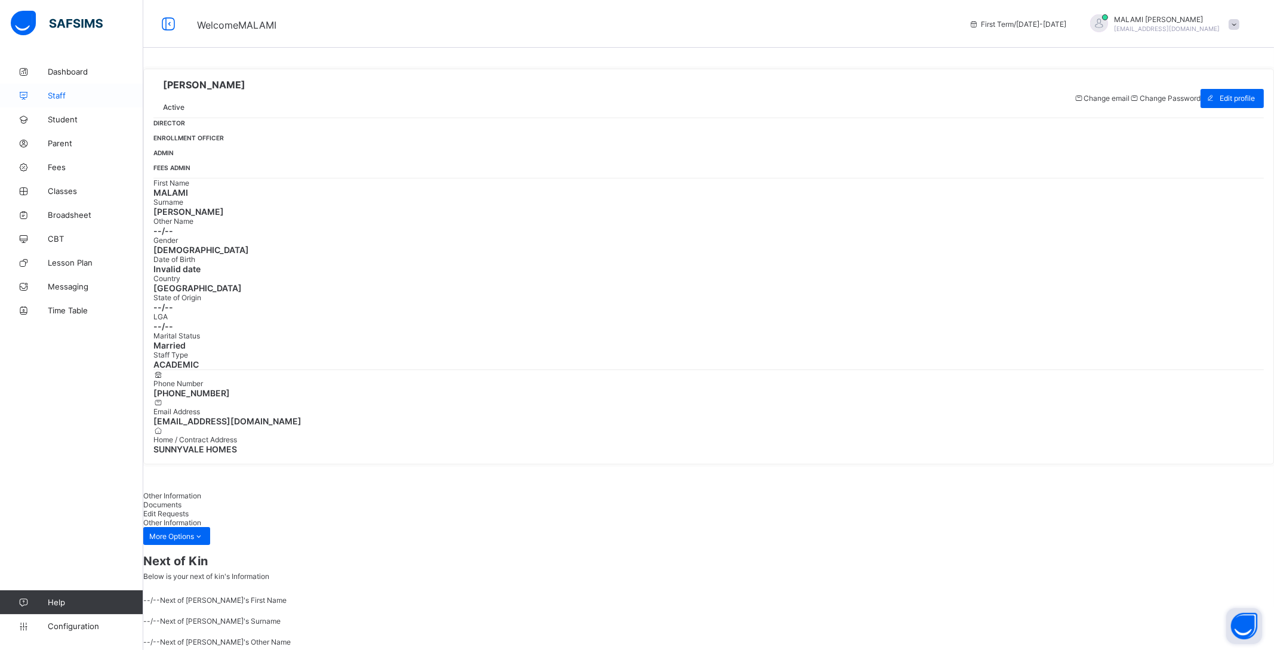
click at [63, 98] on span "Staff" at bounding box center [95, 96] width 95 height 10
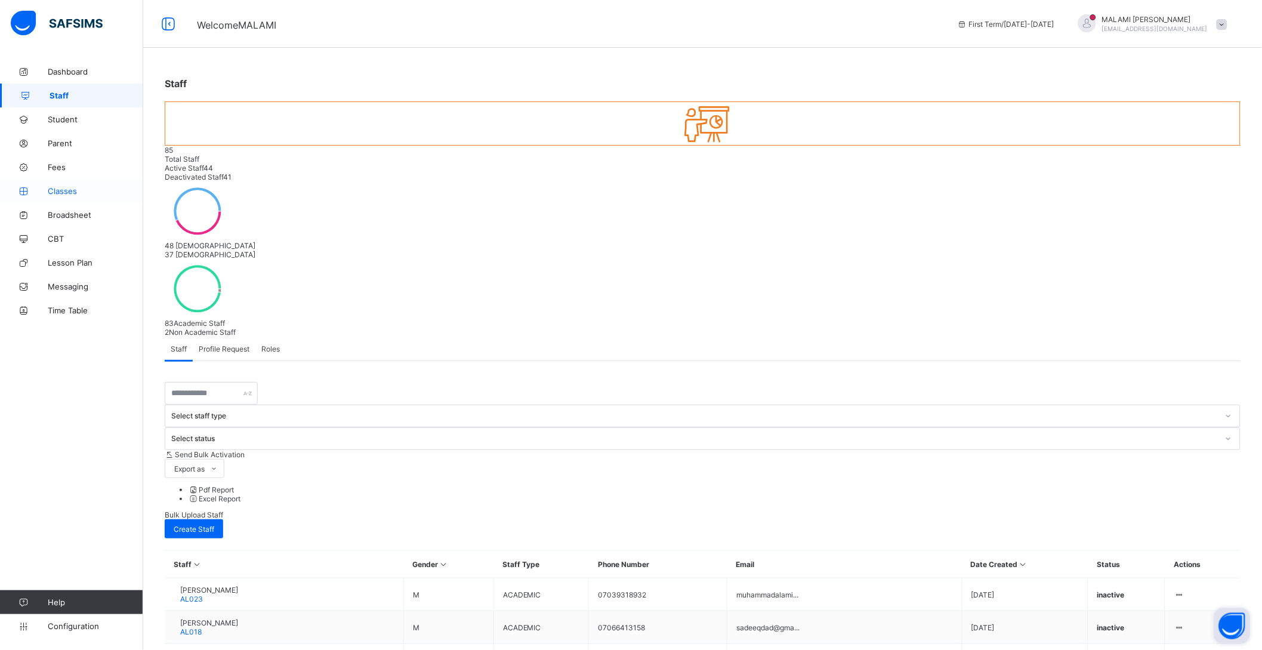
click at [79, 187] on span "Classes" at bounding box center [95, 191] width 95 height 10
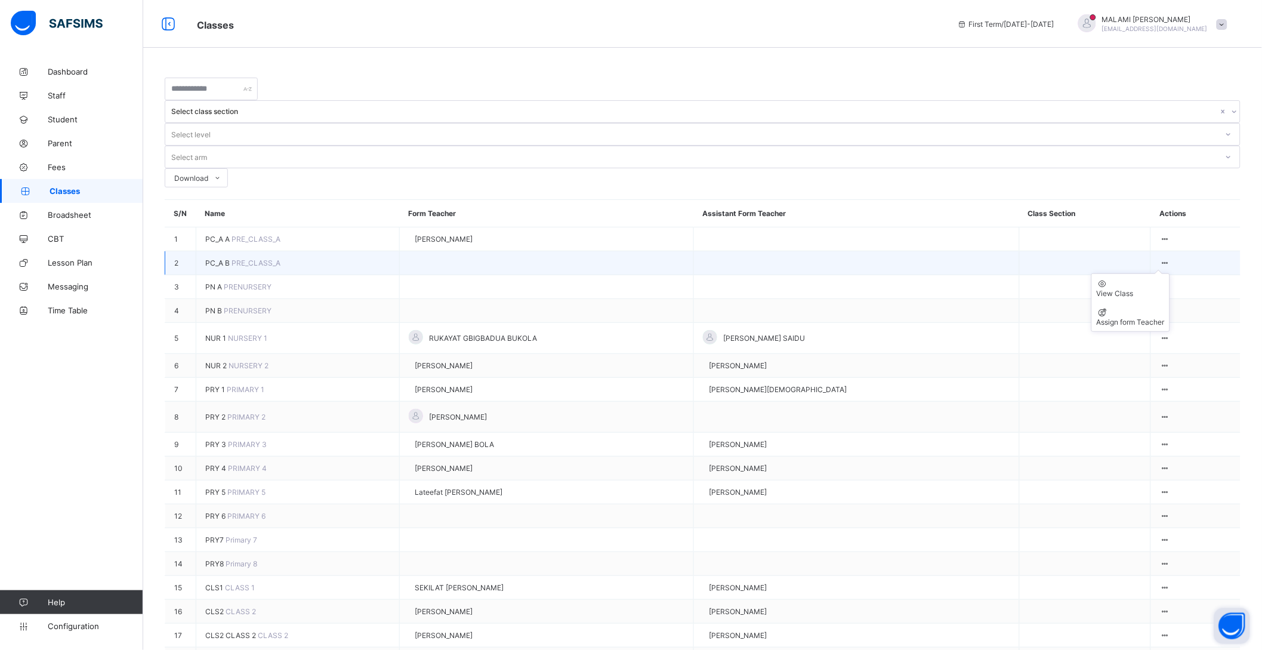
click at [1170, 273] on ul "View Class Assign form Teacher" at bounding box center [1131, 302] width 79 height 58
click at [1157, 318] on div "Assign form Teacher" at bounding box center [1131, 322] width 68 height 9
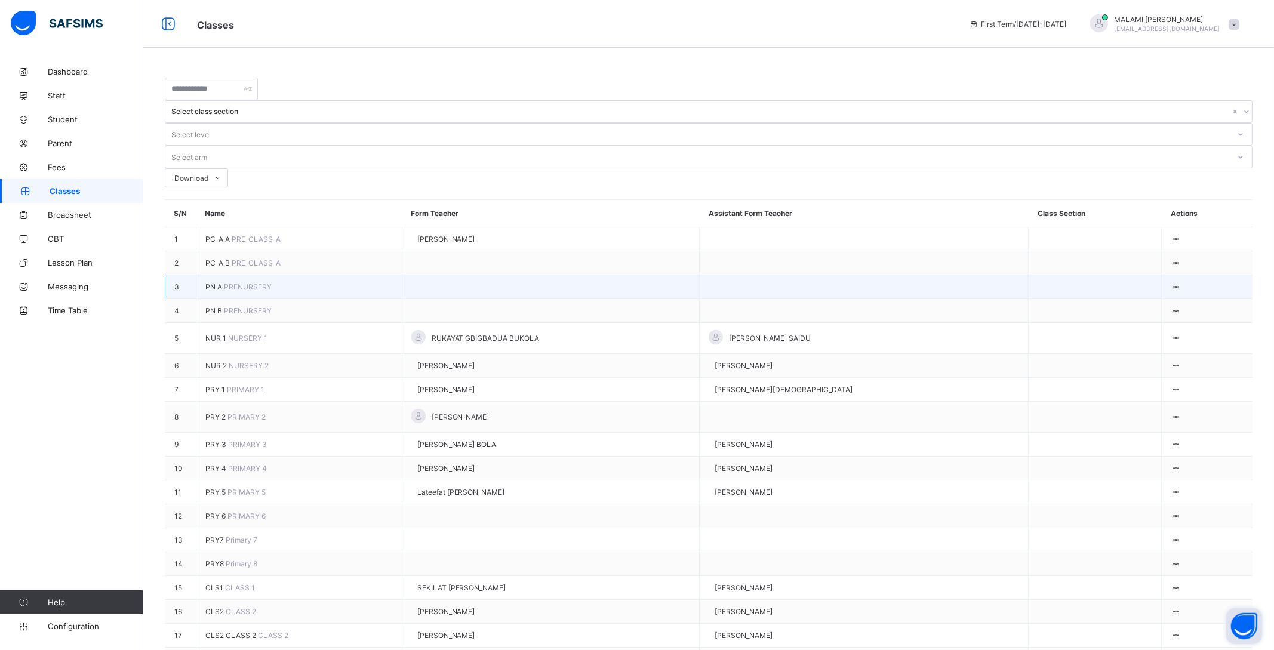
click at [1170, 282] on div at bounding box center [1165, 286] width 10 height 9
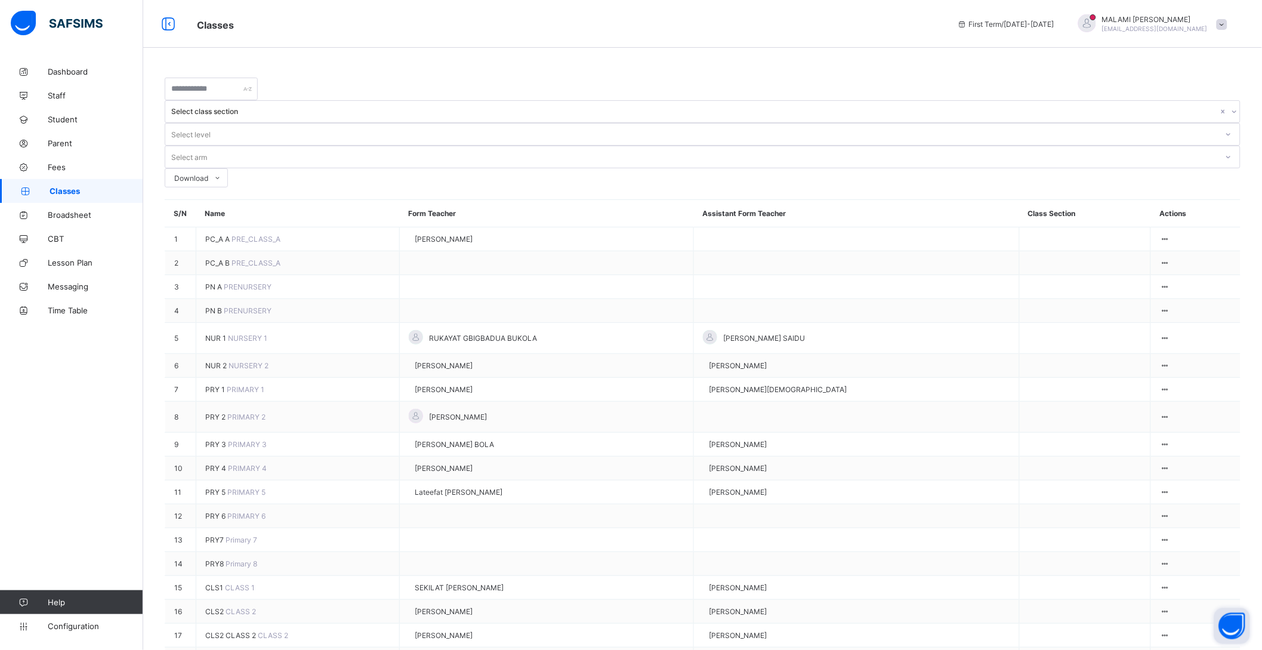
click at [0, 0] on div "Assign form Teacher" at bounding box center [0, 0] width 0 height 0
type input "***"
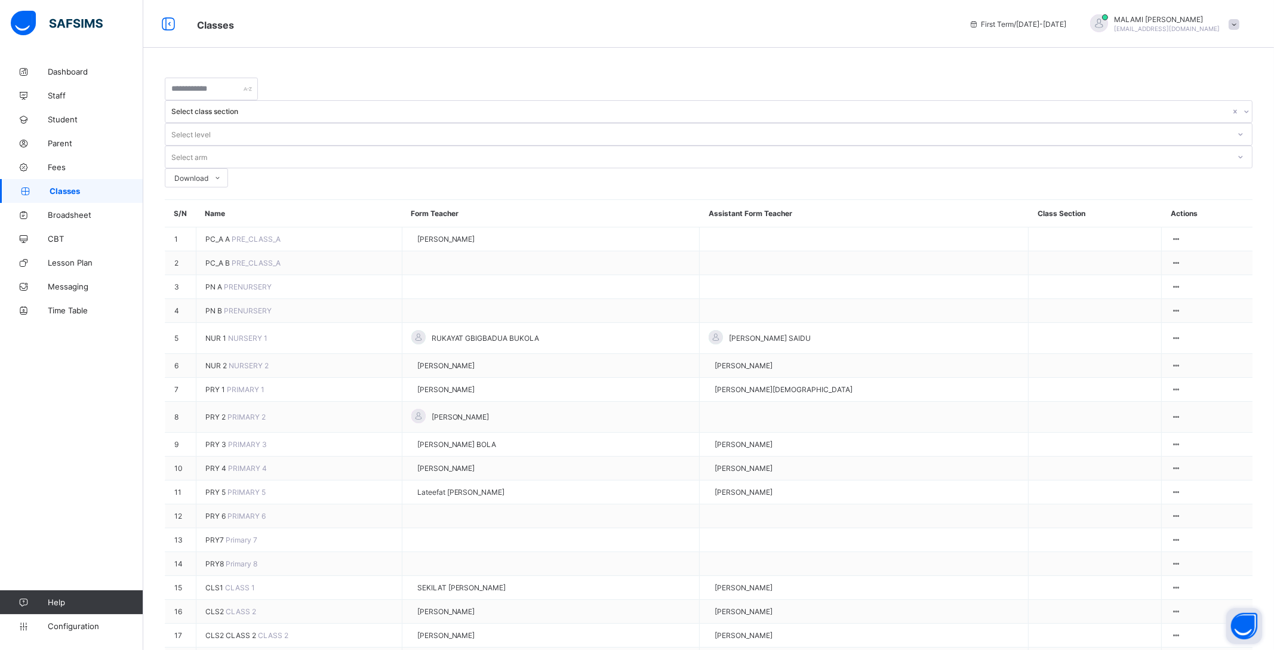
type input "*****"
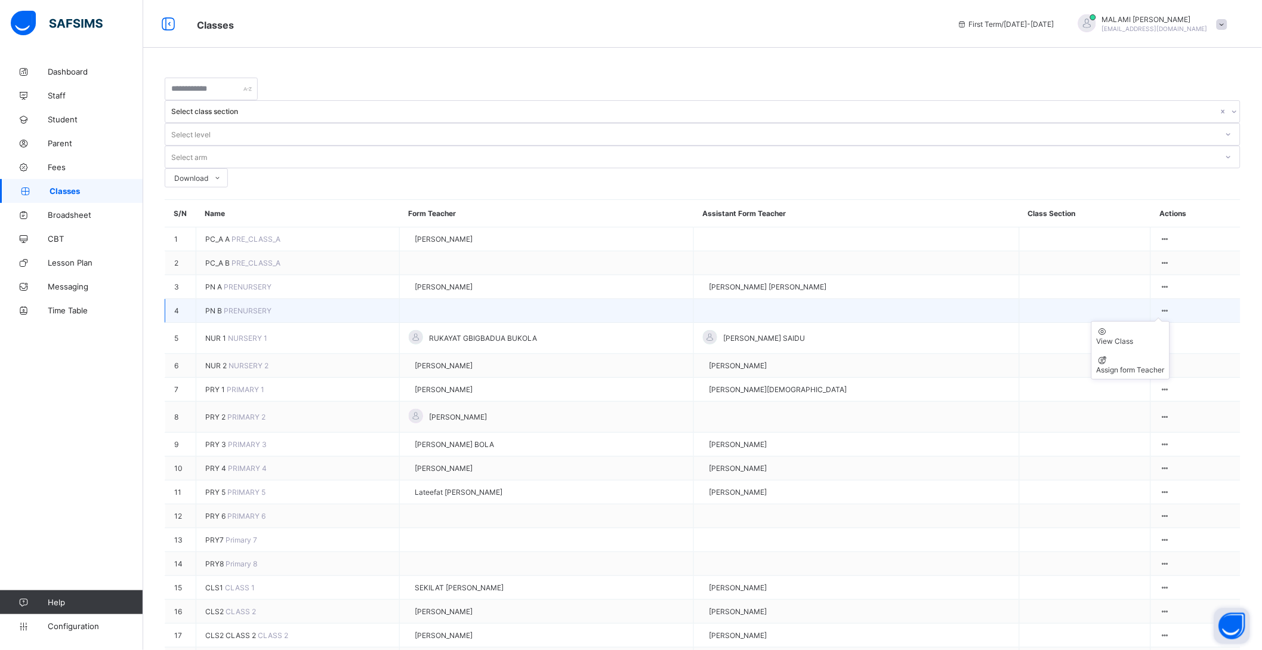
click at [1170, 321] on ul "View Class Assign form Teacher" at bounding box center [1131, 350] width 79 height 58
click at [1148, 365] on div "Assign form Teacher" at bounding box center [1131, 369] width 68 height 9
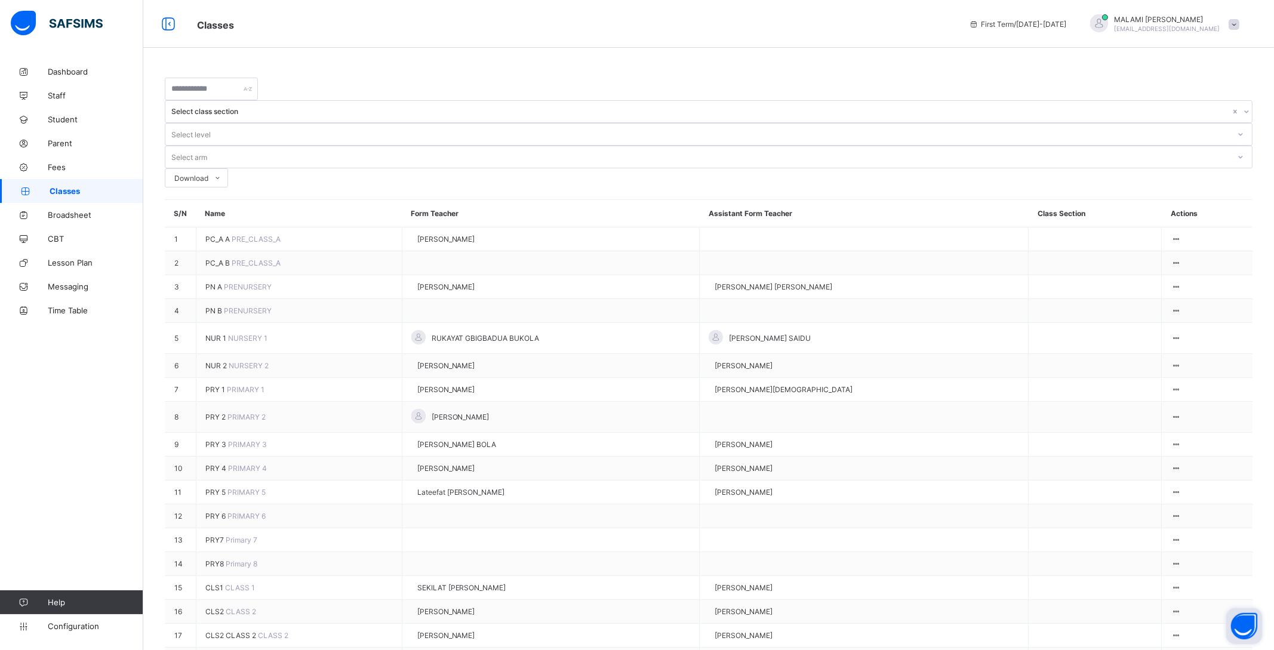
type input "******"
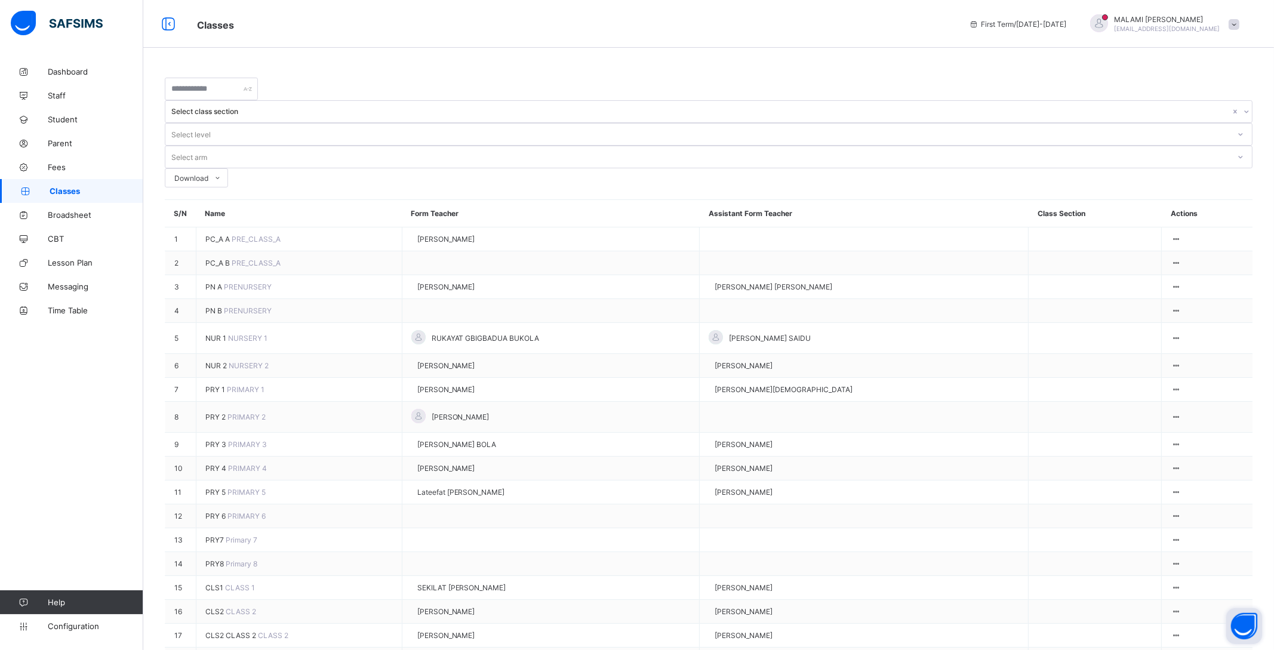
type input "*****"
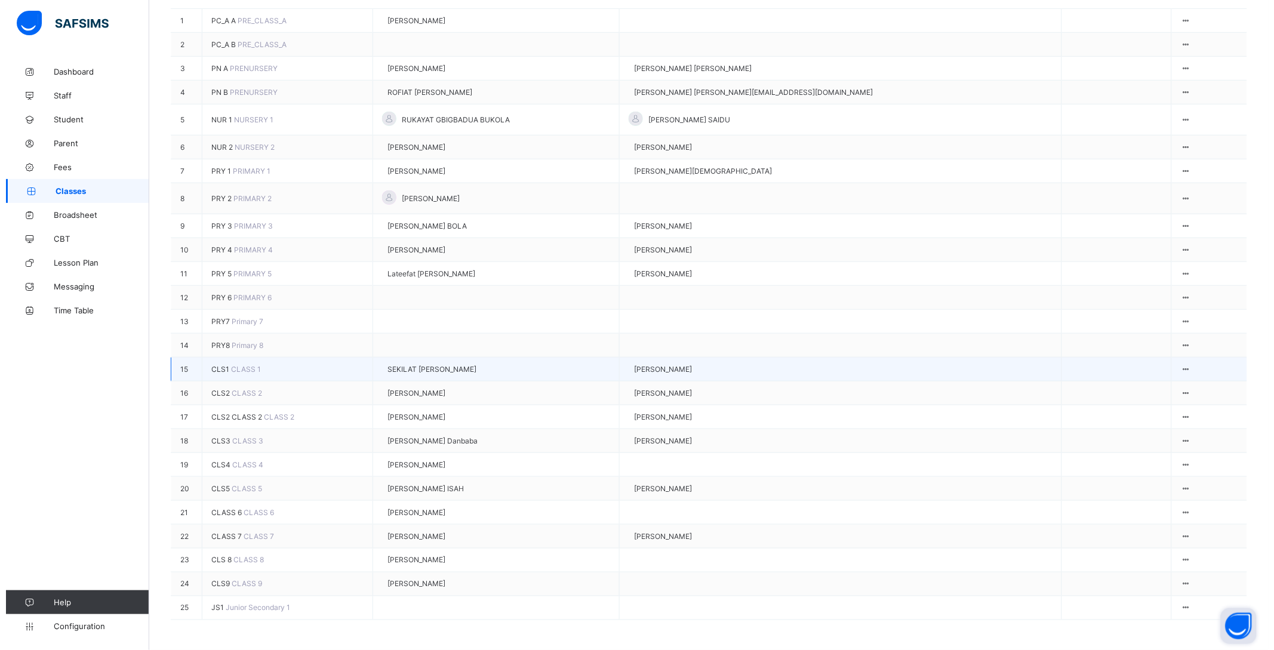
scroll to position [74, 0]
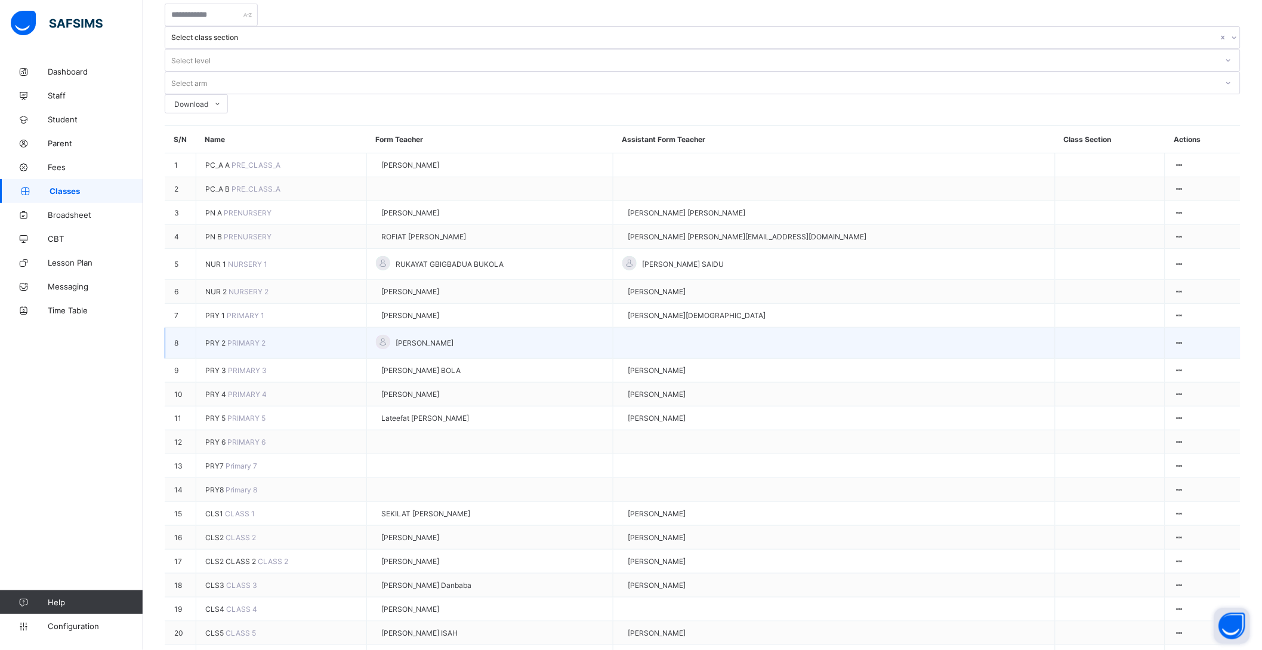
click at [1185, 328] on td "View Class Assign form Teacher" at bounding box center [1203, 343] width 75 height 31
click at [1155, 398] on div "Assign form Teacher" at bounding box center [1145, 402] width 68 height 9
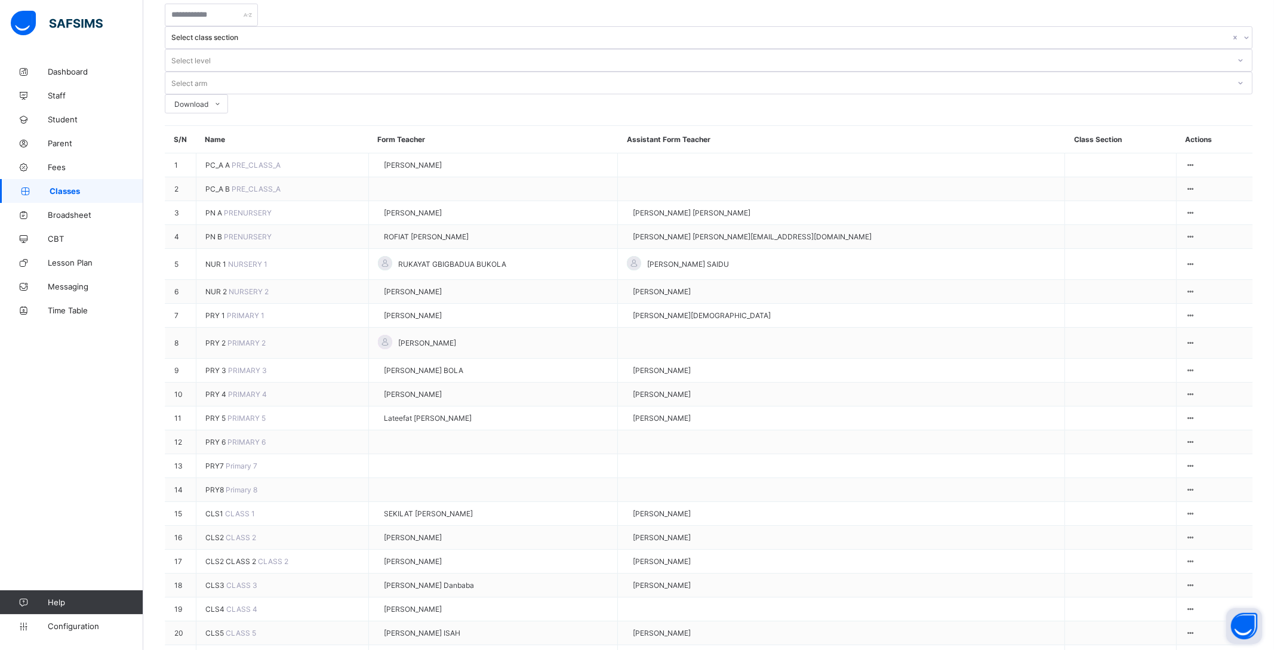
type input "**********"
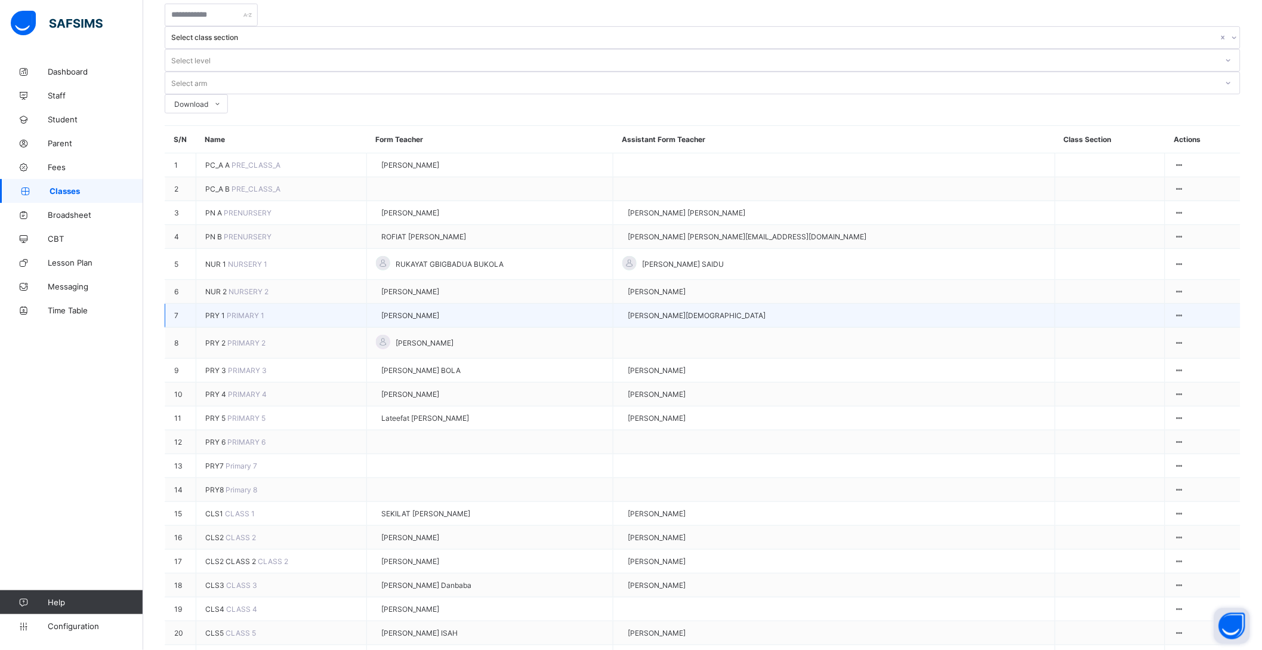
click at [214, 311] on span "PRY 1" at bounding box center [215, 315] width 21 height 9
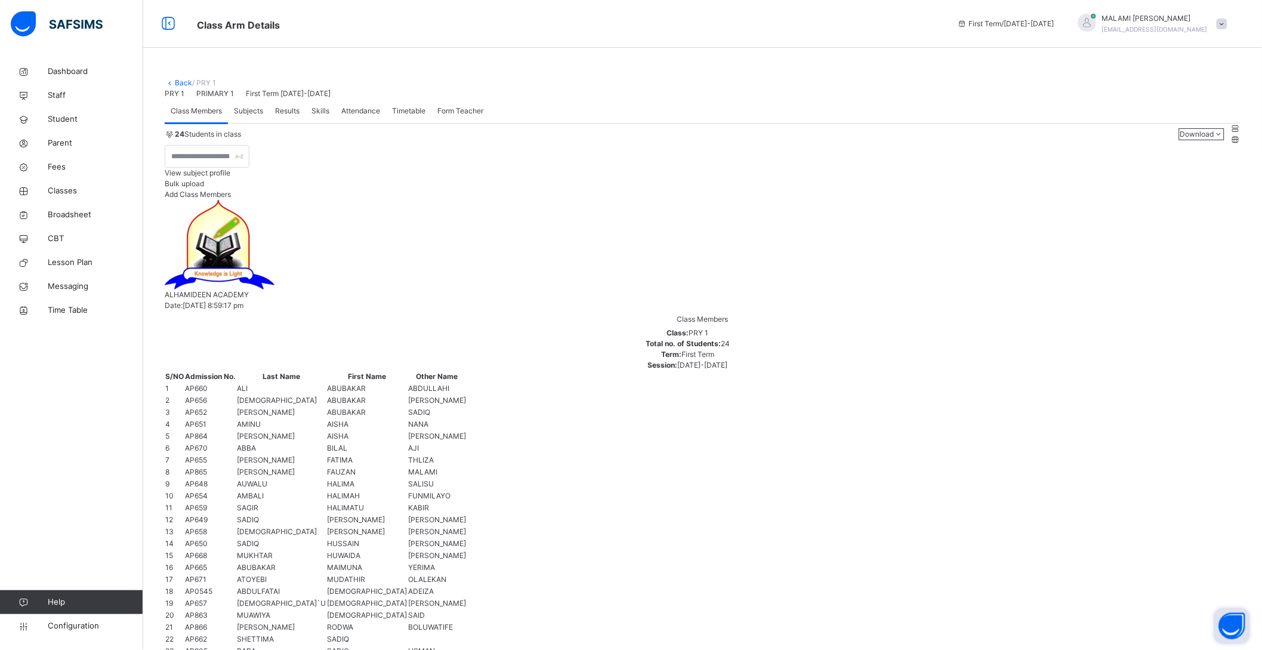
click at [254, 116] on span "Subjects" at bounding box center [248, 111] width 29 height 11
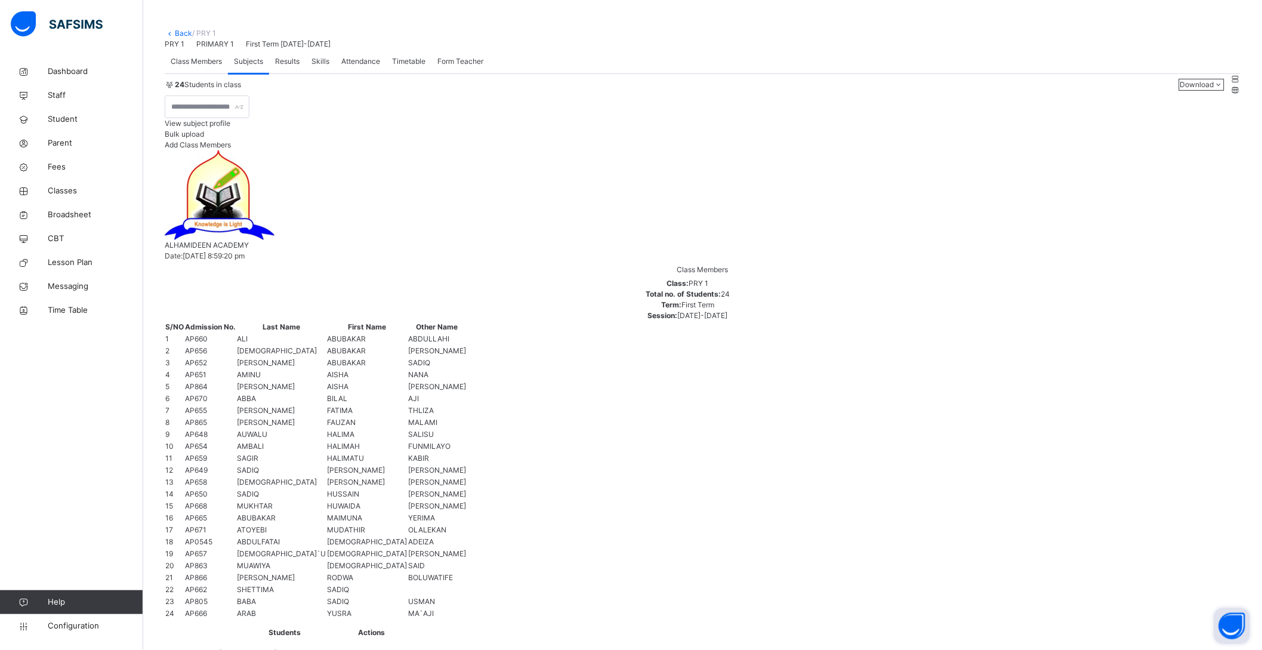
scroll to position [74, 0]
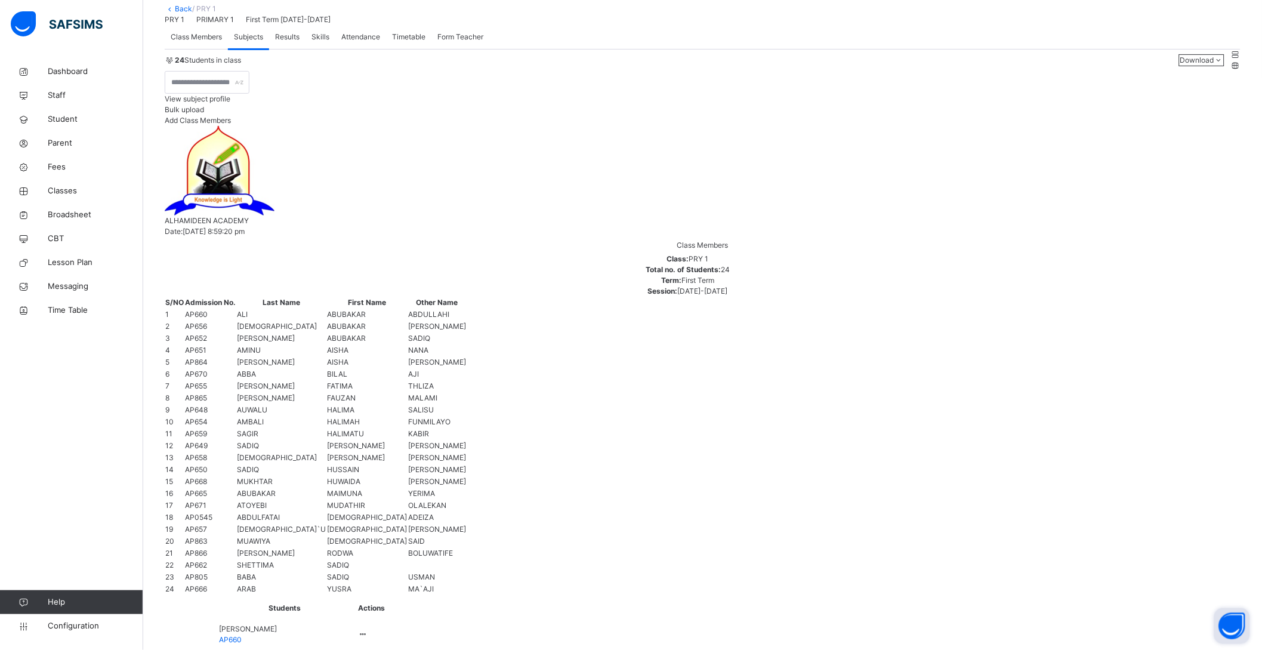
type input "*****"
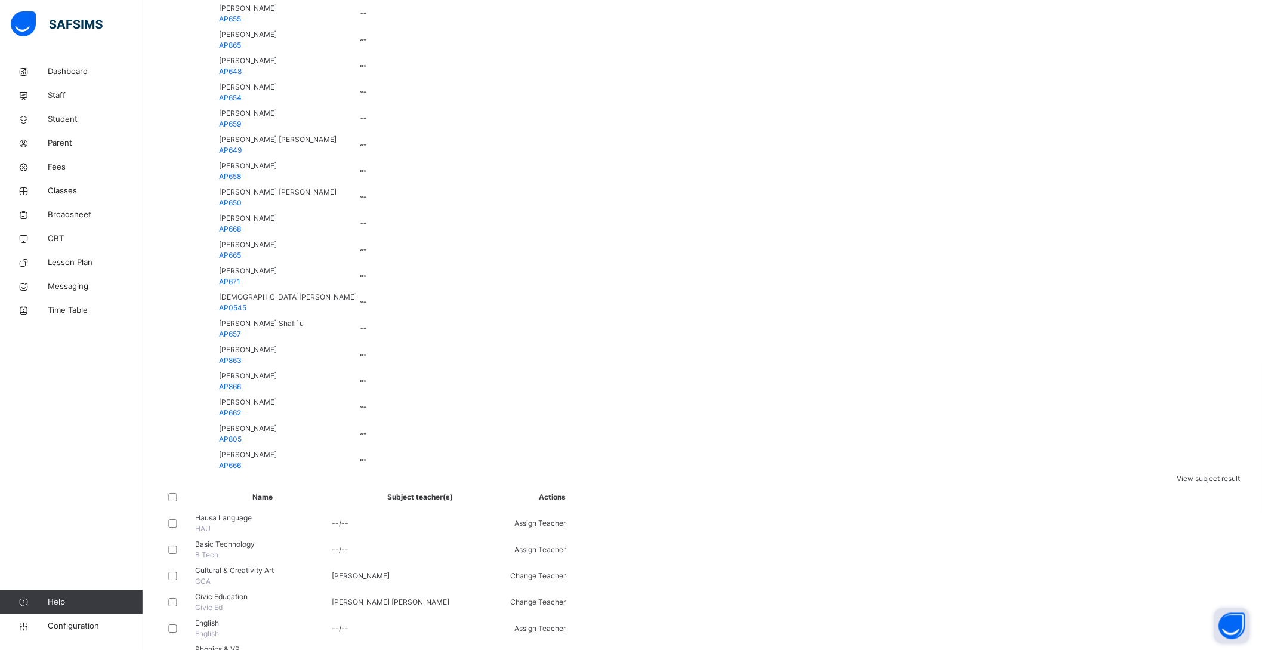
scroll to position [895, 0]
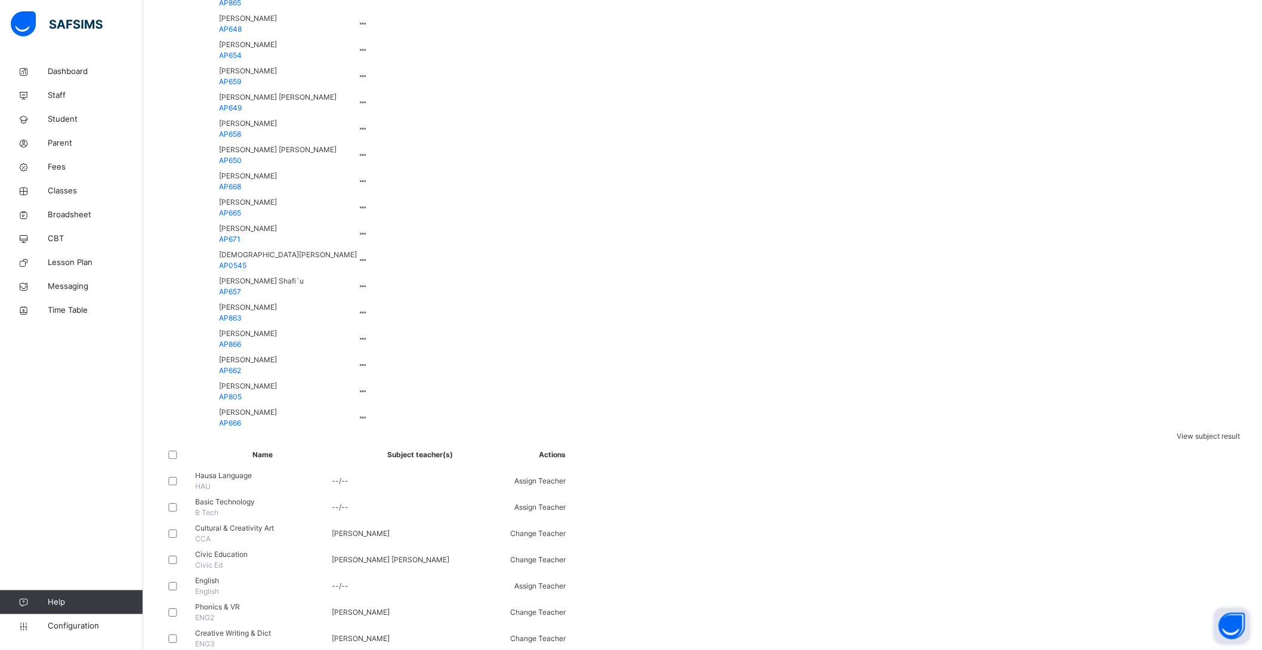
type input "****"
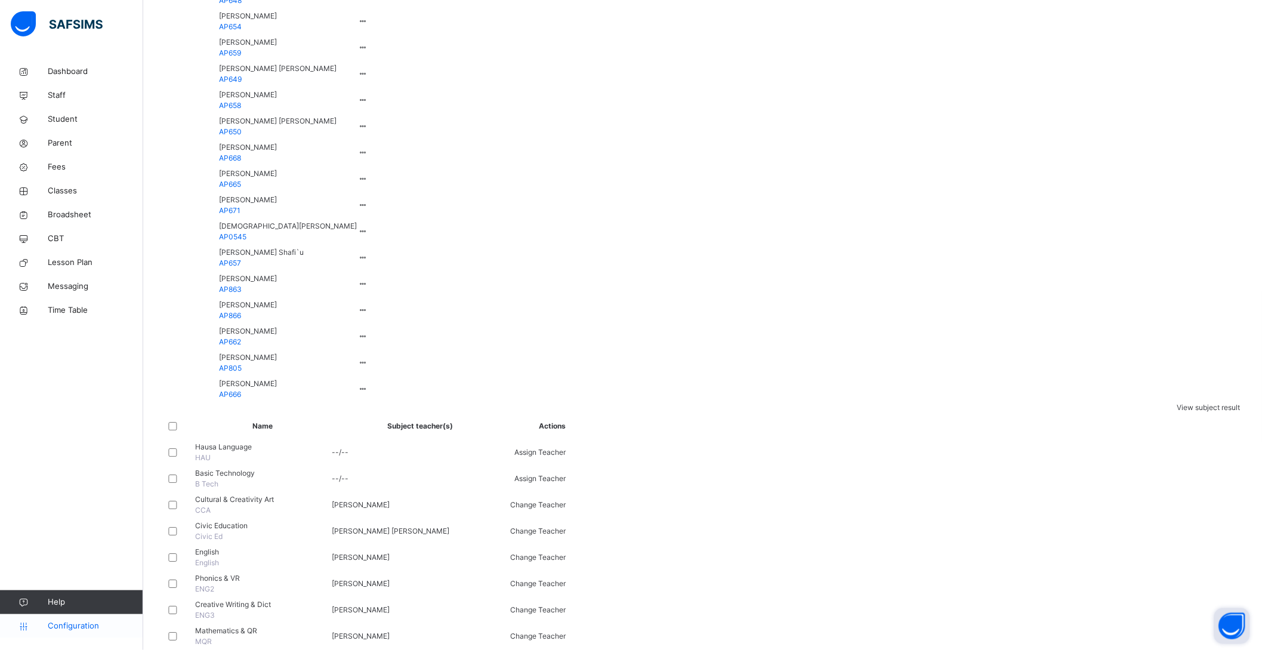
click at [66, 626] on span "Configuration" at bounding box center [95, 626] width 95 height 12
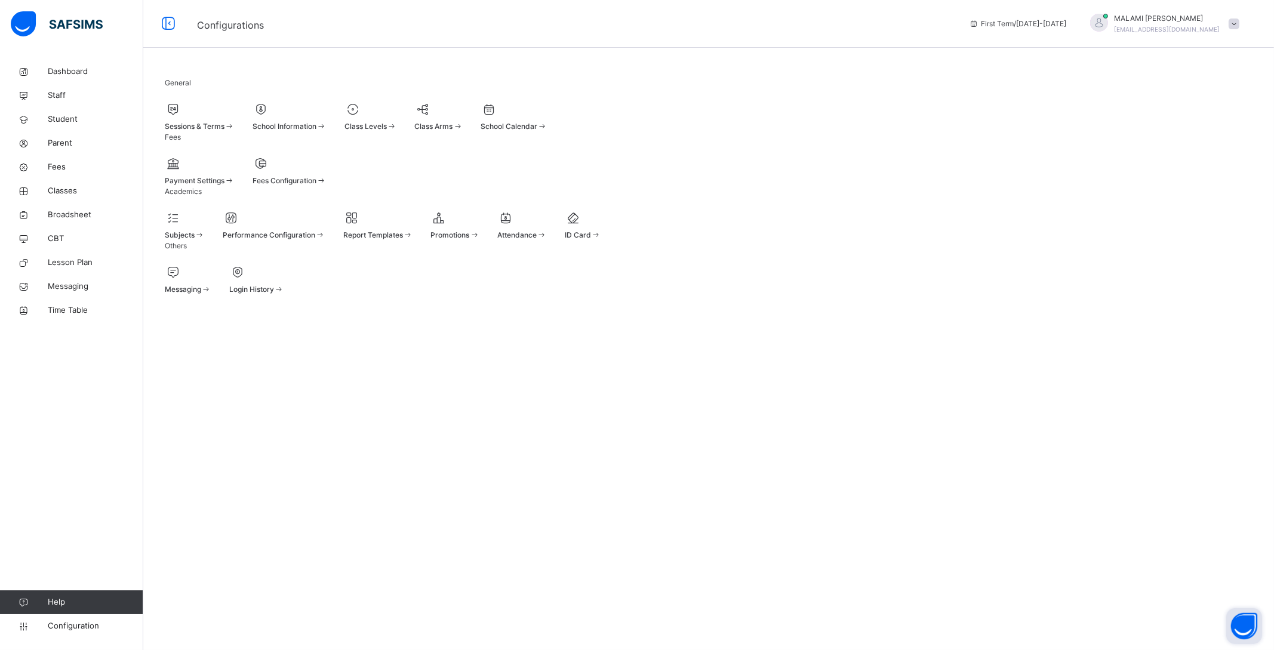
click at [176, 225] on icon at bounding box center [173, 218] width 17 height 14
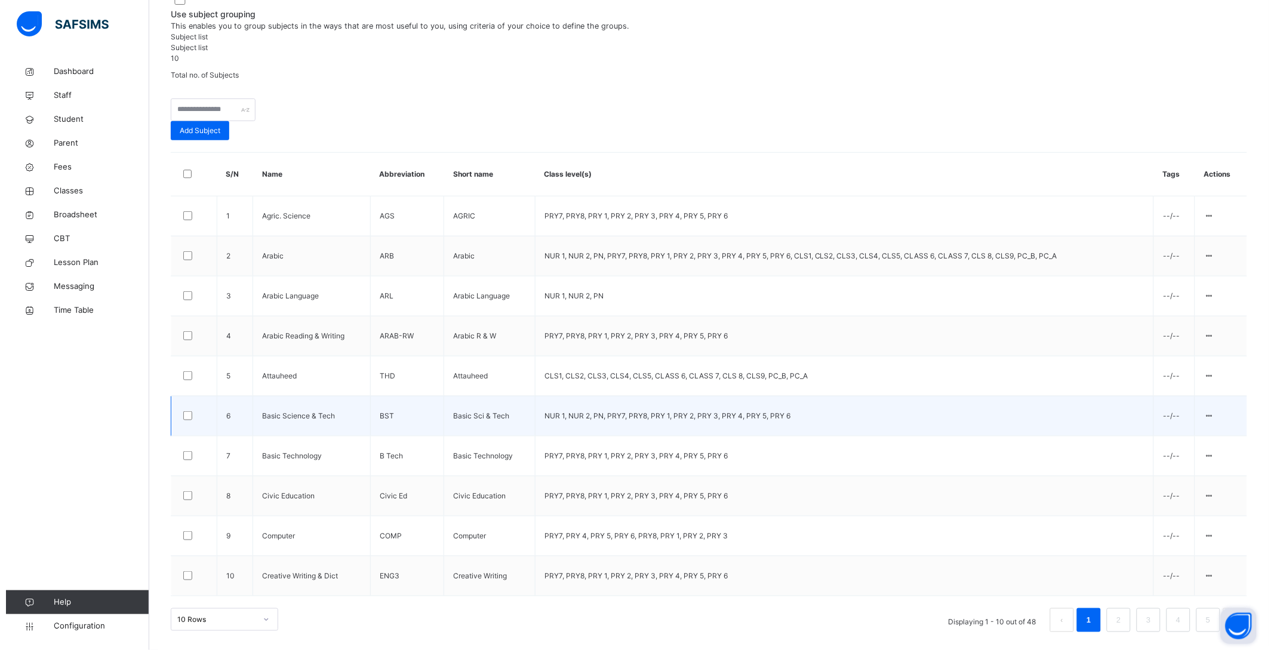
scroll to position [115, 0]
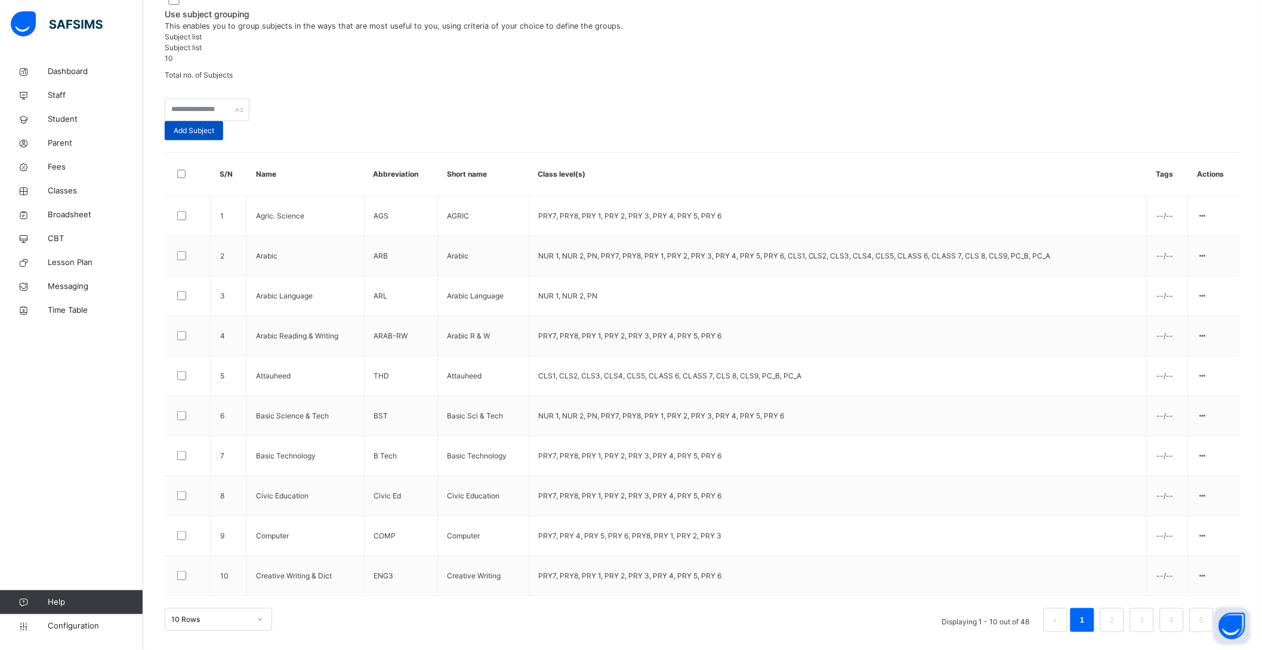
click at [214, 136] on span "Add Subject" at bounding box center [194, 130] width 41 height 11
type input "**********"
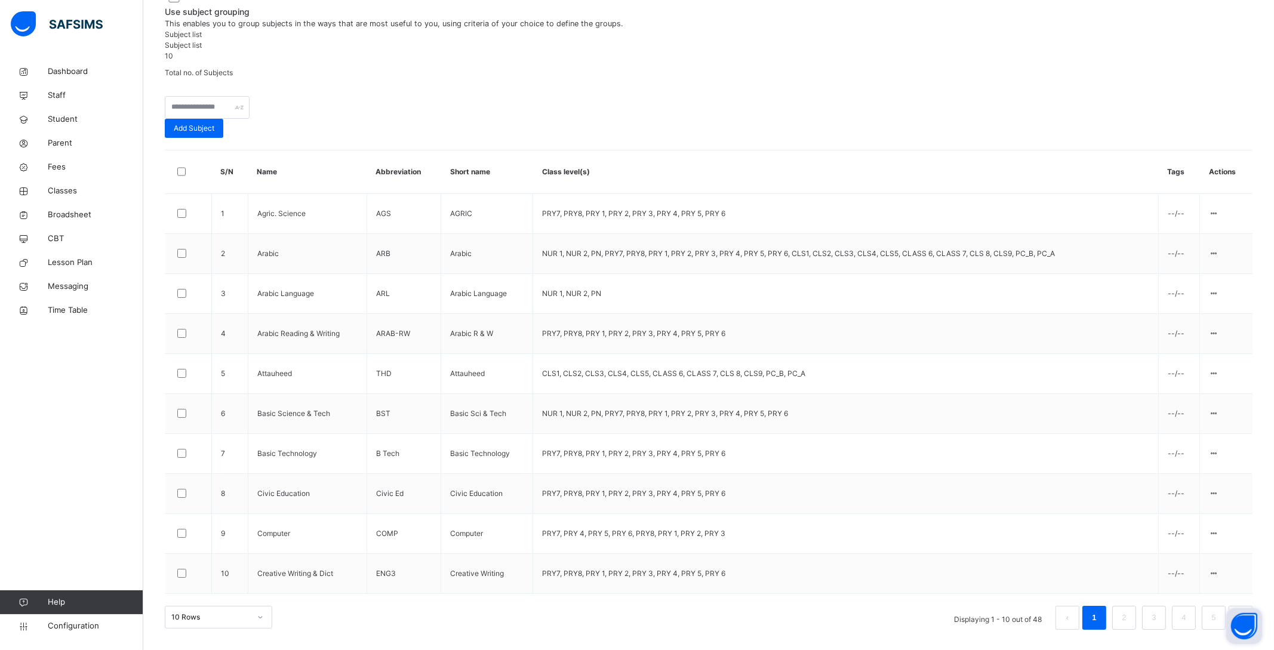
type input "****"
type input "*"
type input "***"
click at [256, 649] on span "Create Subject" at bounding box center [221, 655] width 70 height 12
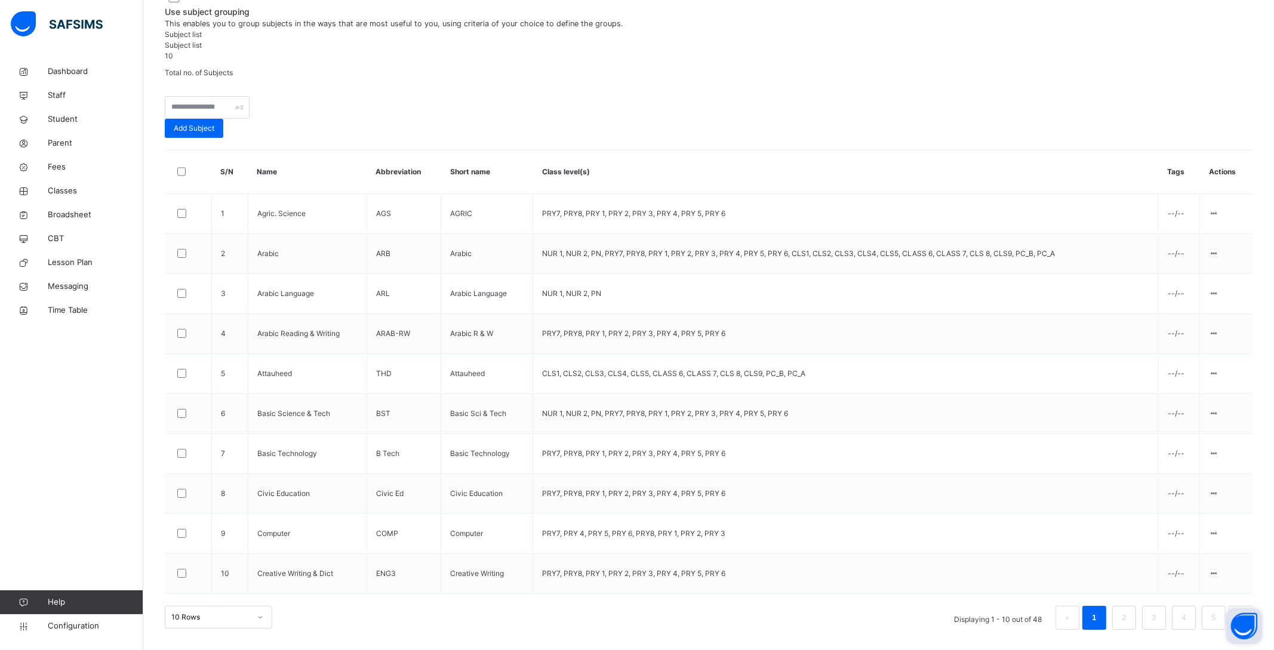
drag, startPoint x: 499, startPoint y: 252, endPoint x: 513, endPoint y: 263, distance: 17.1
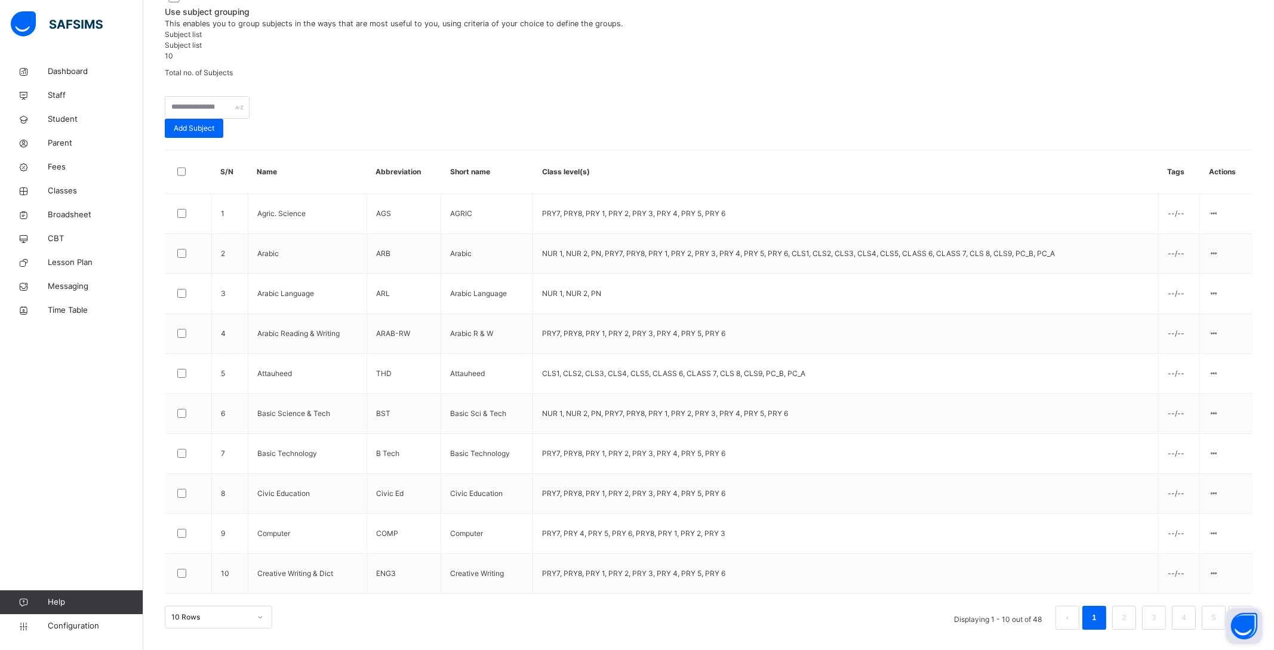
scroll to position [0, 0]
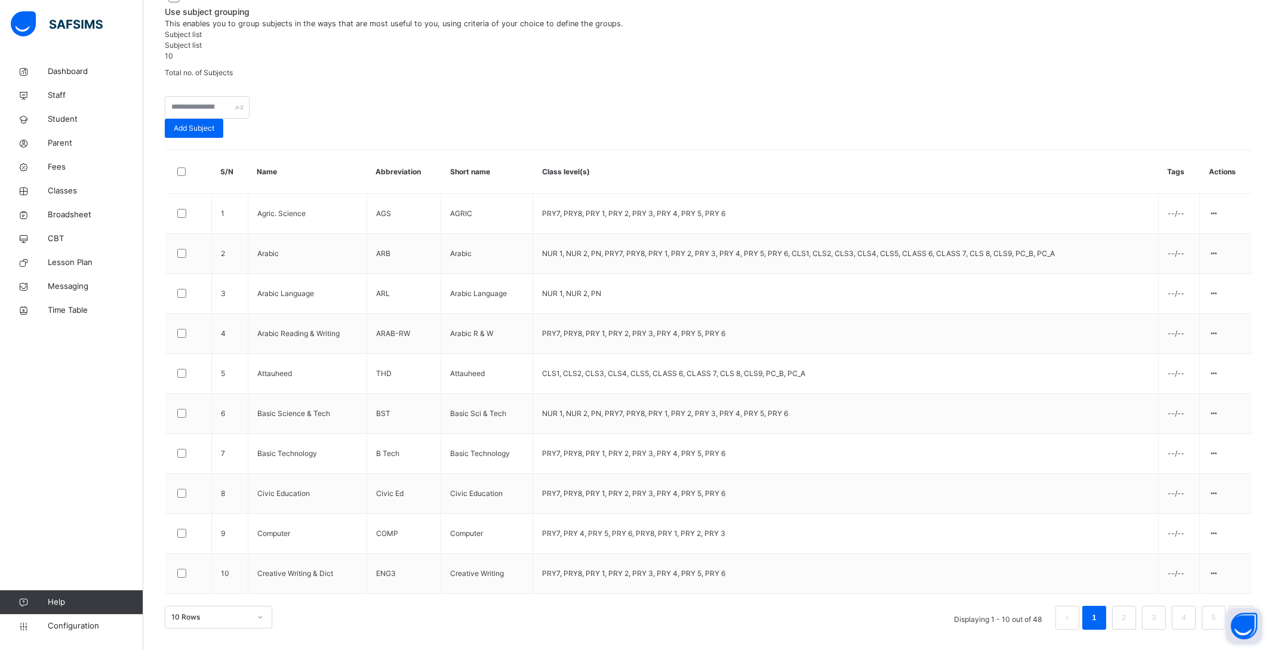
type input "*"
